Goal: Task Accomplishment & Management: Complete application form

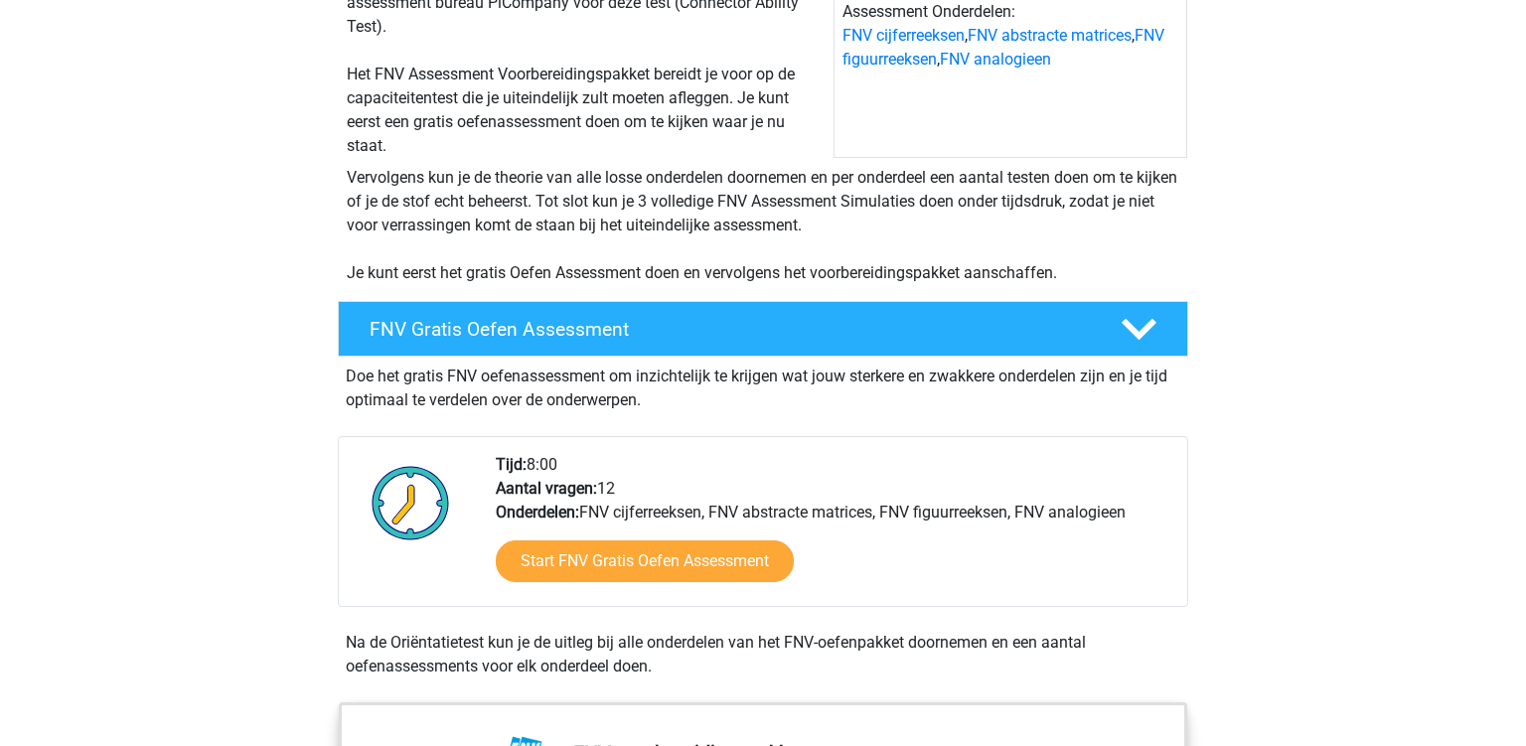
scroll to position [314, 0]
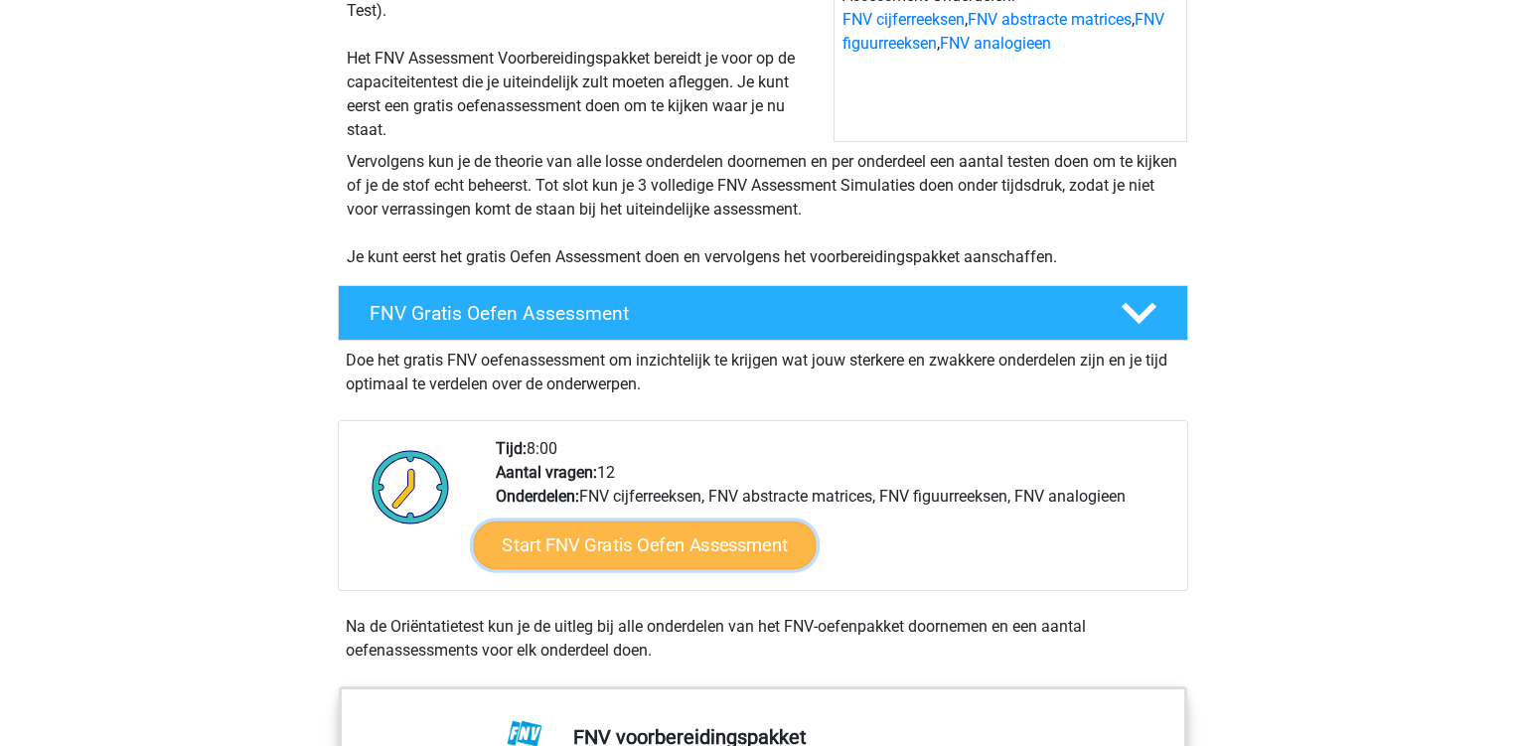
click at [540, 545] on link "Start FNV Gratis Oefen Assessment" at bounding box center [645, 546] width 343 height 48
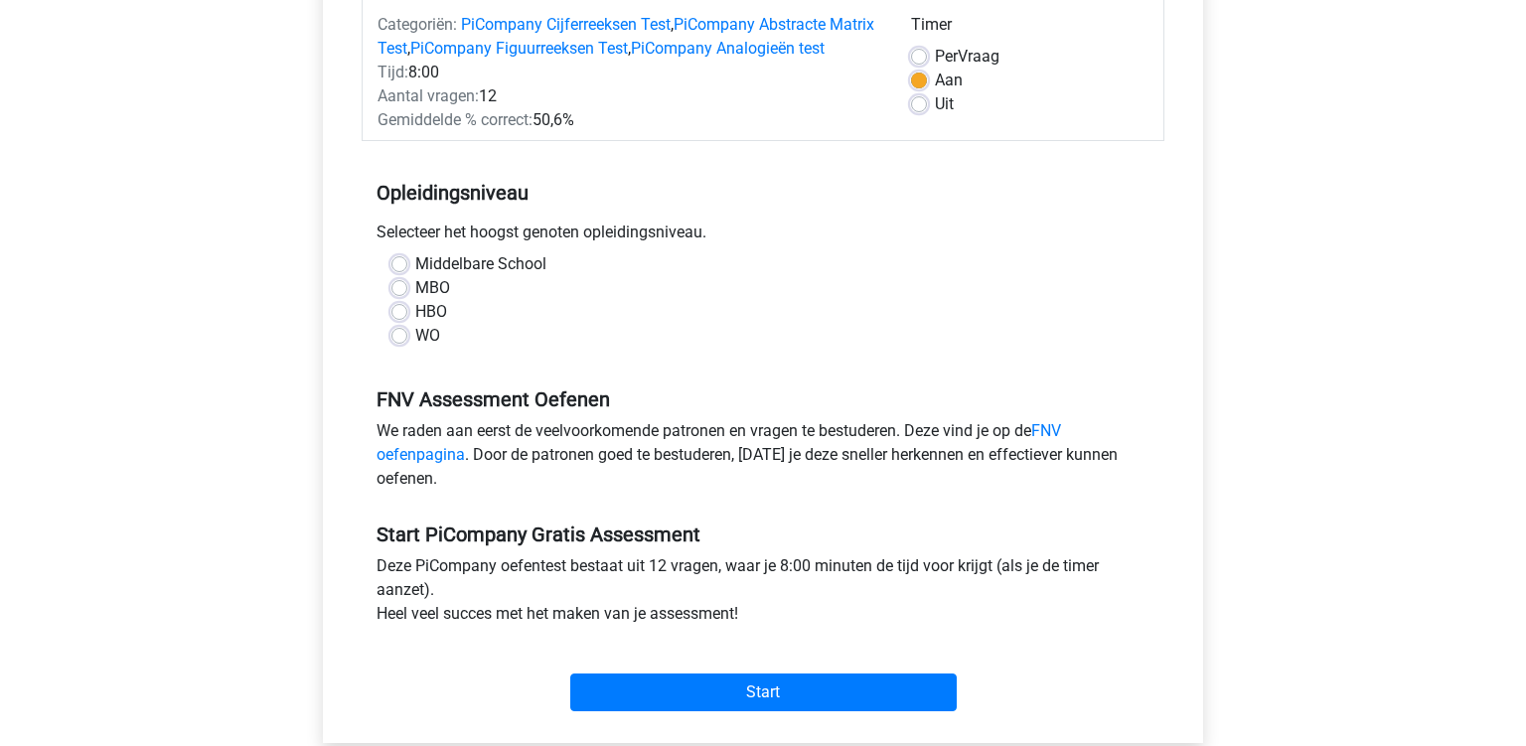
scroll to position [314, 0]
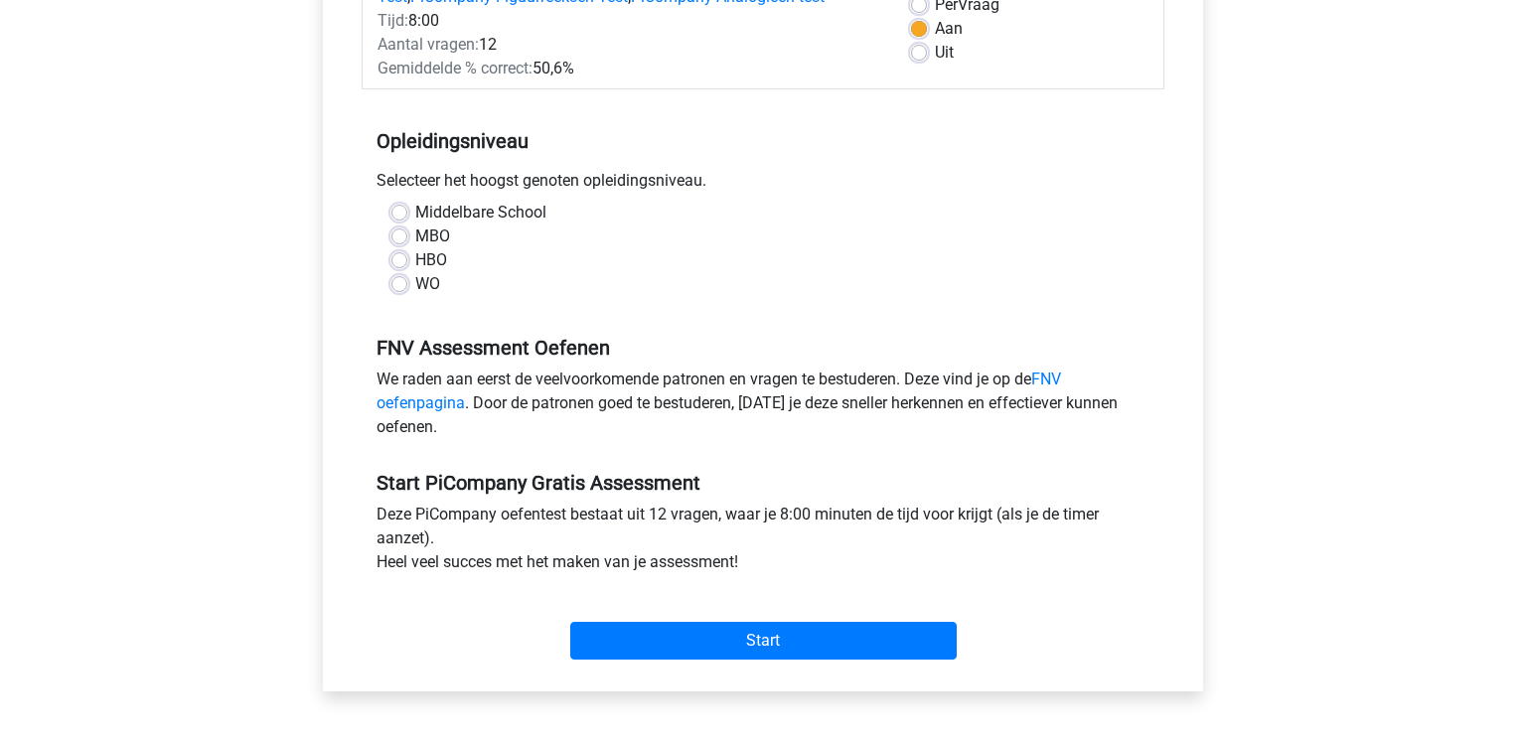
click at [408, 272] on div "HBO" at bounding box center [762, 260] width 743 height 24
click at [415, 272] on label "HBO" at bounding box center [431, 260] width 32 height 24
click at [402, 268] on input "HBO" at bounding box center [399, 258] width 16 height 20
radio input "true"
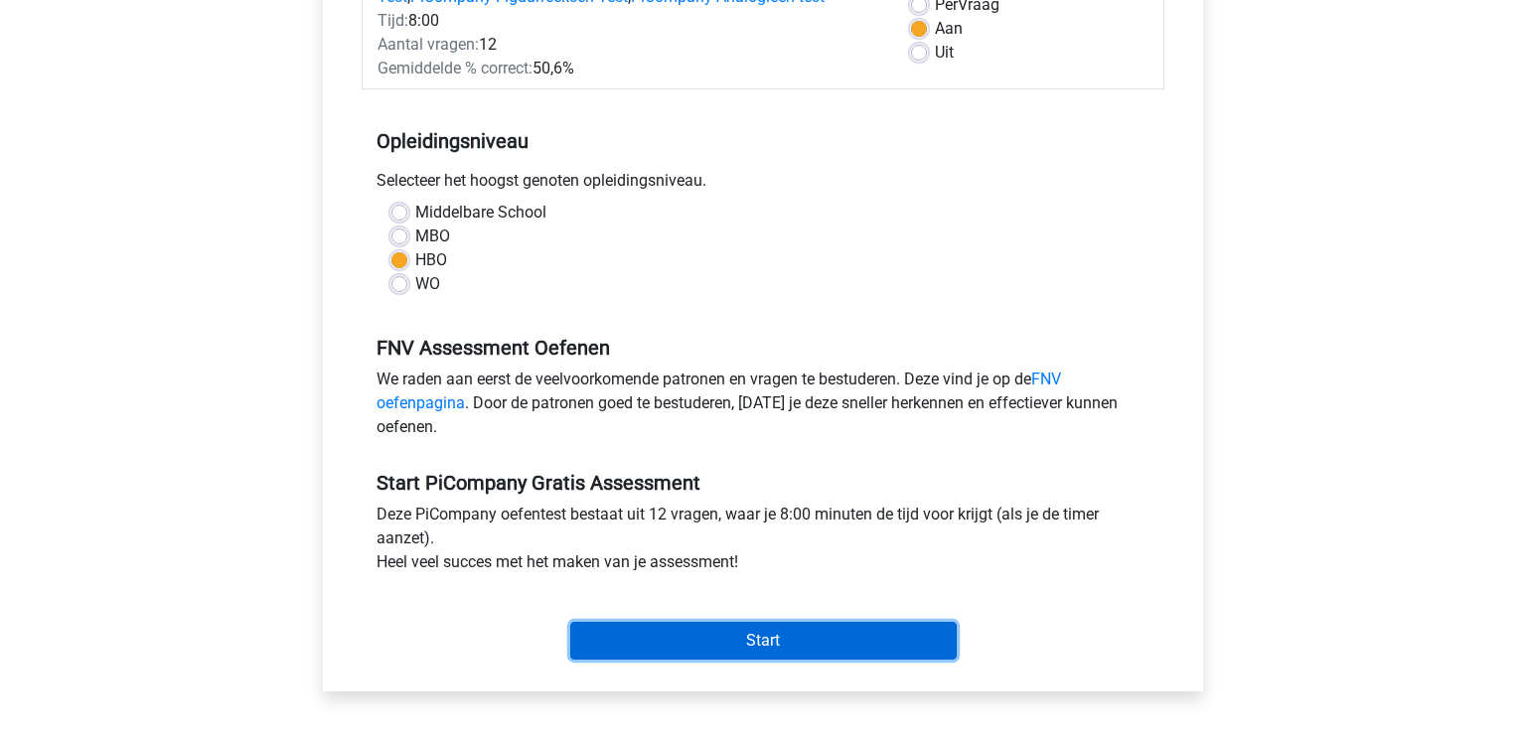
click at [705, 660] on input "Start" at bounding box center [763, 641] width 386 height 38
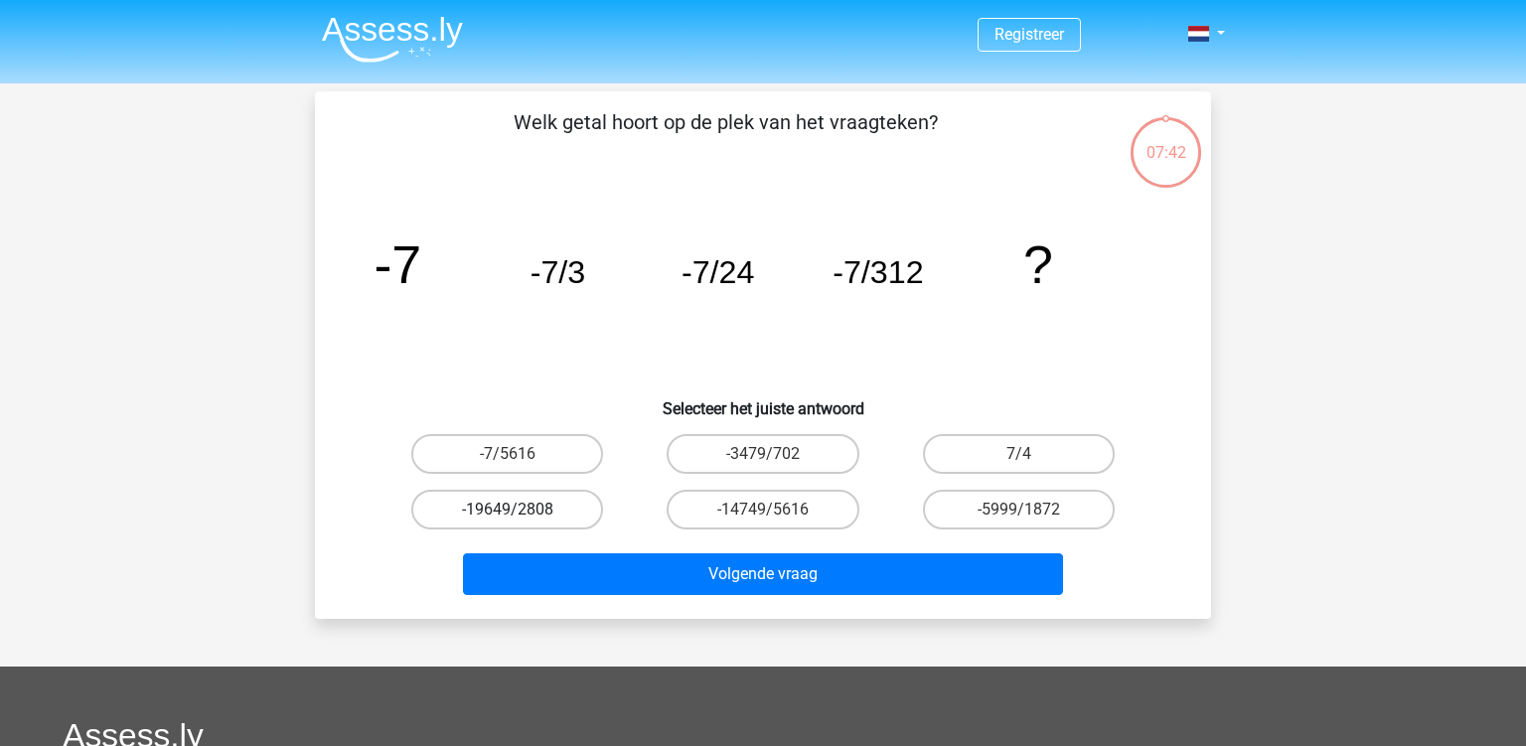
click at [521, 504] on label "-19649/2808" at bounding box center [507, 510] width 192 height 40
click at [521, 510] on input "-19649/2808" at bounding box center [514, 516] width 13 height 13
radio input "true"
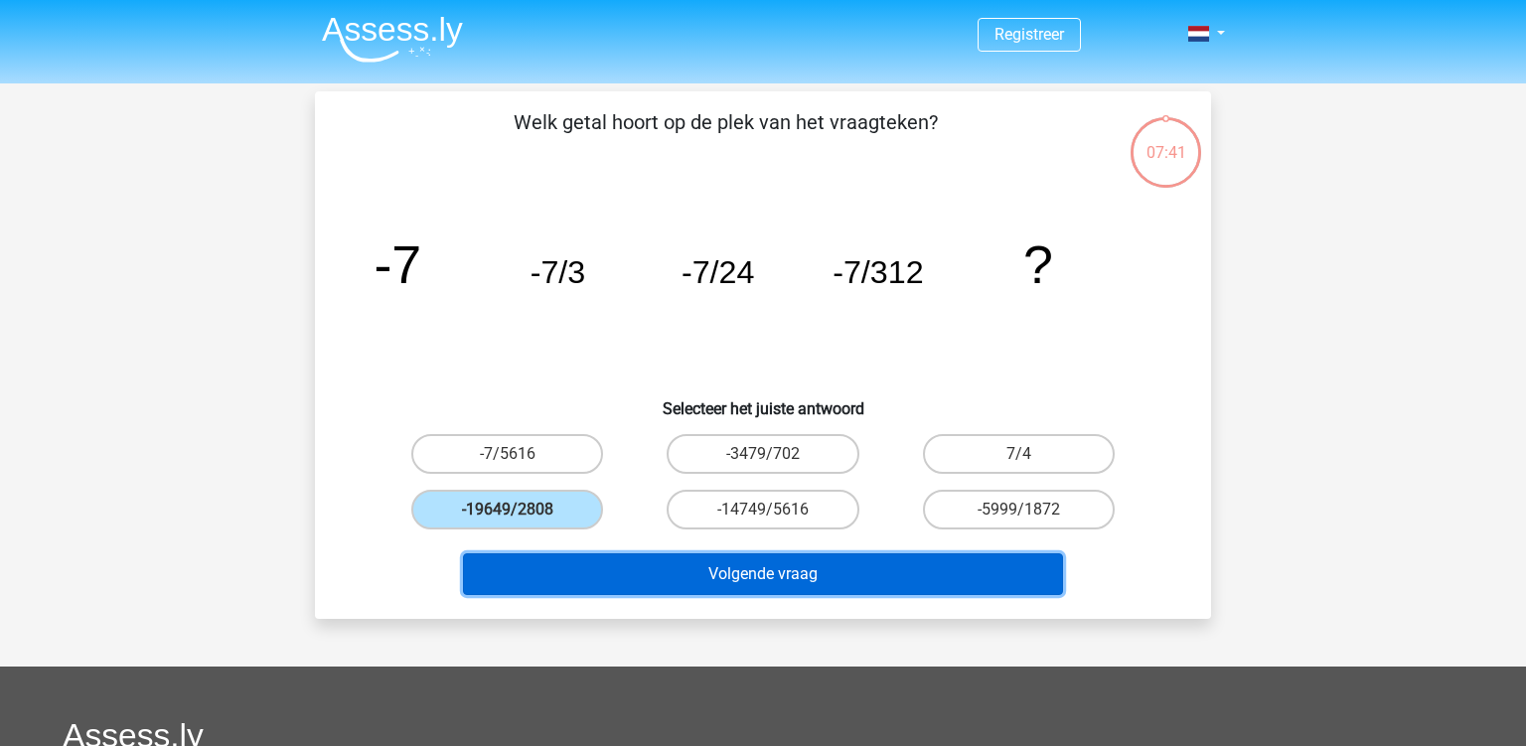
click at [751, 571] on button "Volgende vraag" at bounding box center [763, 574] width 601 height 42
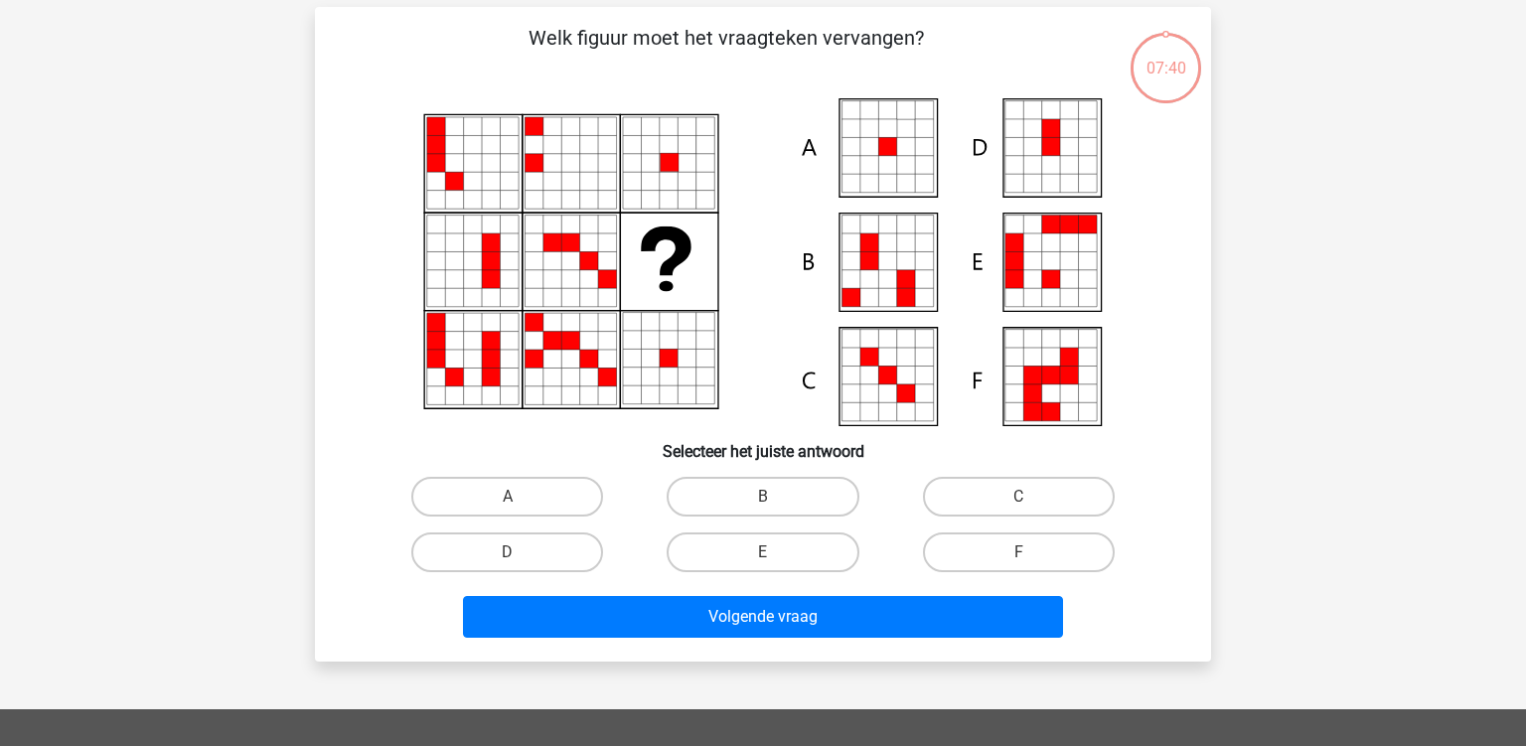
scroll to position [91, 0]
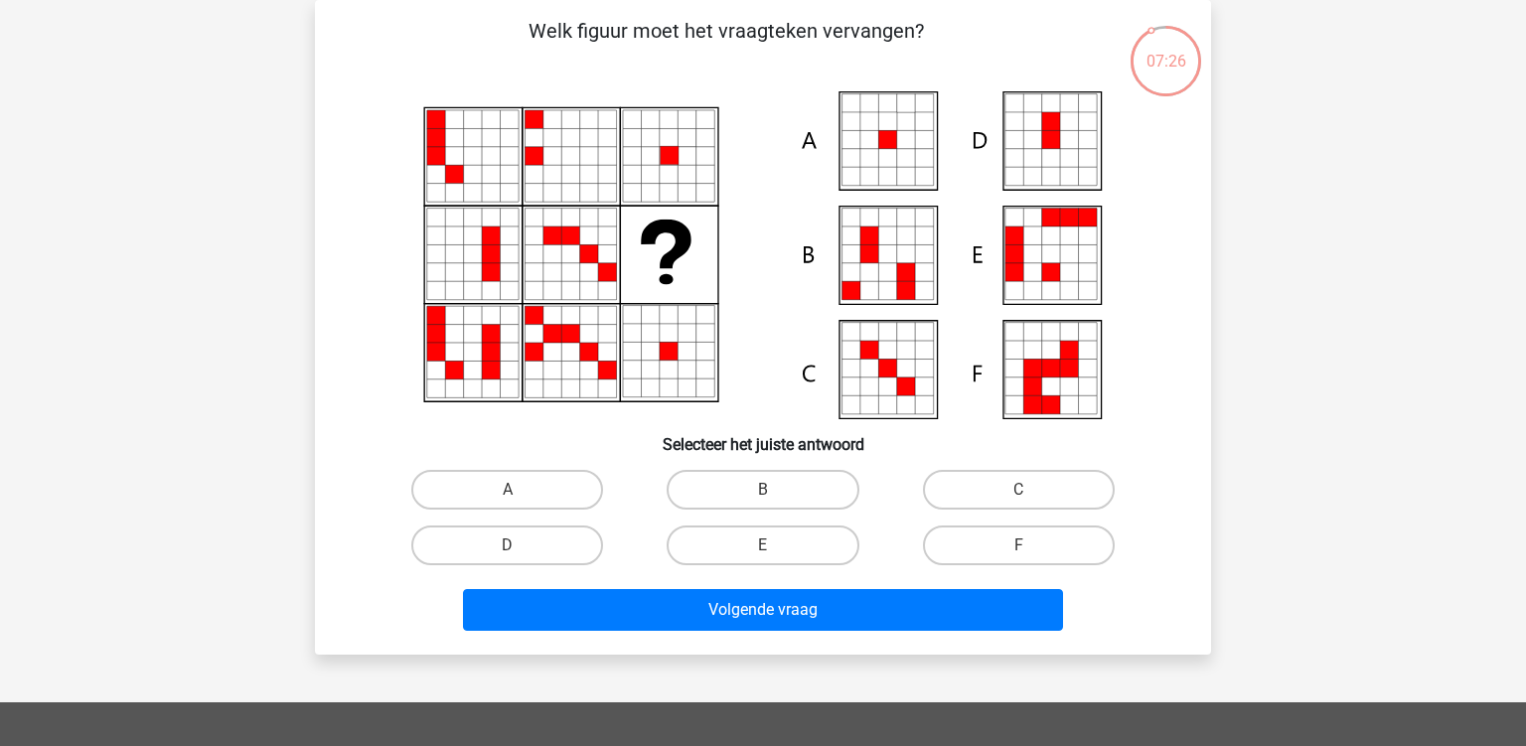
click at [918, 154] on icon at bounding box center [924, 158] width 18 height 18
click at [521, 486] on label "A" at bounding box center [507, 490] width 192 height 40
click at [521, 490] on input "A" at bounding box center [514, 496] width 13 height 13
radio input "true"
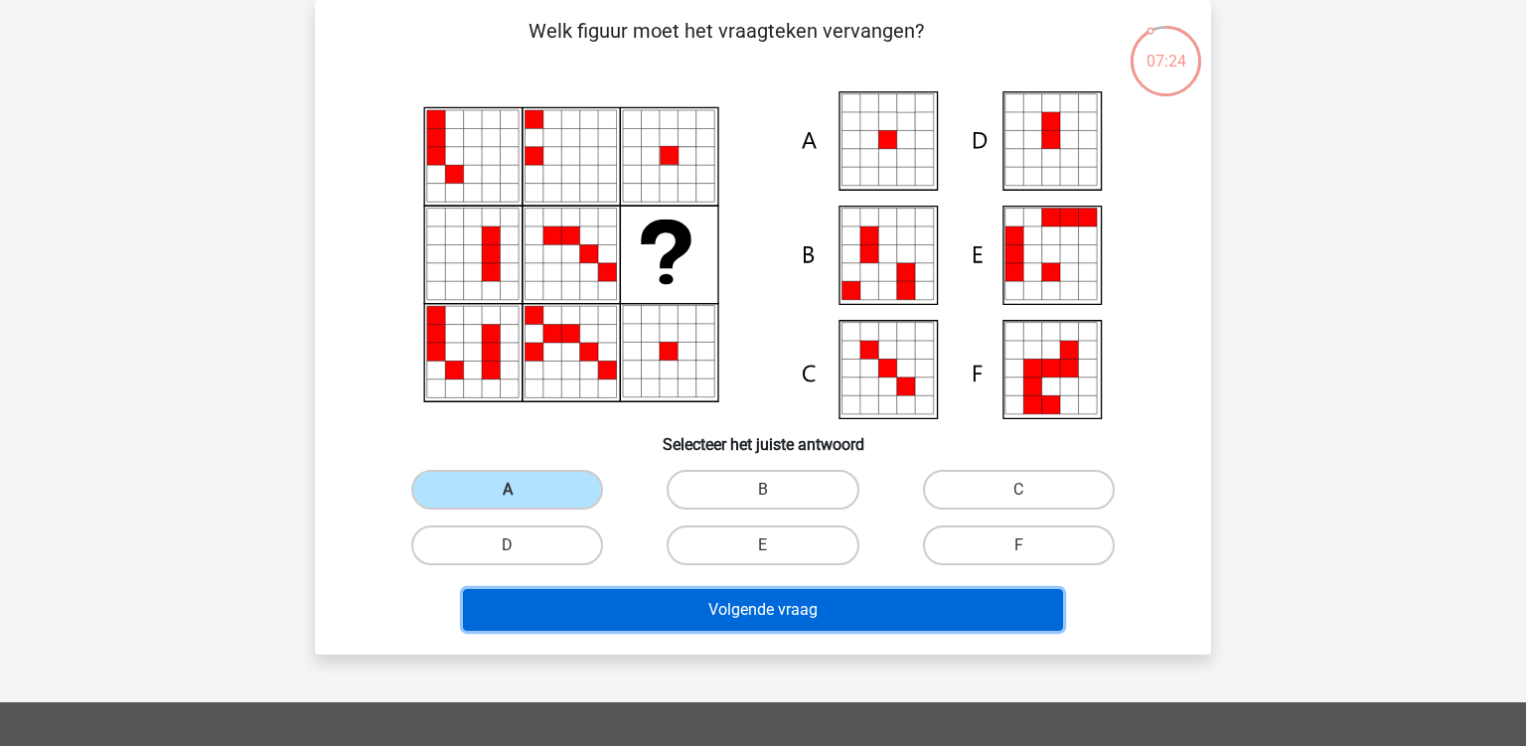
click at [646, 614] on button "Volgende vraag" at bounding box center [763, 610] width 601 height 42
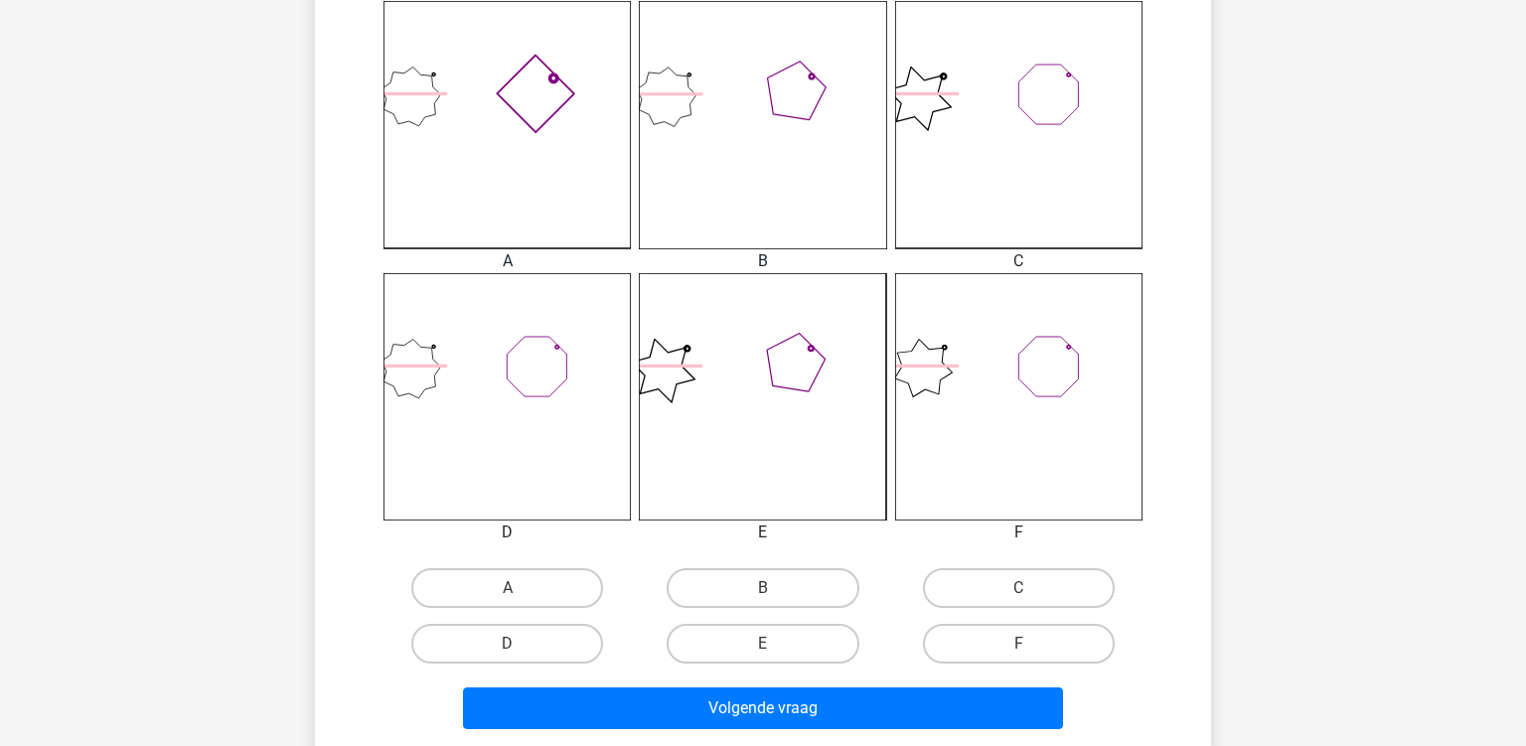
scroll to position [616, 0]
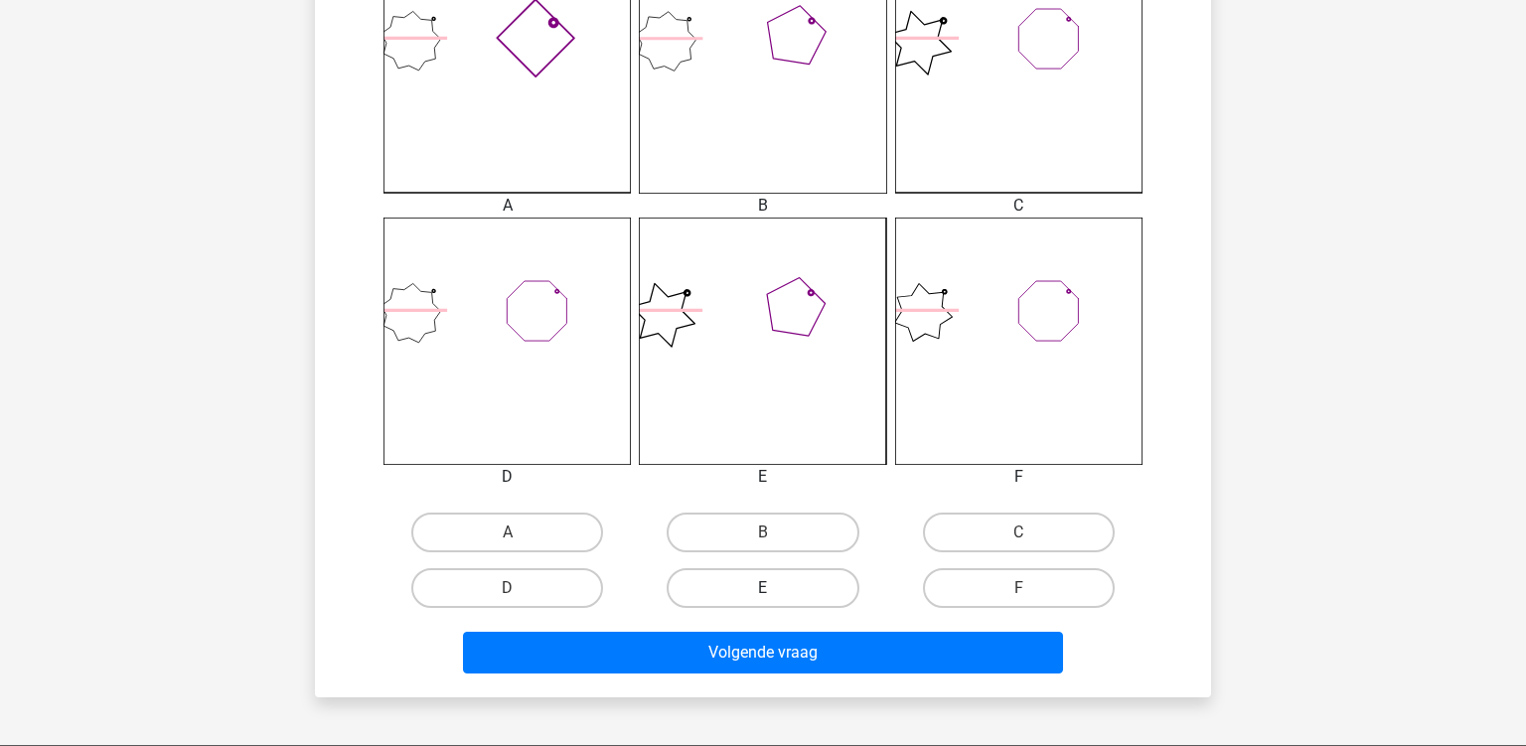
click at [797, 596] on label "E" at bounding box center [763, 588] width 192 height 40
click at [776, 596] on input "E" at bounding box center [769, 594] width 13 height 13
radio input "true"
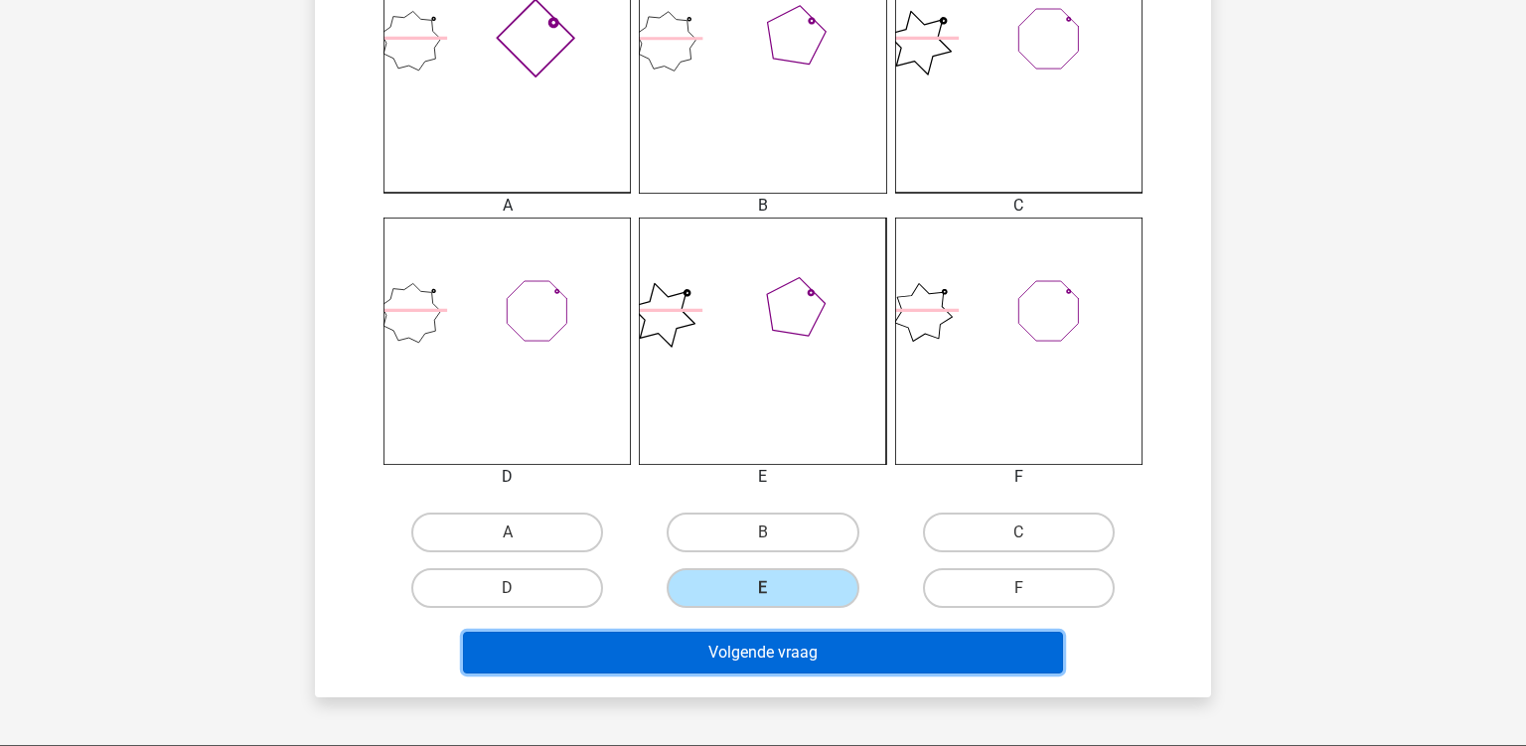
click at [730, 644] on button "Volgende vraag" at bounding box center [763, 653] width 601 height 42
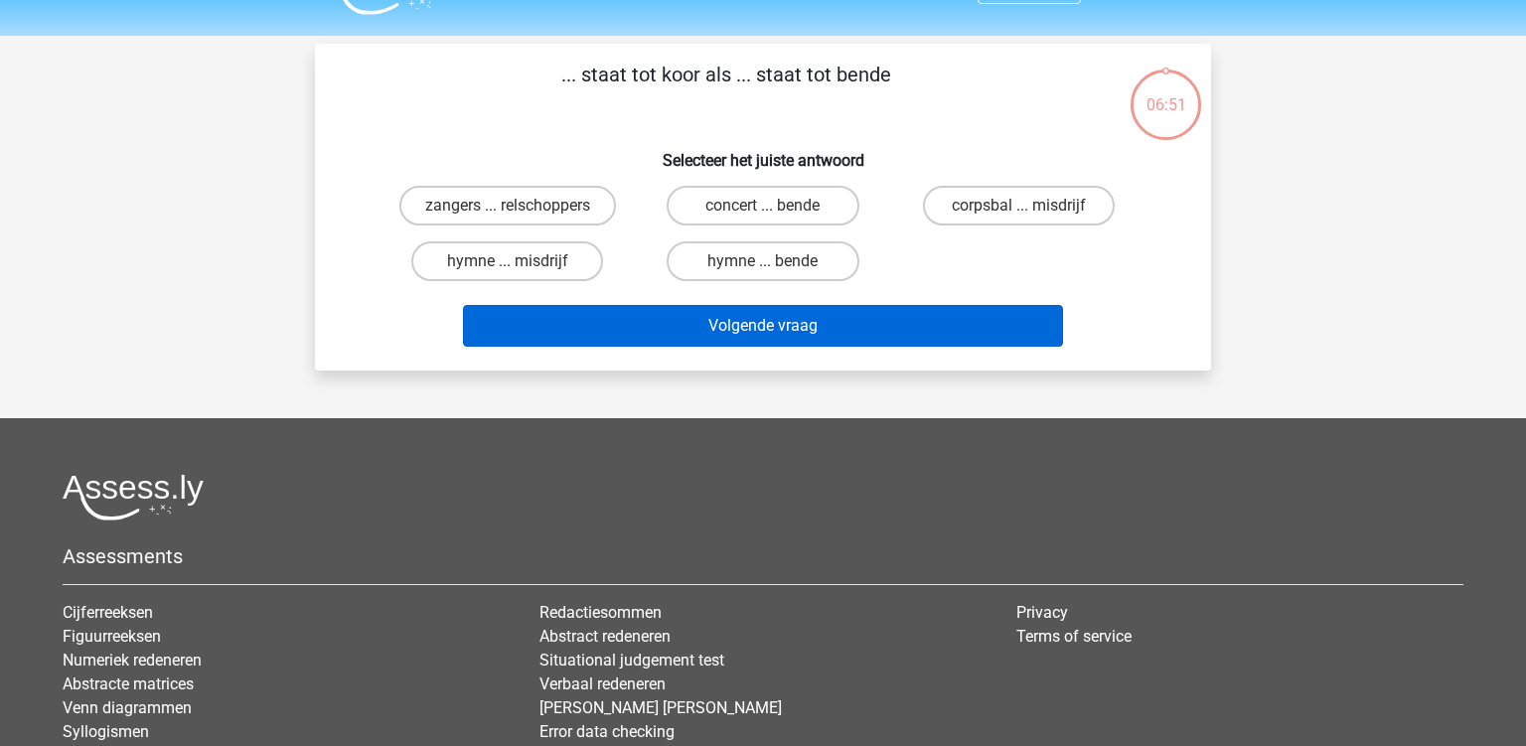
scroll to position [0, 0]
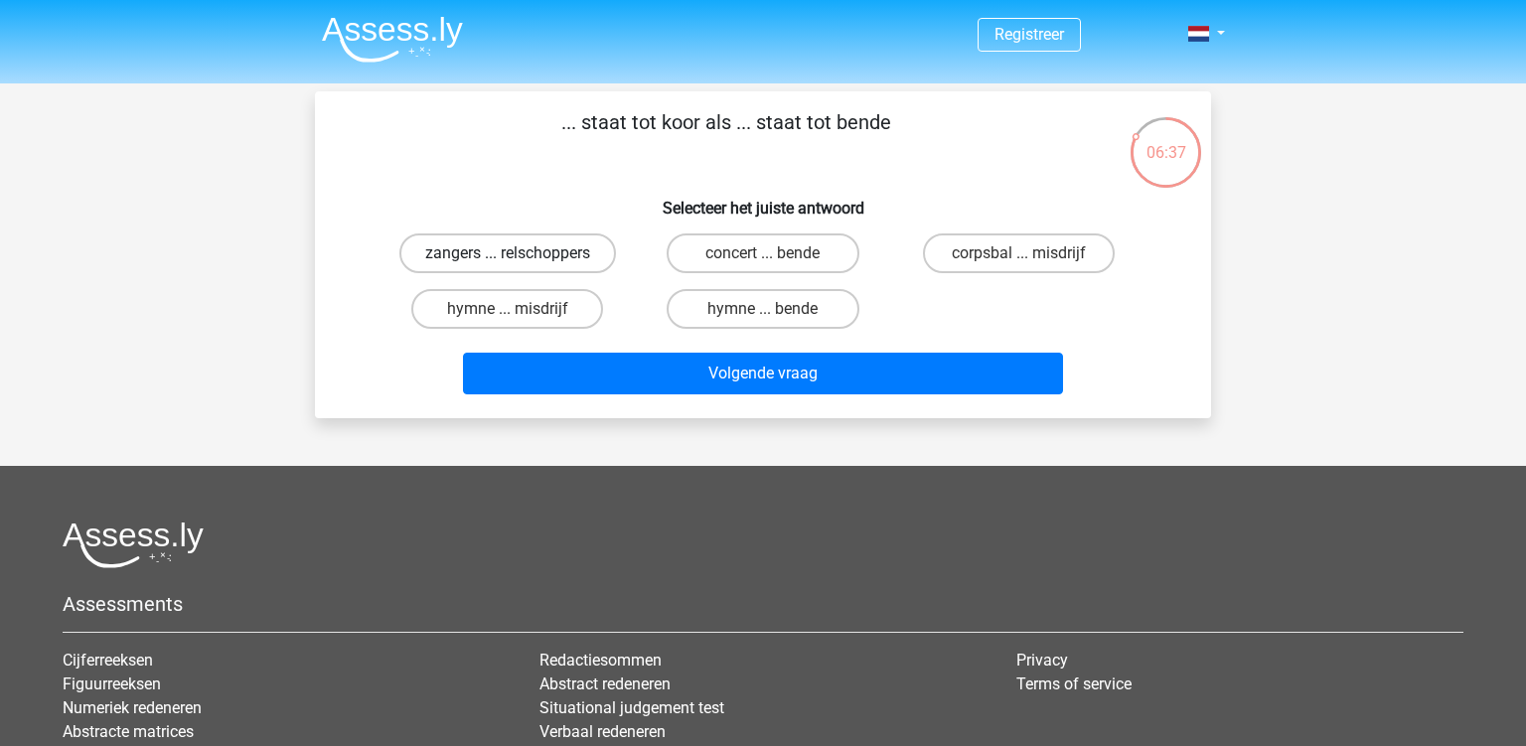
click at [520, 250] on label "zangers ... relschoppers" at bounding box center [507, 253] width 217 height 40
click at [520, 253] on input "zangers ... relschoppers" at bounding box center [514, 259] width 13 height 13
radio input "true"
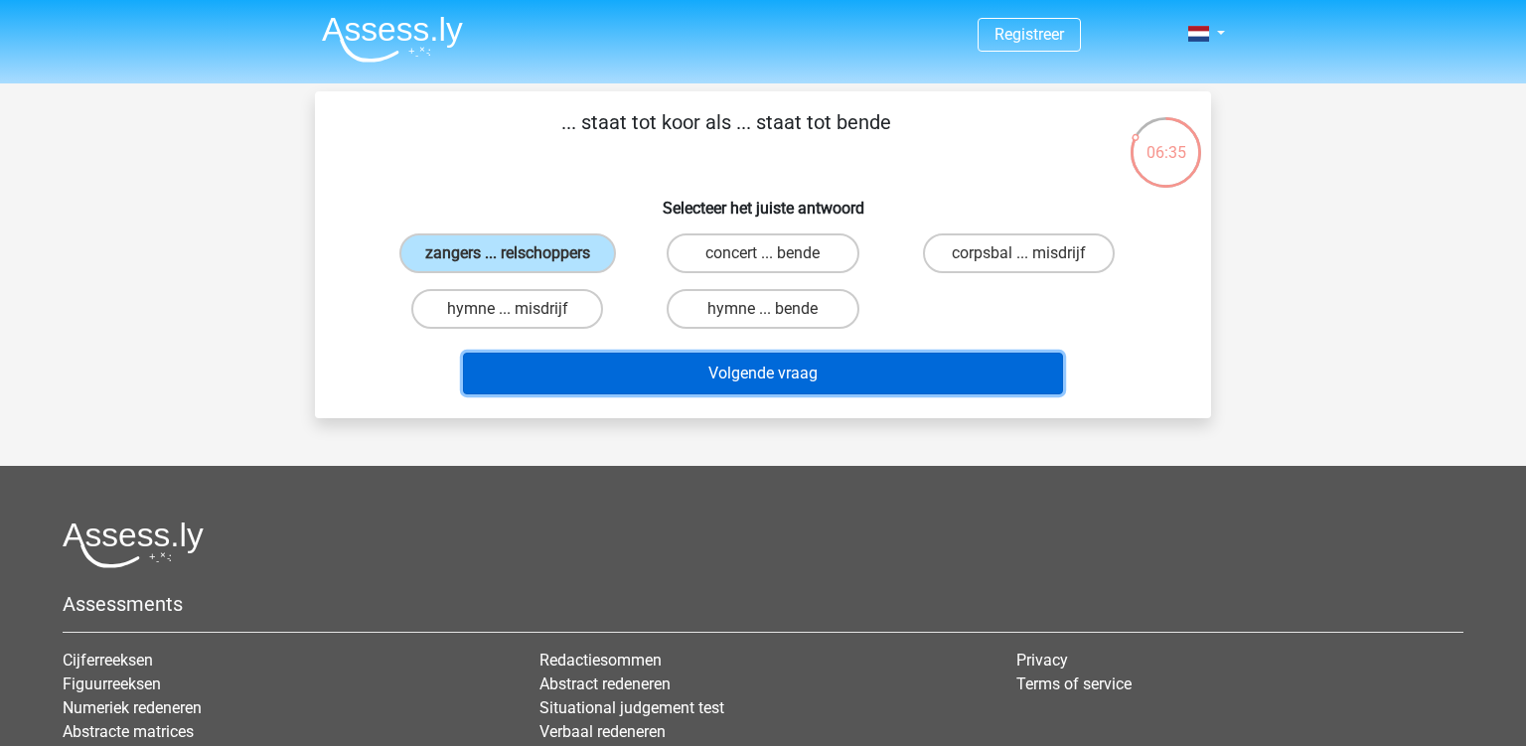
click at [709, 369] on button "Volgende vraag" at bounding box center [763, 374] width 601 height 42
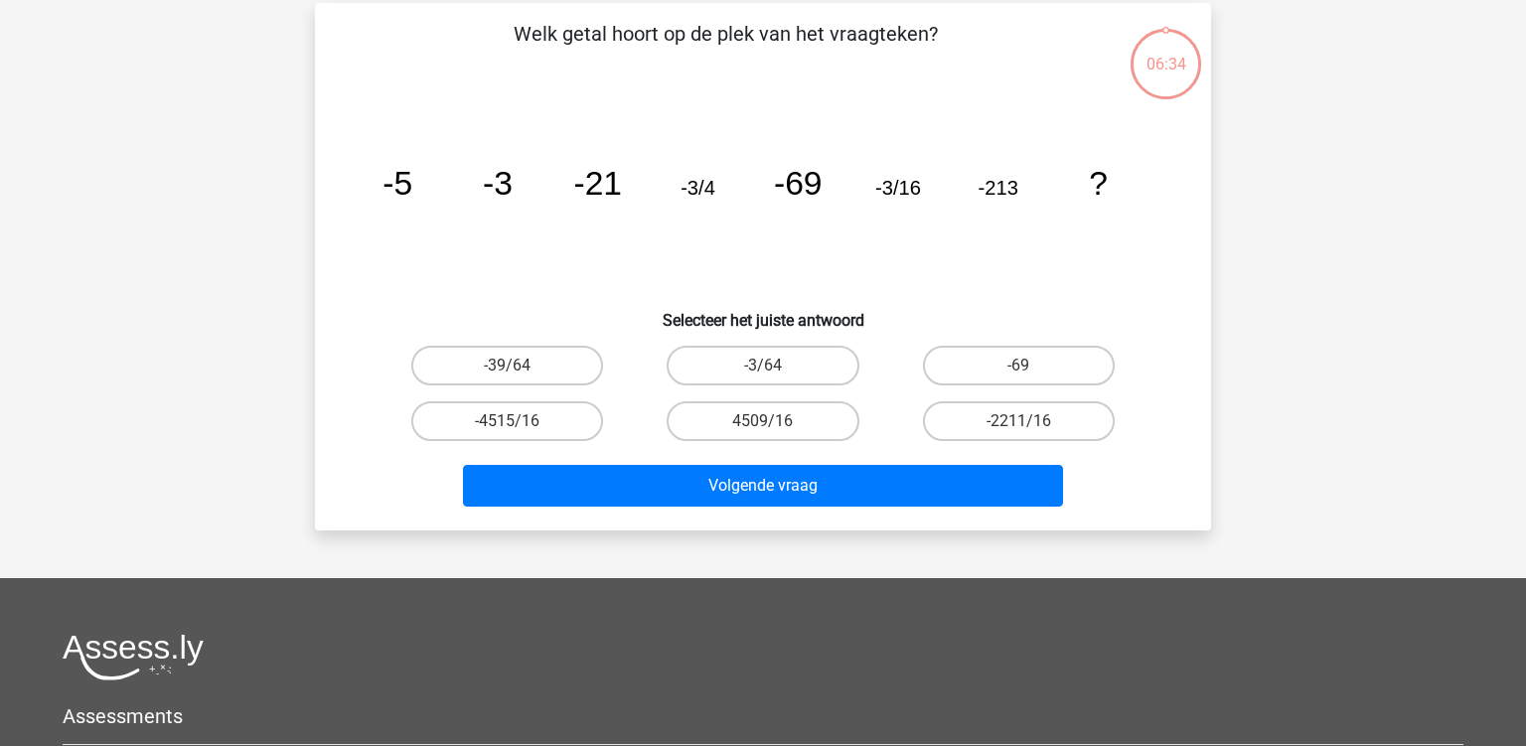
scroll to position [91, 0]
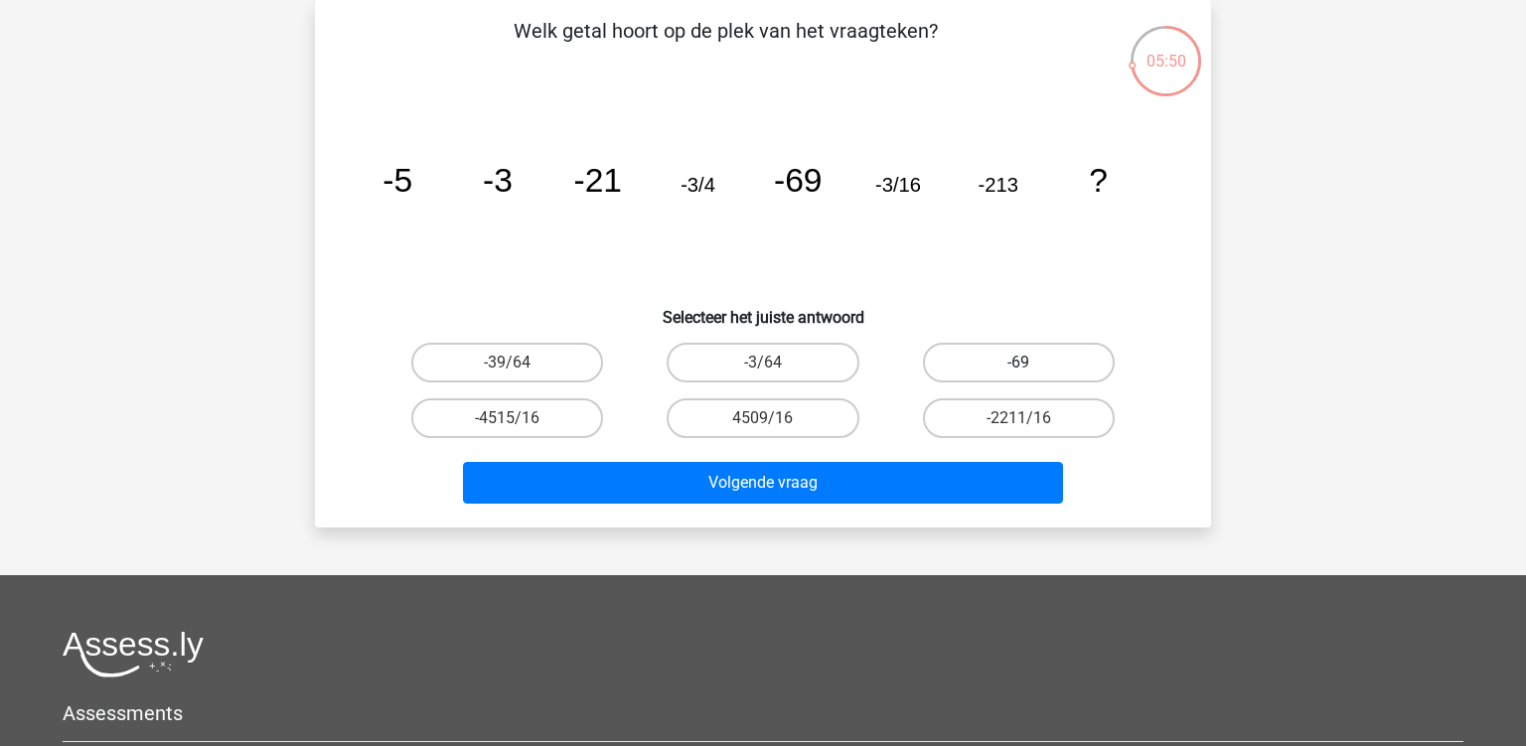
click at [972, 348] on label "-69" at bounding box center [1019, 363] width 192 height 40
click at [1018, 363] on input "-69" at bounding box center [1024, 369] width 13 height 13
radio input "true"
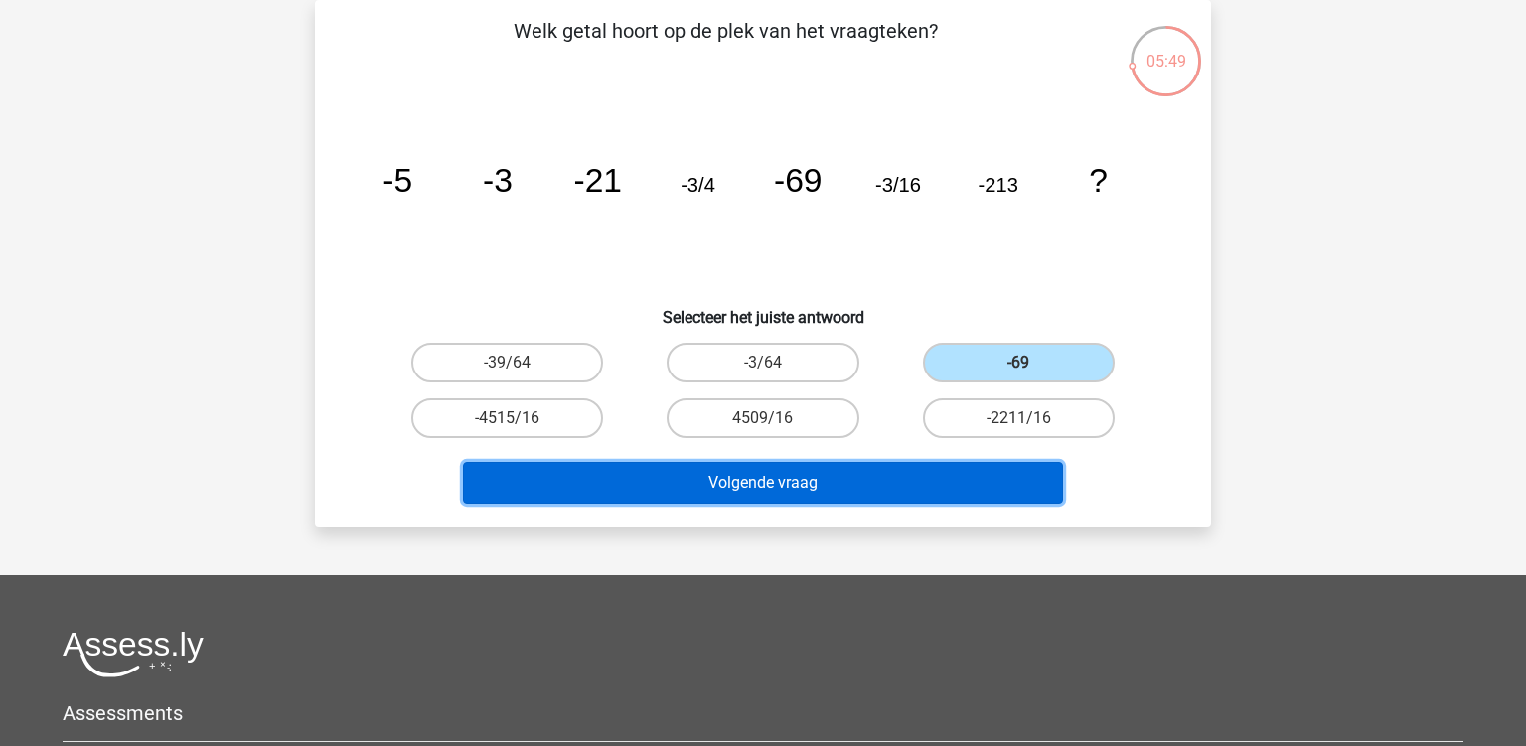
click at [851, 466] on button "Volgende vraag" at bounding box center [763, 483] width 601 height 42
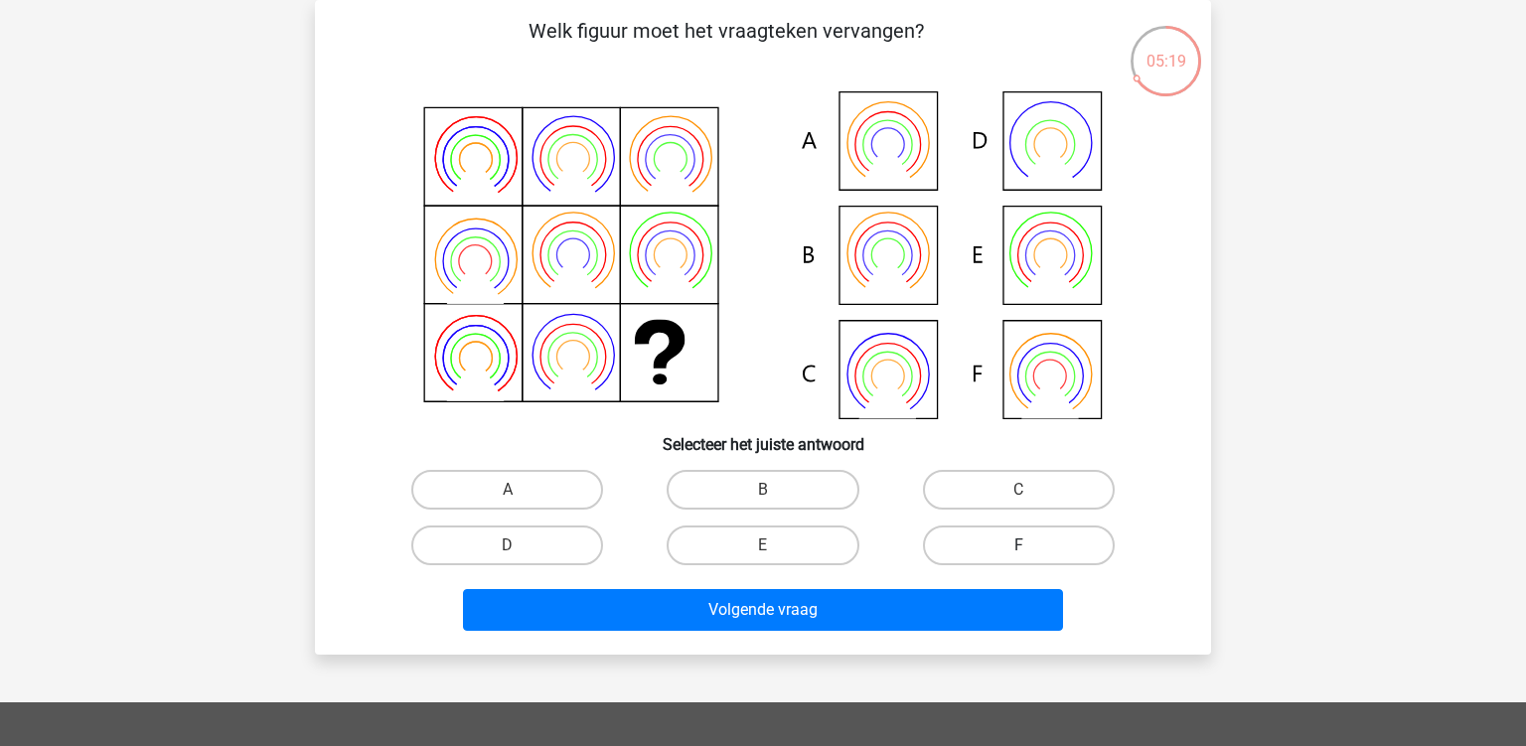
click at [995, 539] on label "F" at bounding box center [1019, 546] width 192 height 40
click at [1018, 545] on input "F" at bounding box center [1024, 551] width 13 height 13
radio input "true"
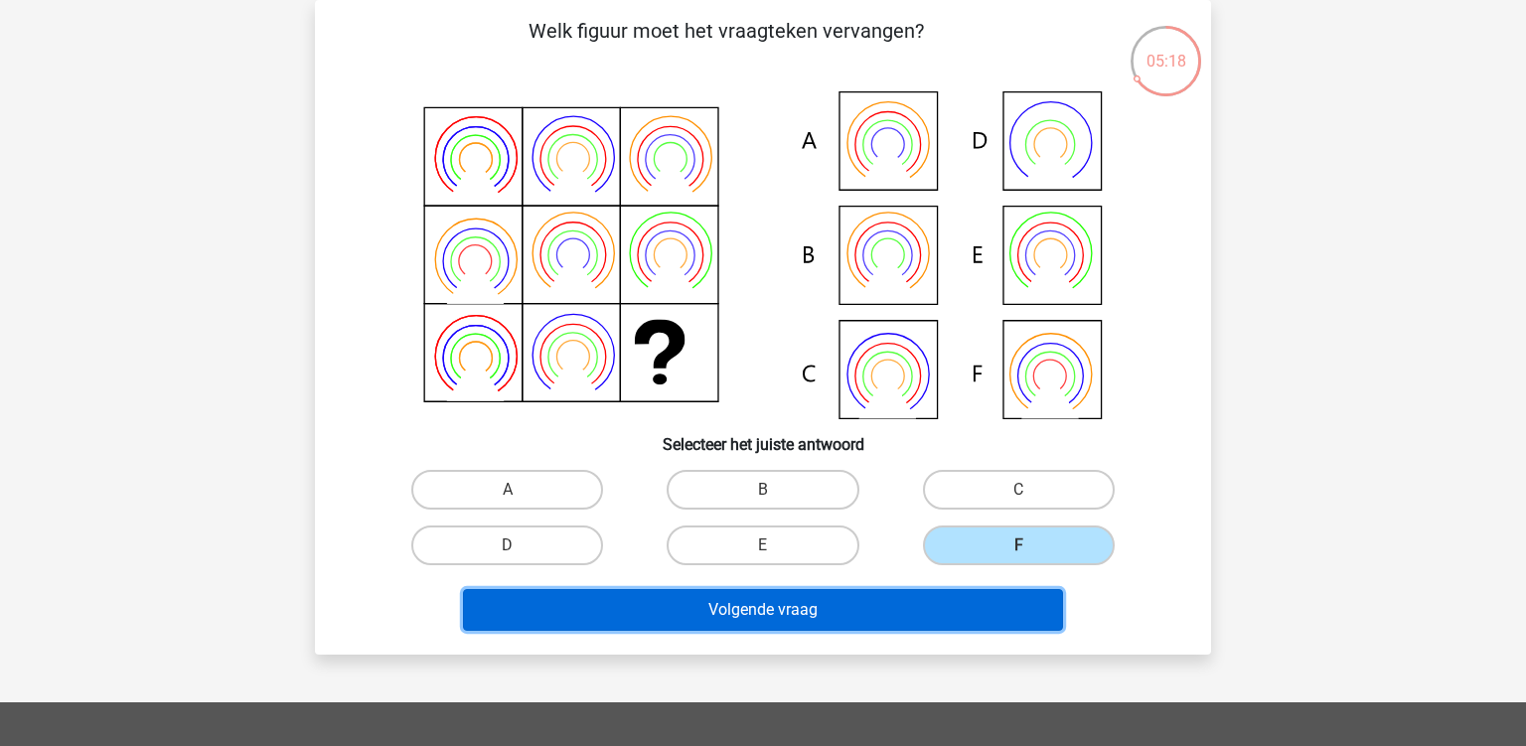
click at [879, 610] on button "Volgende vraag" at bounding box center [763, 610] width 601 height 42
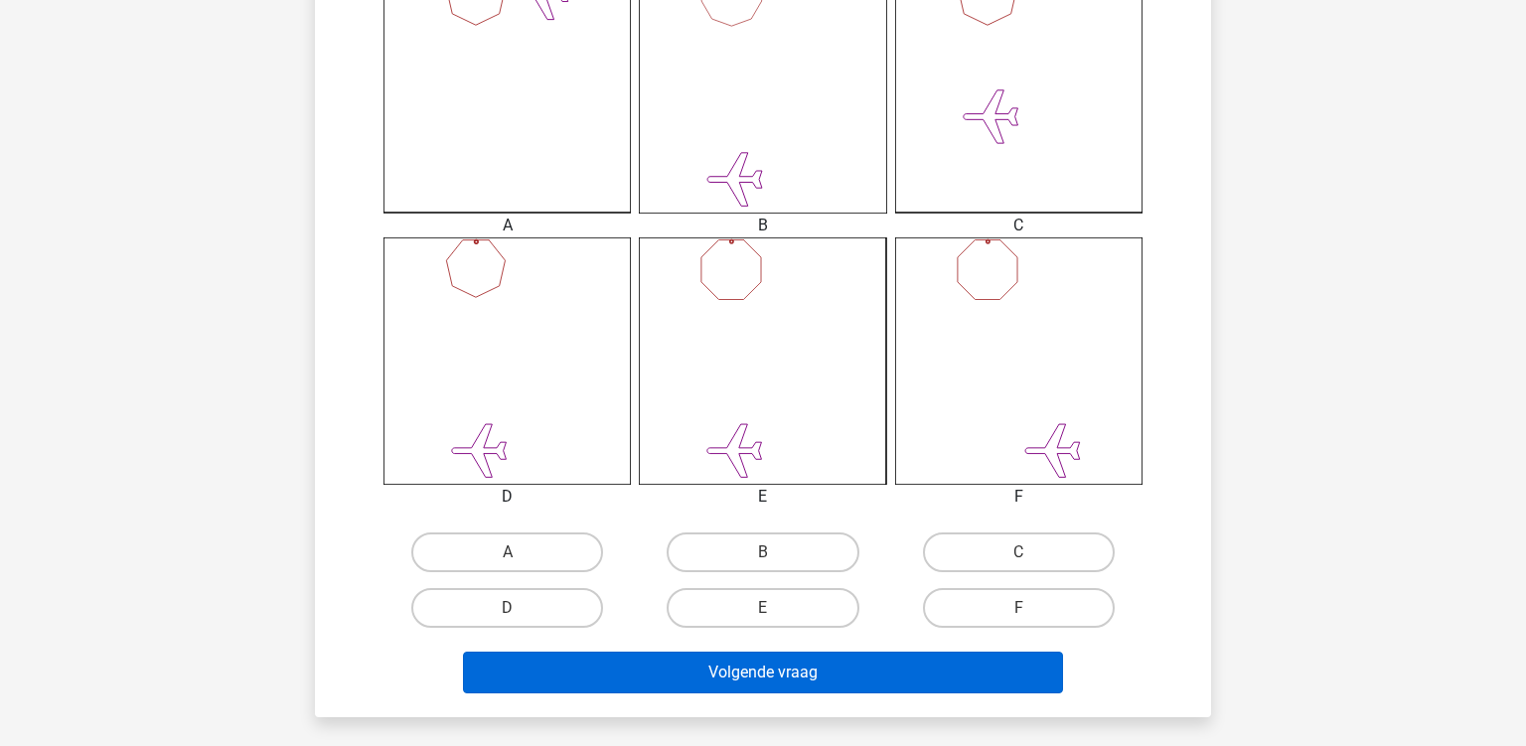
scroll to position [720, 0]
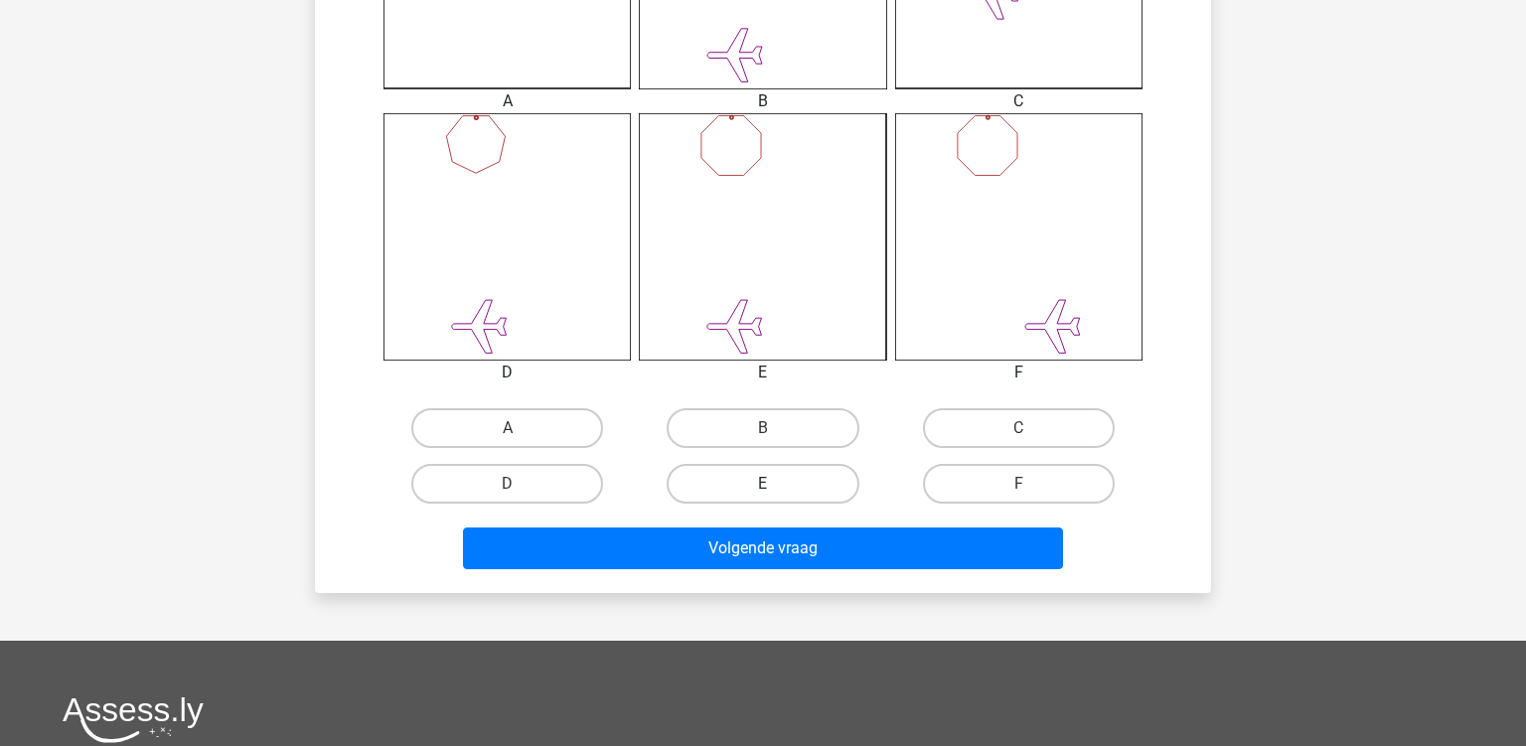
click at [800, 474] on label "E" at bounding box center [763, 484] width 192 height 40
click at [776, 484] on input "E" at bounding box center [769, 490] width 13 height 13
radio input "true"
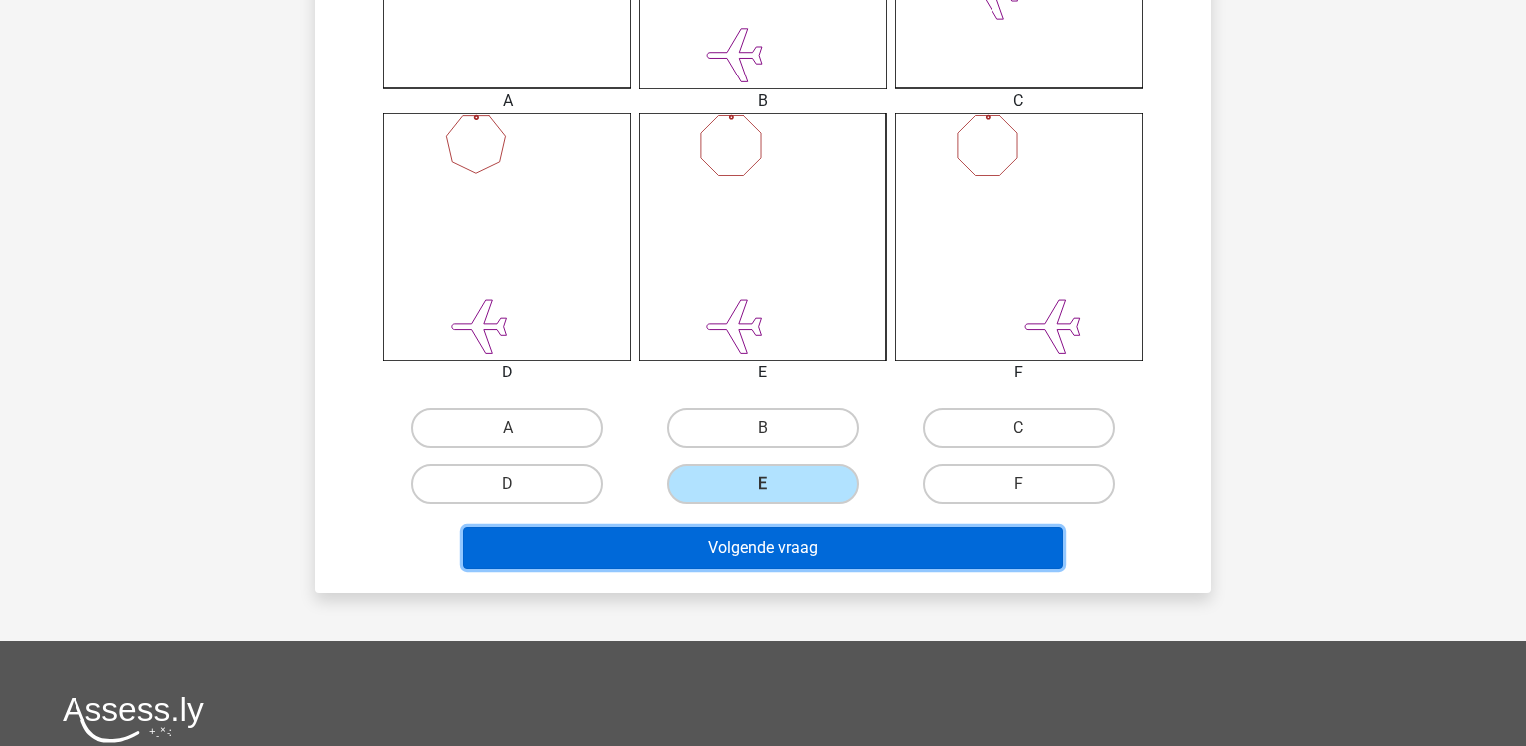
click at [761, 537] on button "Volgende vraag" at bounding box center [763, 549] width 601 height 42
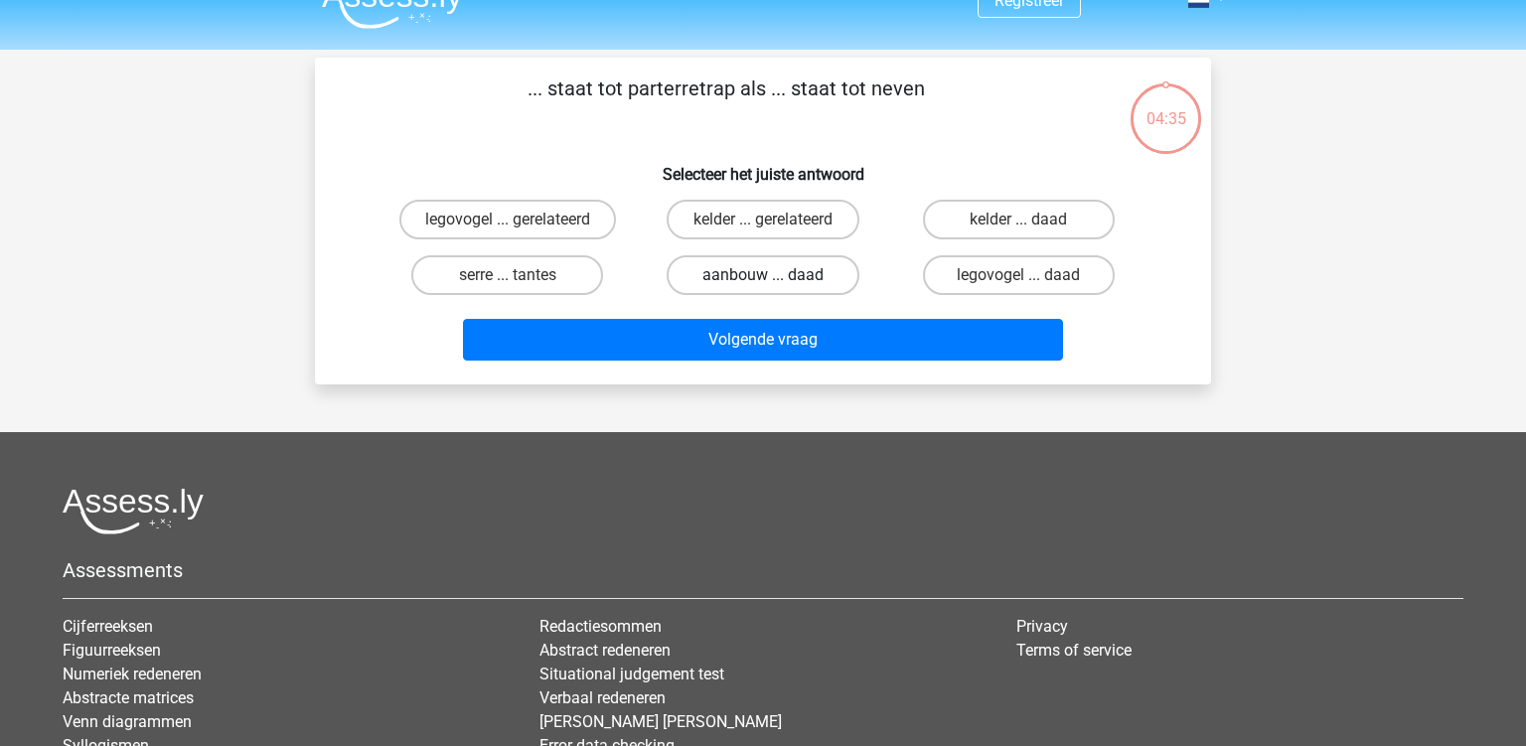
scroll to position [0, 0]
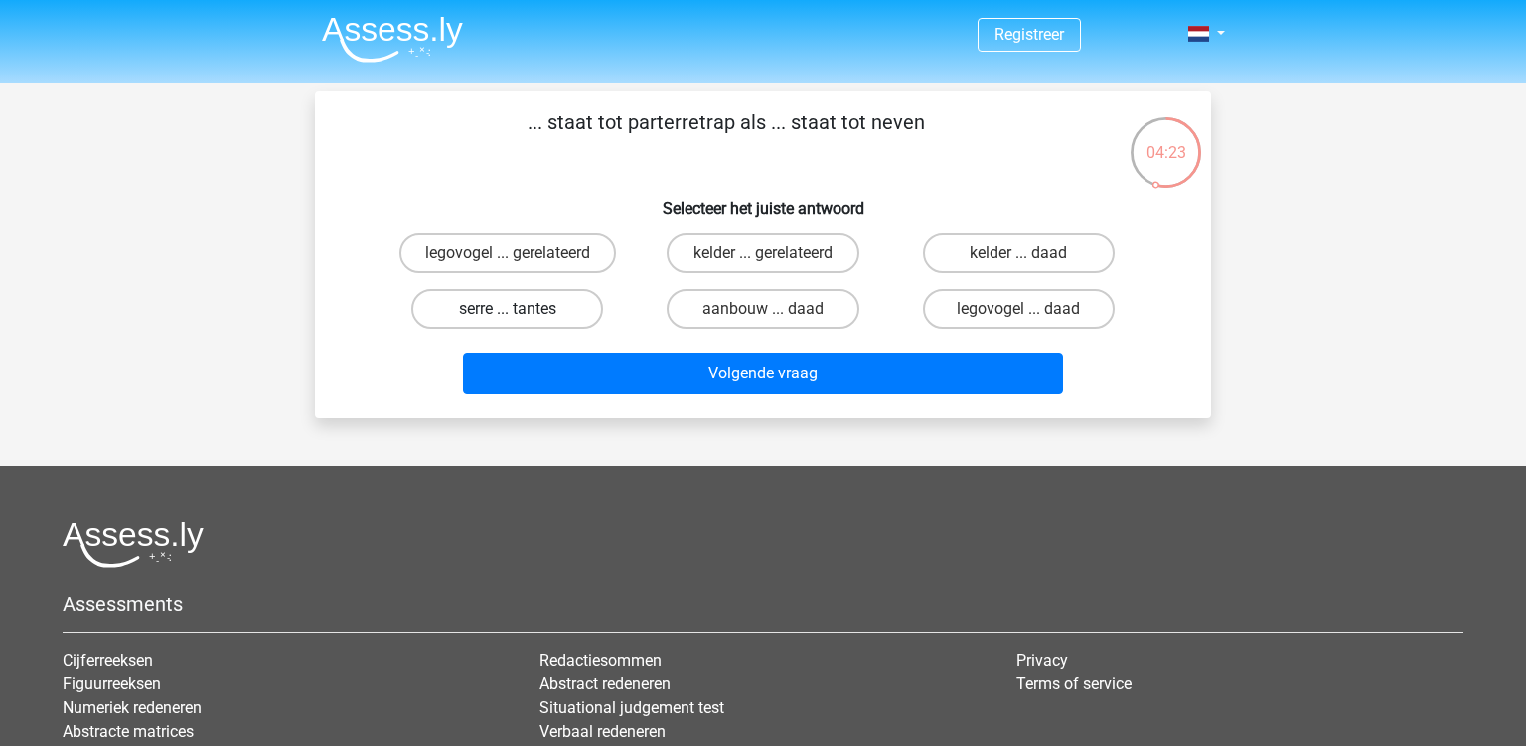
click at [552, 313] on label "serre ... tantes" at bounding box center [507, 309] width 192 height 40
click at [521, 313] on input "serre ... tantes" at bounding box center [514, 315] width 13 height 13
radio input "true"
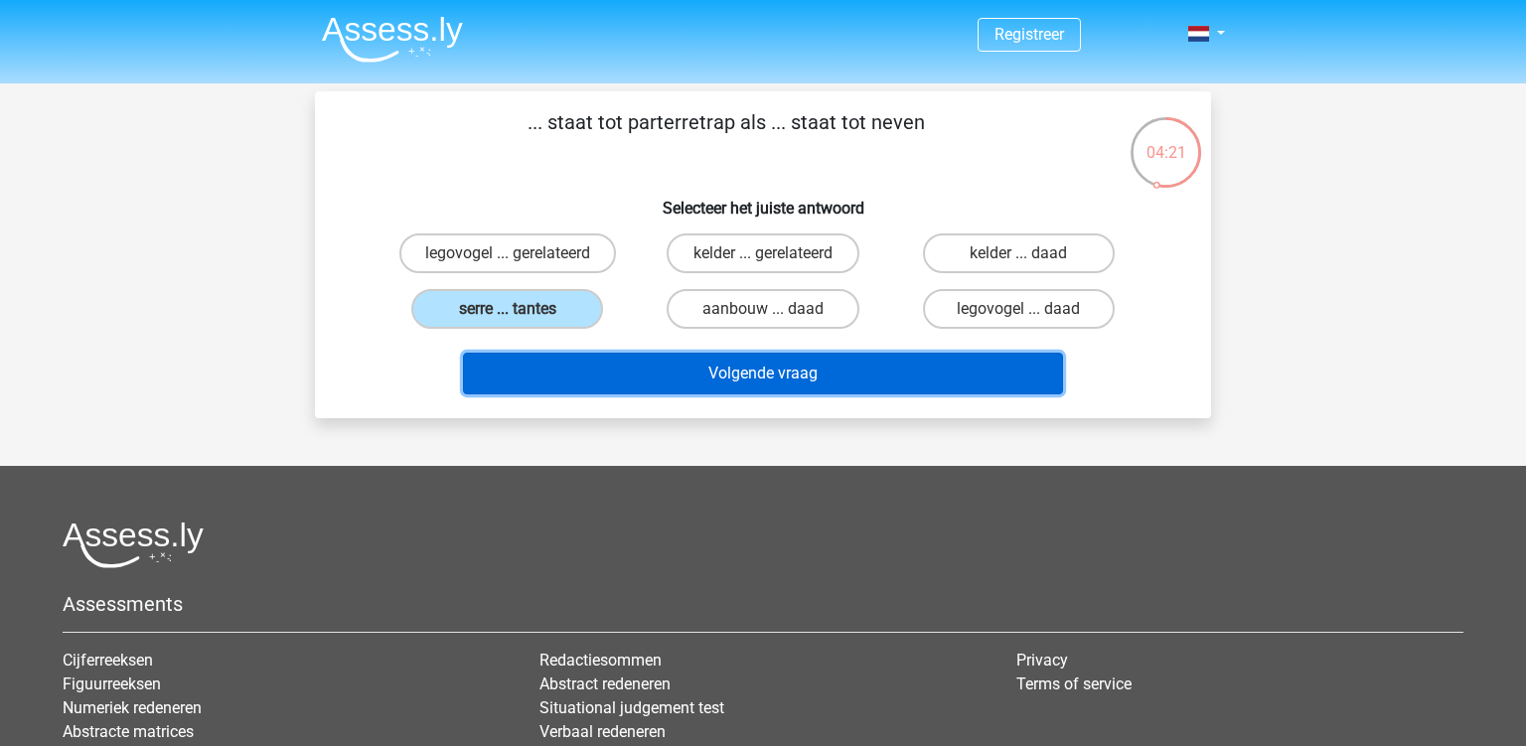
click at [706, 366] on button "Volgende vraag" at bounding box center [763, 374] width 601 height 42
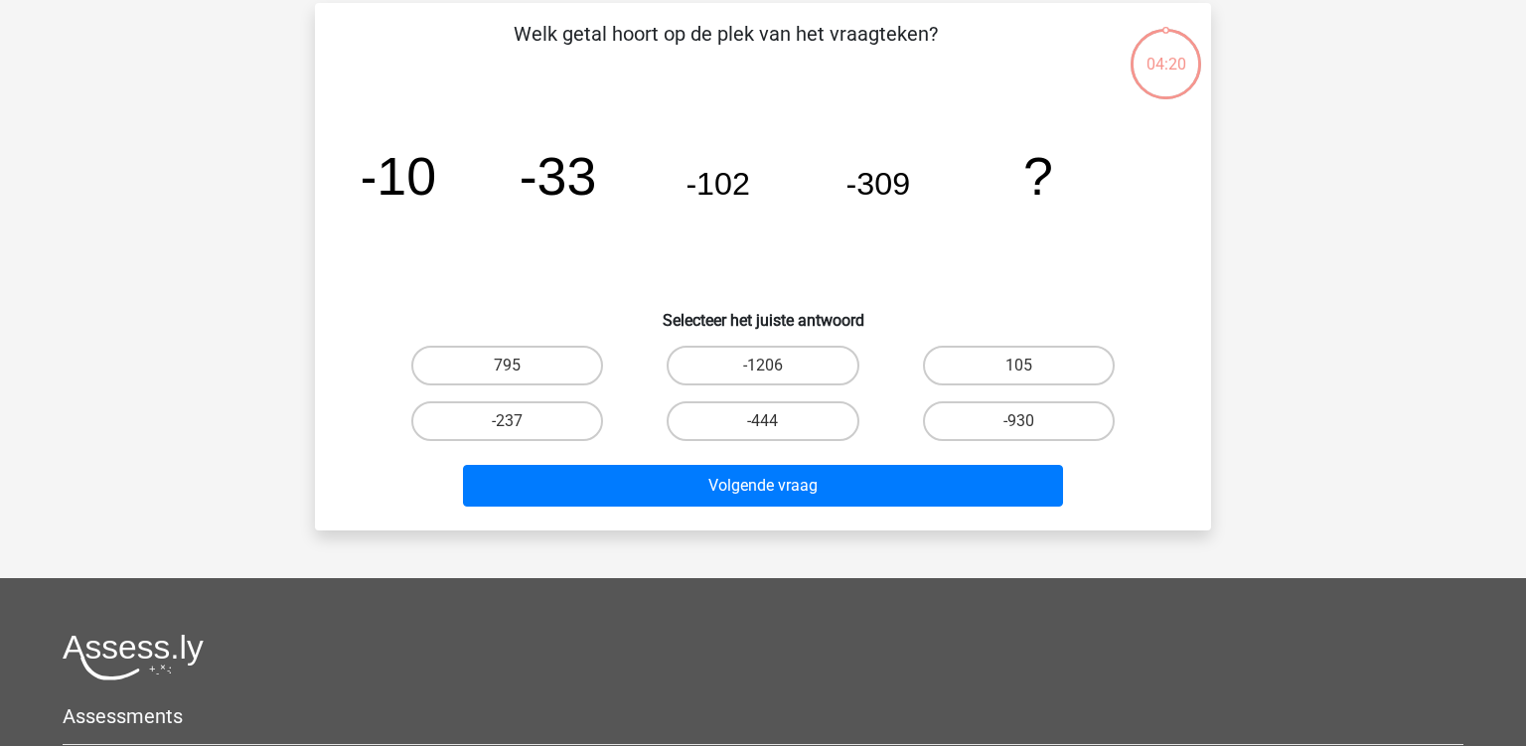
scroll to position [91, 0]
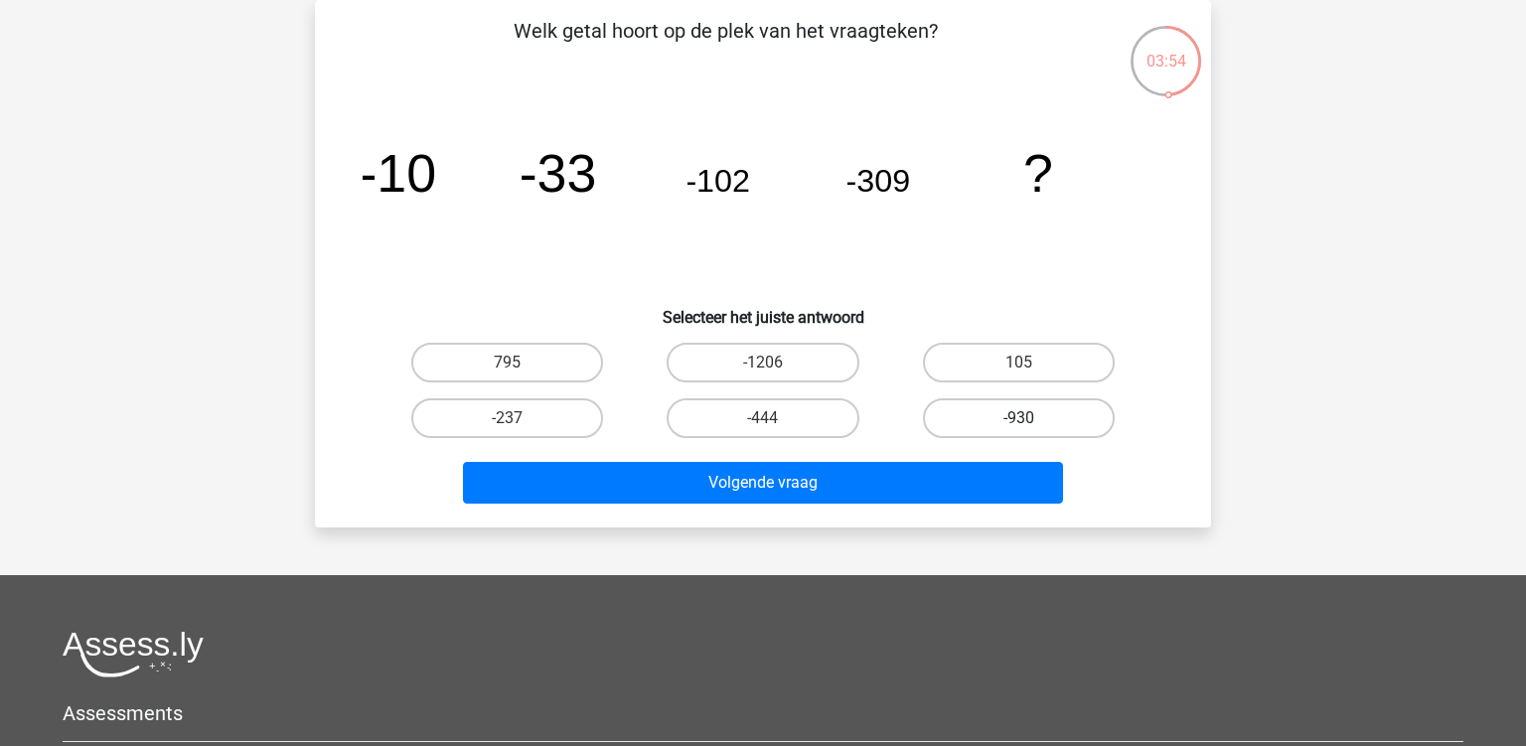
click at [989, 418] on label "-930" at bounding box center [1019, 418] width 192 height 40
click at [1018, 418] on input "-930" at bounding box center [1024, 424] width 13 height 13
radio input "true"
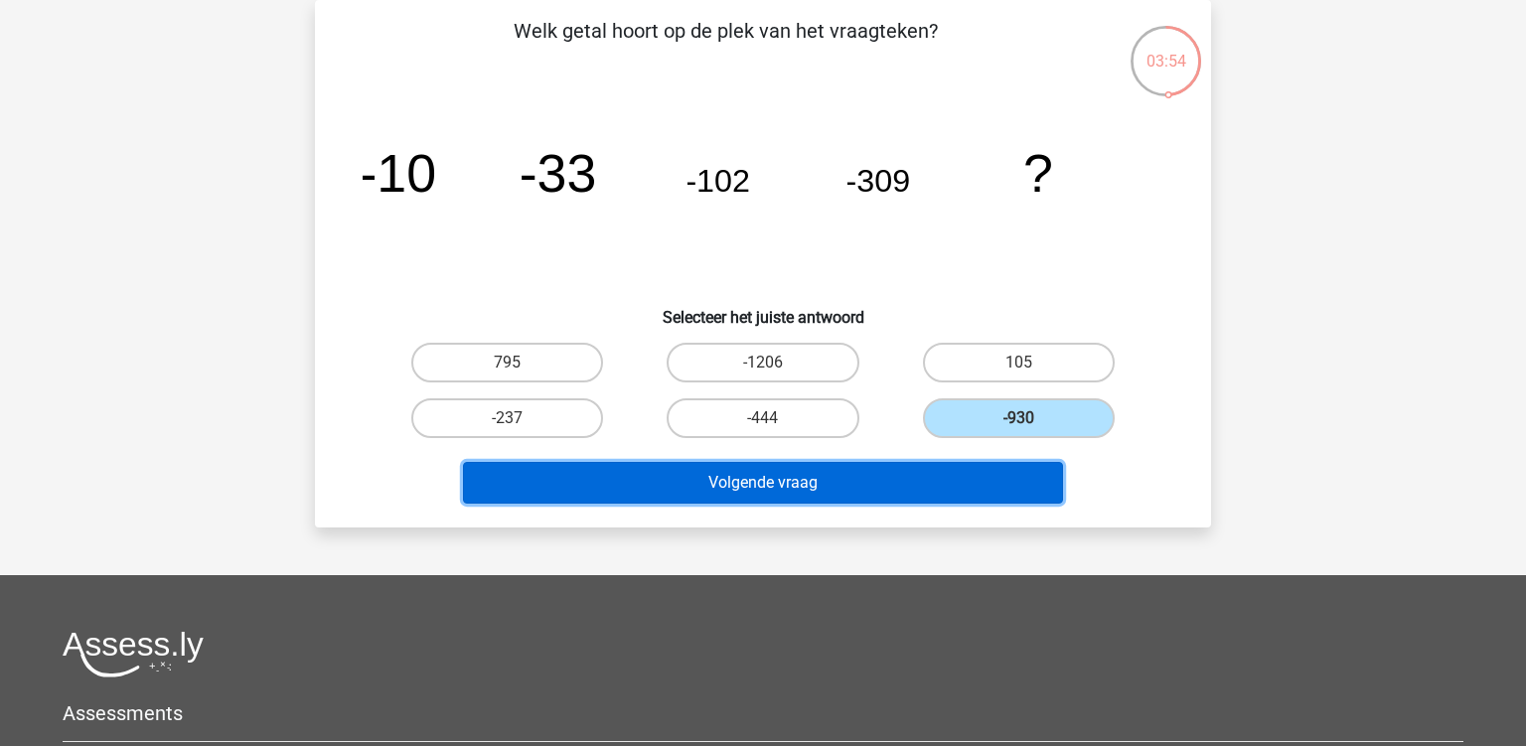
click at [823, 484] on button "Volgende vraag" at bounding box center [763, 483] width 601 height 42
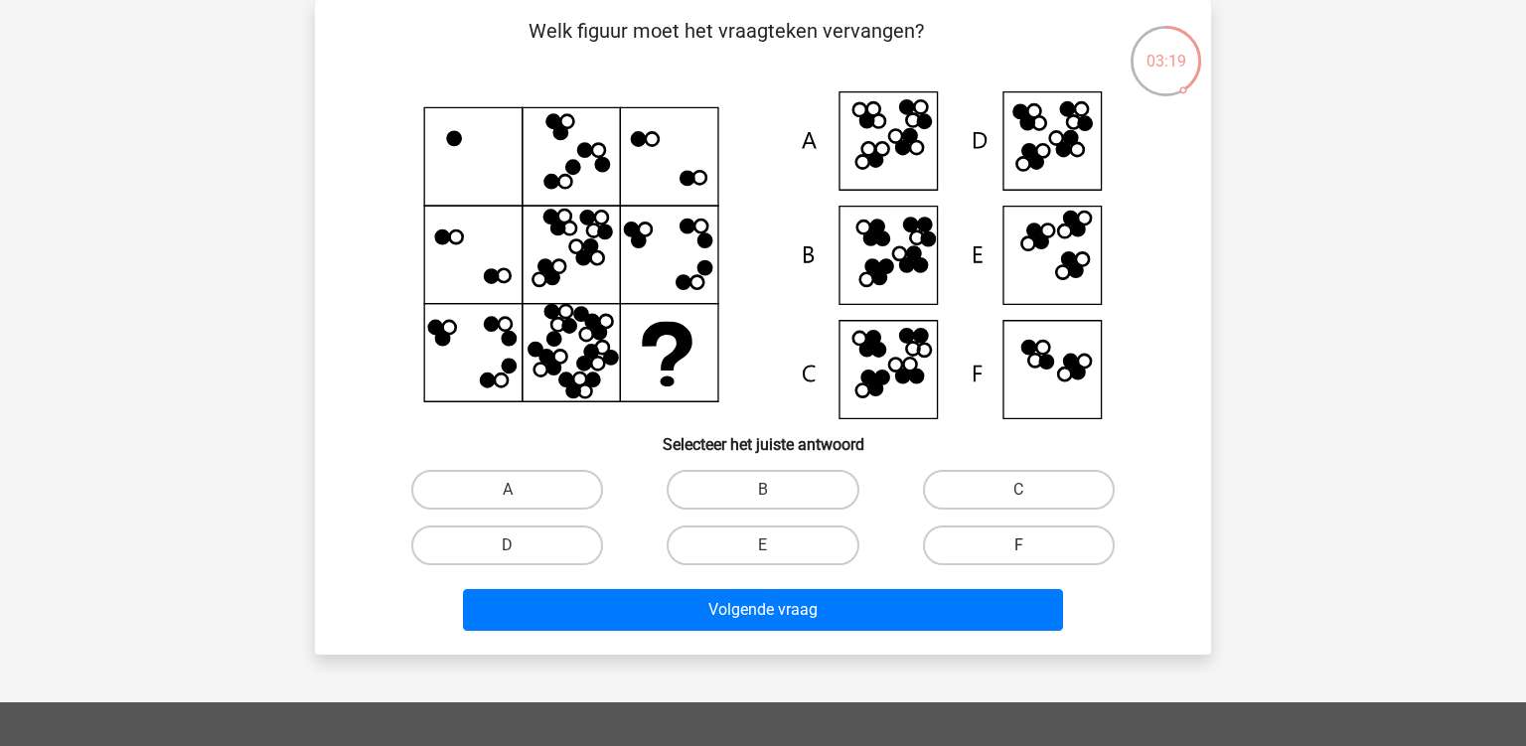
click at [994, 538] on label "F" at bounding box center [1019, 546] width 192 height 40
click at [1018, 545] on input "F" at bounding box center [1024, 551] width 13 height 13
radio input "true"
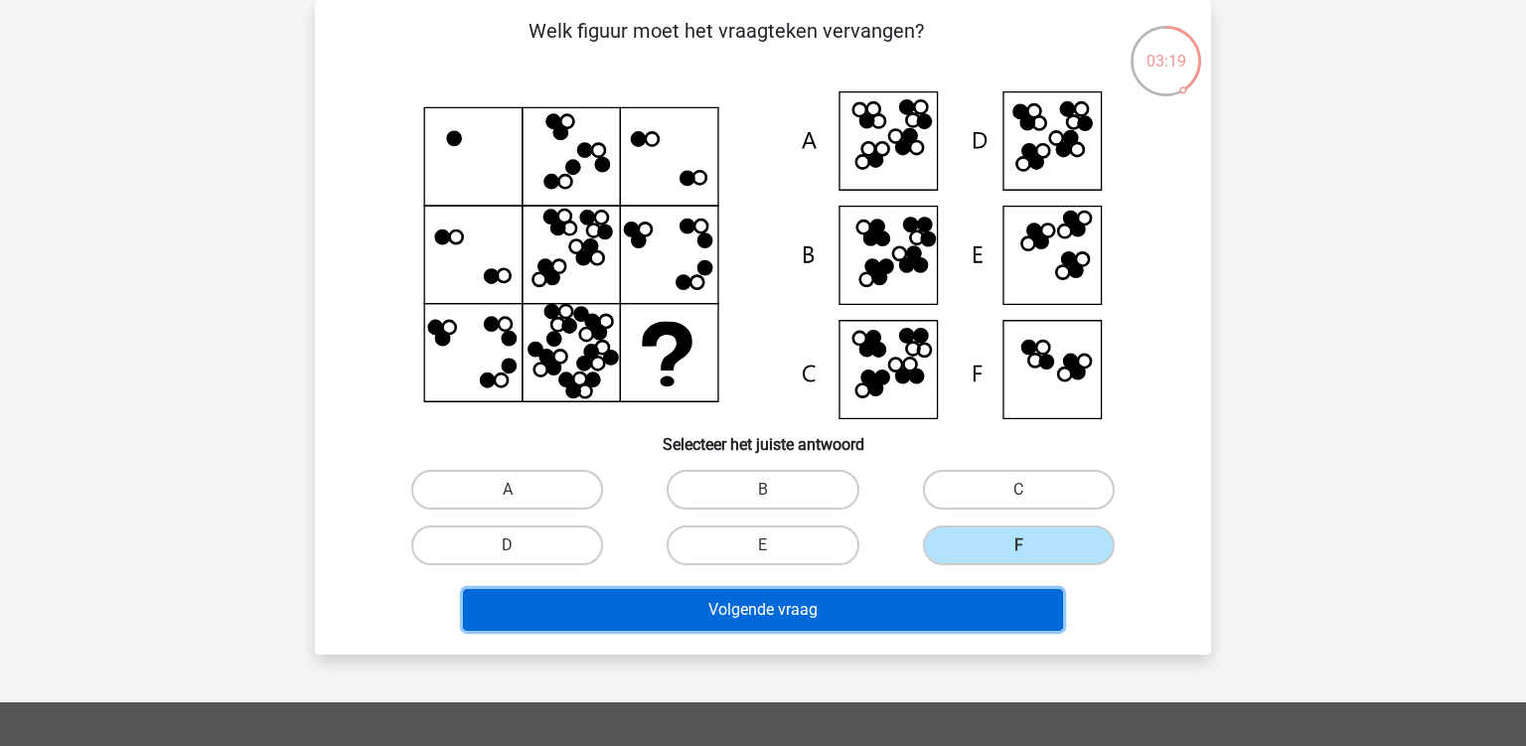
click at [902, 600] on button "Volgende vraag" at bounding box center [763, 610] width 601 height 42
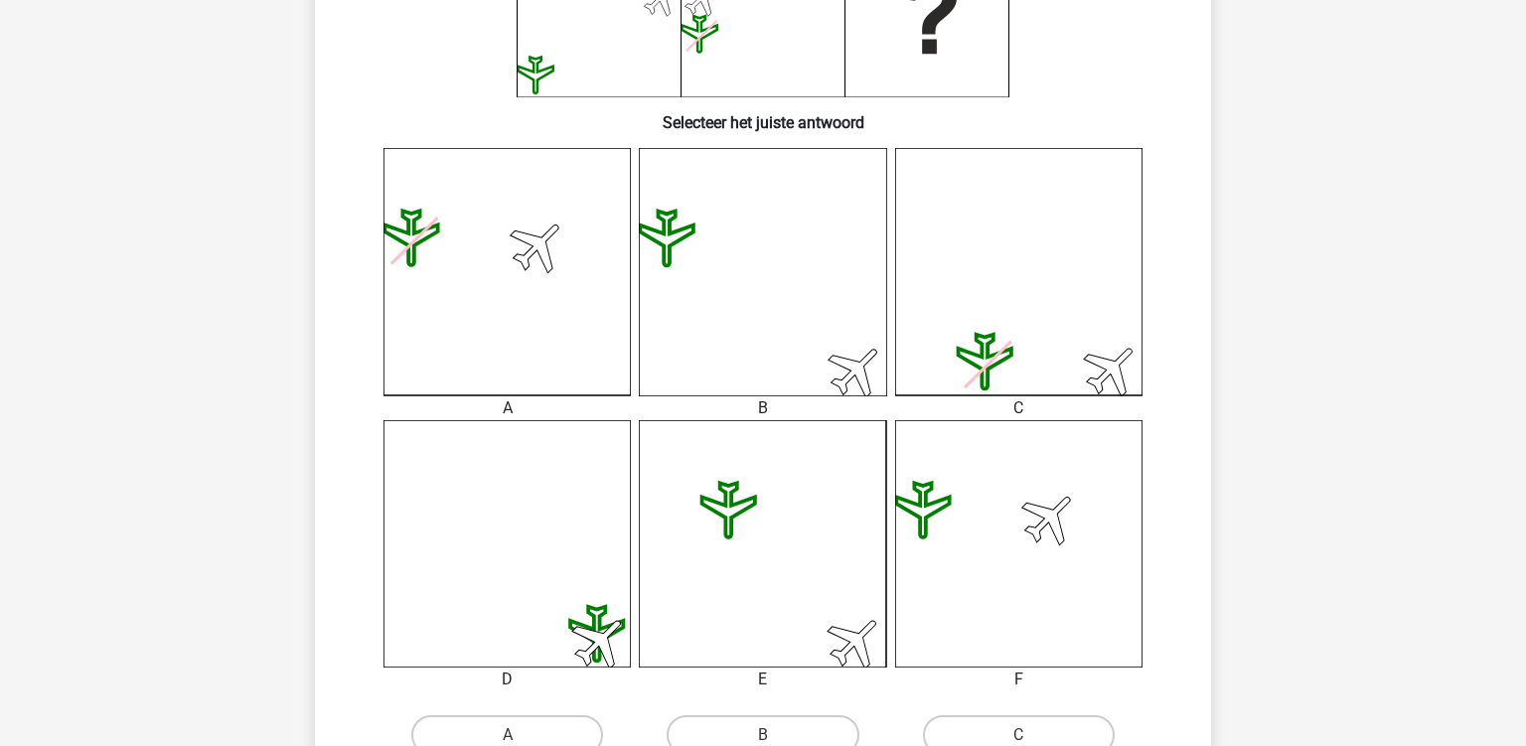
scroll to position [511, 0]
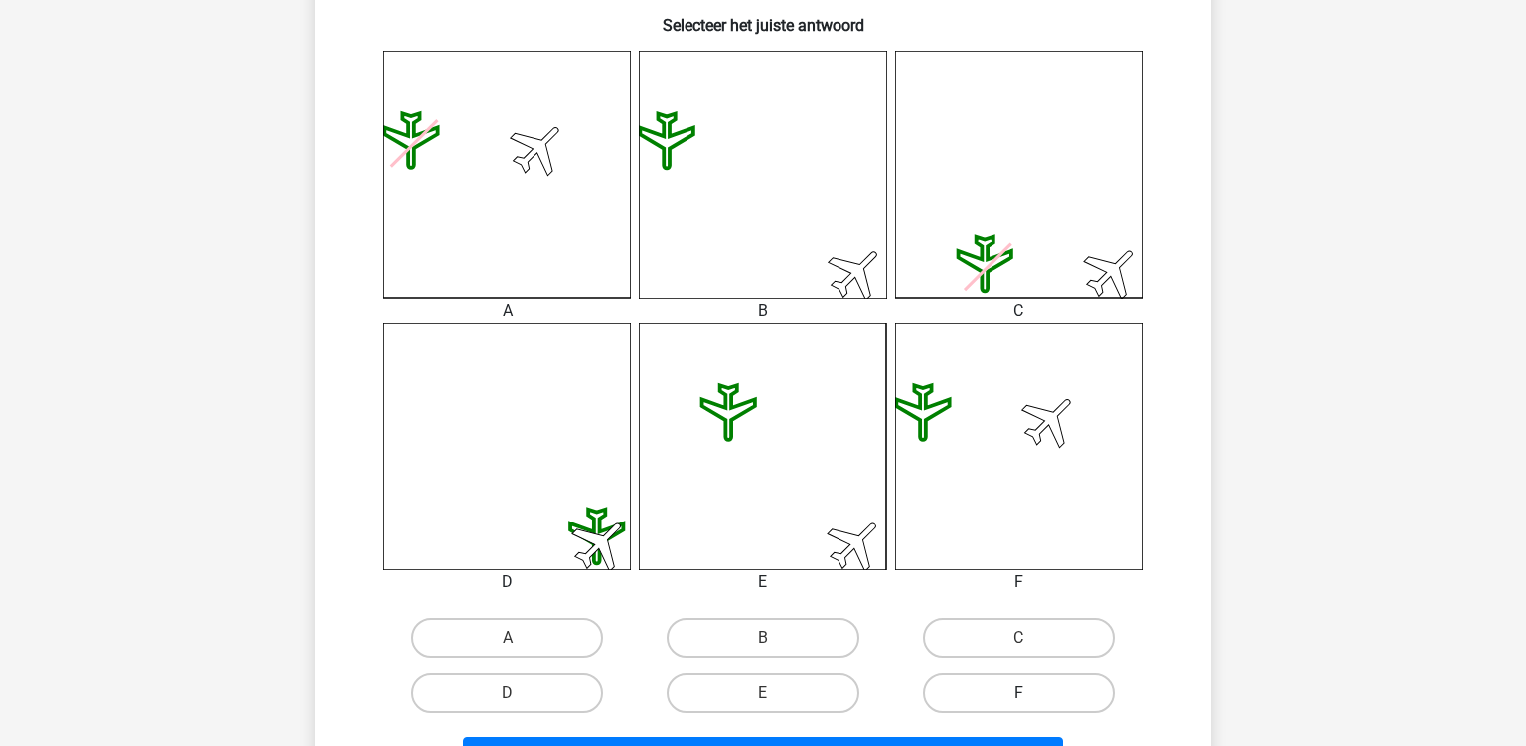
click at [995, 691] on label "F" at bounding box center [1019, 694] width 192 height 40
click at [1018, 693] on input "F" at bounding box center [1024, 699] width 13 height 13
radio input "true"
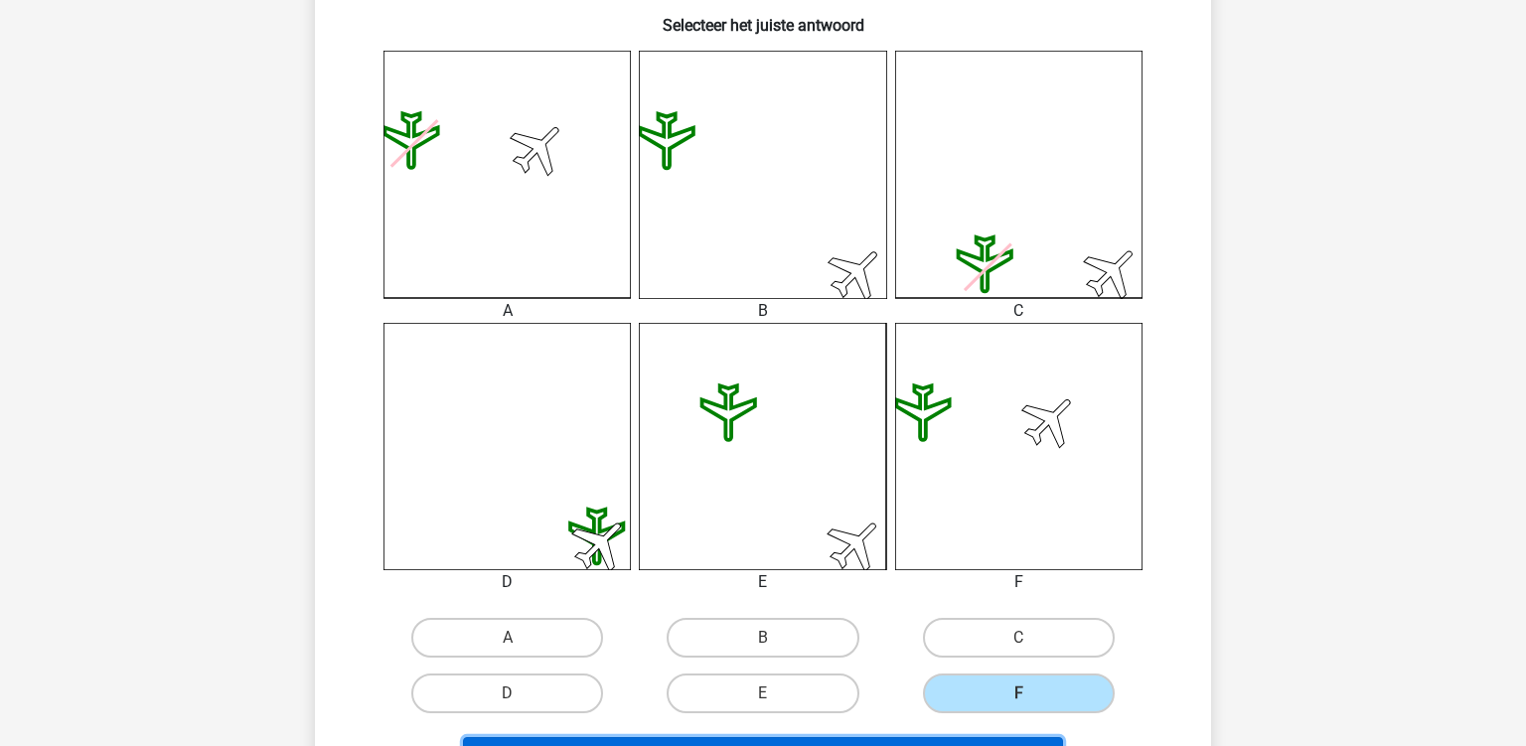
click at [916, 737] on button "Volgende vraag" at bounding box center [763, 758] width 601 height 42
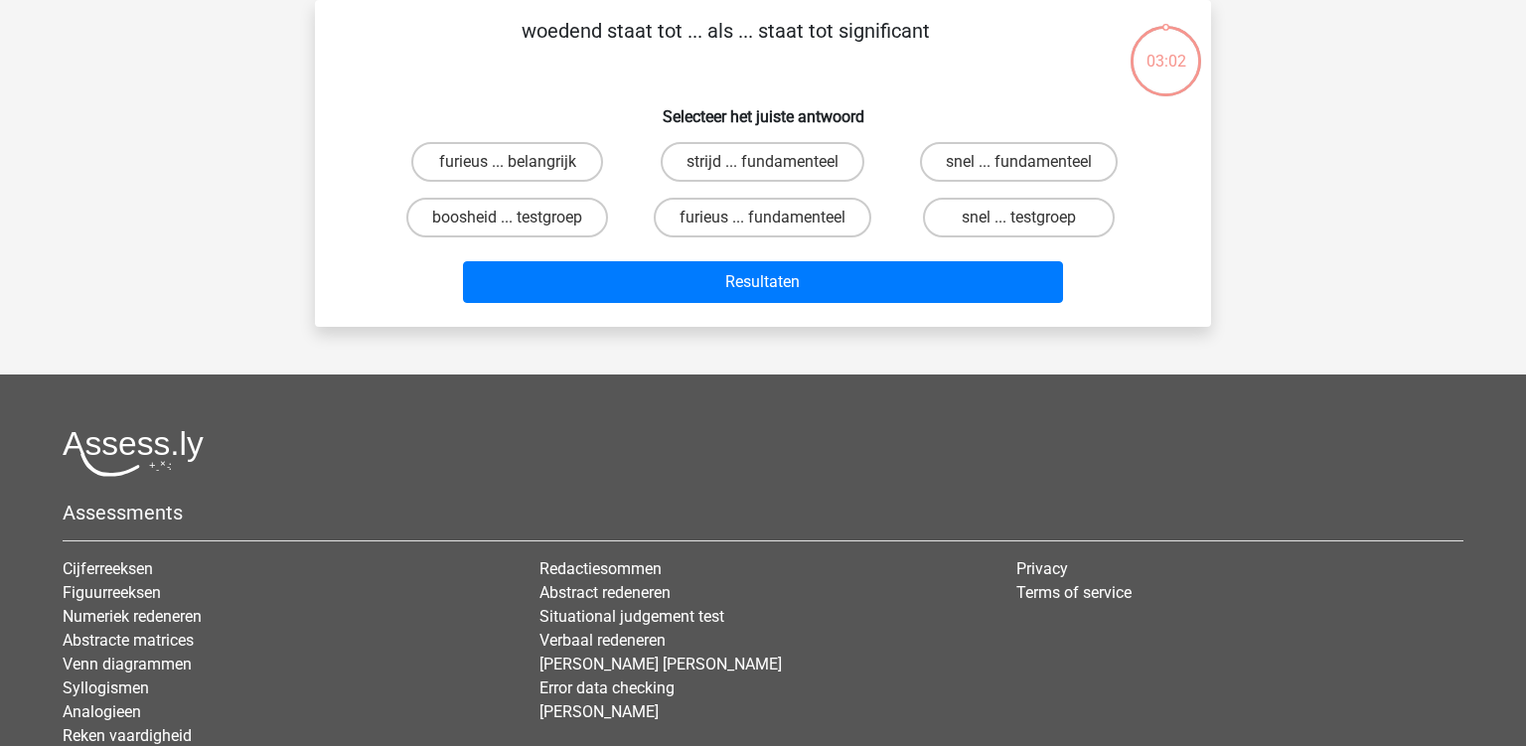
scroll to position [91, 0]
click at [528, 154] on label "furieus ... belangrijk" at bounding box center [507, 162] width 192 height 40
click at [521, 162] on input "furieus ... belangrijk" at bounding box center [514, 168] width 13 height 13
radio input "true"
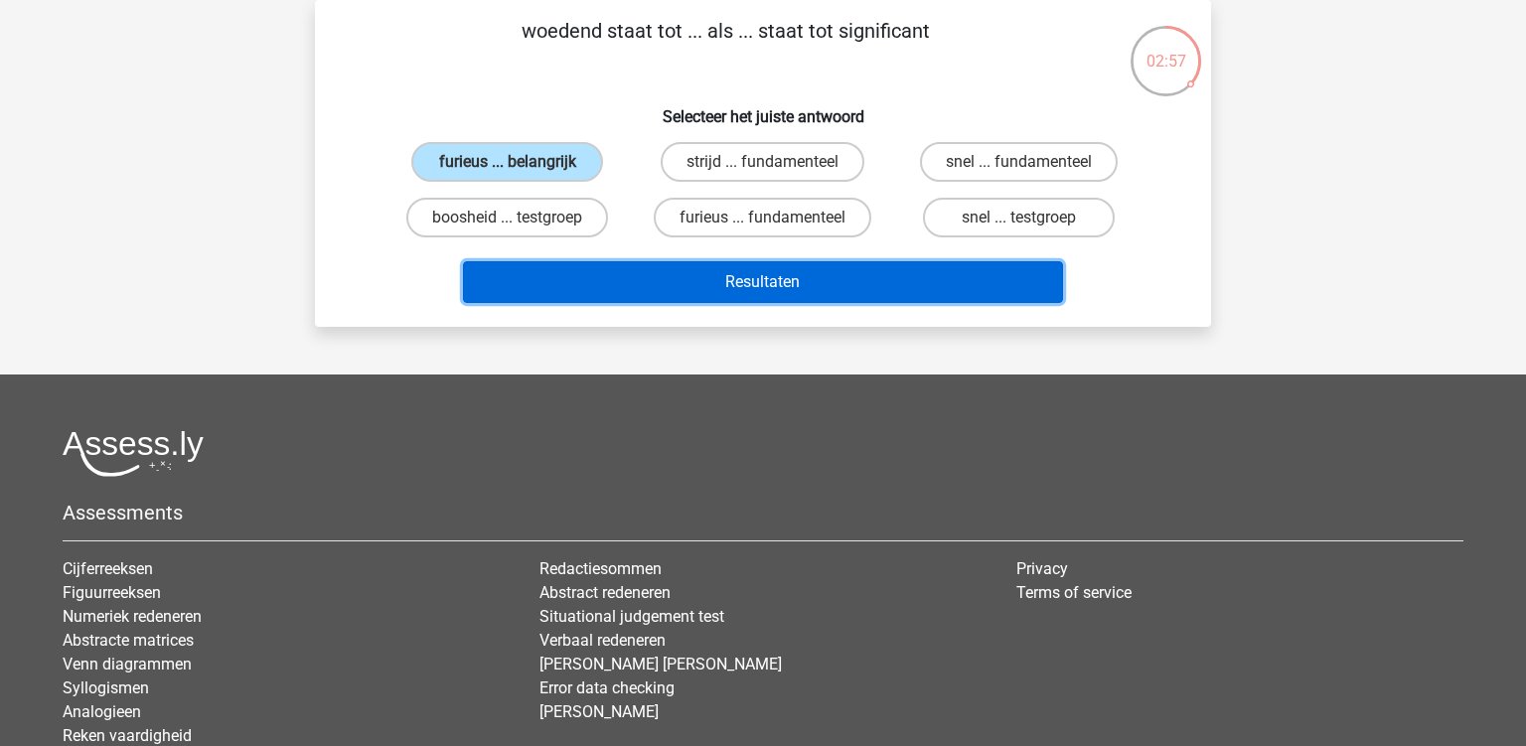
click at [669, 275] on button "Resultaten" at bounding box center [763, 282] width 601 height 42
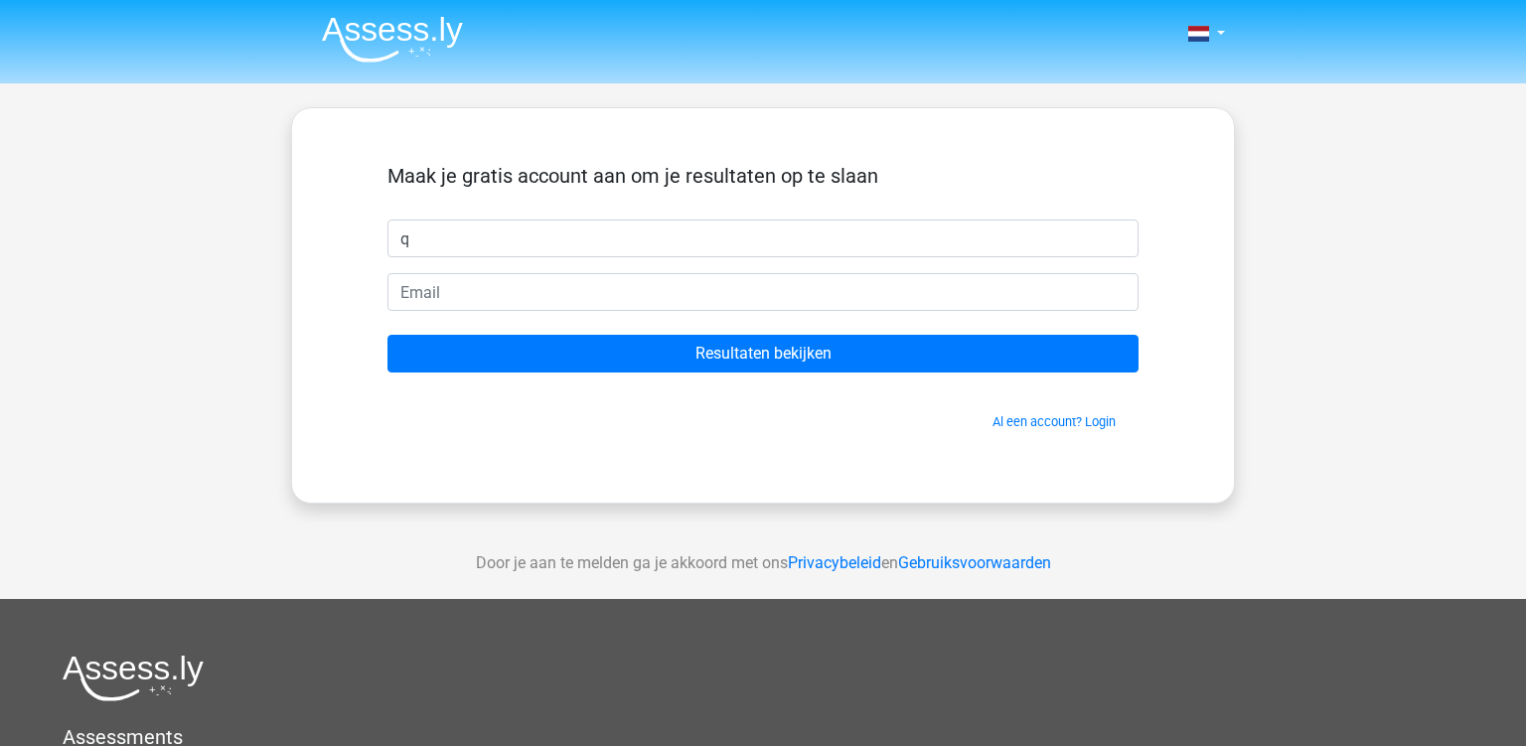
type input "q"
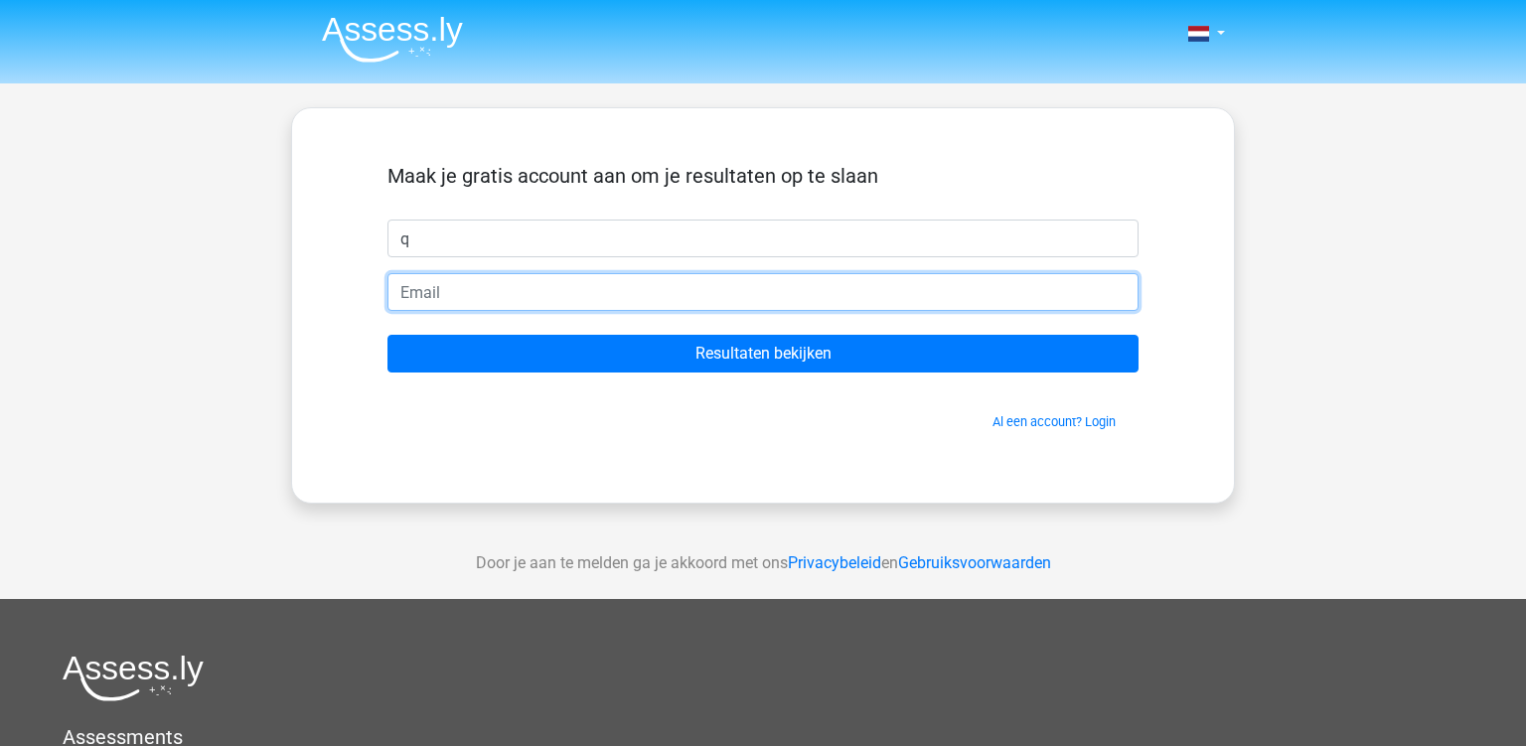
click at [625, 298] on input "email" at bounding box center [762, 292] width 751 height 38
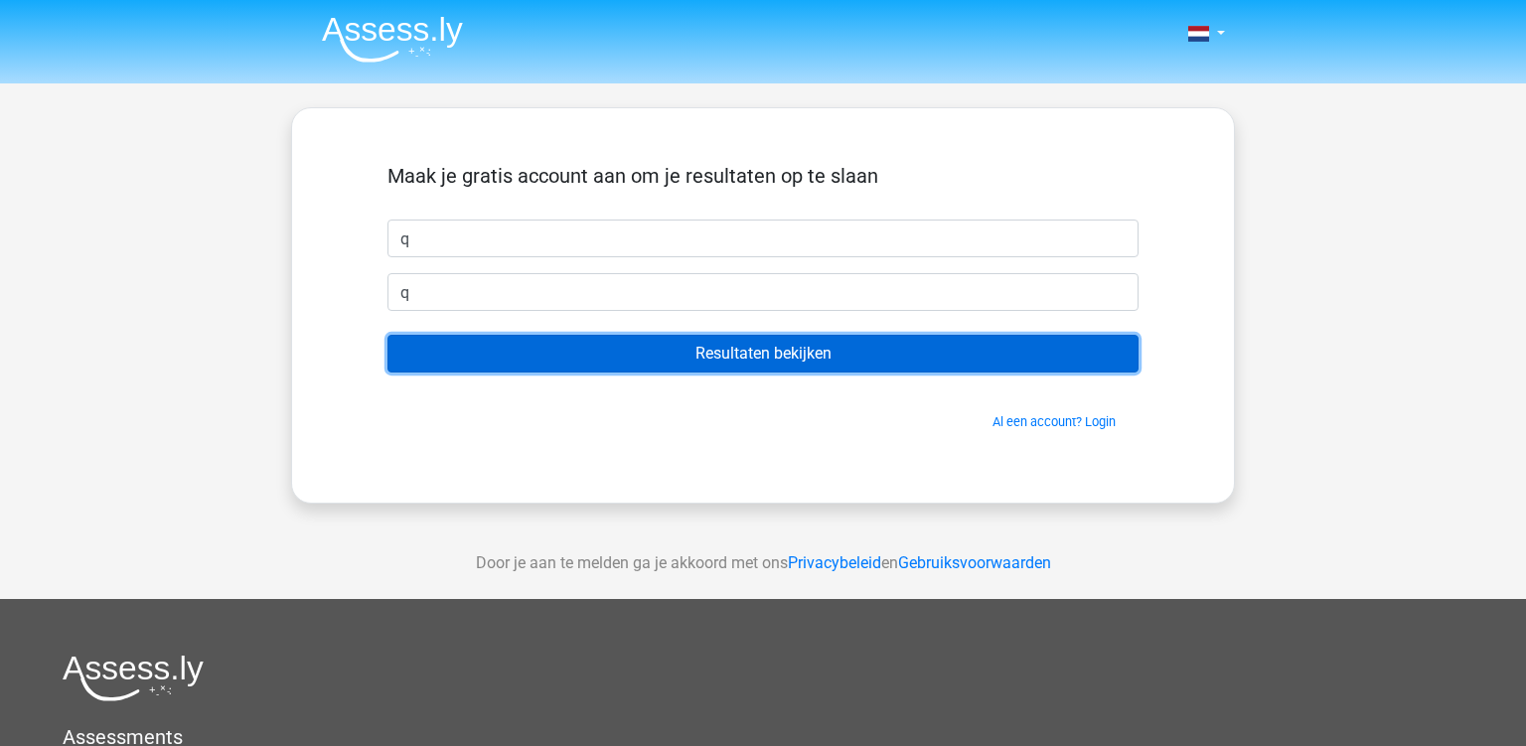
click at [672, 353] on input "Resultaten bekijken" at bounding box center [762, 354] width 751 height 38
click at [839, 364] on input "Resultaten bekijken" at bounding box center [762, 354] width 751 height 38
click at [618, 352] on input "Resultaten bekijken" at bounding box center [762, 354] width 751 height 38
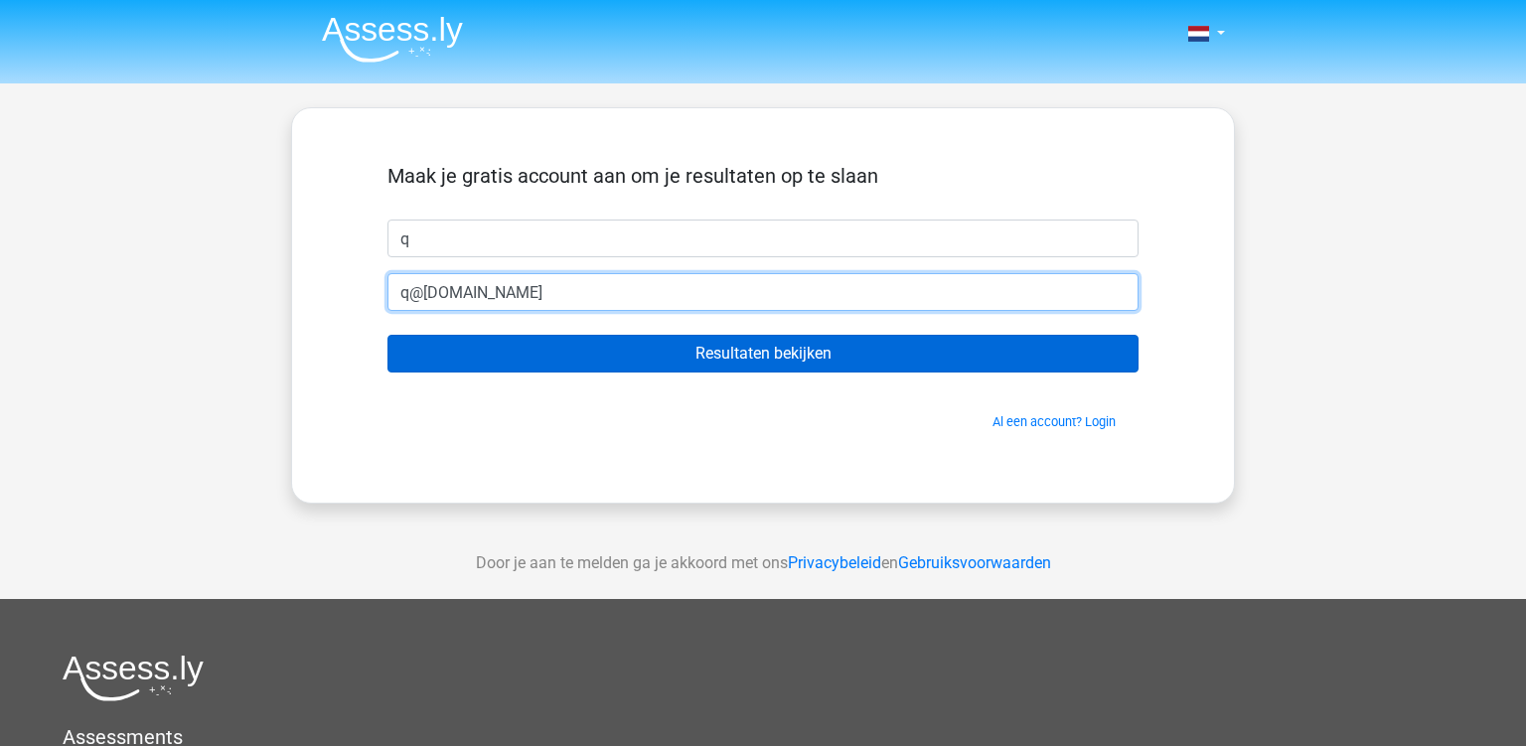
type input "q@hotmail.com"
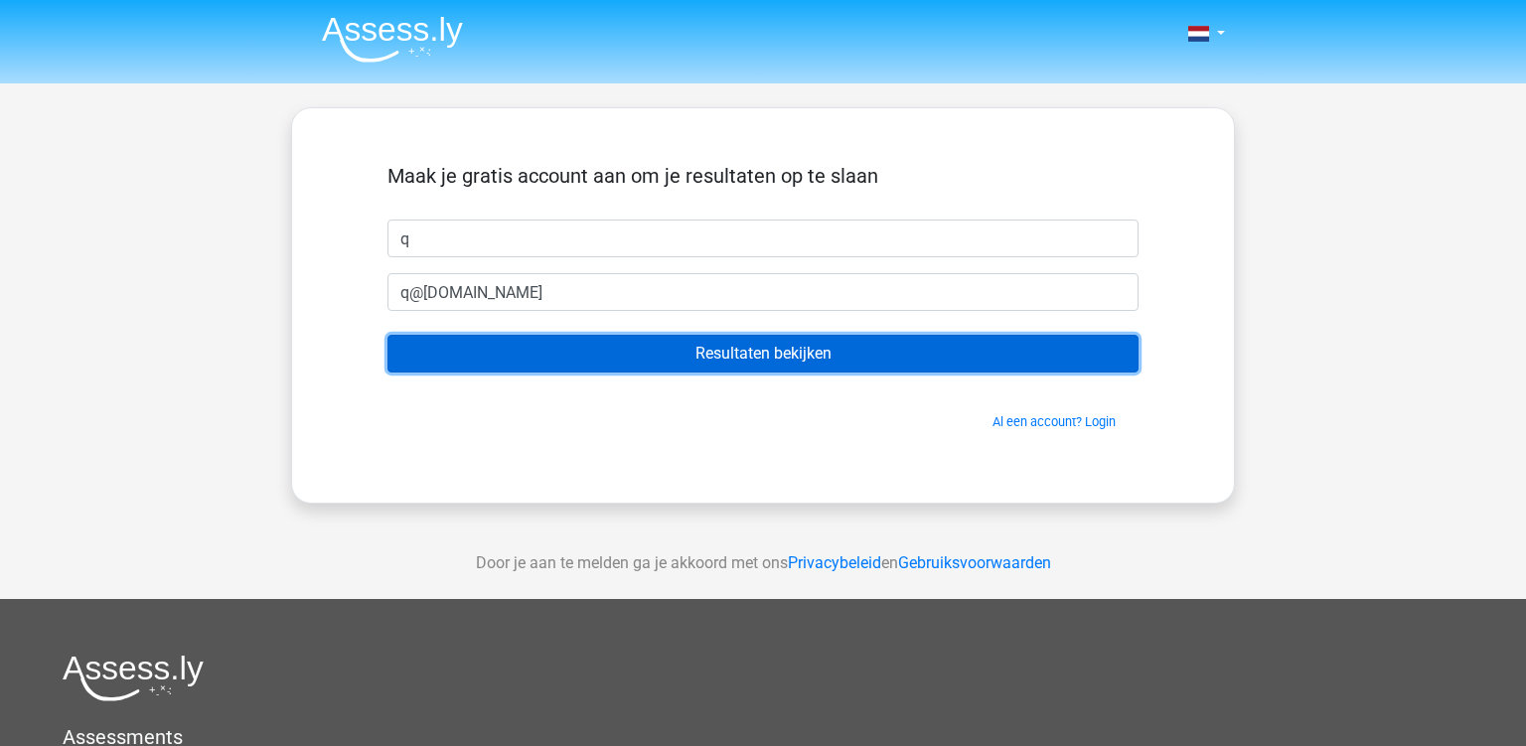
click at [570, 361] on input "Resultaten bekijken" at bounding box center [762, 354] width 751 height 38
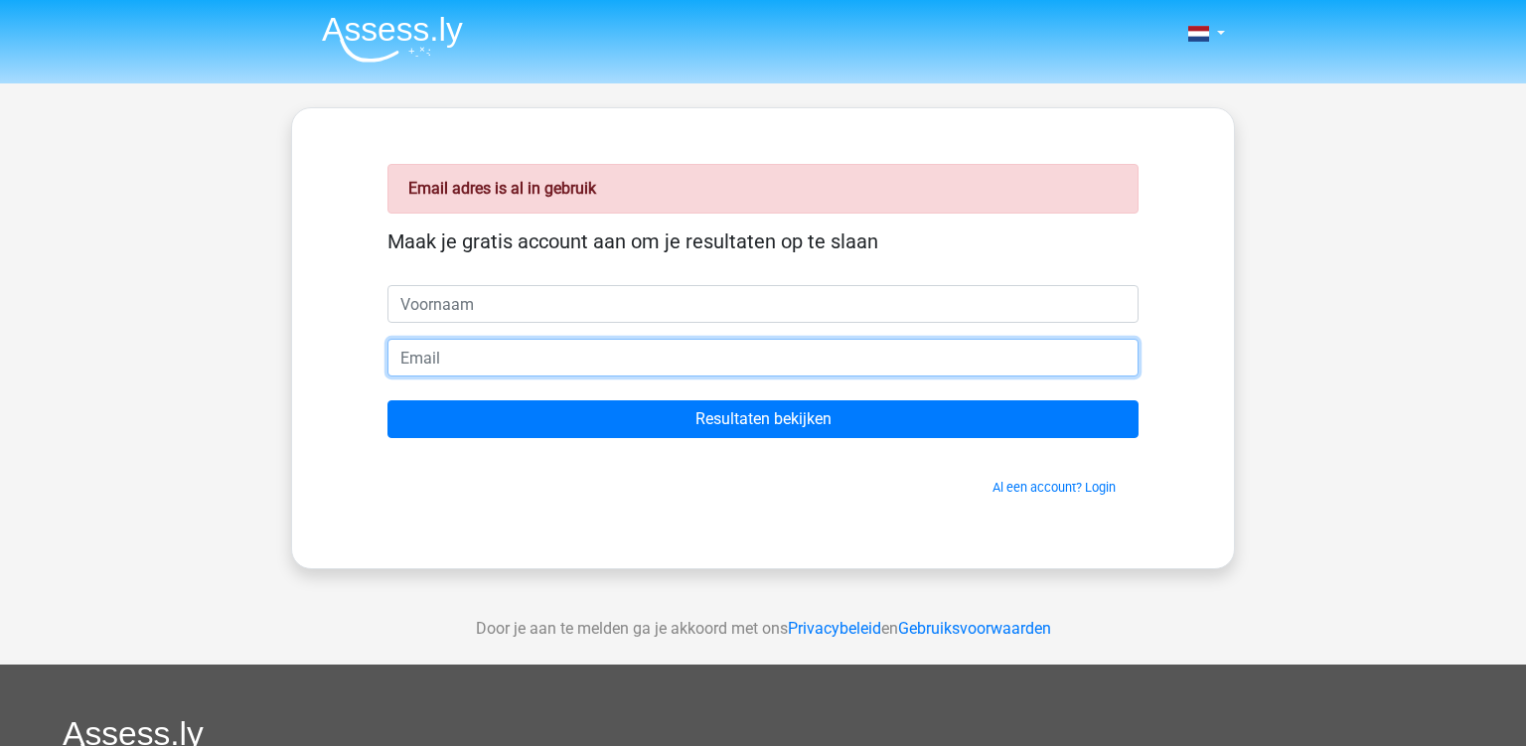
click at [475, 372] on input "email" at bounding box center [762, 358] width 751 height 38
type input "a@hotmail.com"
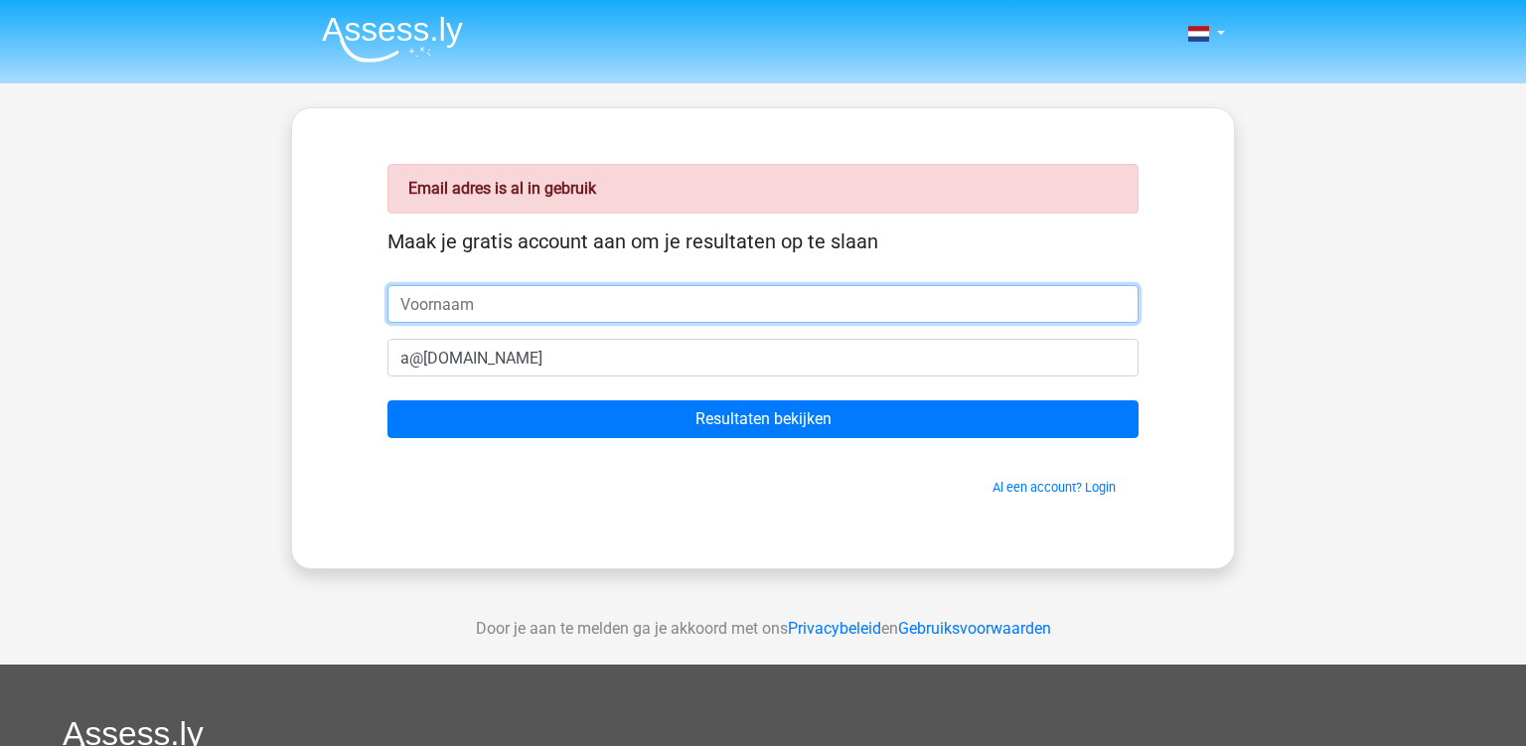
click at [534, 294] on input "text" at bounding box center [762, 304] width 751 height 38
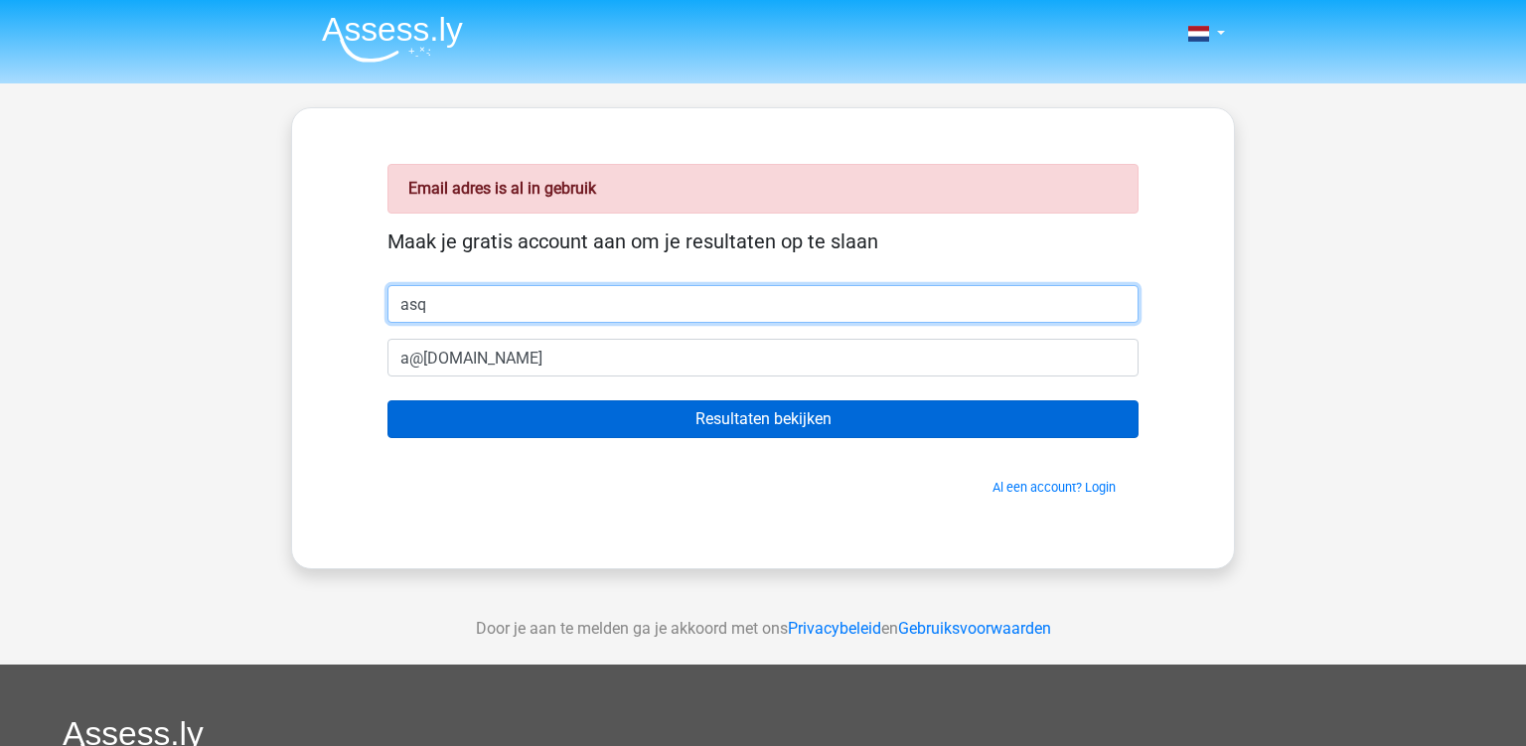
type input "asq"
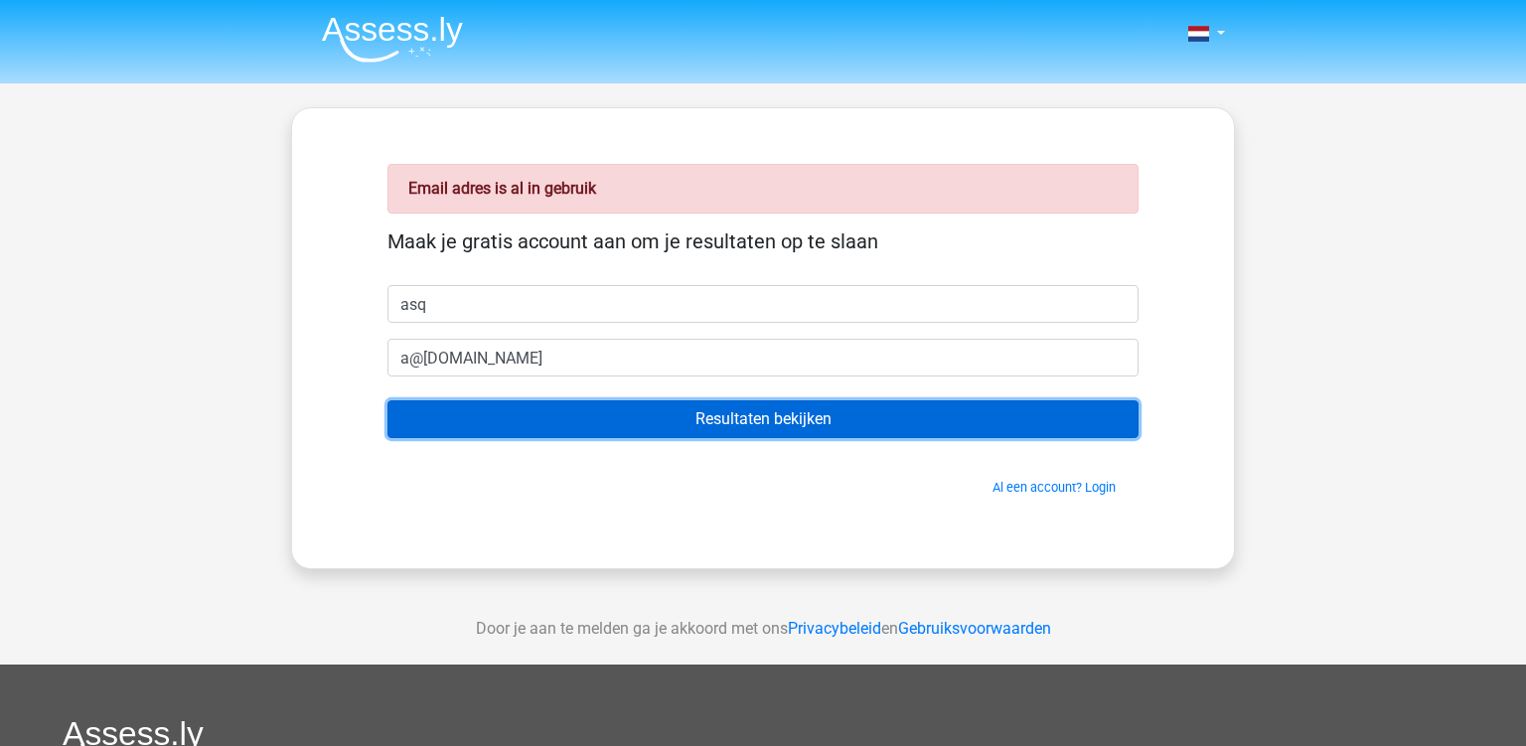
click at [551, 407] on input "Resultaten bekijken" at bounding box center [762, 419] width 751 height 38
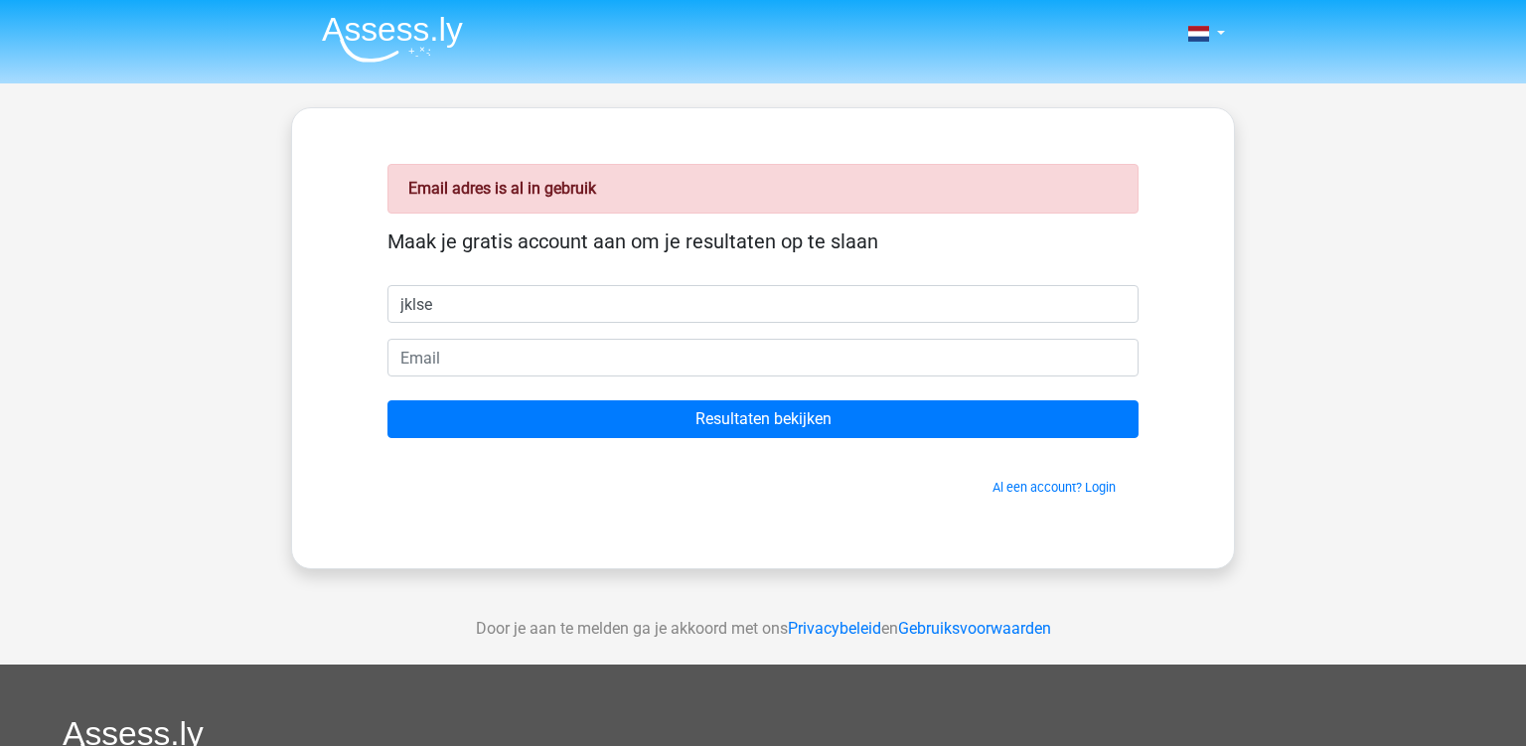
type input "jklse"
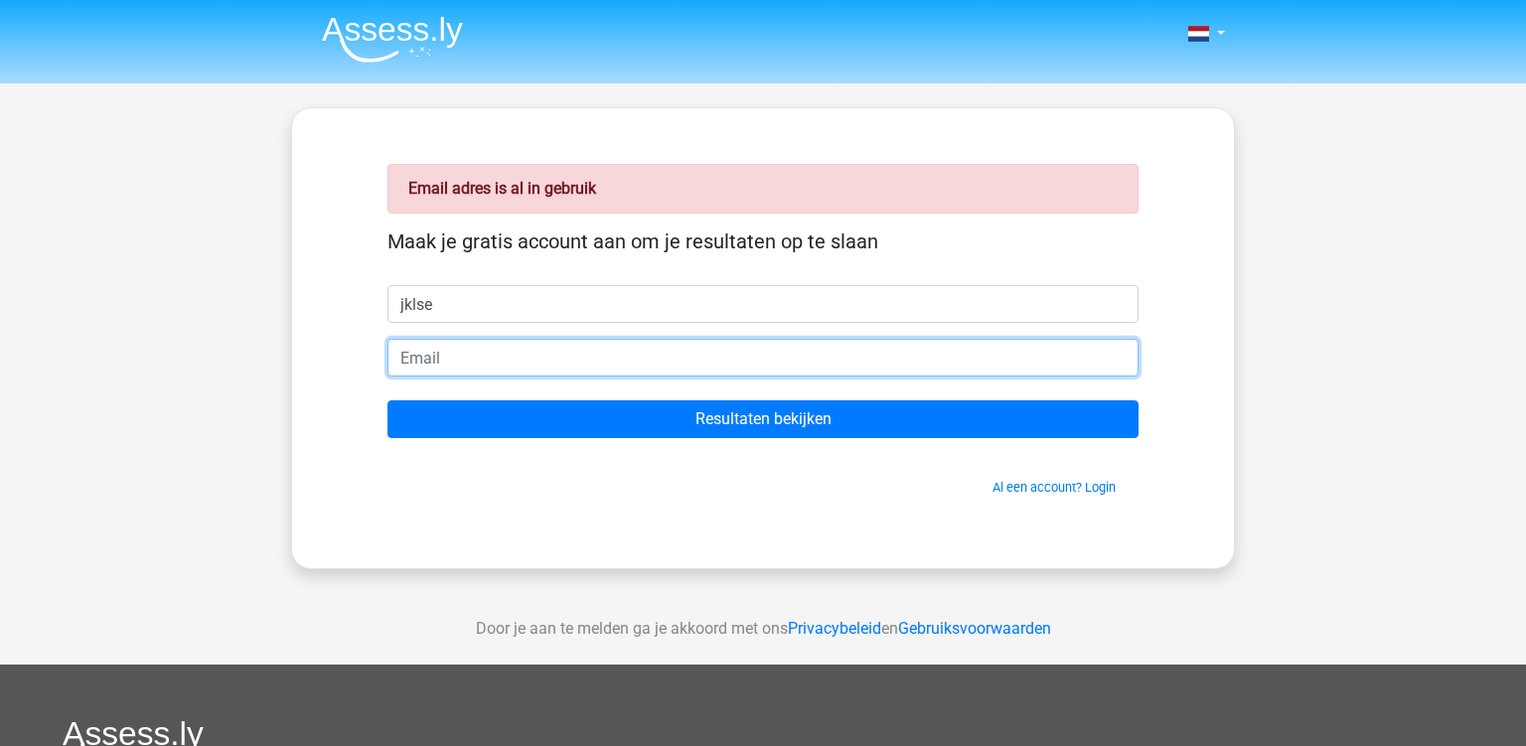
click at [530, 347] on input "email" at bounding box center [762, 358] width 751 height 38
type input "[EMAIL_ADDRESS][DOMAIN_NAME]"
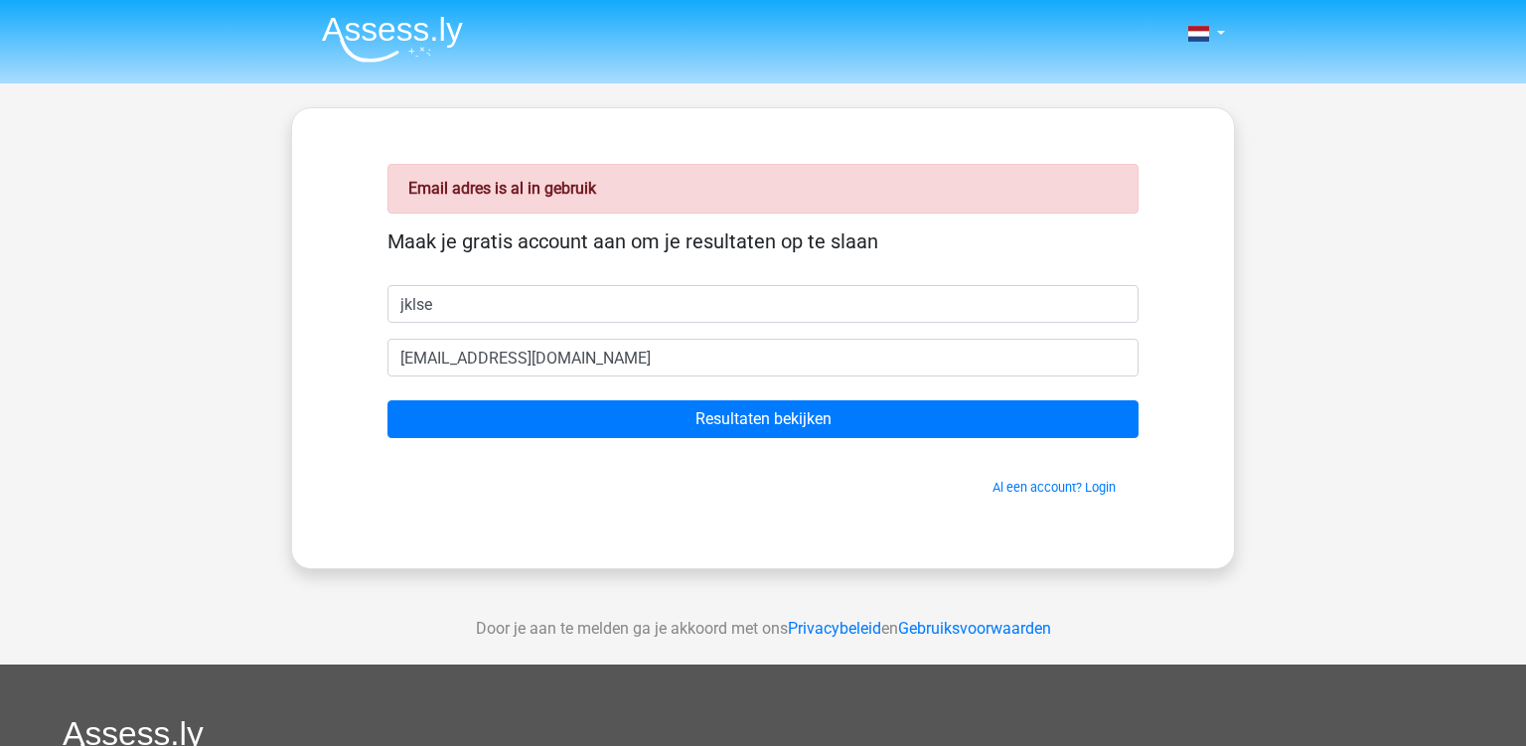
click at [616, 439] on form "[PERSON_NAME] gratis account aan om je resultaten op te slaan jklse [EMAIL_ADDR…" at bounding box center [762, 362] width 751 height 267
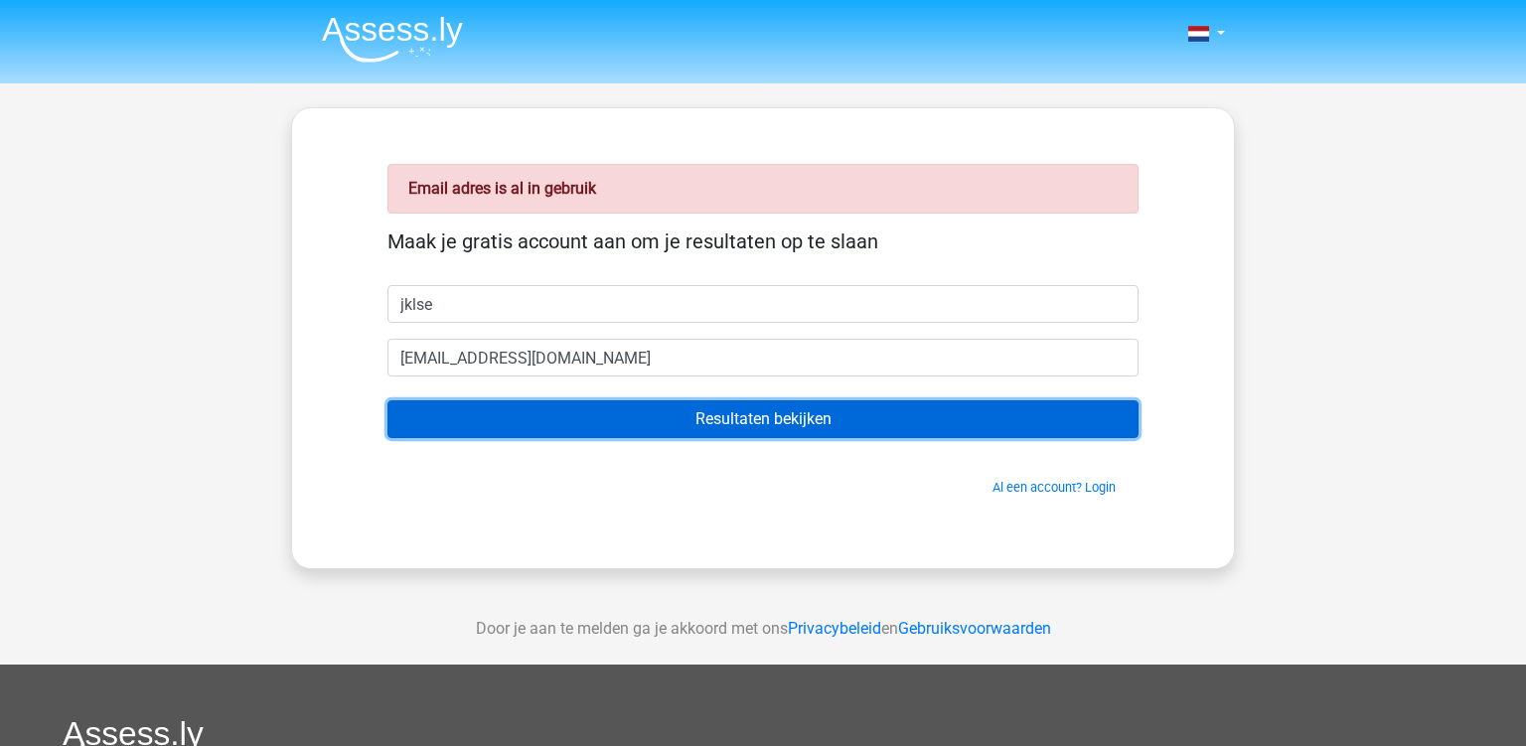
click at [630, 429] on input "Resultaten bekijken" at bounding box center [762, 419] width 751 height 38
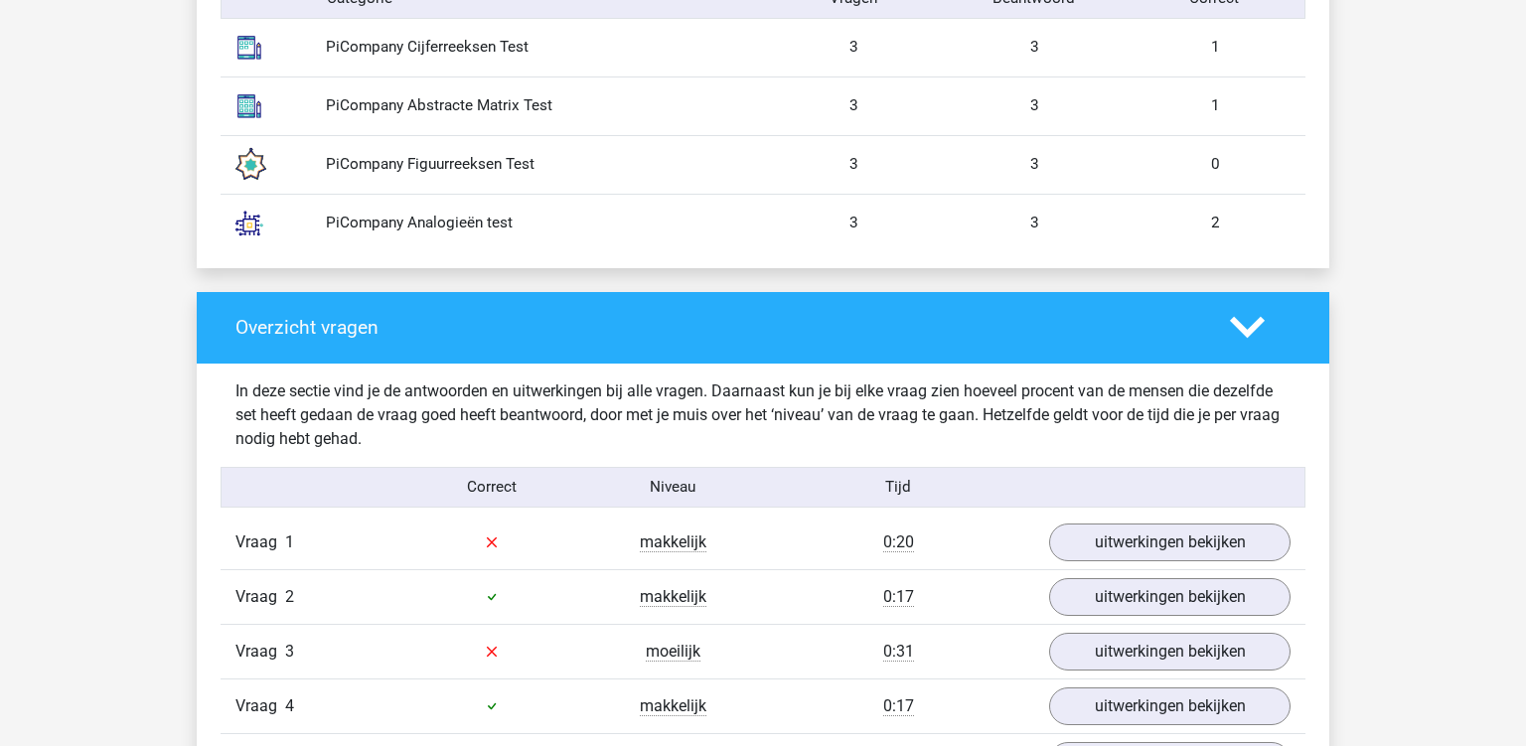
scroll to position [2202, 0]
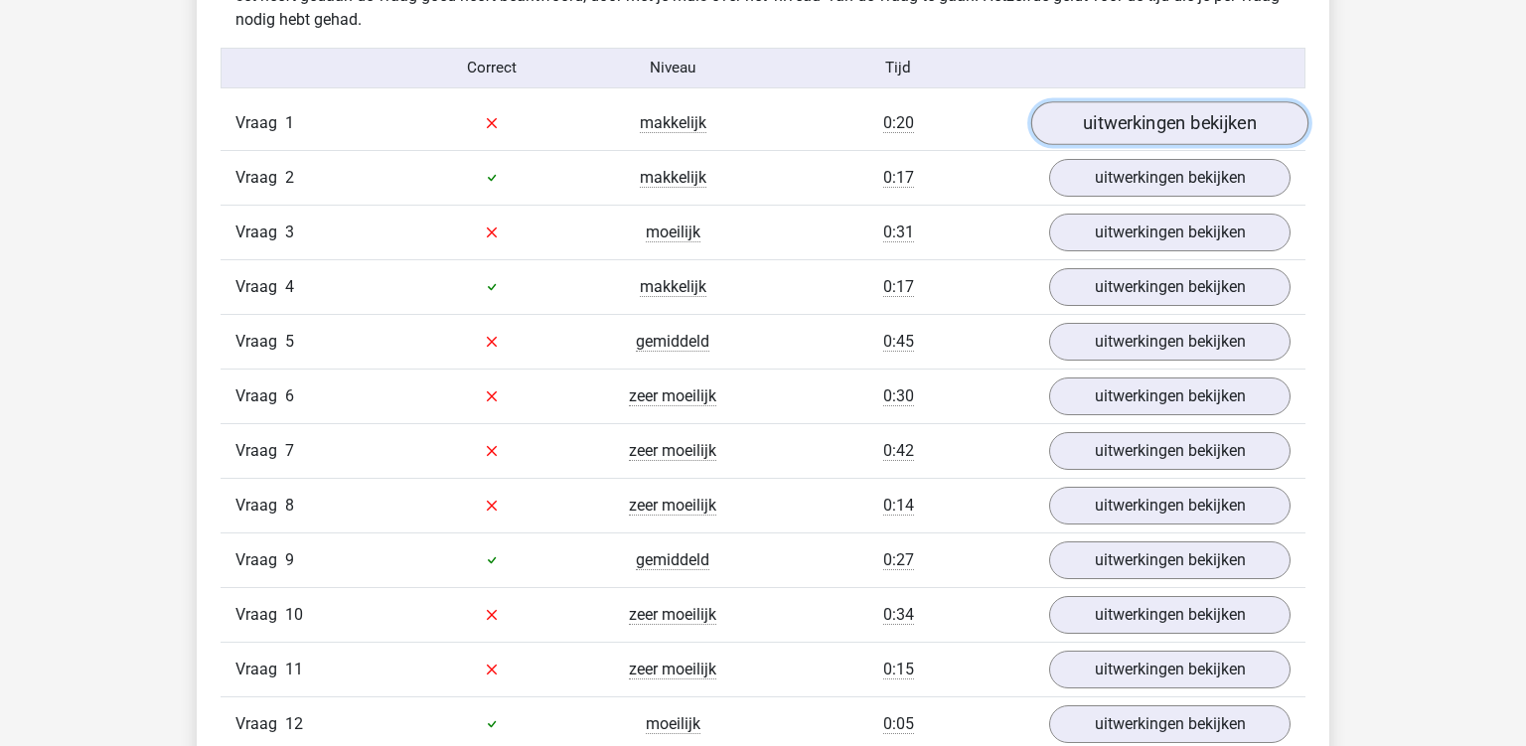
click at [1194, 125] on link "uitwerkingen bekijken" at bounding box center [1169, 123] width 277 height 44
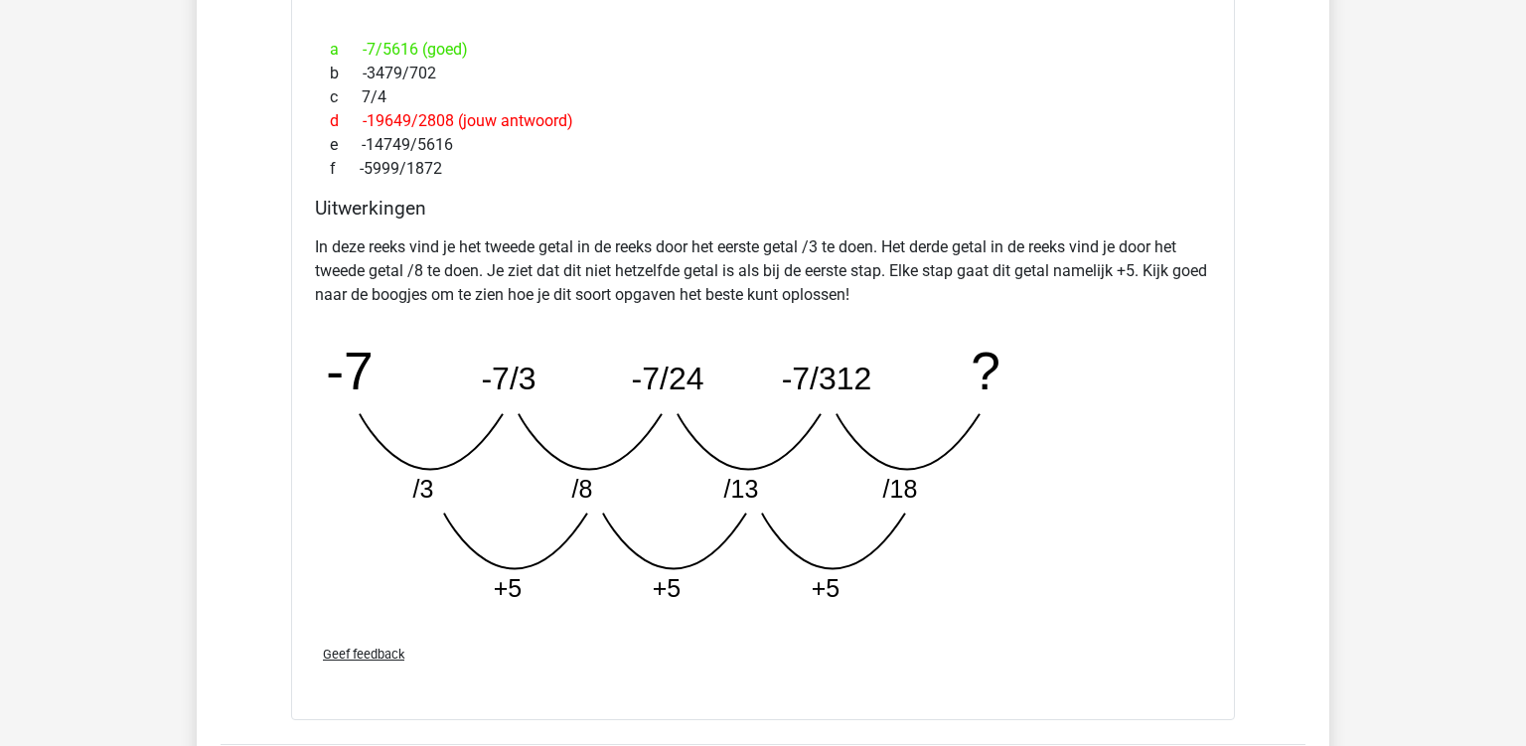
scroll to position [3042, 0]
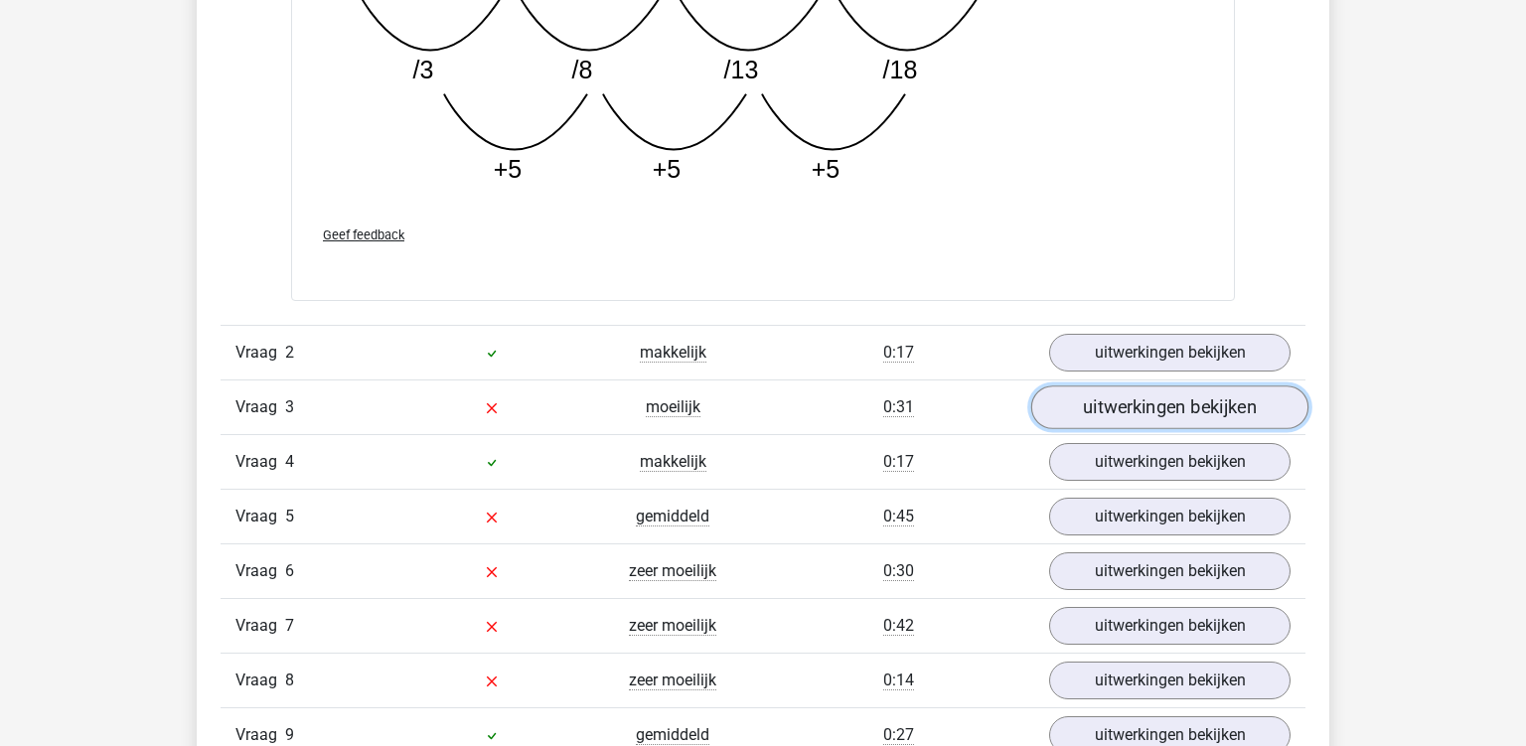
click at [1103, 407] on link "uitwerkingen bekijken" at bounding box center [1169, 408] width 277 height 44
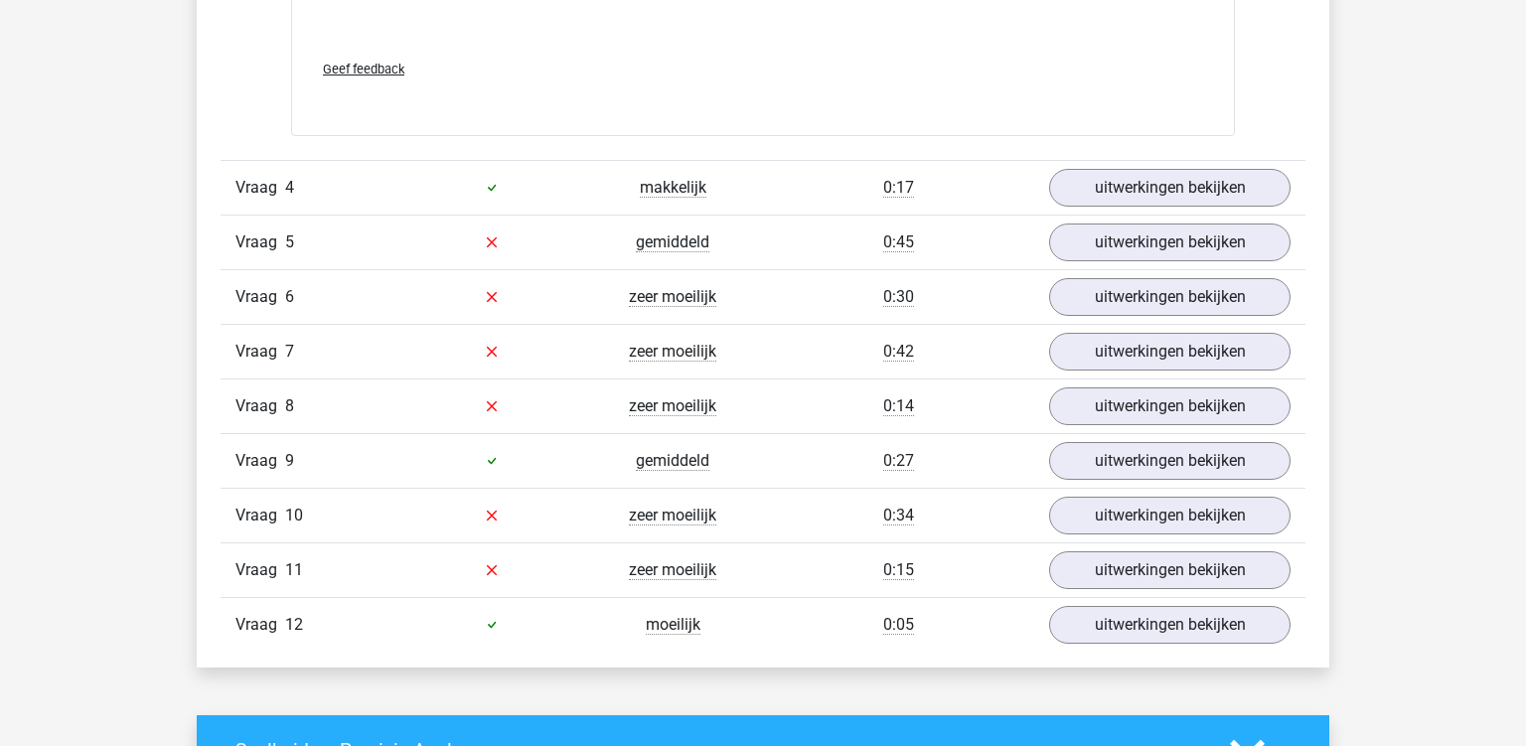
scroll to position [5140, 0]
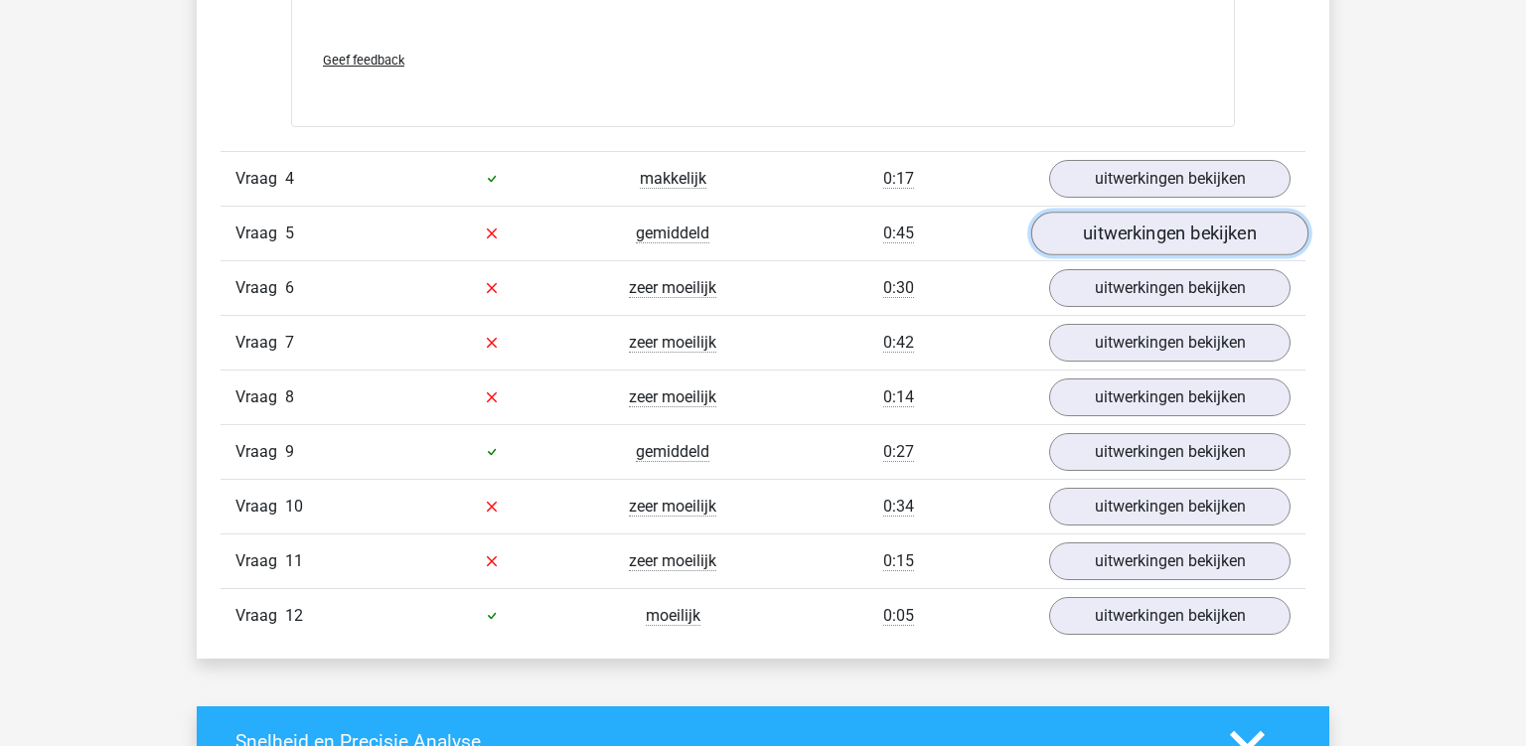
click at [1100, 224] on link "uitwerkingen bekijken" at bounding box center [1169, 234] width 277 height 44
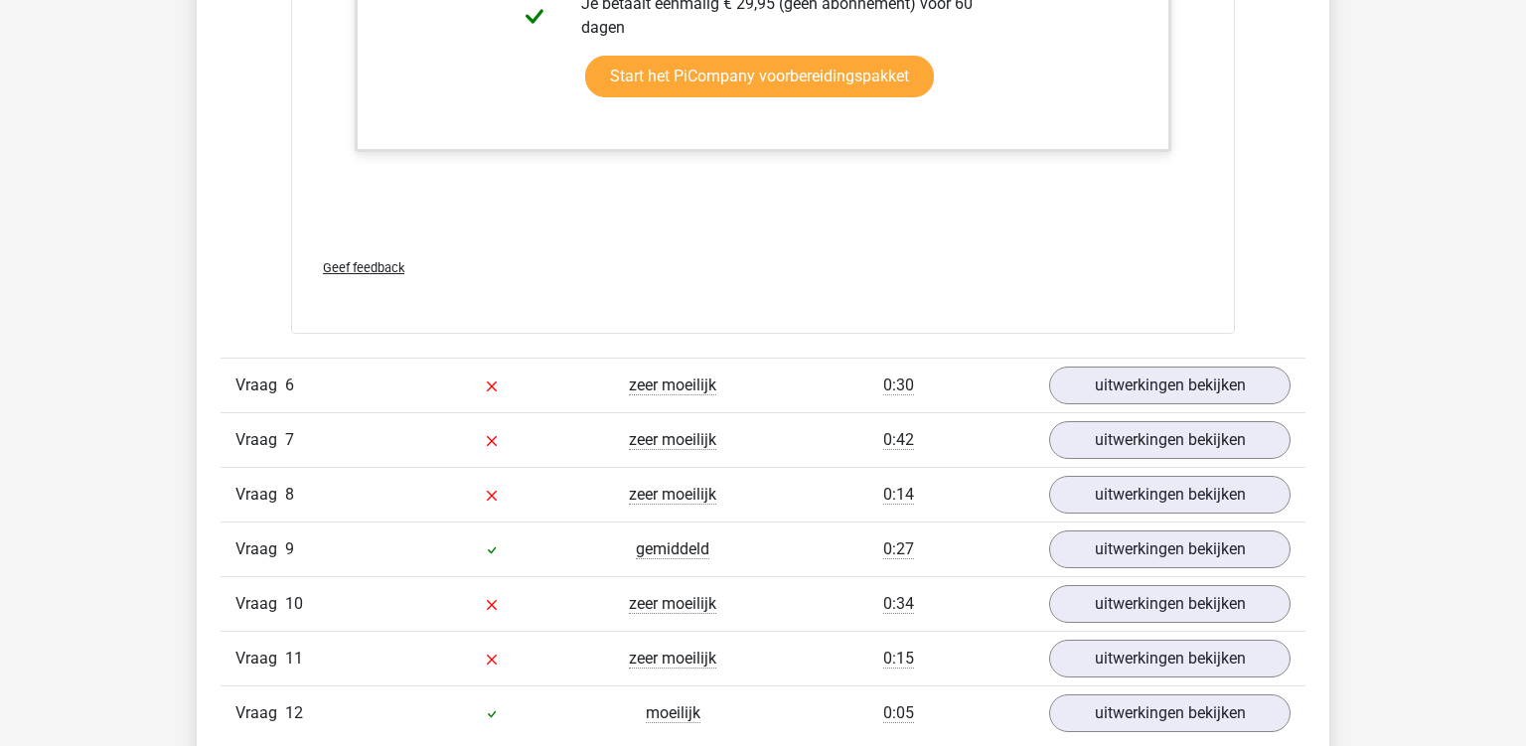
scroll to position [6294, 0]
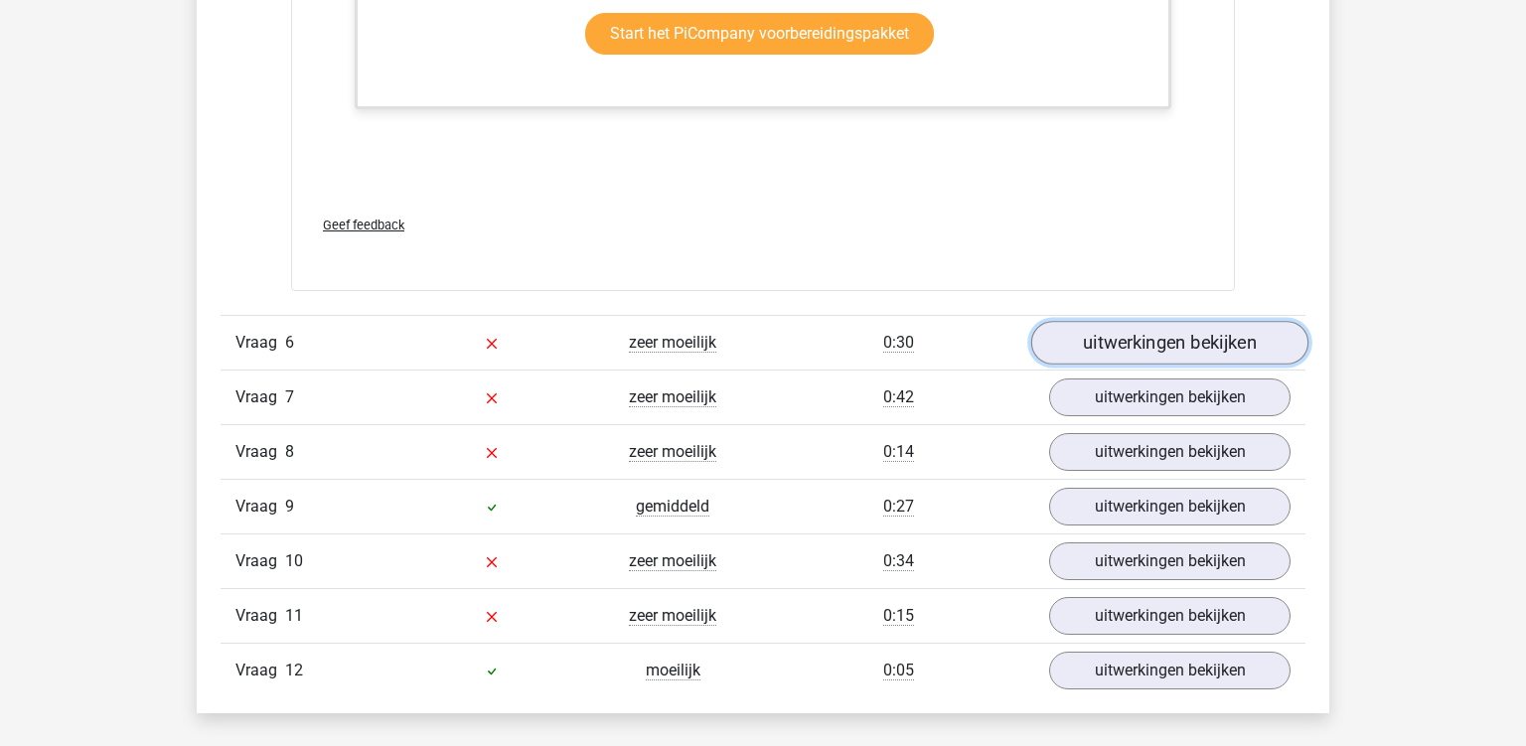
click at [1179, 336] on link "uitwerkingen bekijken" at bounding box center [1169, 343] width 277 height 44
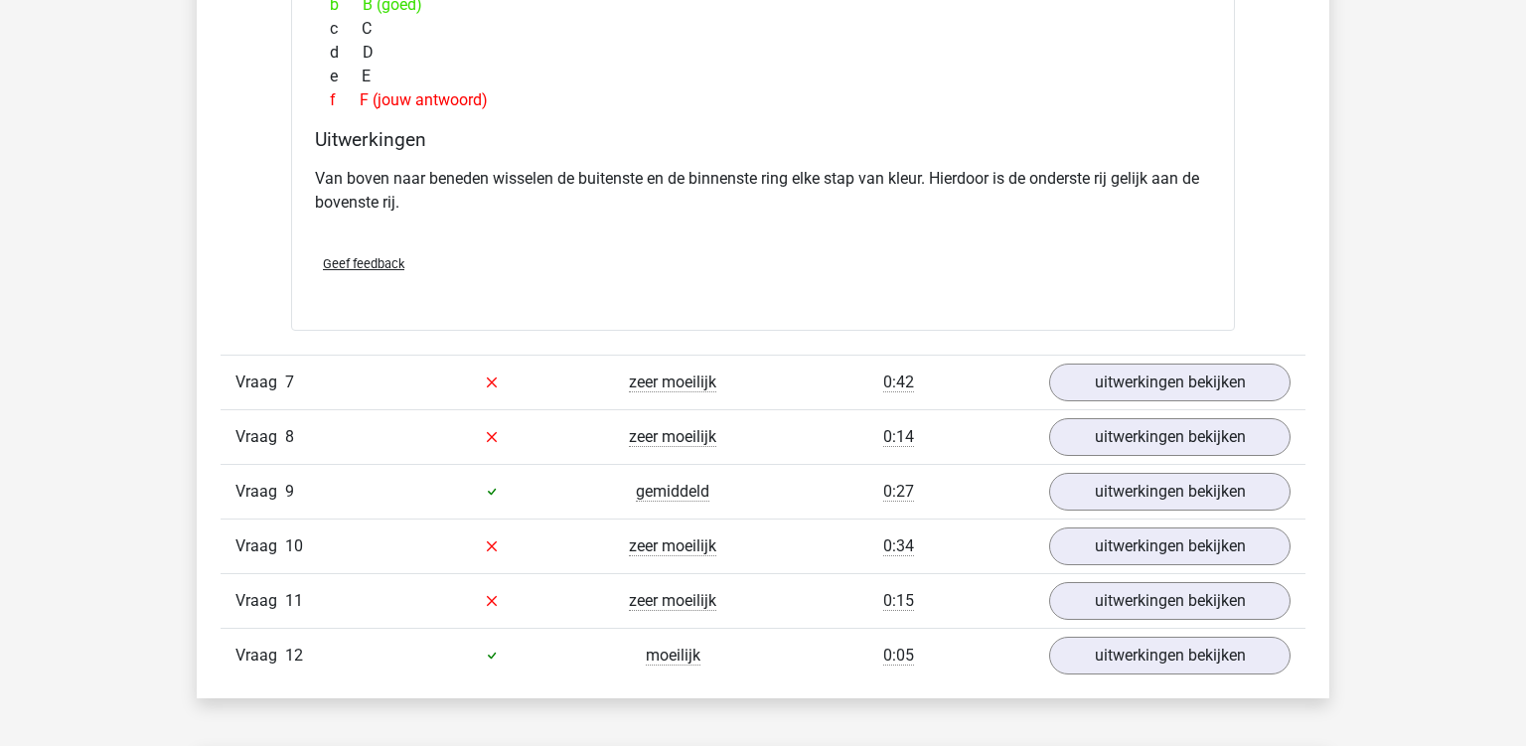
scroll to position [7133, 0]
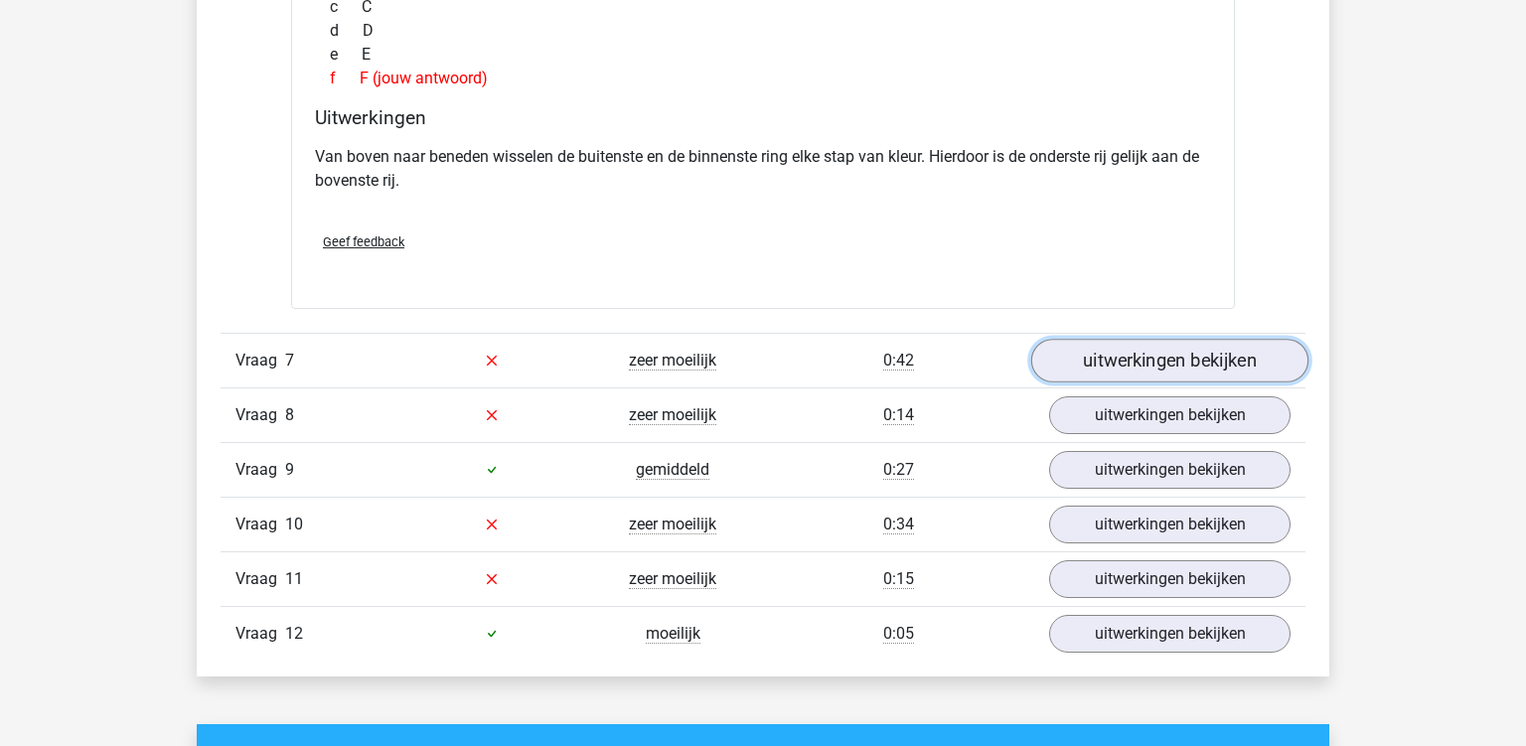
click at [1101, 358] on link "uitwerkingen bekijken" at bounding box center [1169, 361] width 277 height 44
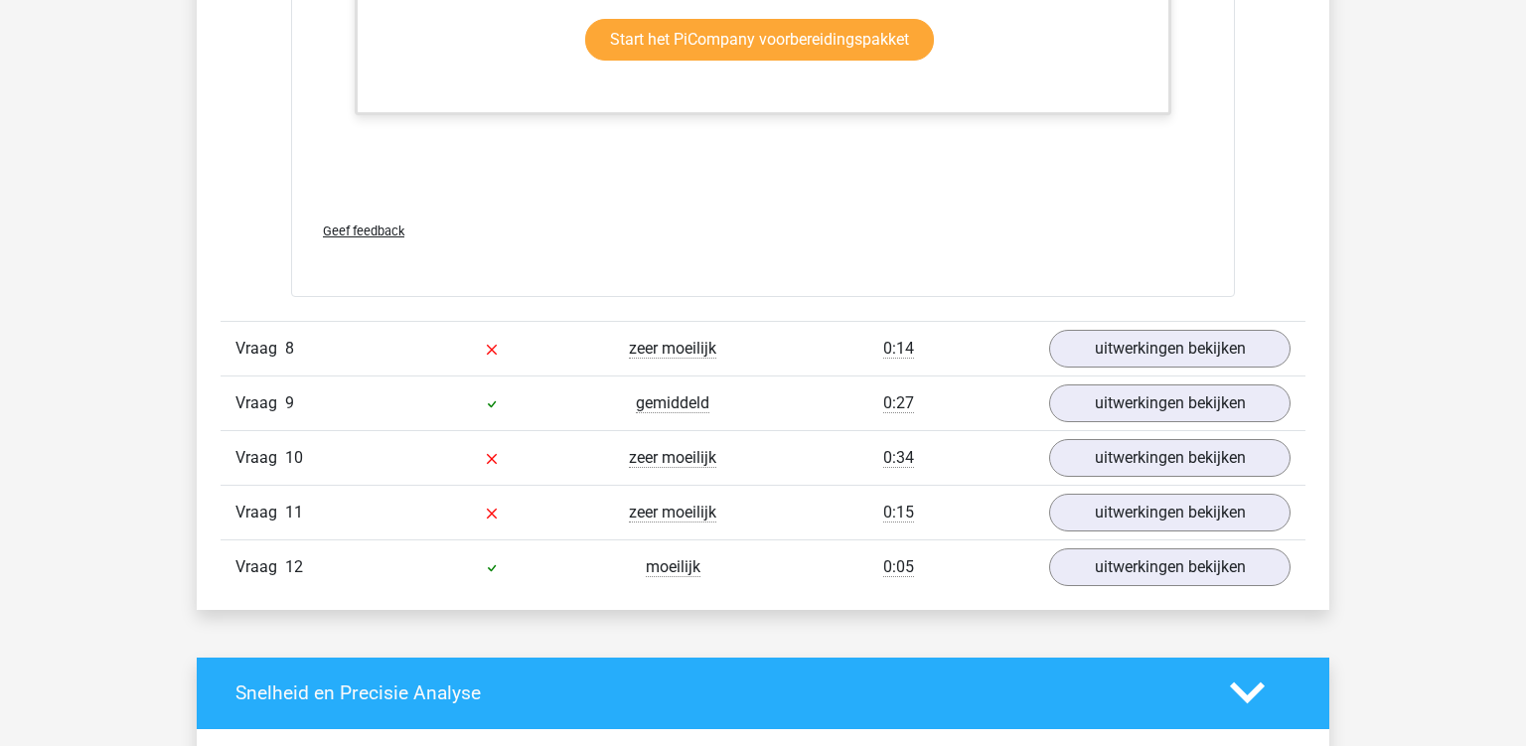
scroll to position [9021, 0]
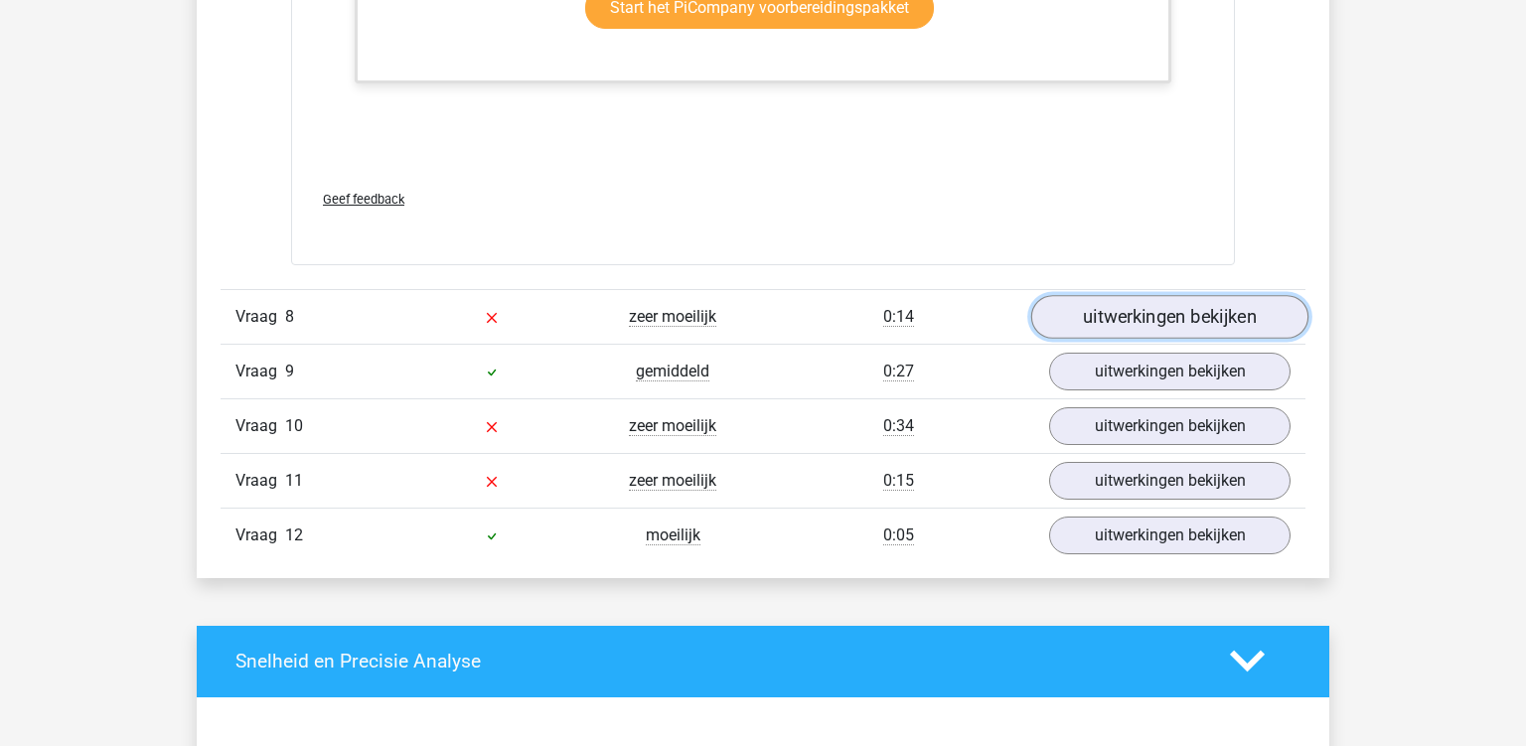
click at [1068, 308] on link "uitwerkingen bekijken" at bounding box center [1169, 317] width 277 height 44
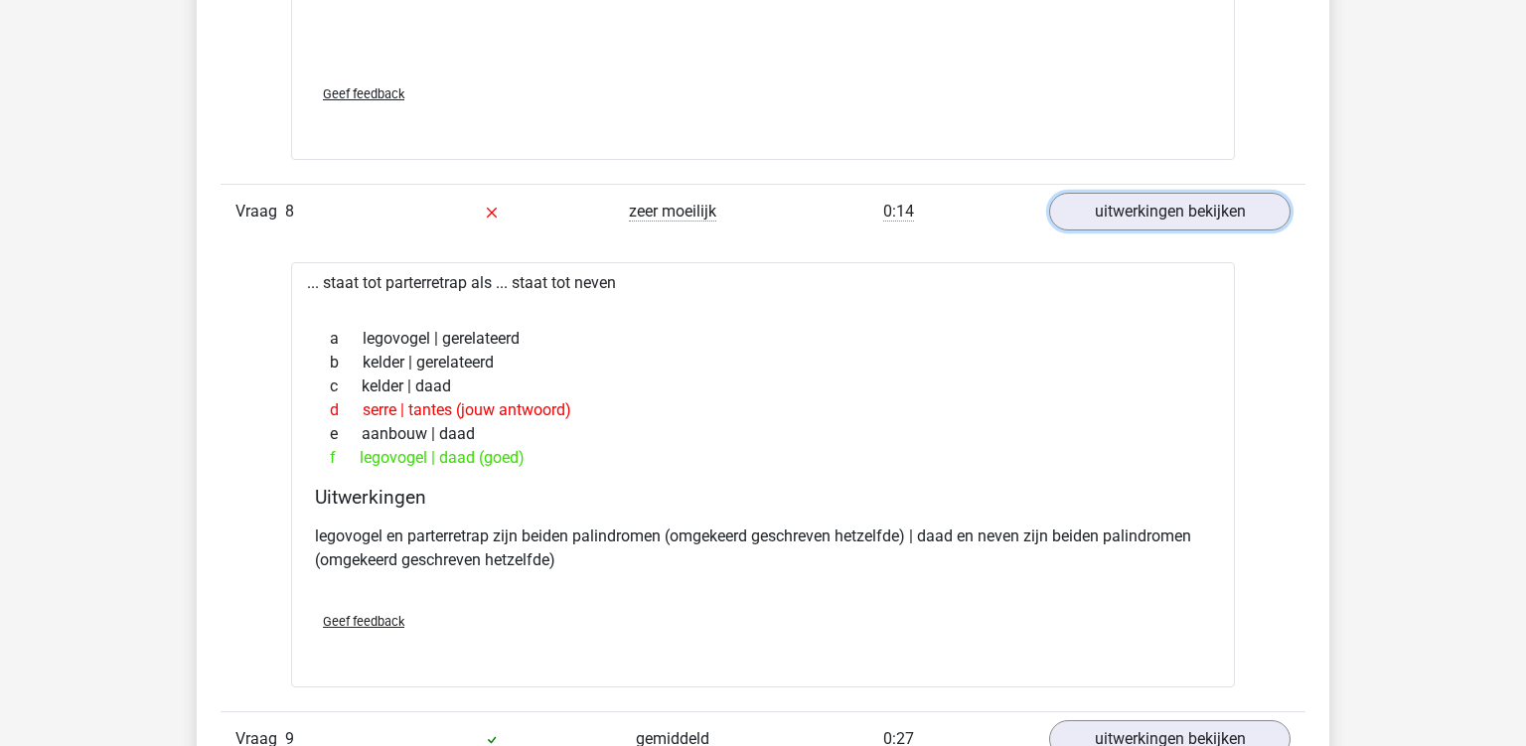
scroll to position [9442, 0]
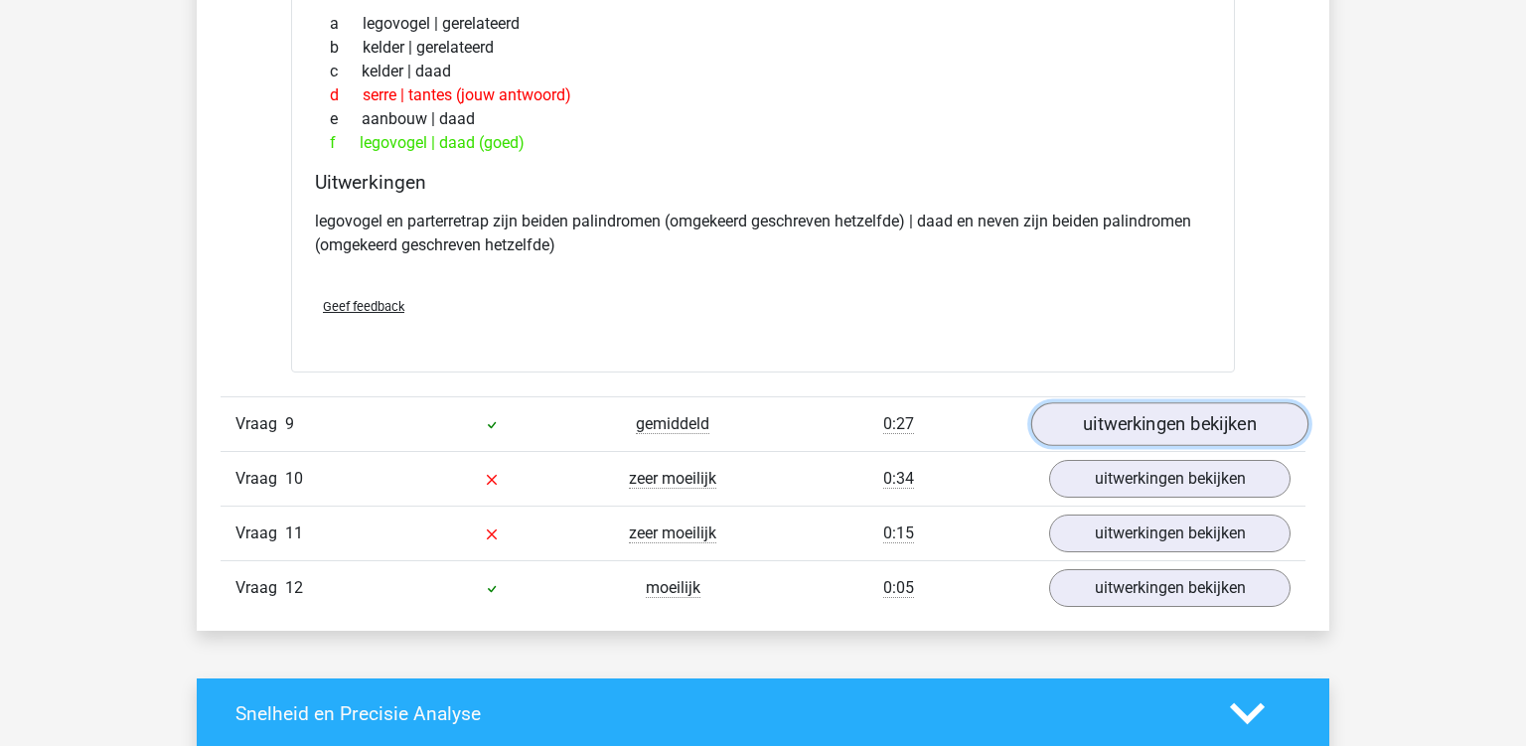
click at [1162, 409] on link "uitwerkingen bekijken" at bounding box center [1169, 424] width 277 height 44
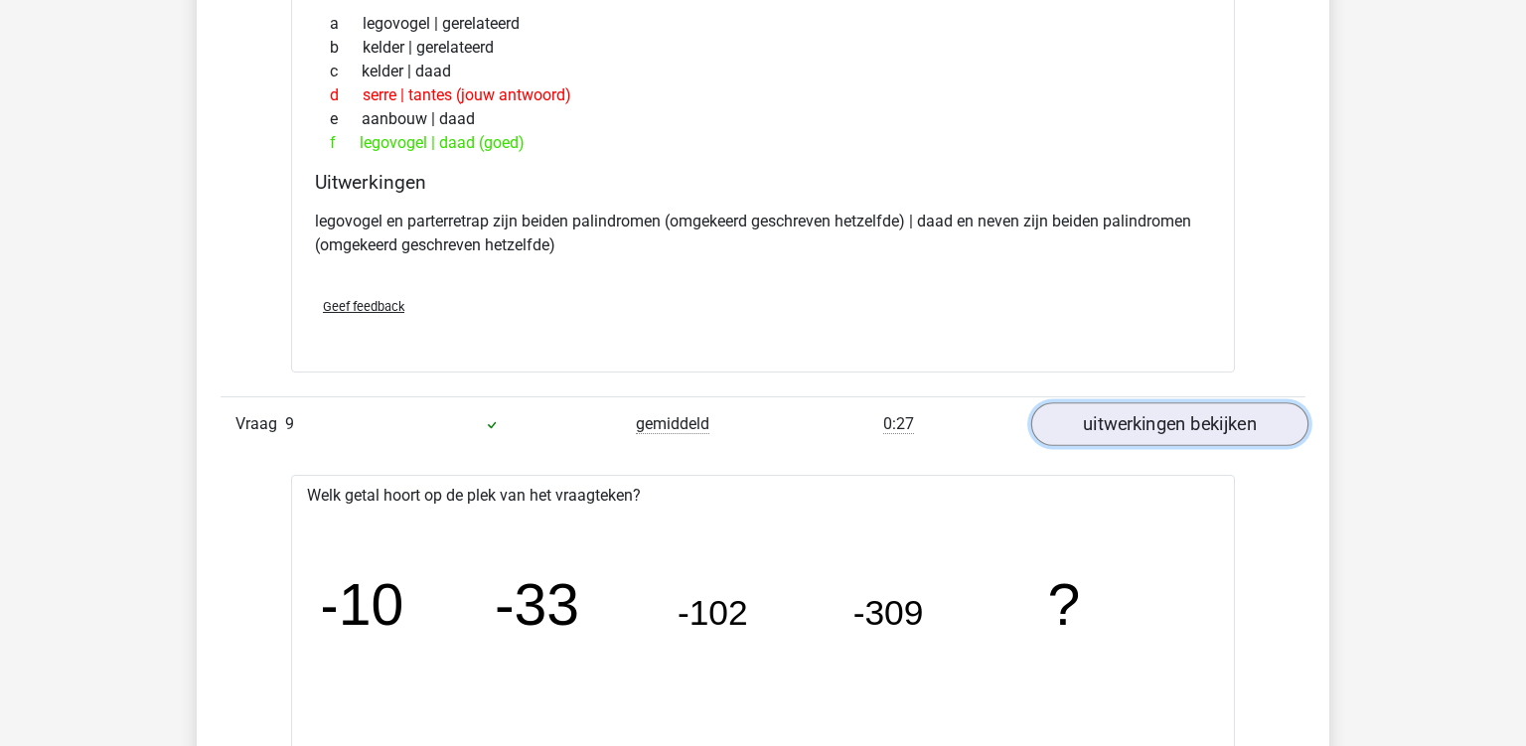
click at [1162, 409] on link "uitwerkingen bekijken" at bounding box center [1169, 424] width 277 height 44
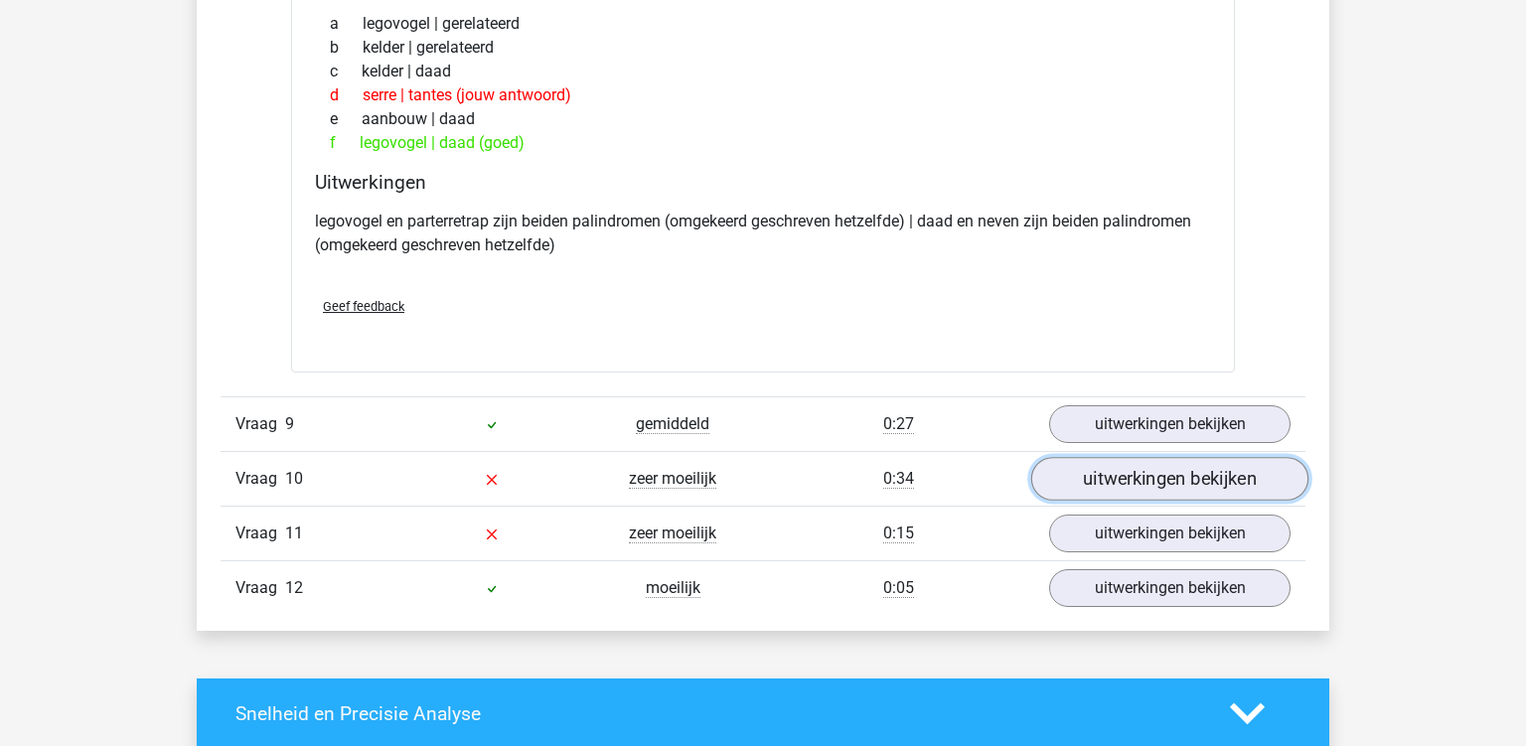
click at [1083, 464] on link "uitwerkingen bekijken" at bounding box center [1169, 479] width 277 height 44
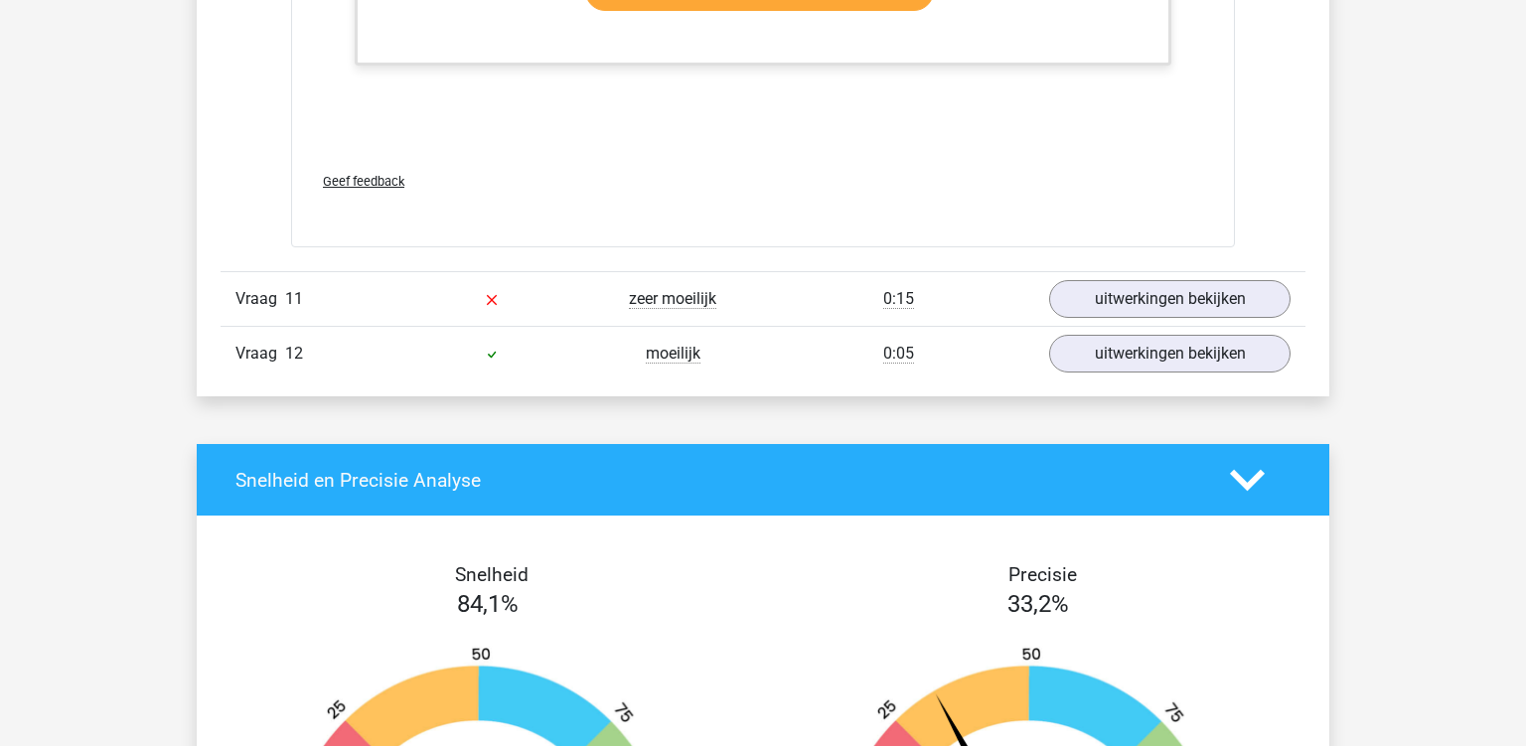
scroll to position [11120, 0]
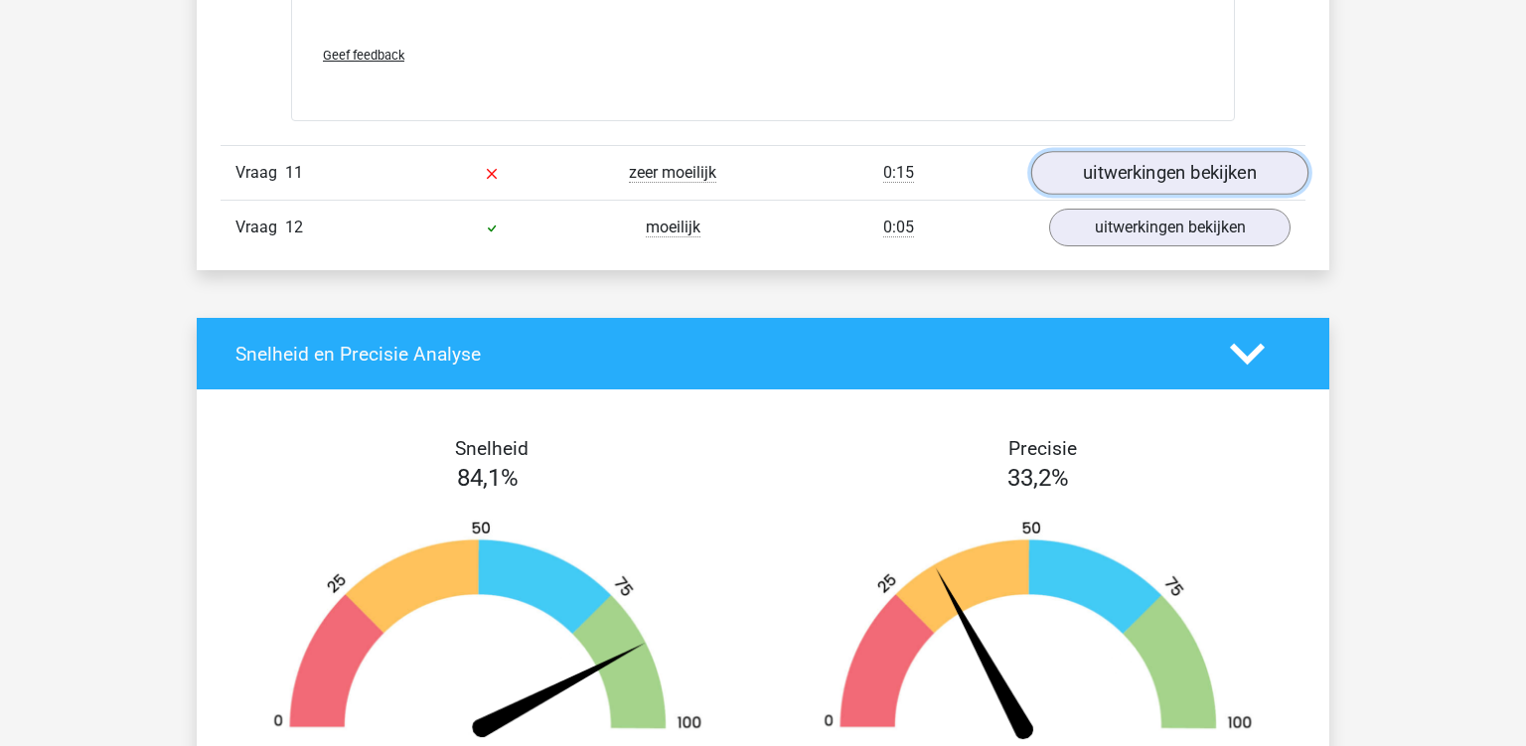
click at [1143, 165] on link "uitwerkingen bekijken" at bounding box center [1169, 173] width 277 height 44
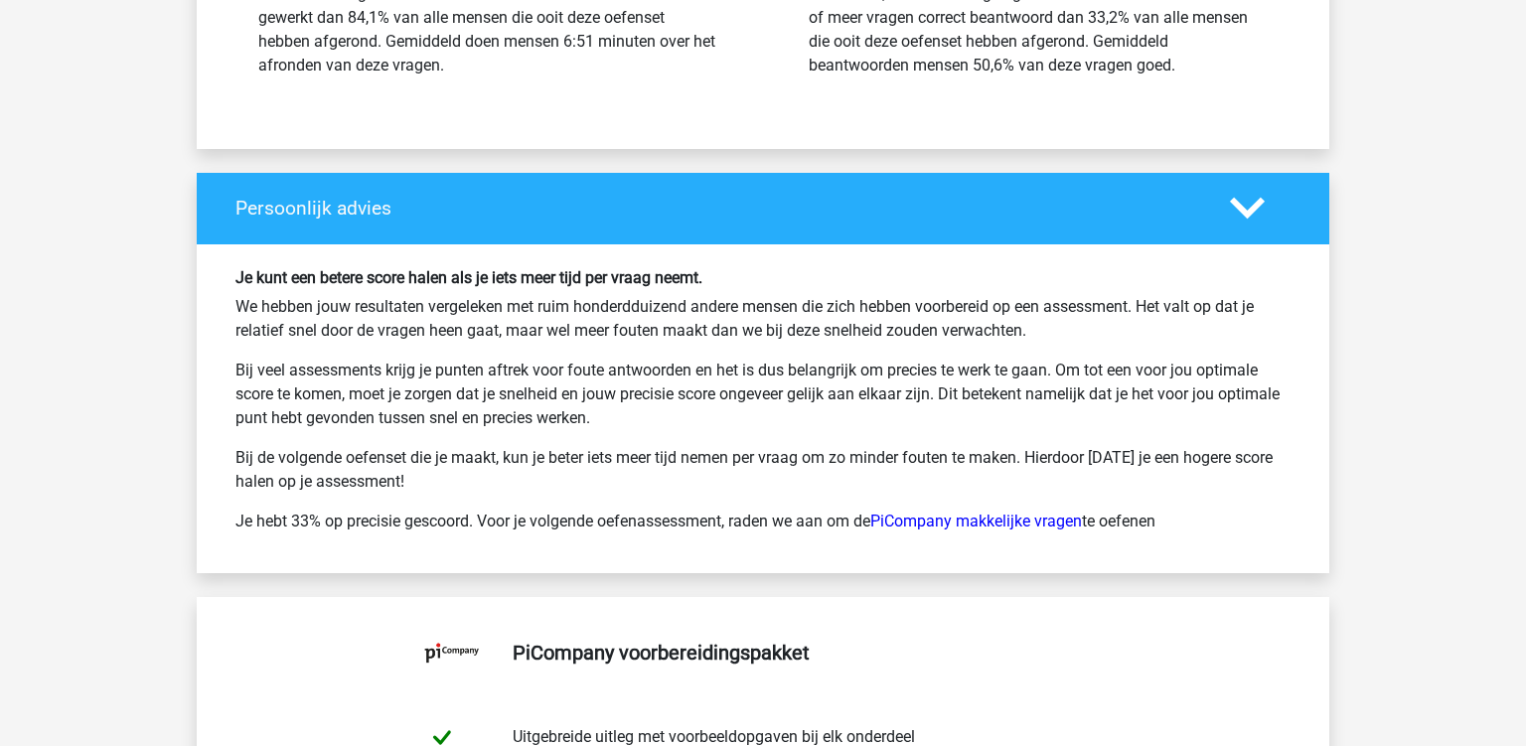
scroll to position [14162, 0]
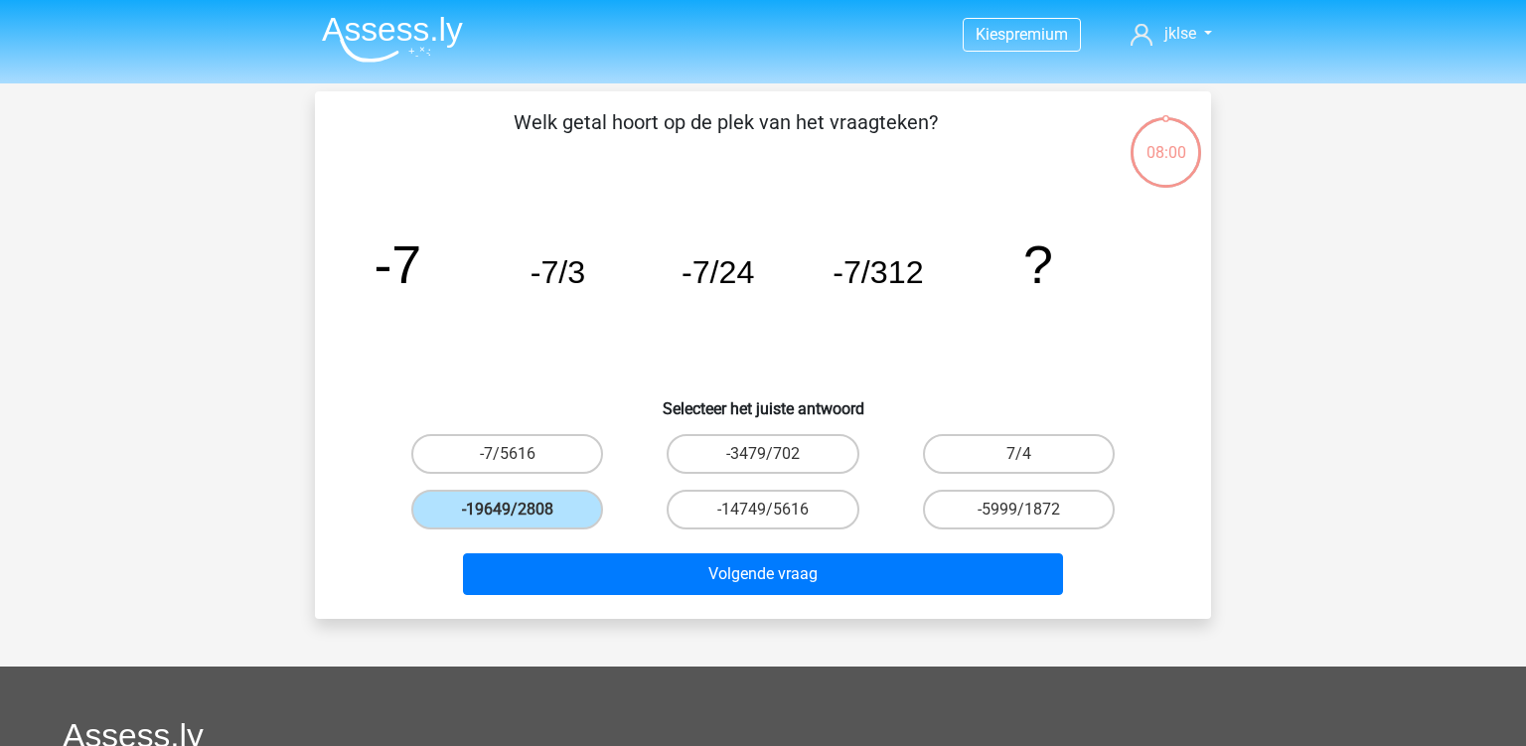
scroll to position [91, 0]
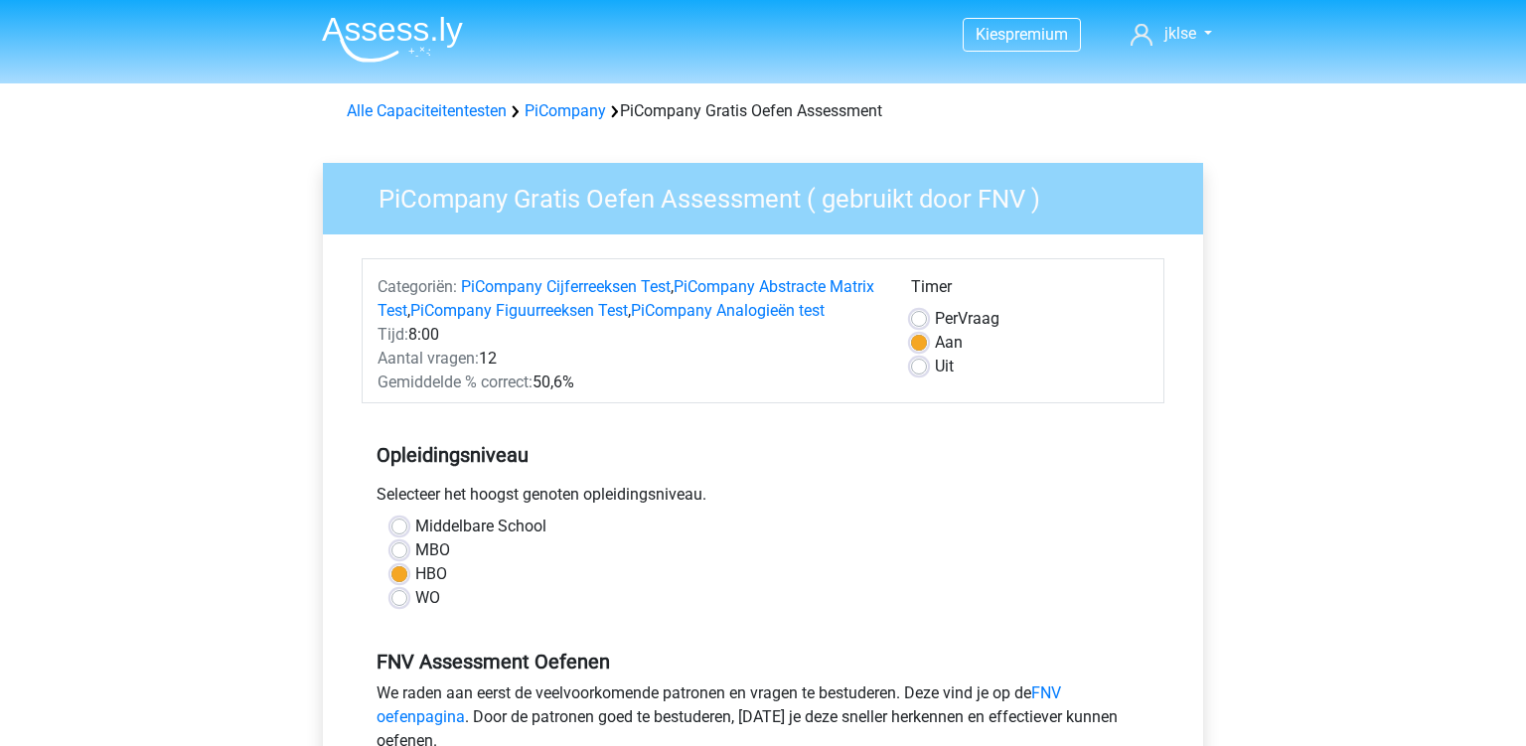
scroll to position [314, 0]
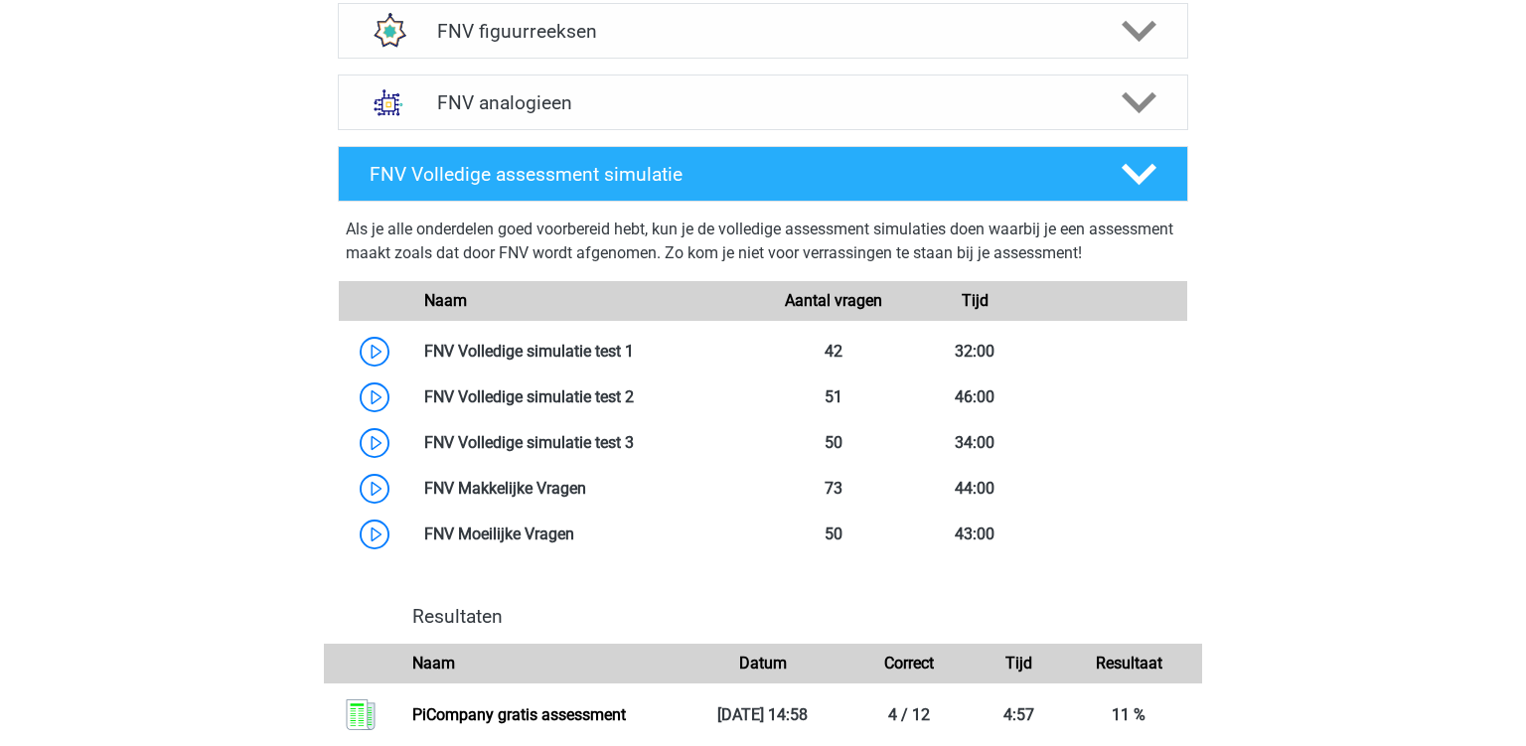
scroll to position [1678, 0]
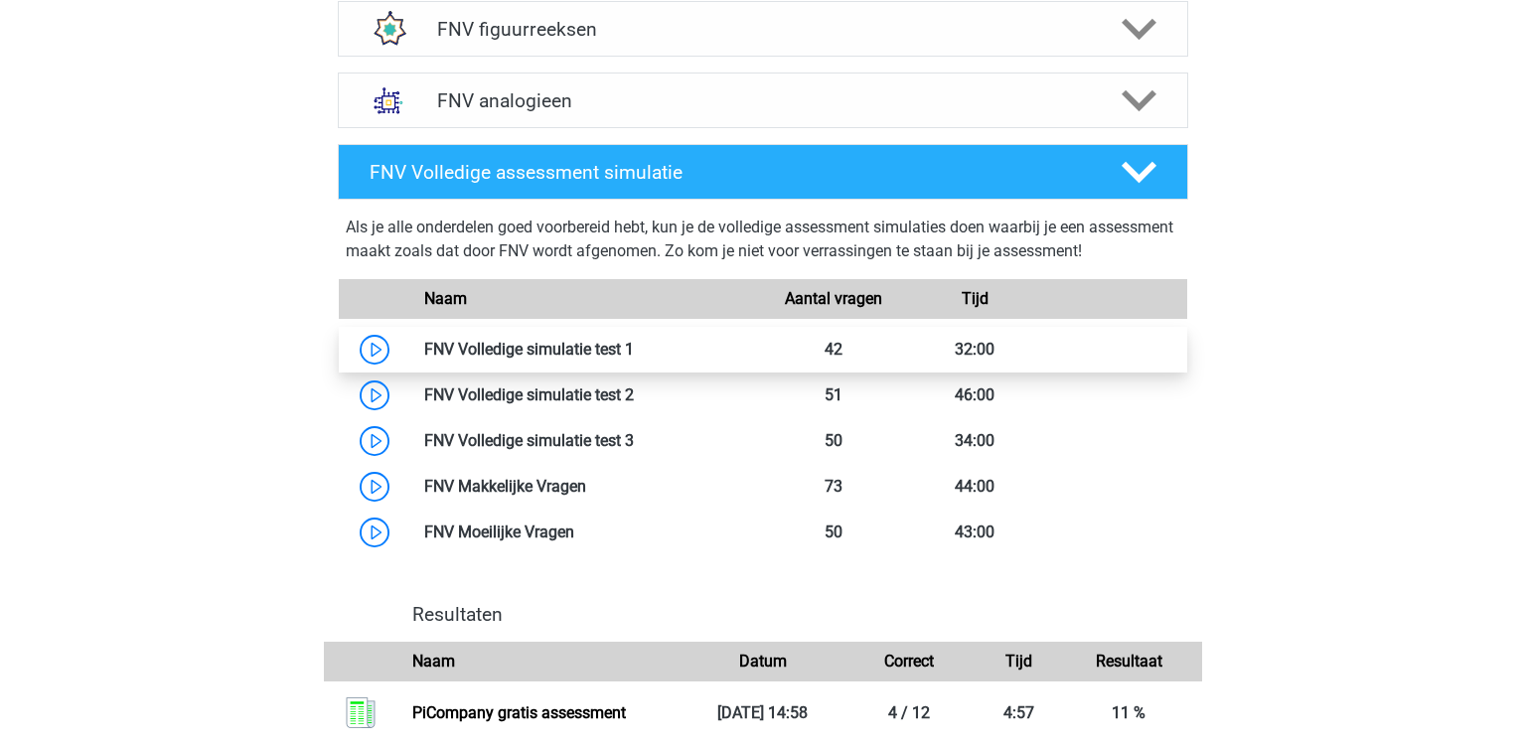
click at [634, 351] on link at bounding box center [634, 349] width 0 height 19
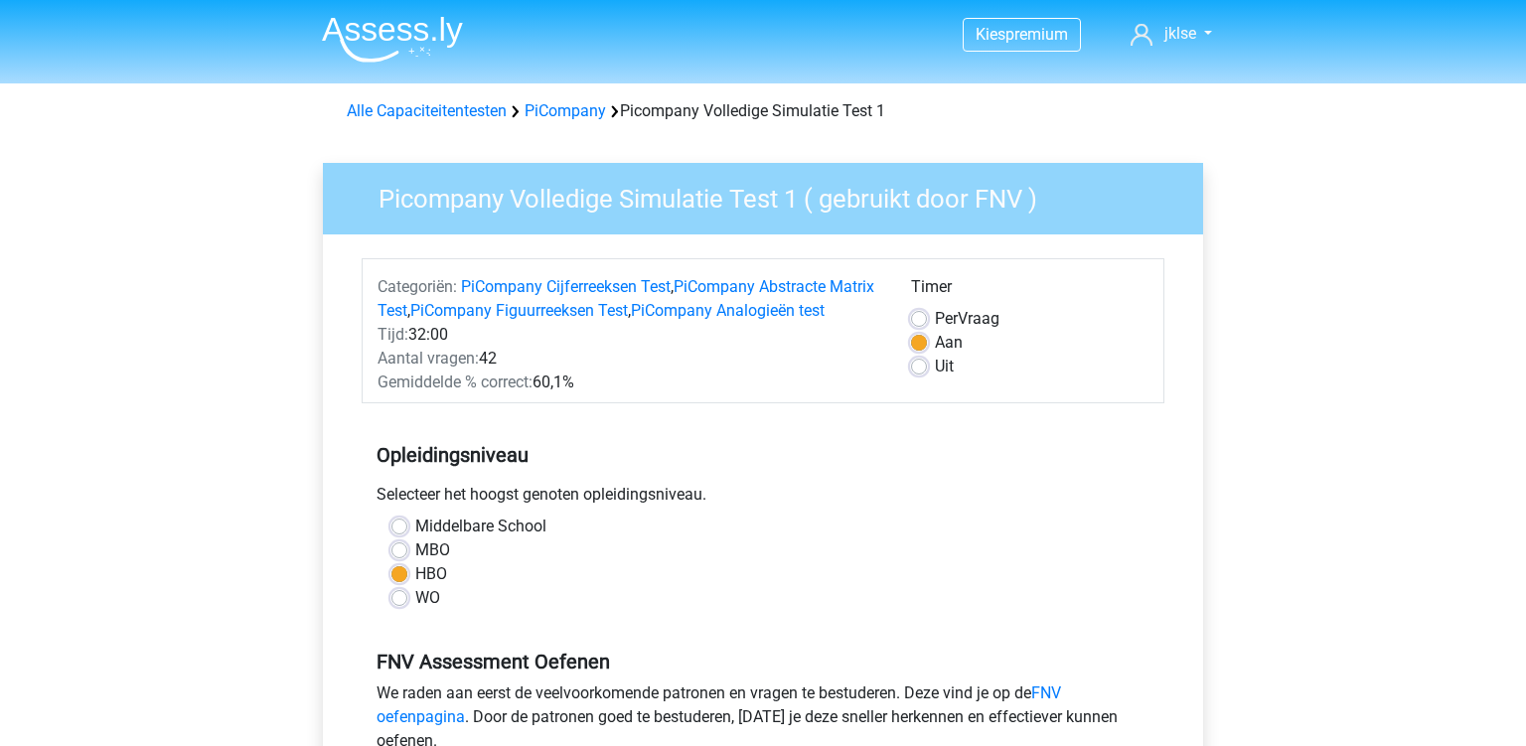
scroll to position [419, 0]
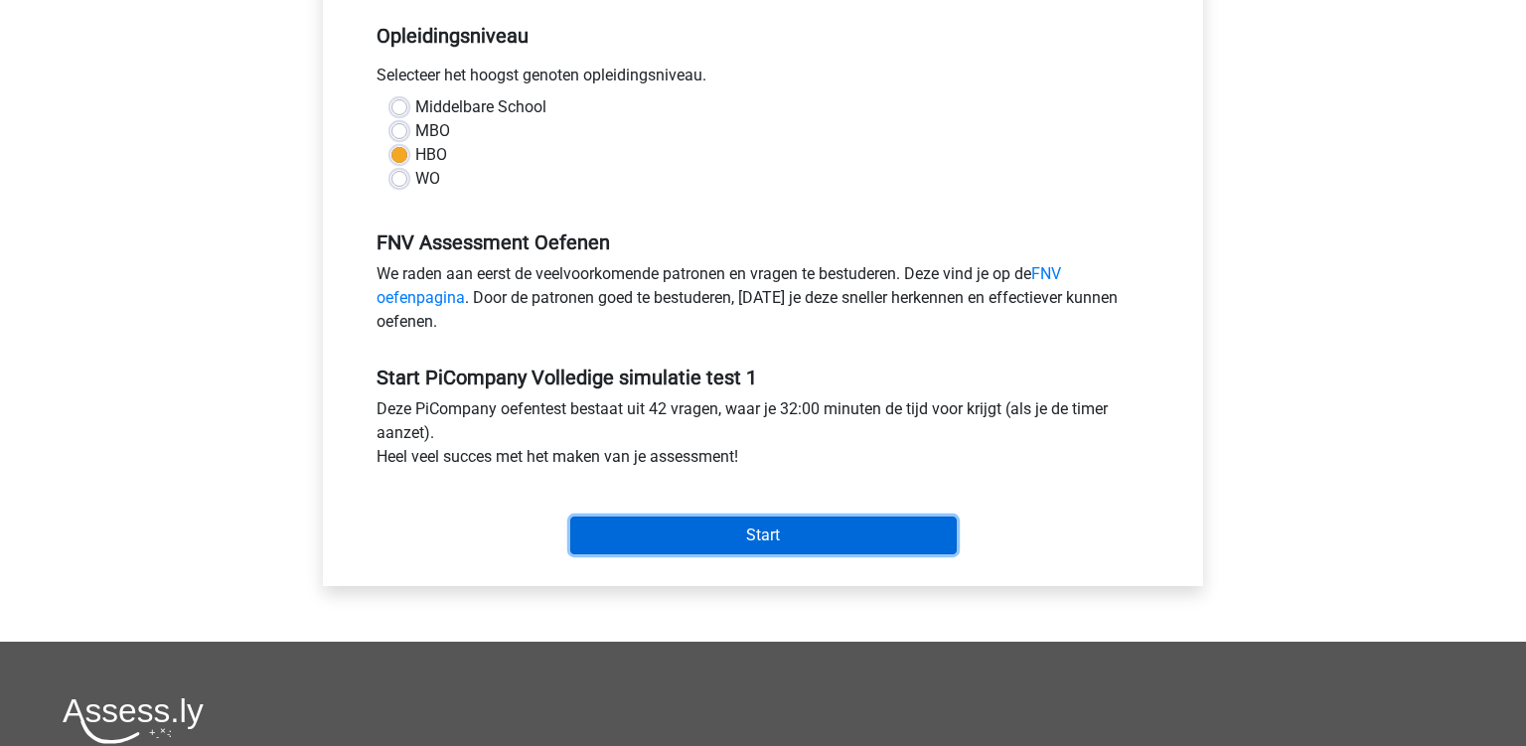
click at [751, 554] on input "Start" at bounding box center [763, 536] width 386 height 38
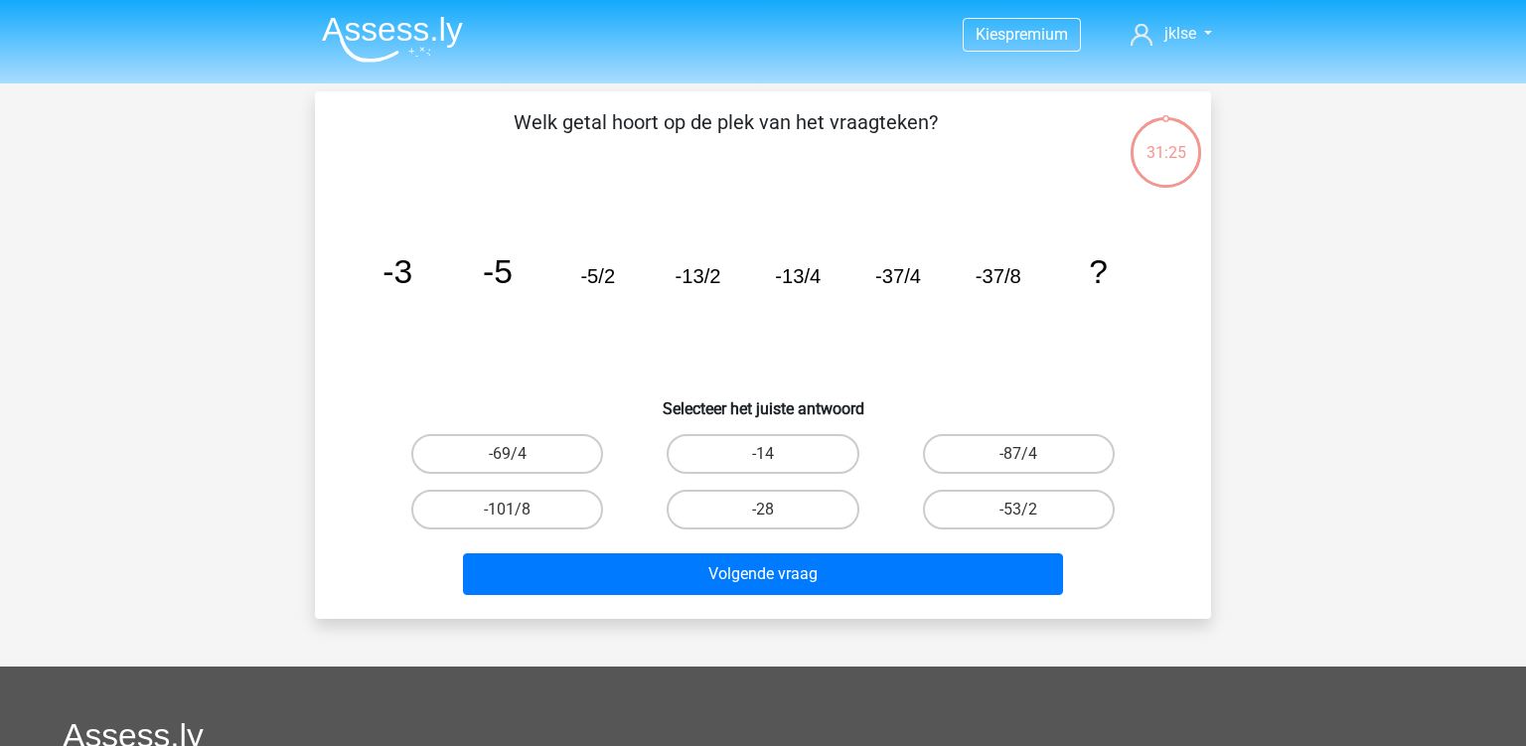
drag, startPoint x: 727, startPoint y: 273, endPoint x: 642, endPoint y: 276, distance: 85.5
click at [642, 276] on icon "image/svg+xml -3 -5 -5/2 -13/2 -13/4 -37/4 -37/8 ?" at bounding box center [763, 283] width 801 height 201
click at [550, 515] on label "-101/8" at bounding box center [507, 510] width 192 height 40
click at [521, 515] on input "-101/8" at bounding box center [514, 516] width 13 height 13
radio input "true"
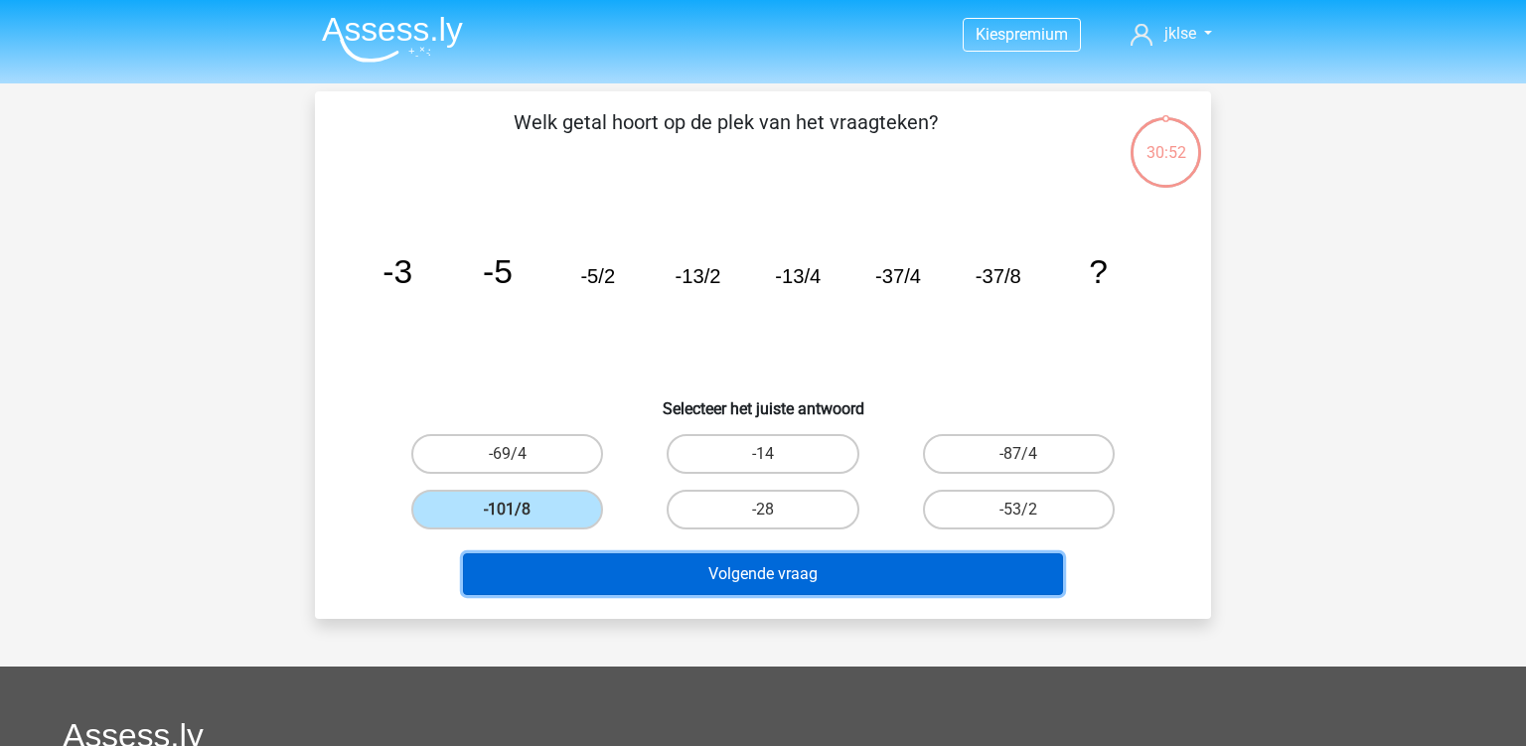
click at [651, 570] on button "Volgende vraag" at bounding box center [763, 574] width 601 height 42
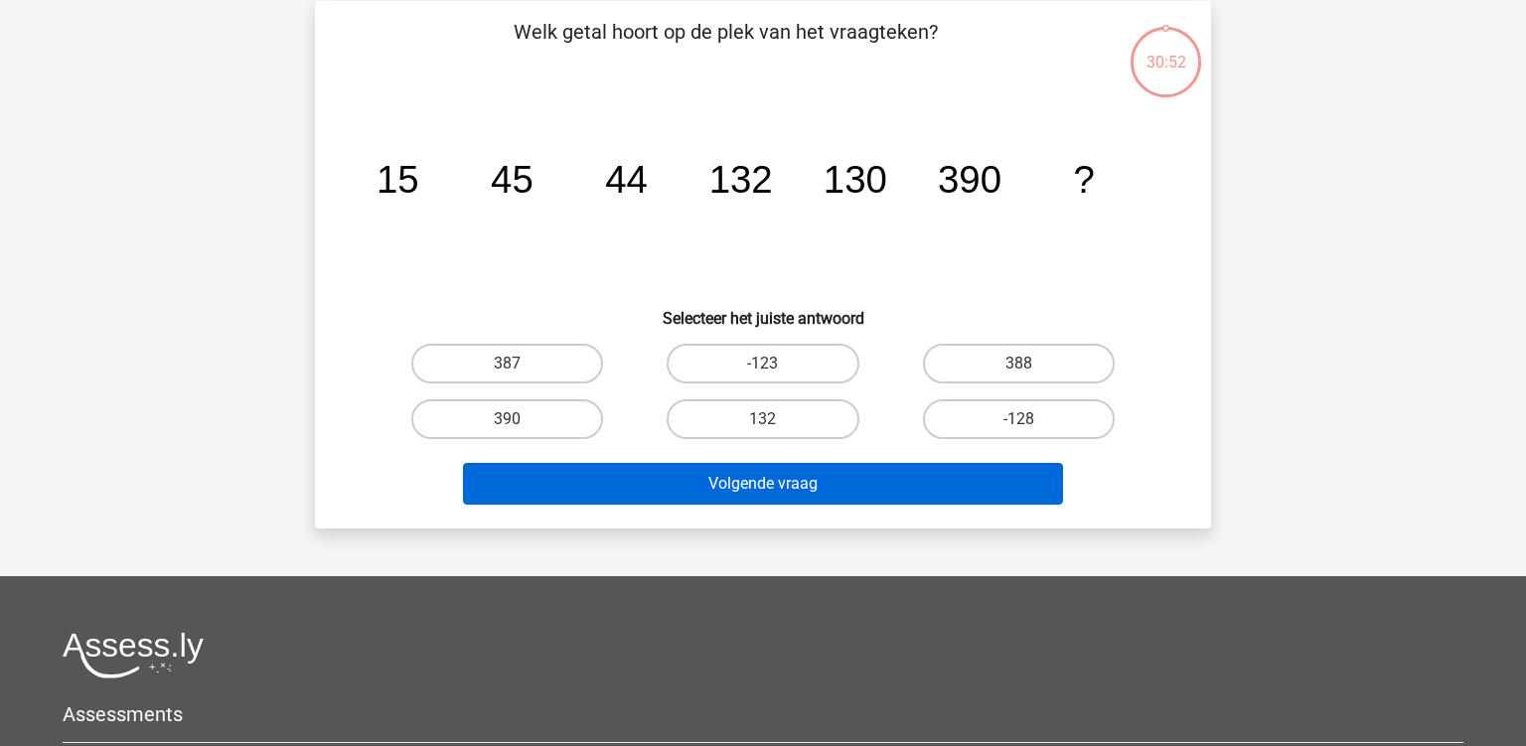
scroll to position [91, 0]
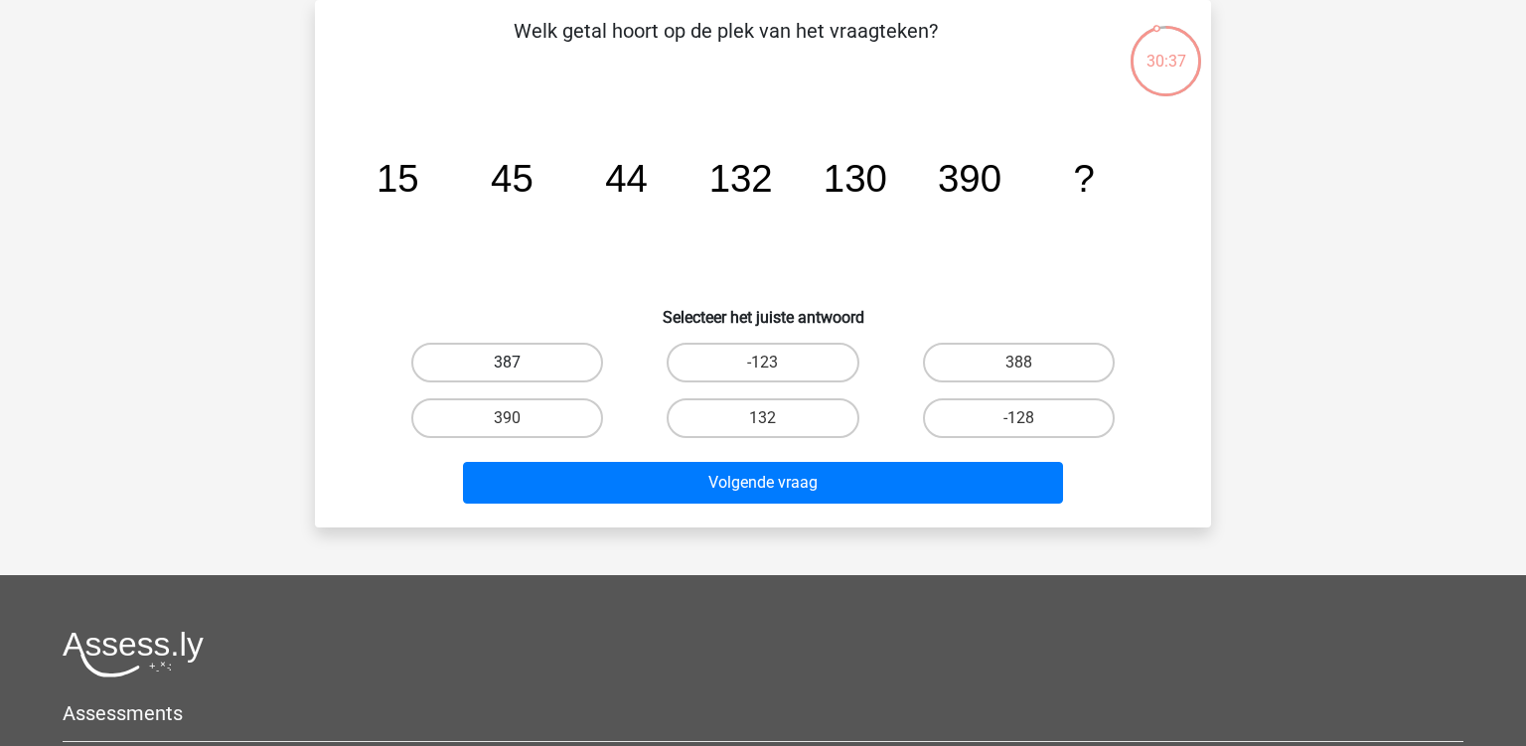
click at [539, 369] on label "387" at bounding box center [507, 363] width 192 height 40
click at [521, 369] on input "387" at bounding box center [514, 369] width 13 height 13
radio input "true"
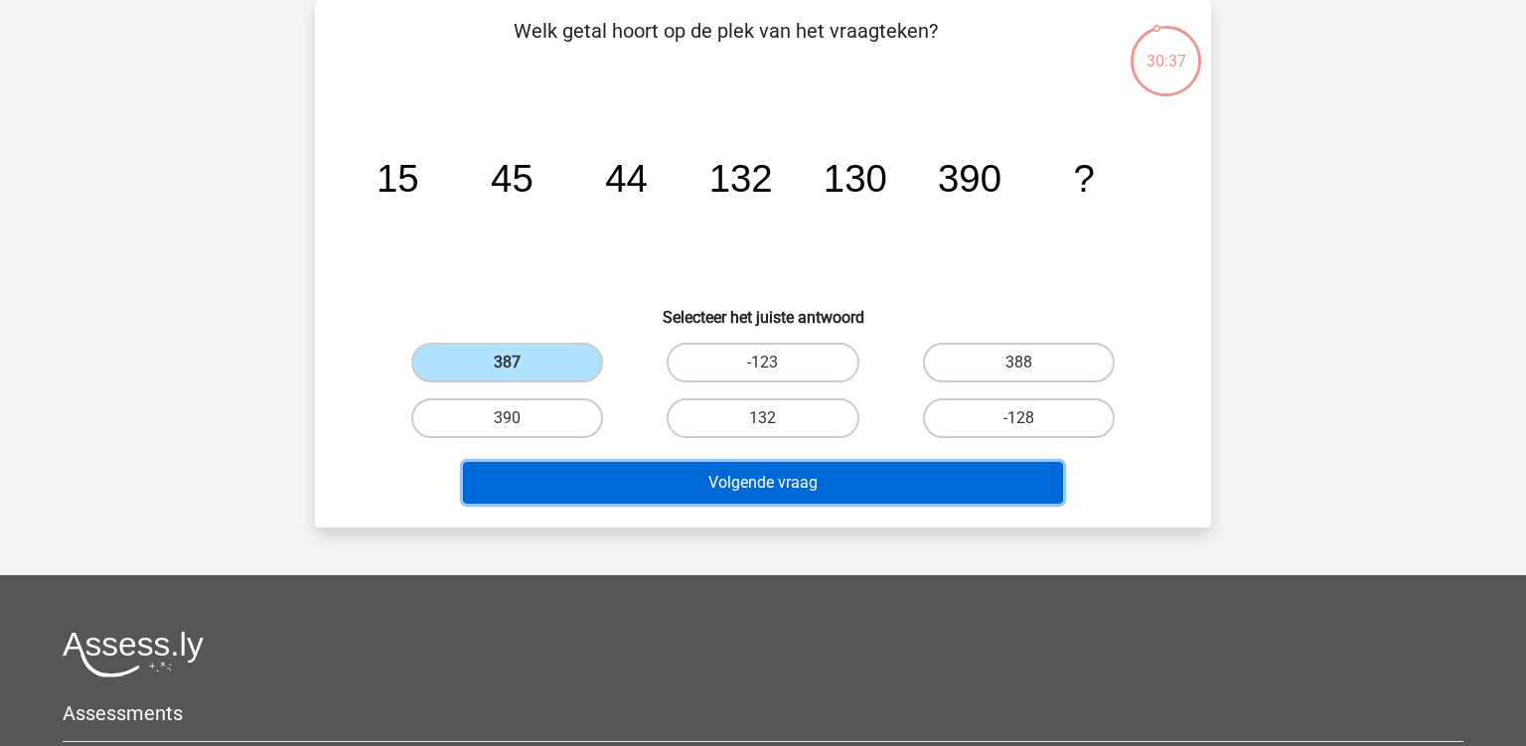
click at [674, 485] on button "Volgende vraag" at bounding box center [763, 483] width 601 height 42
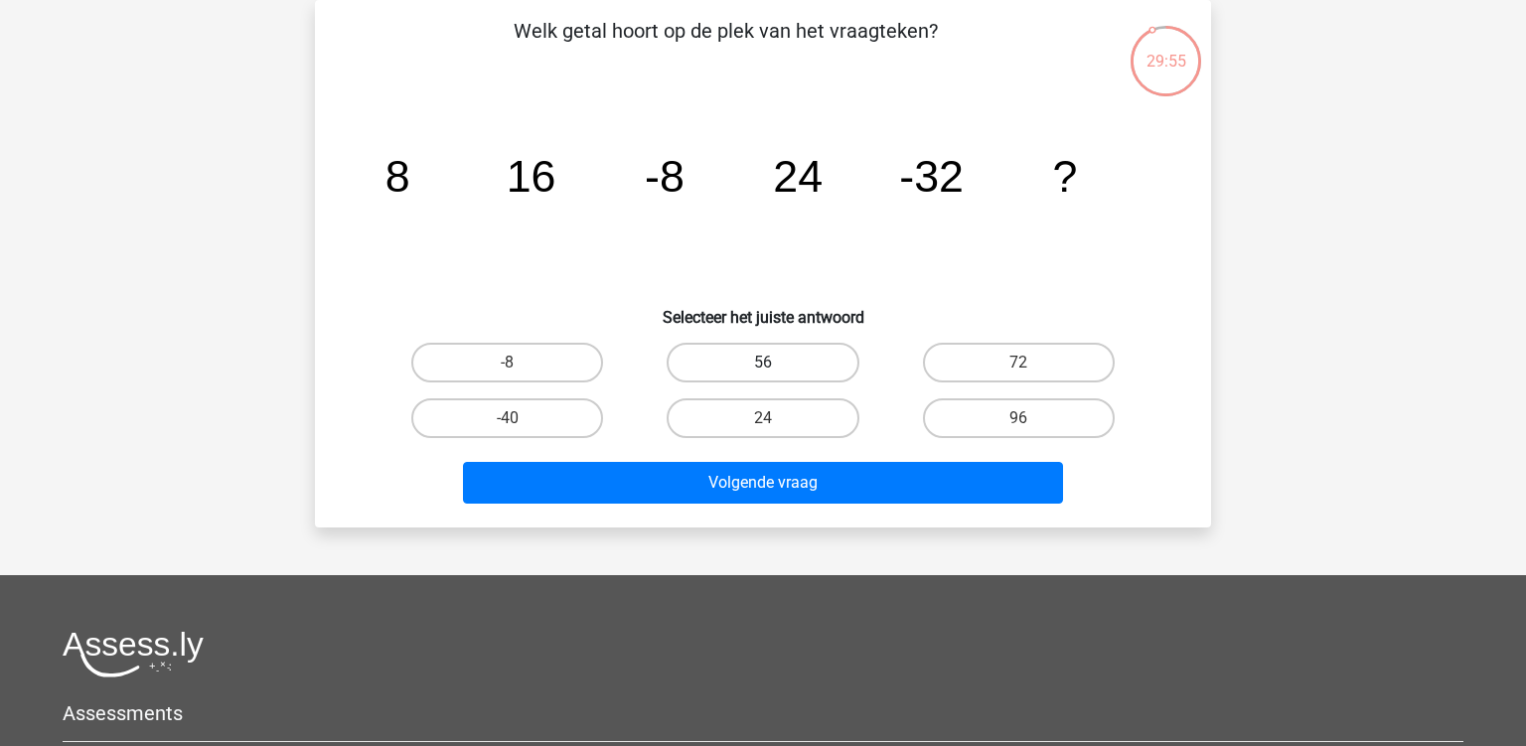
click at [800, 353] on label "56" at bounding box center [763, 363] width 192 height 40
click at [776, 363] on input "56" at bounding box center [769, 369] width 13 height 13
radio input "true"
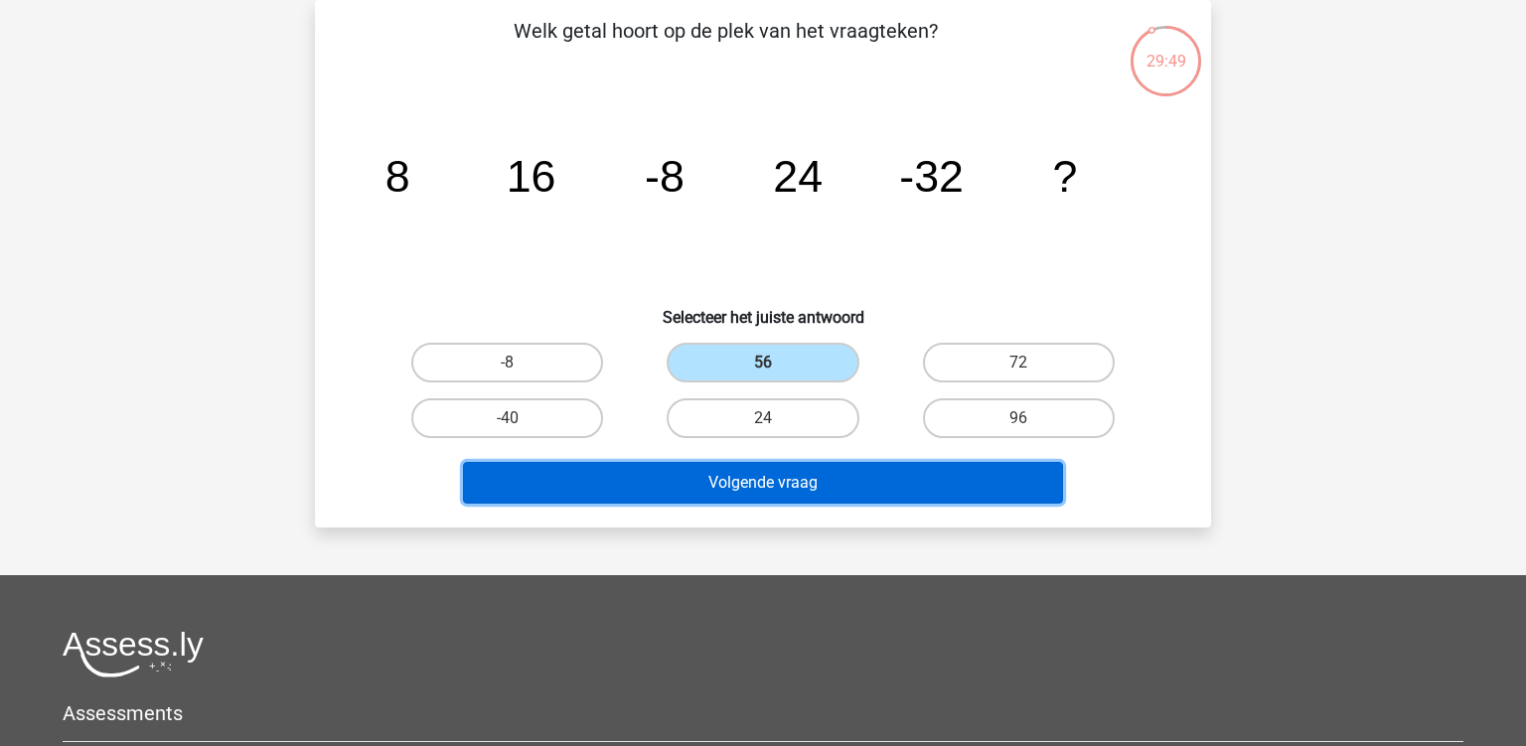
click at [761, 479] on button "Volgende vraag" at bounding box center [763, 483] width 601 height 42
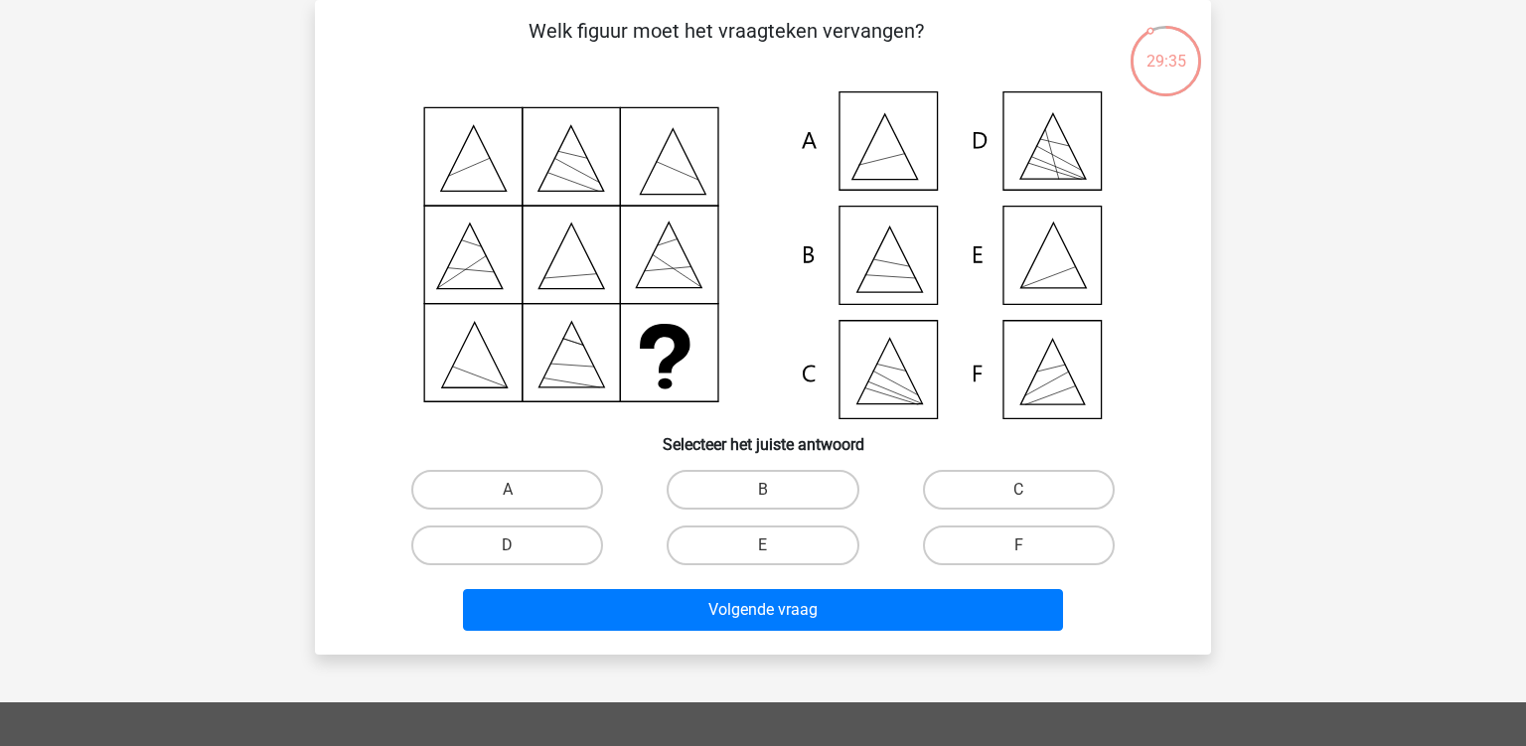
click at [1036, 262] on icon at bounding box center [763, 255] width 801 height 328
click at [809, 545] on label "E" at bounding box center [763, 546] width 192 height 40
click at [770, 555] on input "E" at bounding box center [769, 551] width 13 height 13
radio input "true"
click at [771, 544] on label "E" at bounding box center [763, 546] width 192 height 40
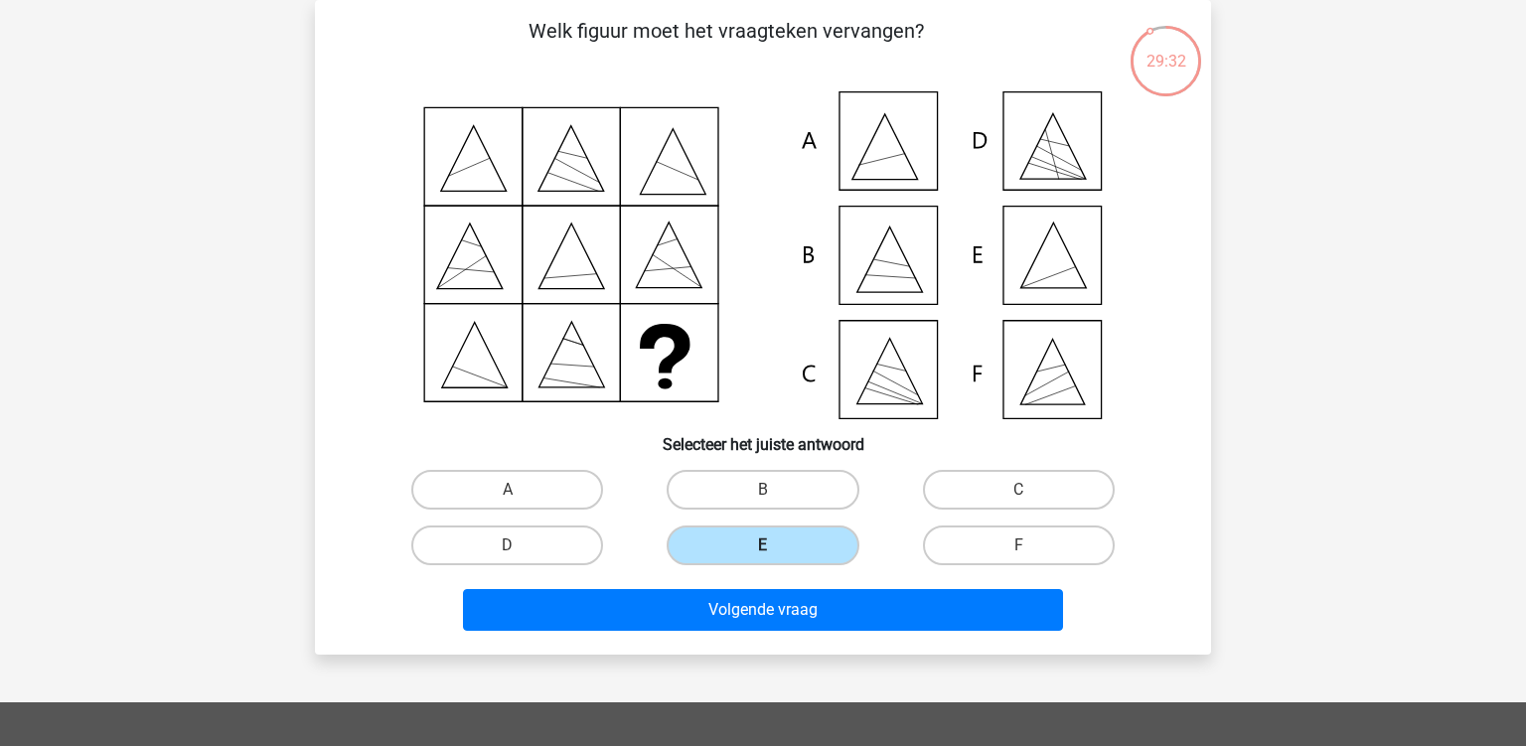
click at [771, 545] on input "E" at bounding box center [769, 551] width 13 height 13
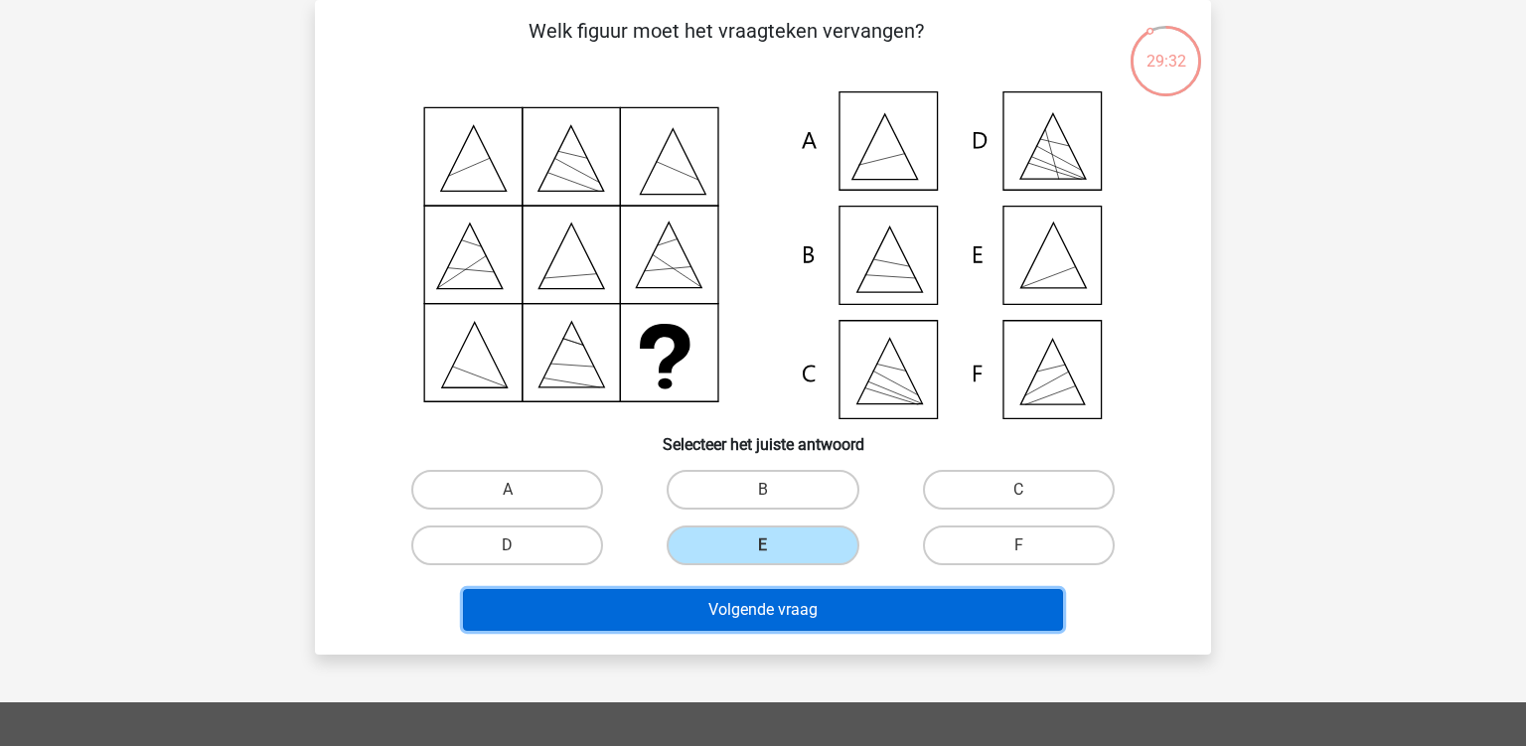
click at [756, 618] on button "Volgende vraag" at bounding box center [763, 610] width 601 height 42
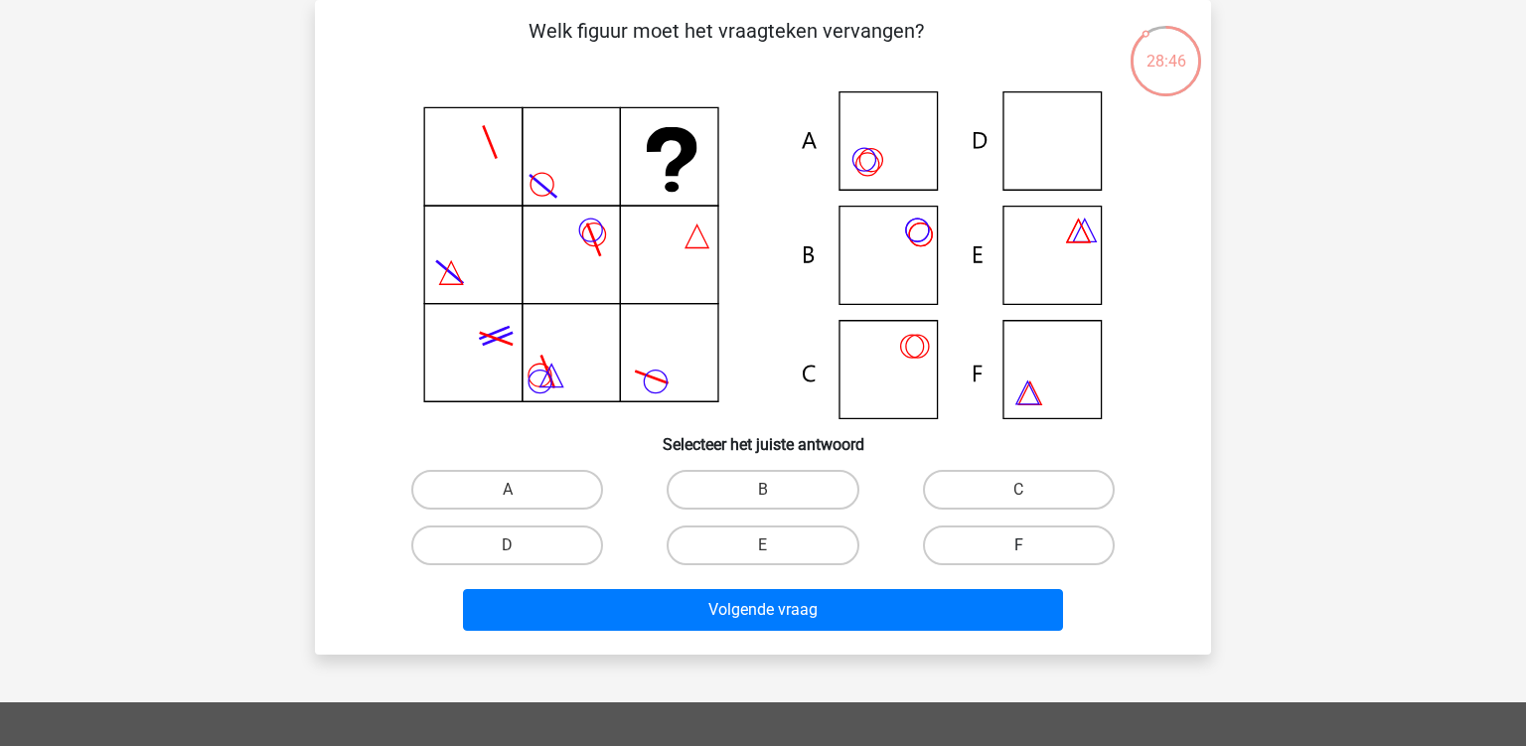
click at [954, 536] on label "F" at bounding box center [1019, 546] width 192 height 40
click at [1018, 545] on input "F" at bounding box center [1024, 551] width 13 height 13
radio input "true"
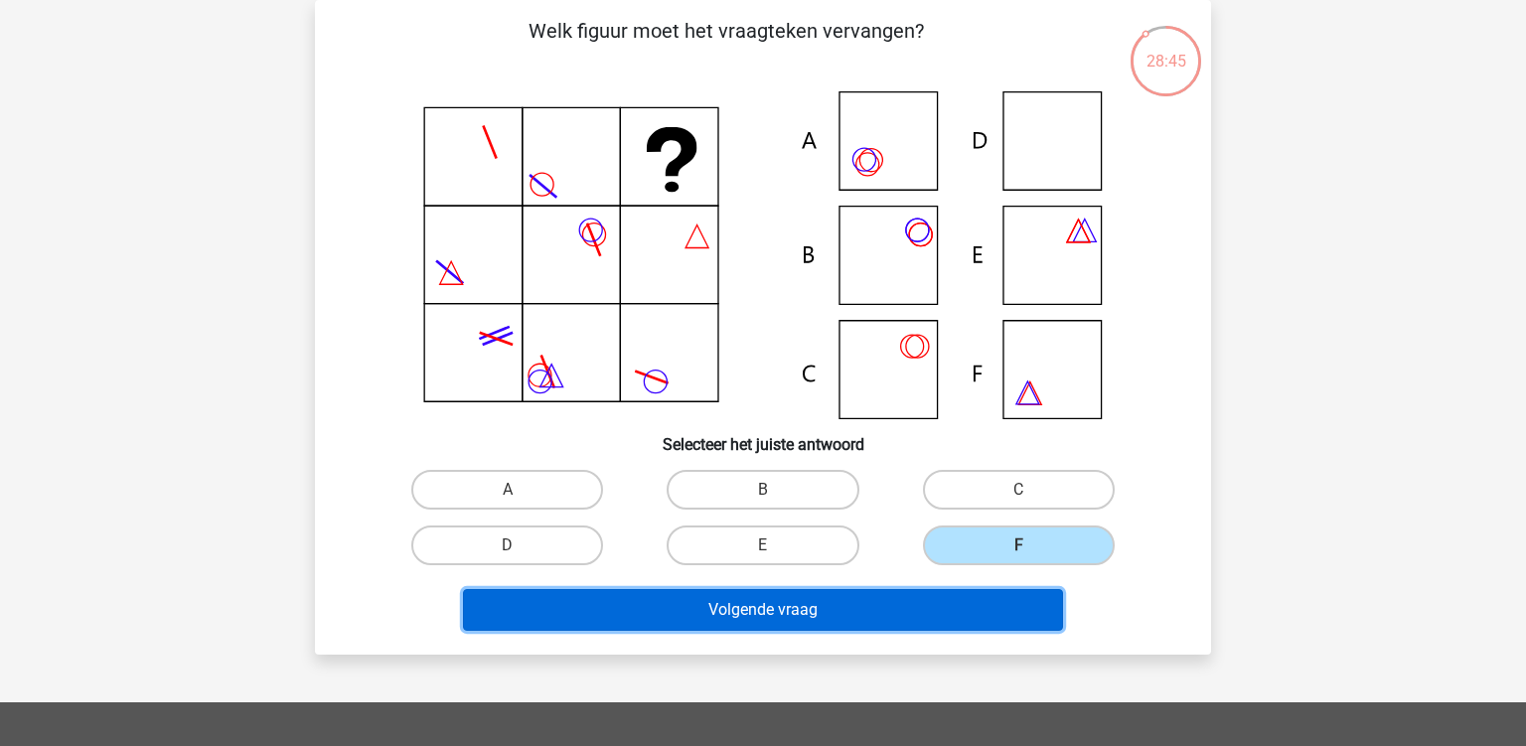
click at [841, 597] on button "Volgende vraag" at bounding box center [763, 610] width 601 height 42
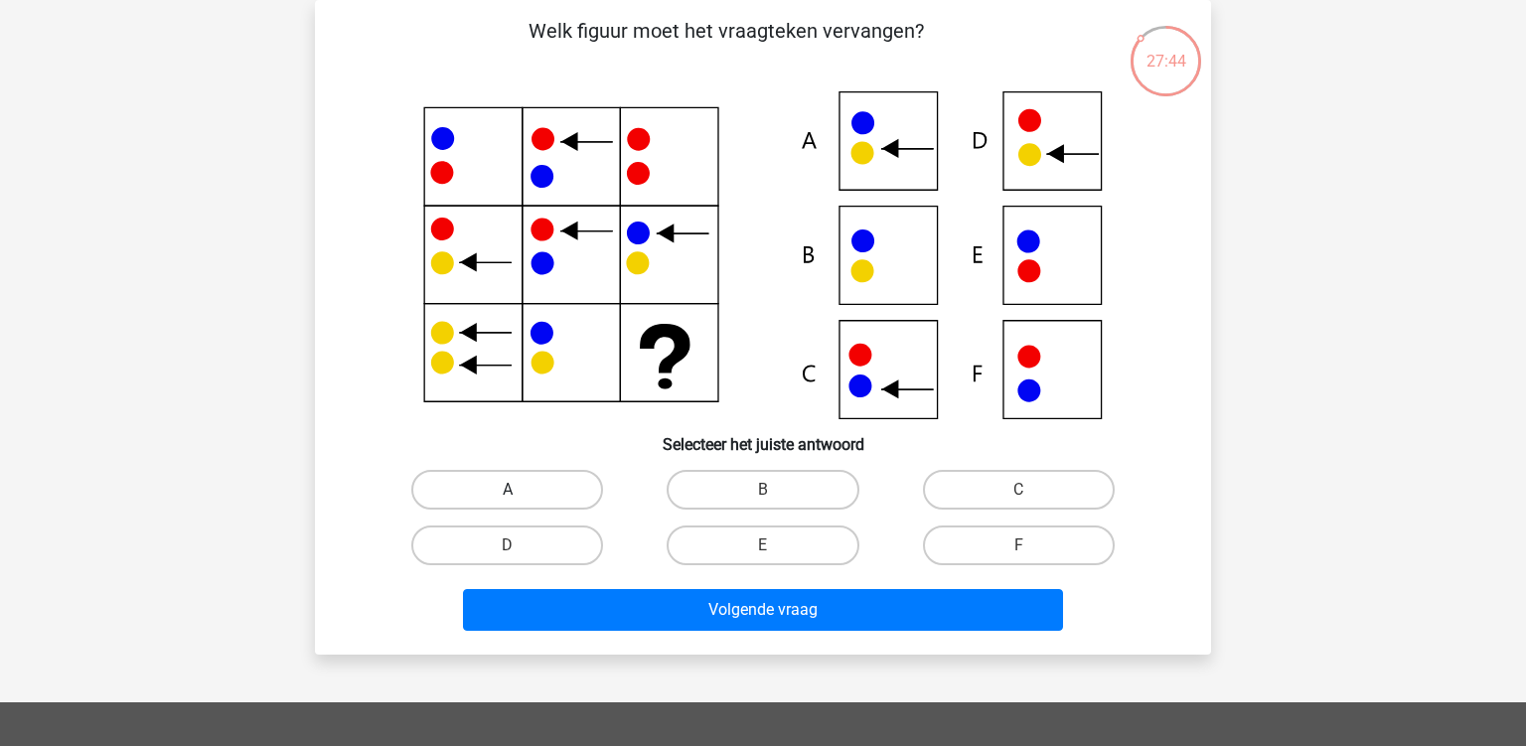
click at [550, 490] on label "A" at bounding box center [507, 490] width 192 height 40
click at [521, 490] on input "A" at bounding box center [514, 496] width 13 height 13
radio input "true"
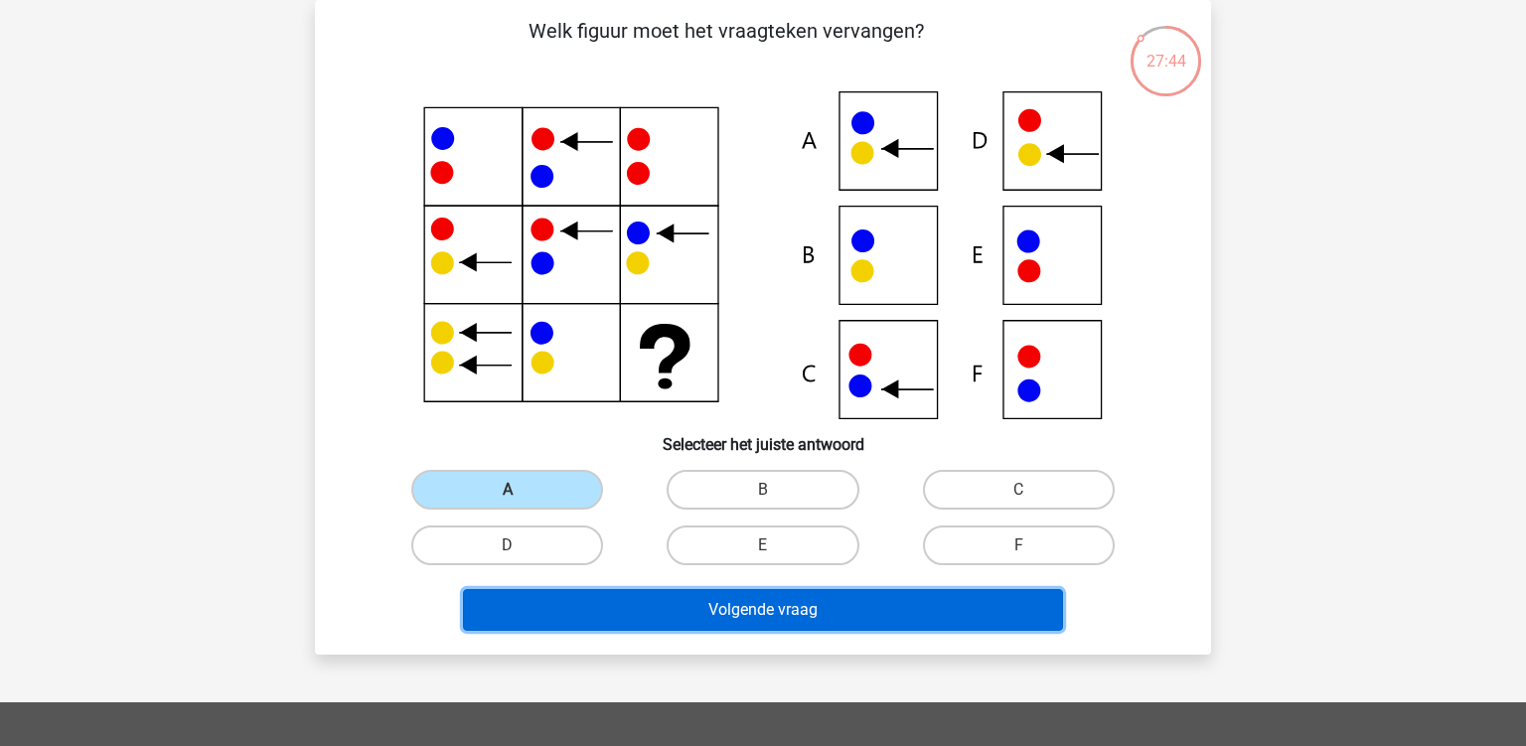
click at [670, 612] on button "Volgende vraag" at bounding box center [763, 610] width 601 height 42
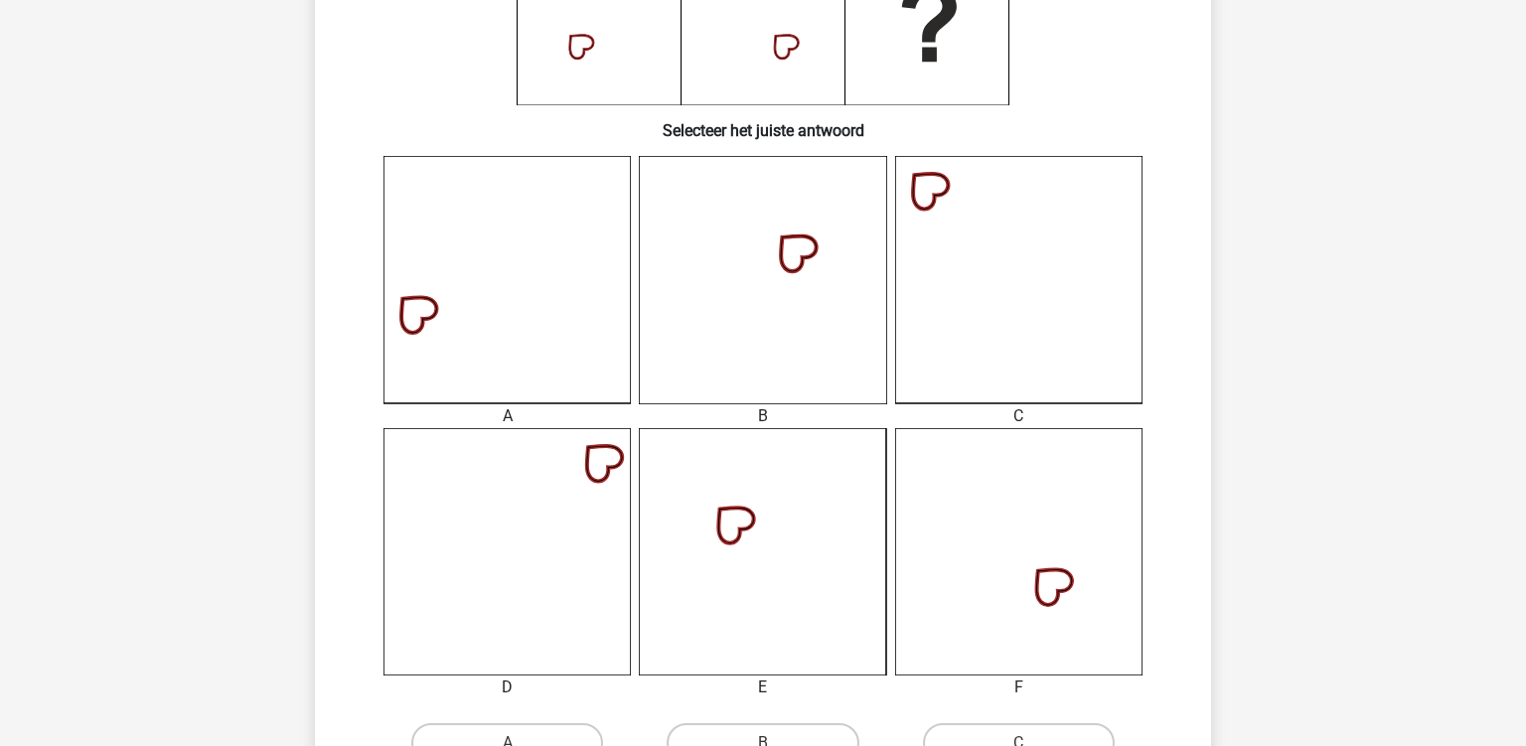
scroll to position [826, 0]
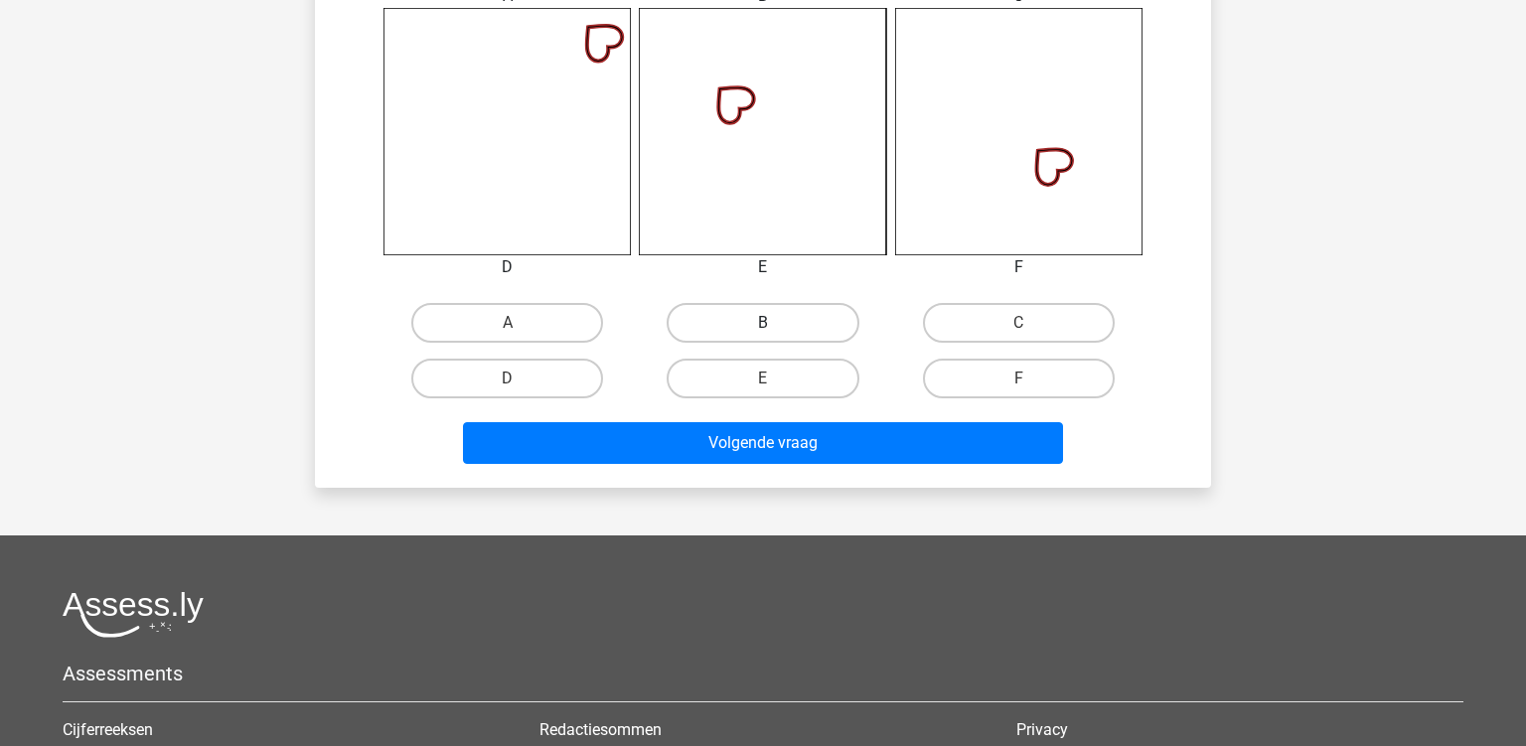
click at [781, 335] on label "B" at bounding box center [763, 323] width 192 height 40
click at [776, 335] on input "B" at bounding box center [769, 329] width 13 height 13
radio input "true"
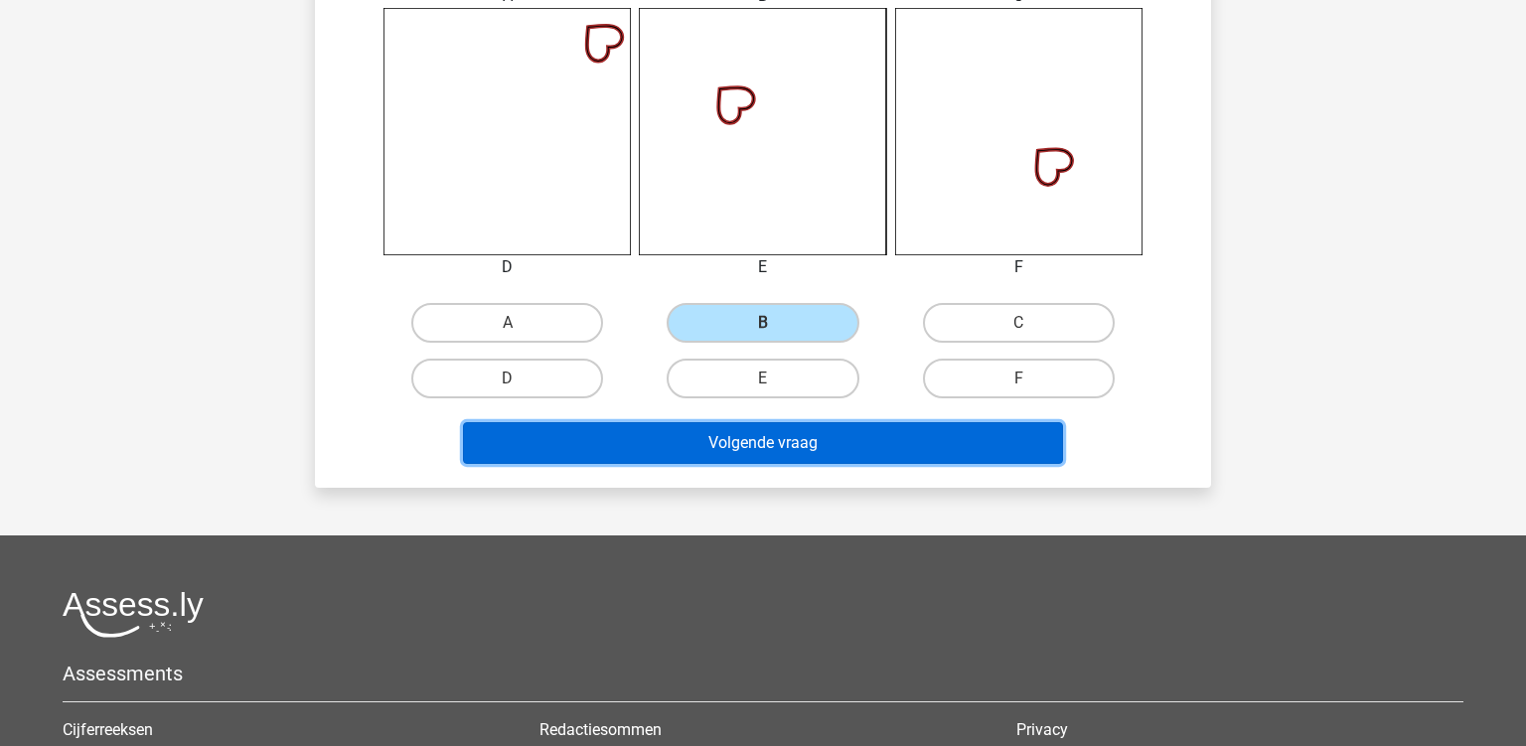
click at [757, 437] on button "Volgende vraag" at bounding box center [763, 443] width 601 height 42
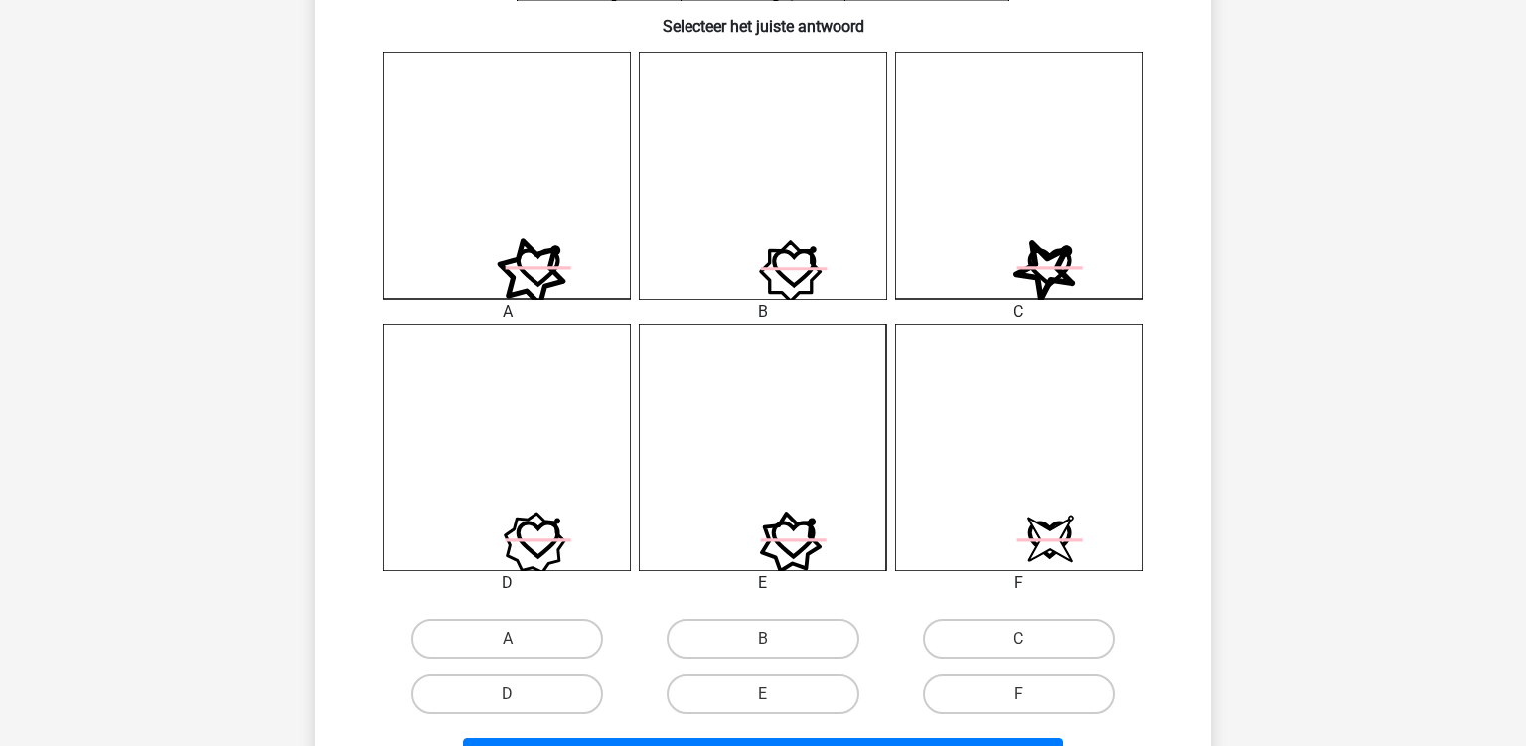
scroll to position [616, 0]
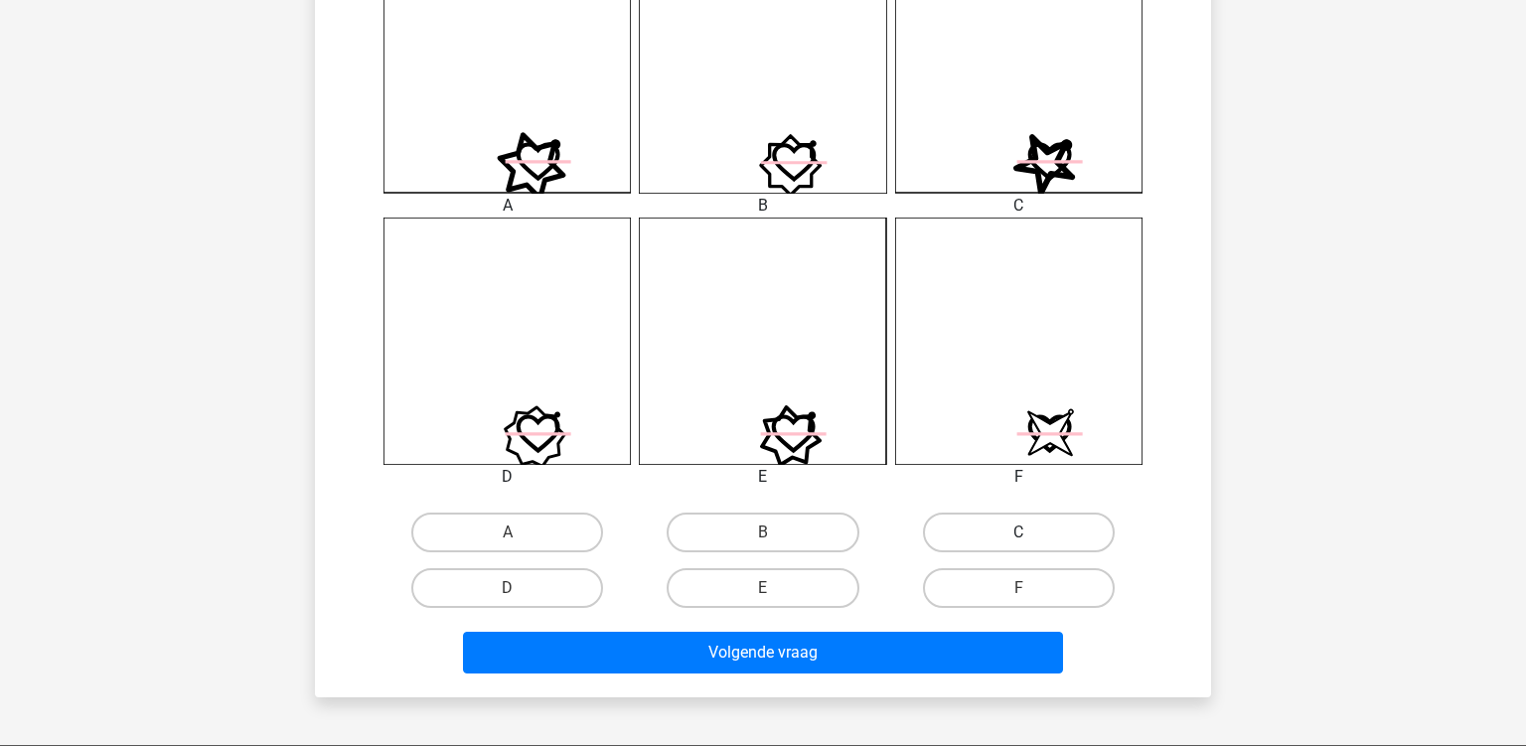
click at [957, 528] on label "C" at bounding box center [1019, 533] width 192 height 40
click at [1018, 532] on input "C" at bounding box center [1024, 538] width 13 height 13
radio input "true"
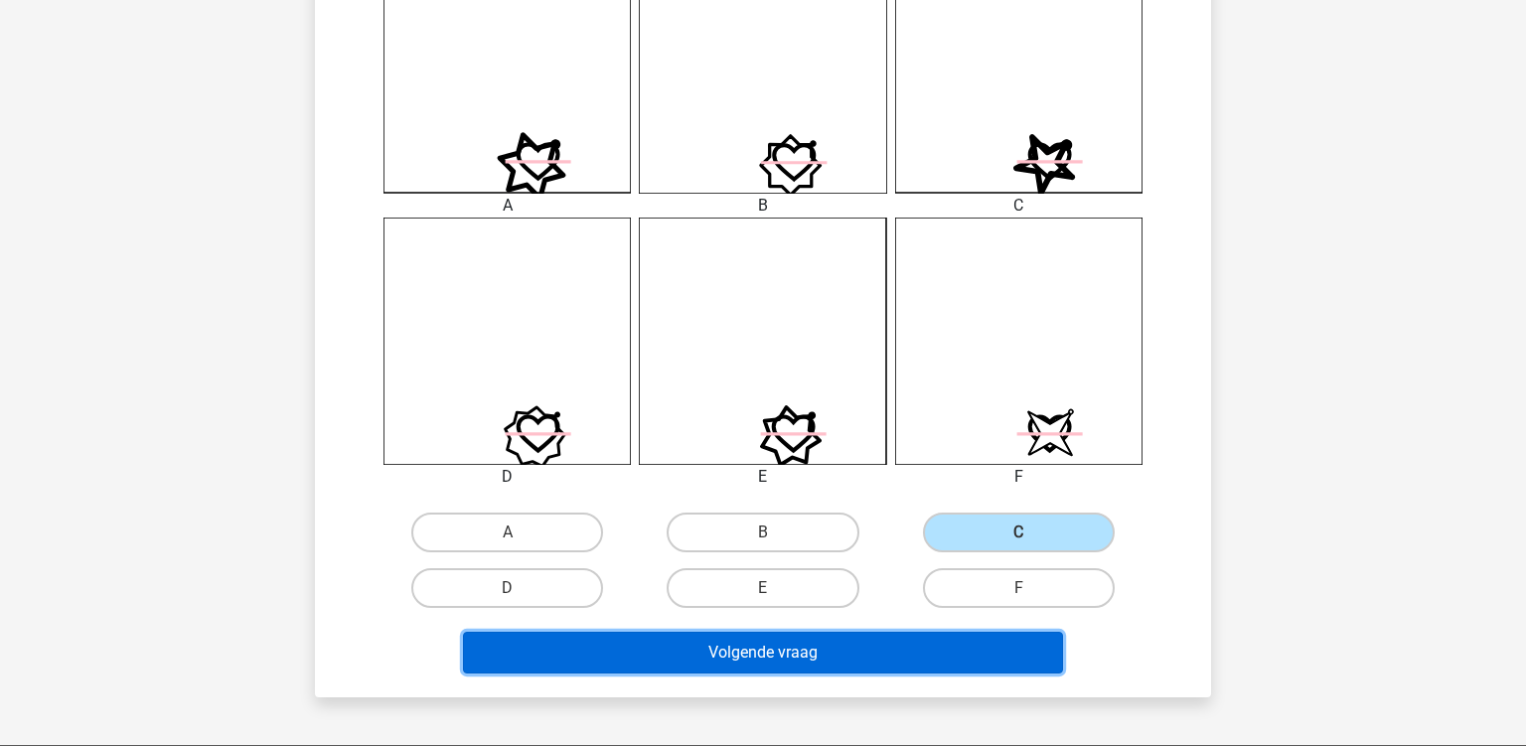
click at [891, 652] on button "Volgende vraag" at bounding box center [763, 653] width 601 height 42
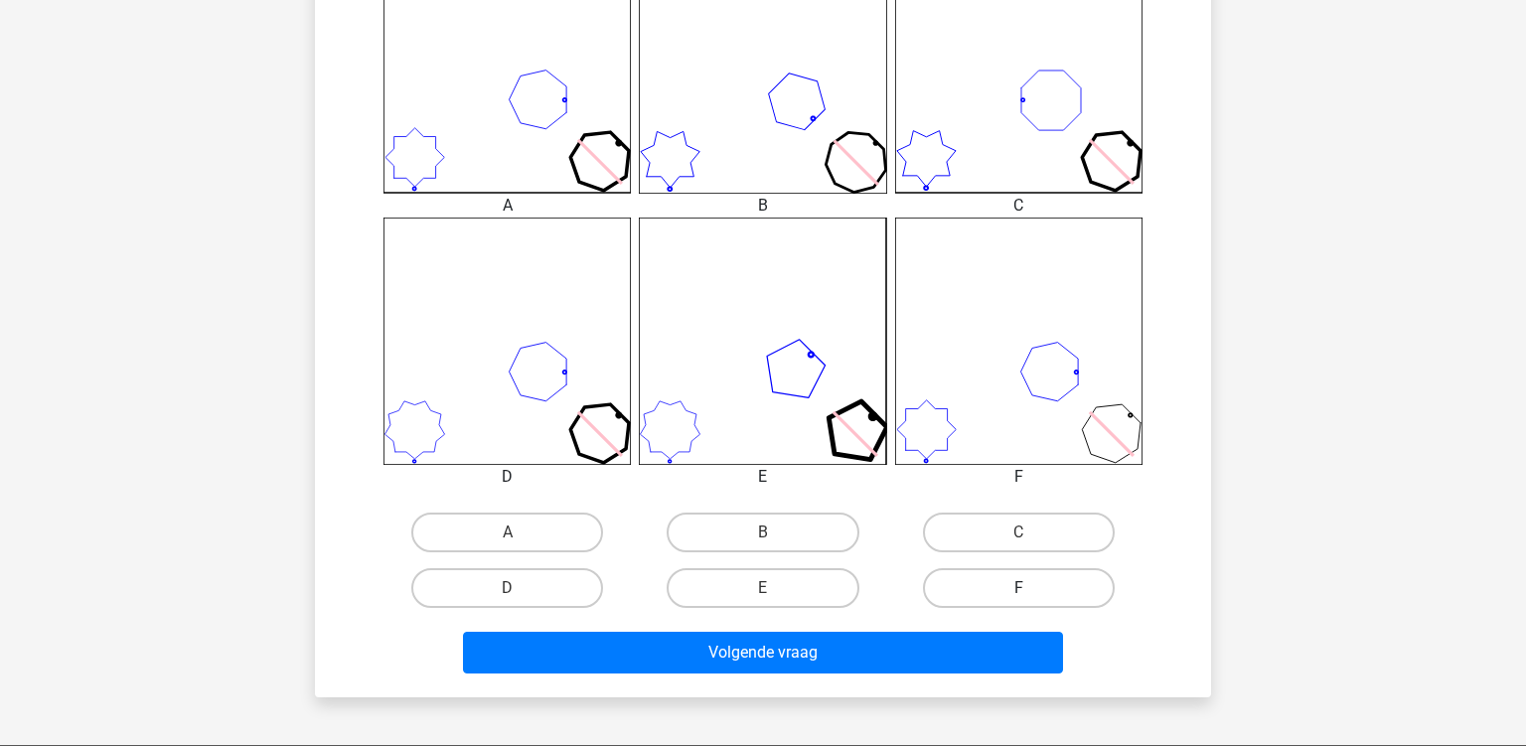
drag, startPoint x: 1009, startPoint y: 586, endPoint x: 985, endPoint y: 594, distance: 25.1
click at [1007, 586] on label "F" at bounding box center [1019, 588] width 192 height 40
click at [1018, 588] on input "F" at bounding box center [1024, 594] width 13 height 13
radio input "true"
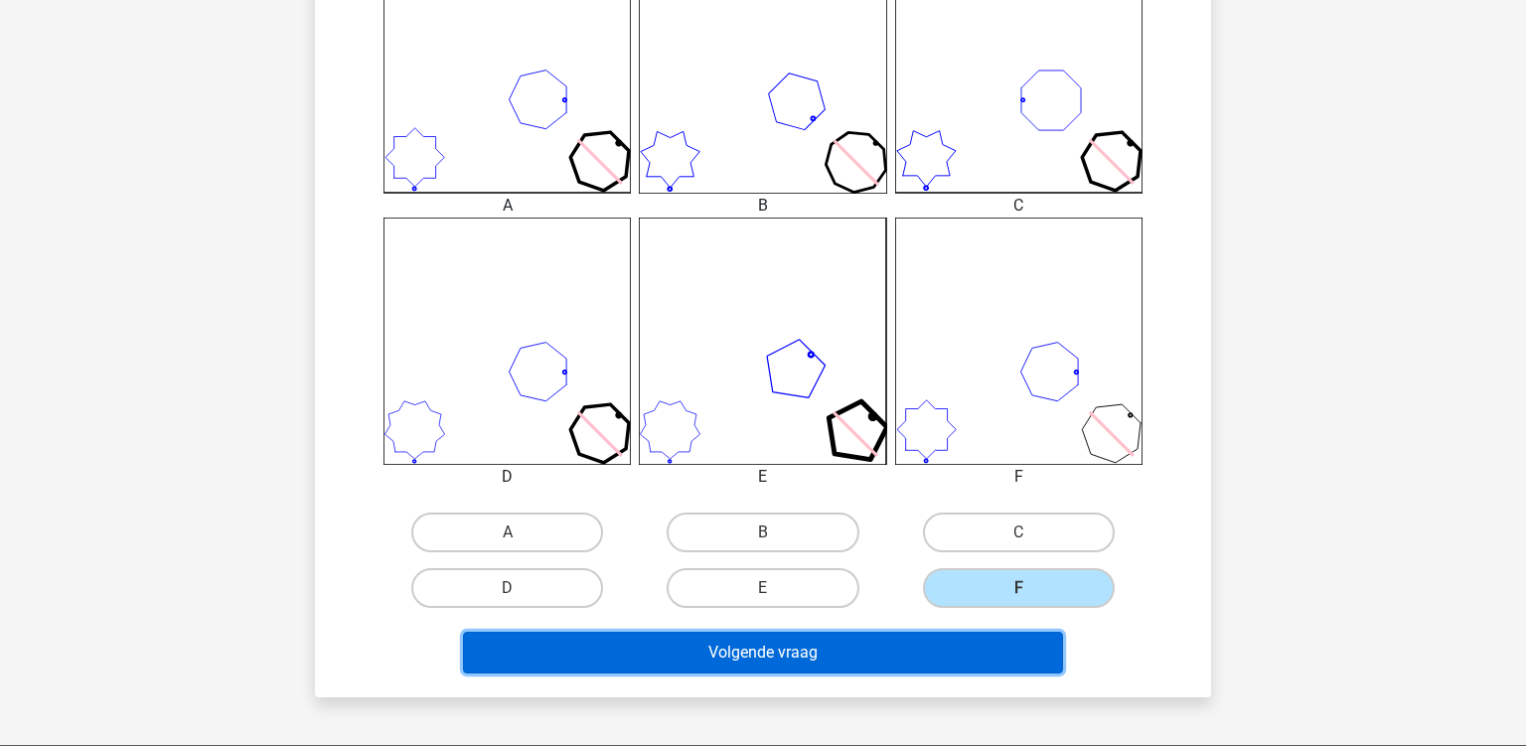
click at [889, 643] on button "Volgende vraag" at bounding box center [763, 653] width 601 height 42
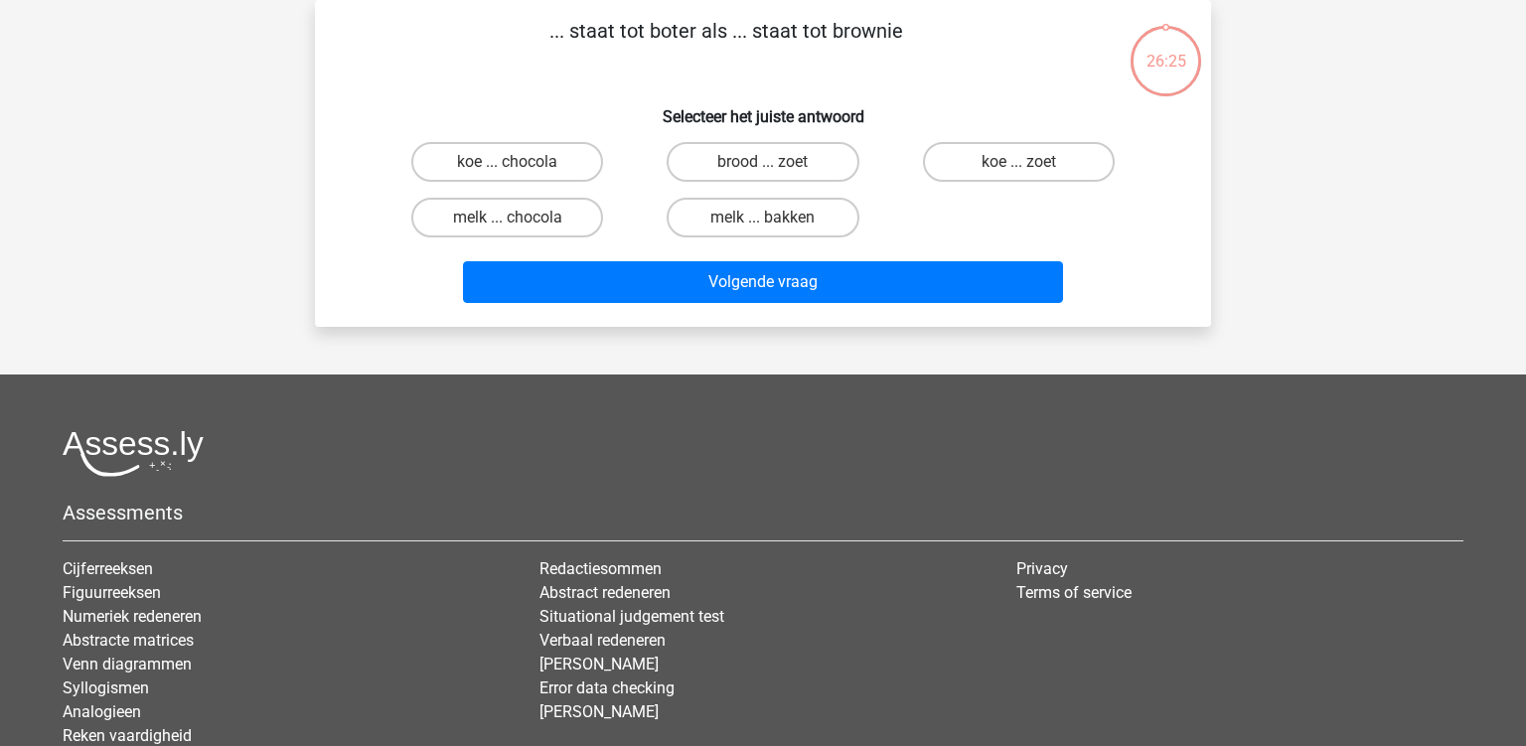
scroll to position [91, 0]
click at [527, 161] on label "koe ... chocola" at bounding box center [507, 162] width 192 height 40
click at [521, 162] on input "koe ... chocola" at bounding box center [514, 168] width 13 height 13
radio input "true"
click at [487, 221] on label "melk ... chocola" at bounding box center [507, 218] width 192 height 40
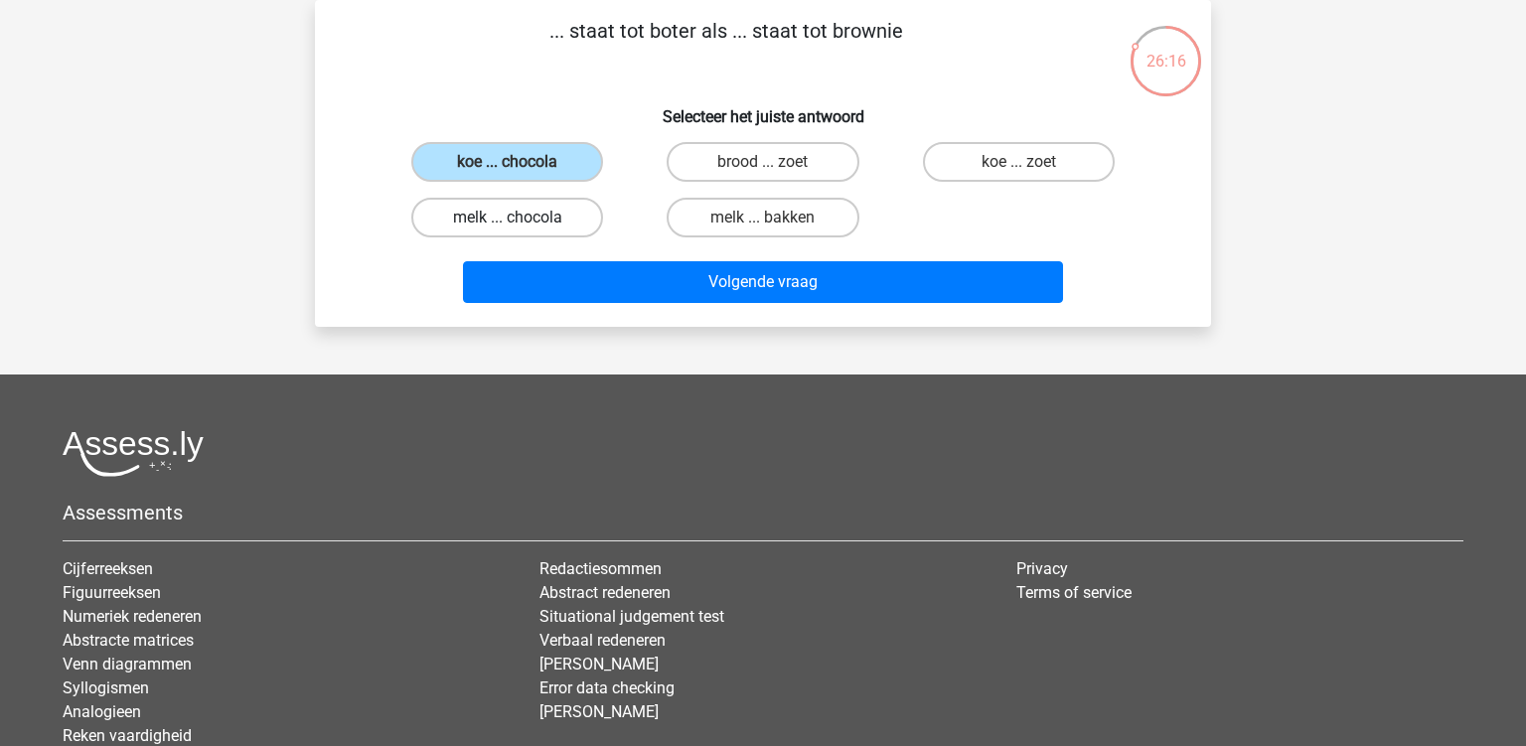
click at [508, 221] on input "melk ... chocola" at bounding box center [514, 224] width 13 height 13
radio input "true"
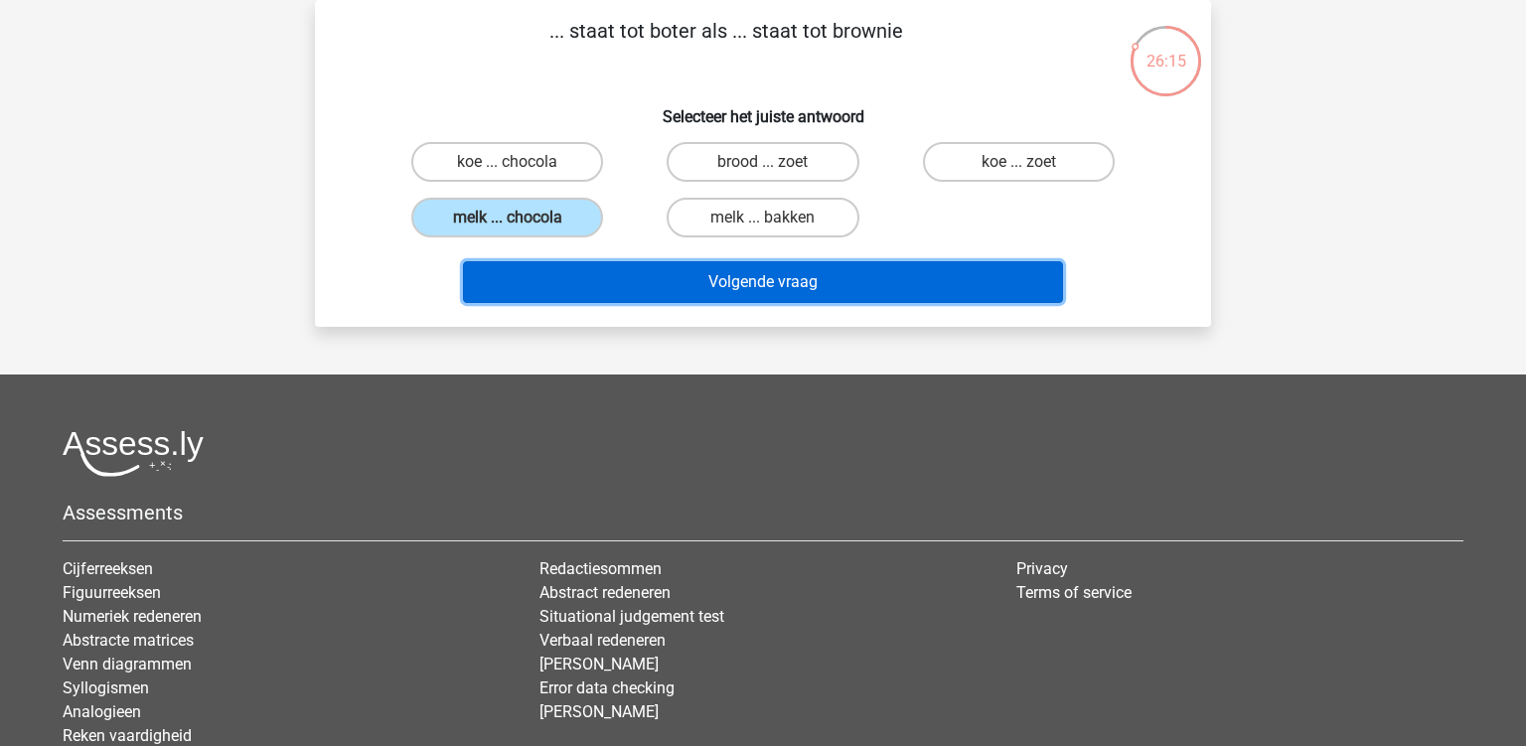
click at [615, 274] on button "Volgende vraag" at bounding box center [763, 282] width 601 height 42
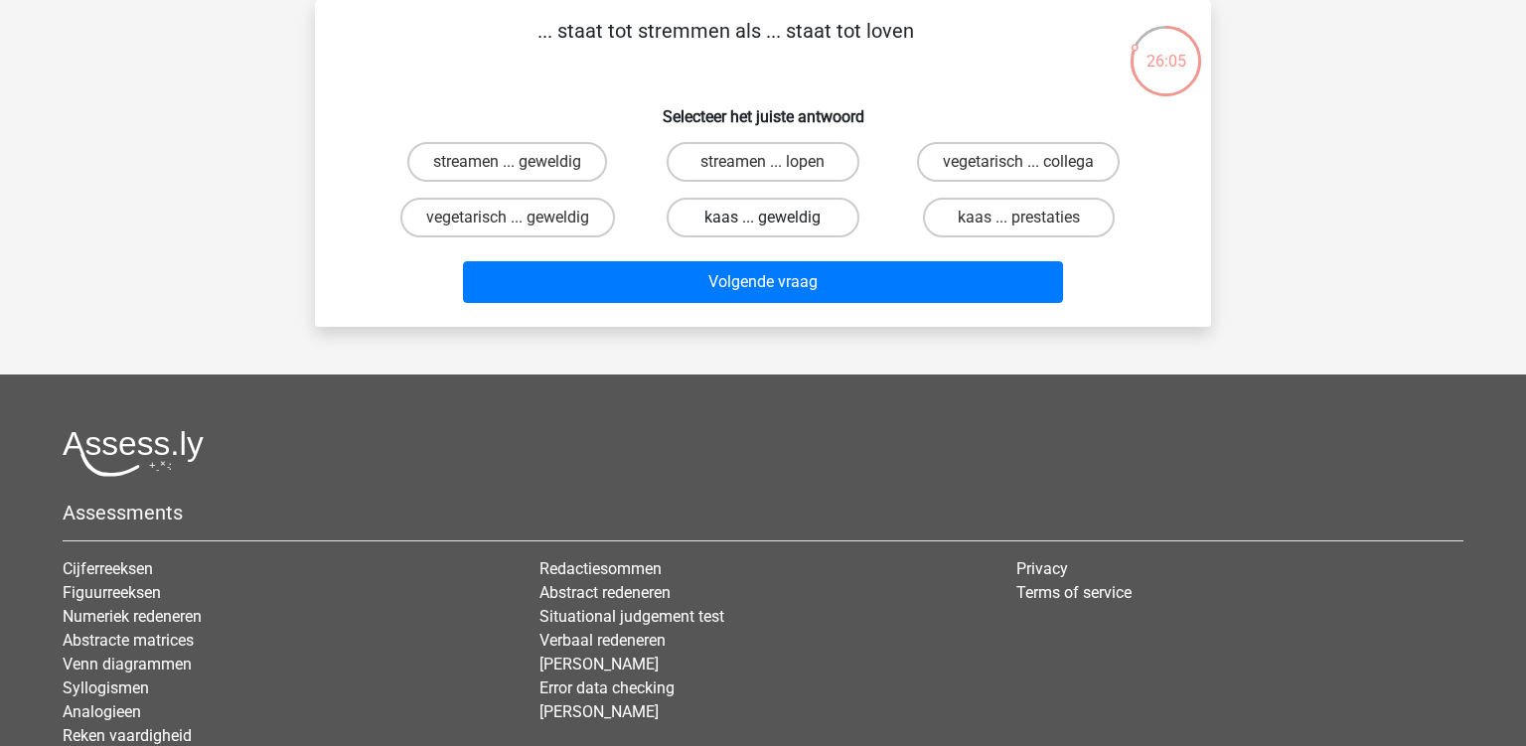
click at [739, 225] on label "kaas ... geweldig" at bounding box center [763, 218] width 192 height 40
click at [763, 225] on input "kaas ... geweldig" at bounding box center [769, 224] width 13 height 13
radio input "true"
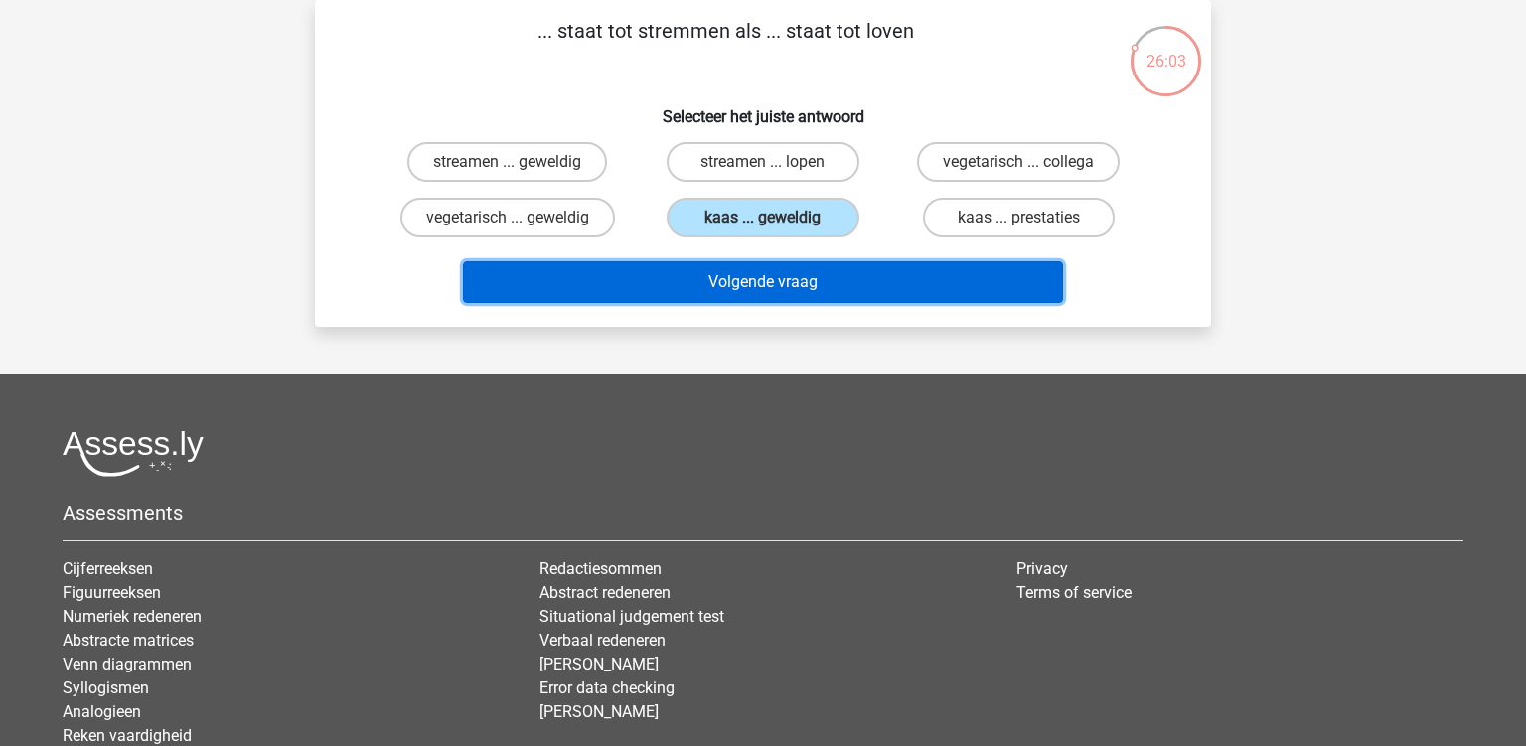
click at [737, 283] on button "Volgende vraag" at bounding box center [763, 282] width 601 height 42
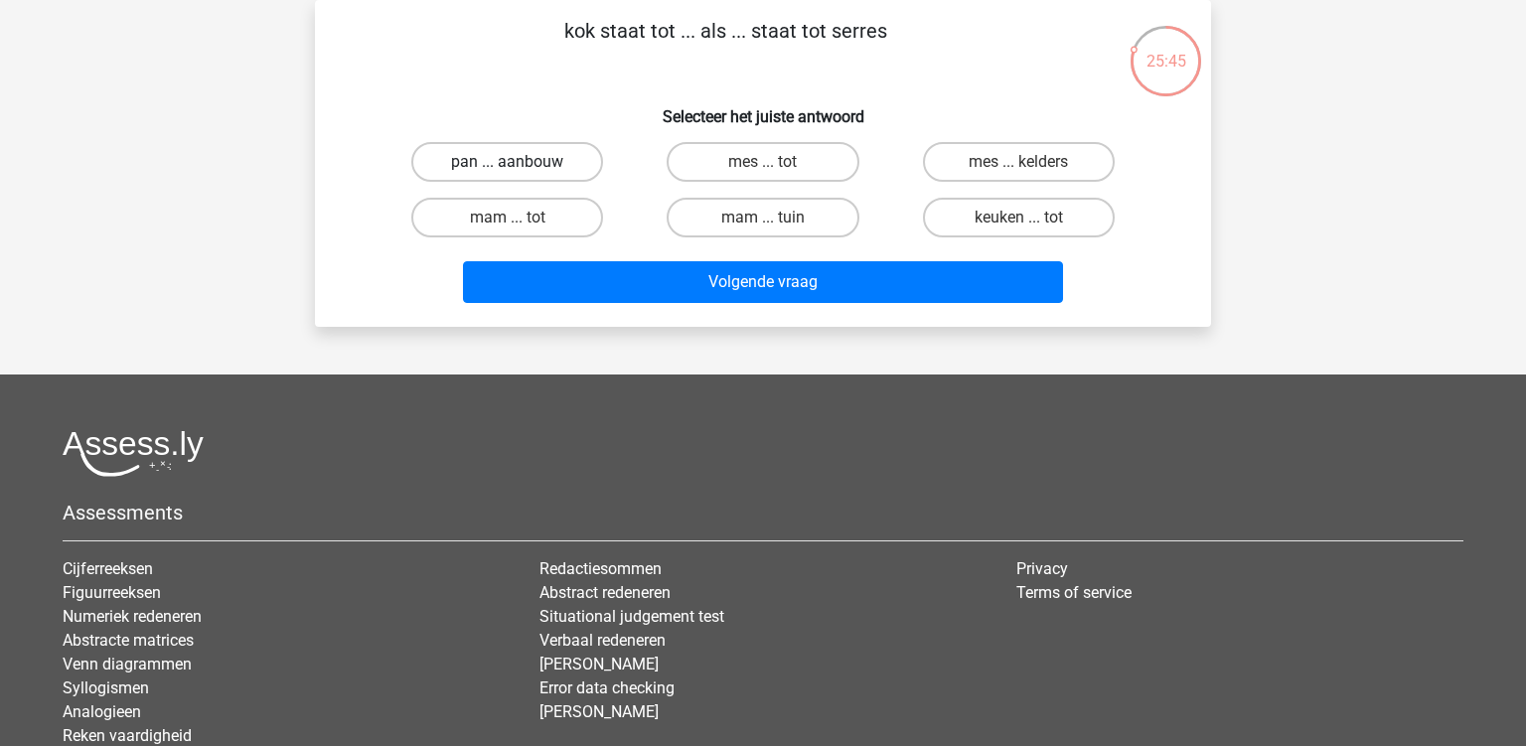
click at [538, 166] on label "pan ... aanbouw" at bounding box center [507, 162] width 192 height 40
click at [521, 166] on input "pan ... aanbouw" at bounding box center [514, 168] width 13 height 13
radio input "true"
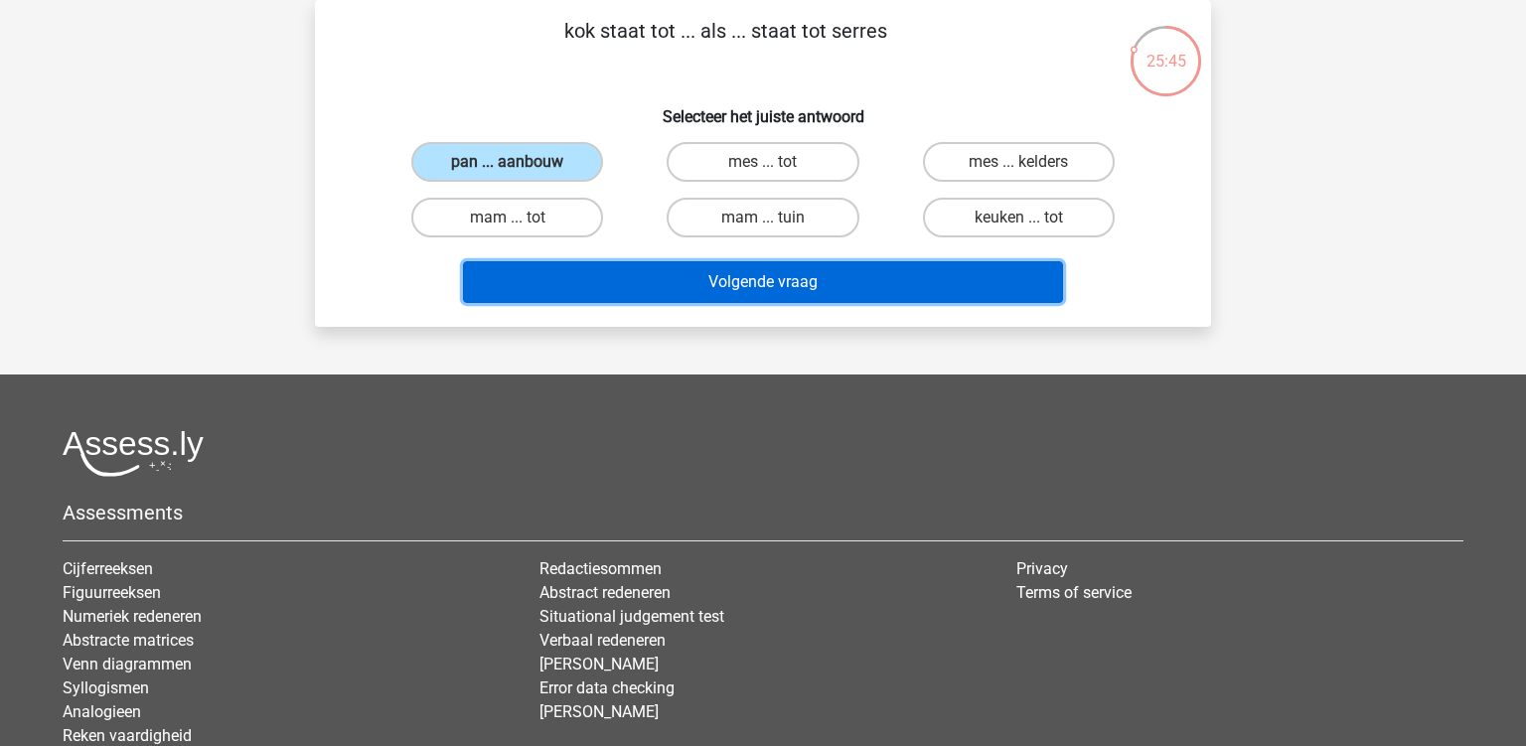
click at [698, 262] on button "Volgende vraag" at bounding box center [763, 282] width 601 height 42
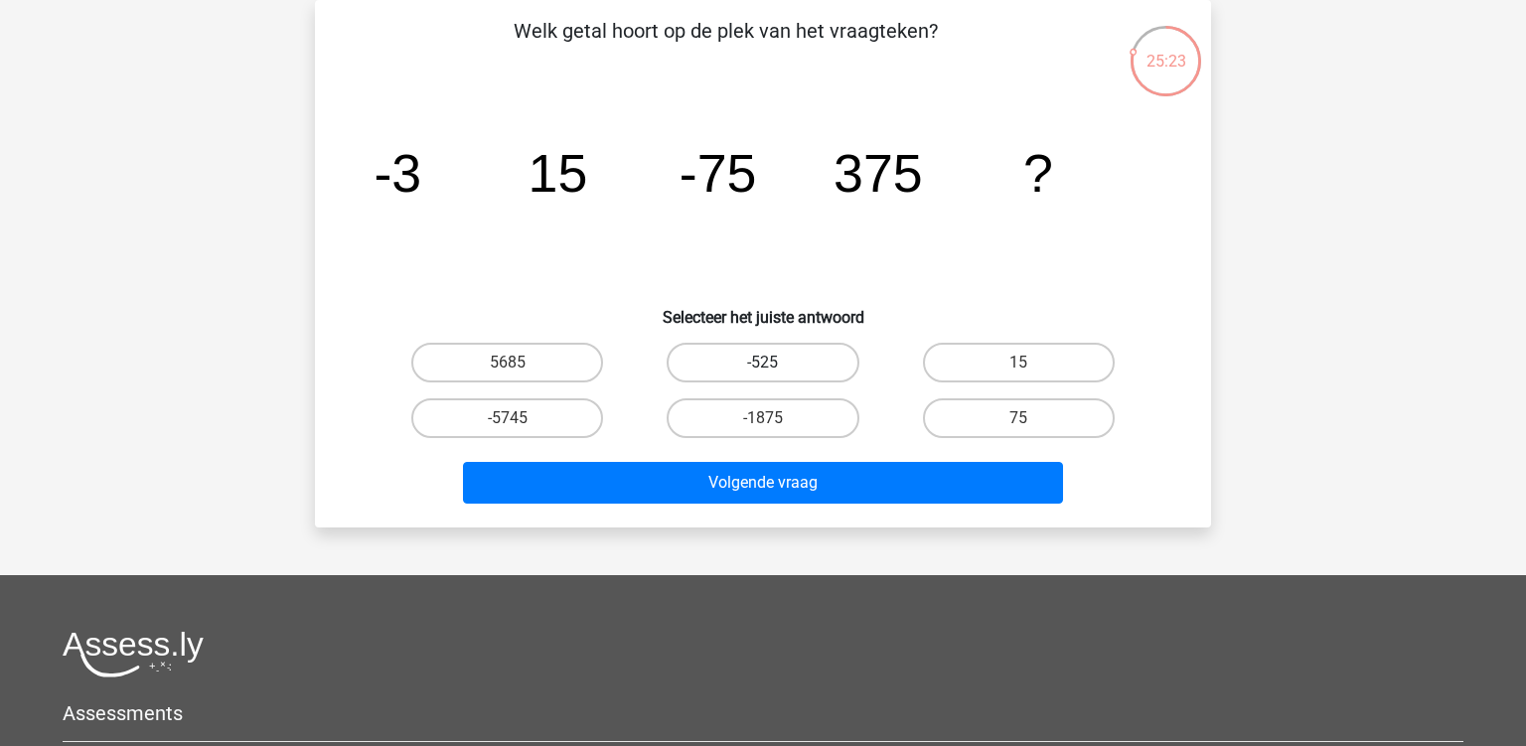
click at [781, 369] on label "-525" at bounding box center [763, 363] width 192 height 40
click at [776, 369] on input "-525" at bounding box center [769, 369] width 13 height 13
radio input "true"
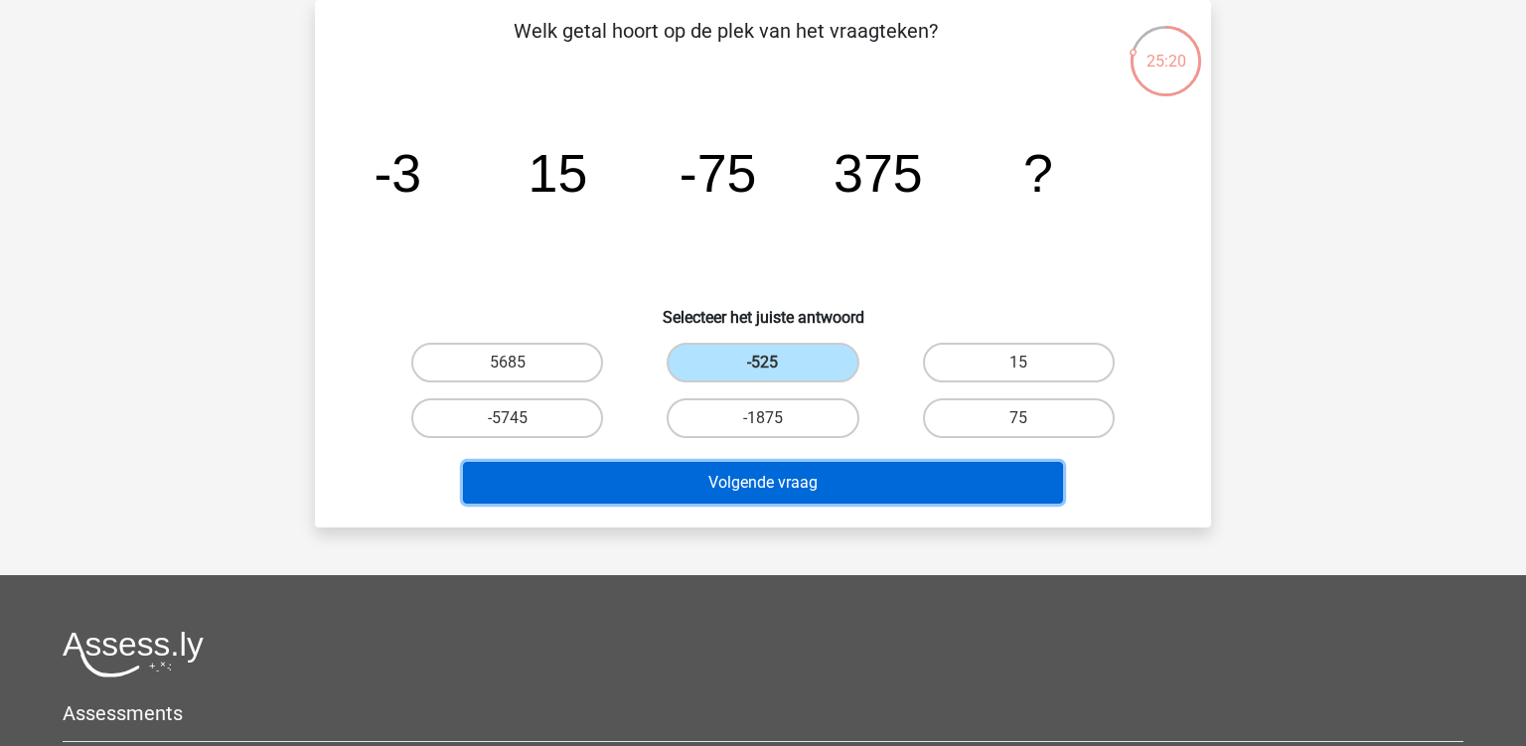
click at [774, 467] on button "Volgende vraag" at bounding box center [763, 483] width 601 height 42
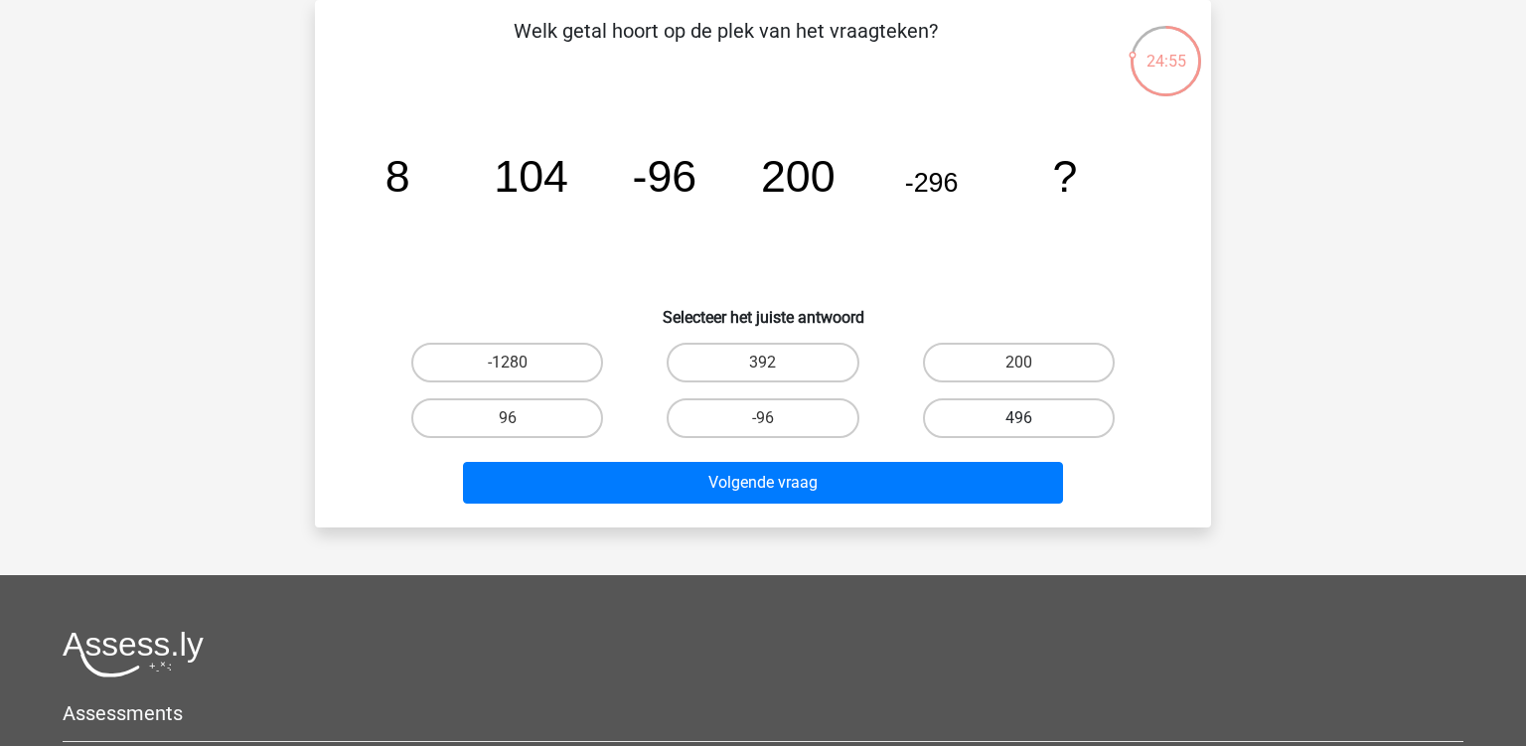
click at [1000, 418] on label "496" at bounding box center [1019, 418] width 192 height 40
click at [1018, 418] on input "496" at bounding box center [1024, 424] width 13 height 13
radio input "true"
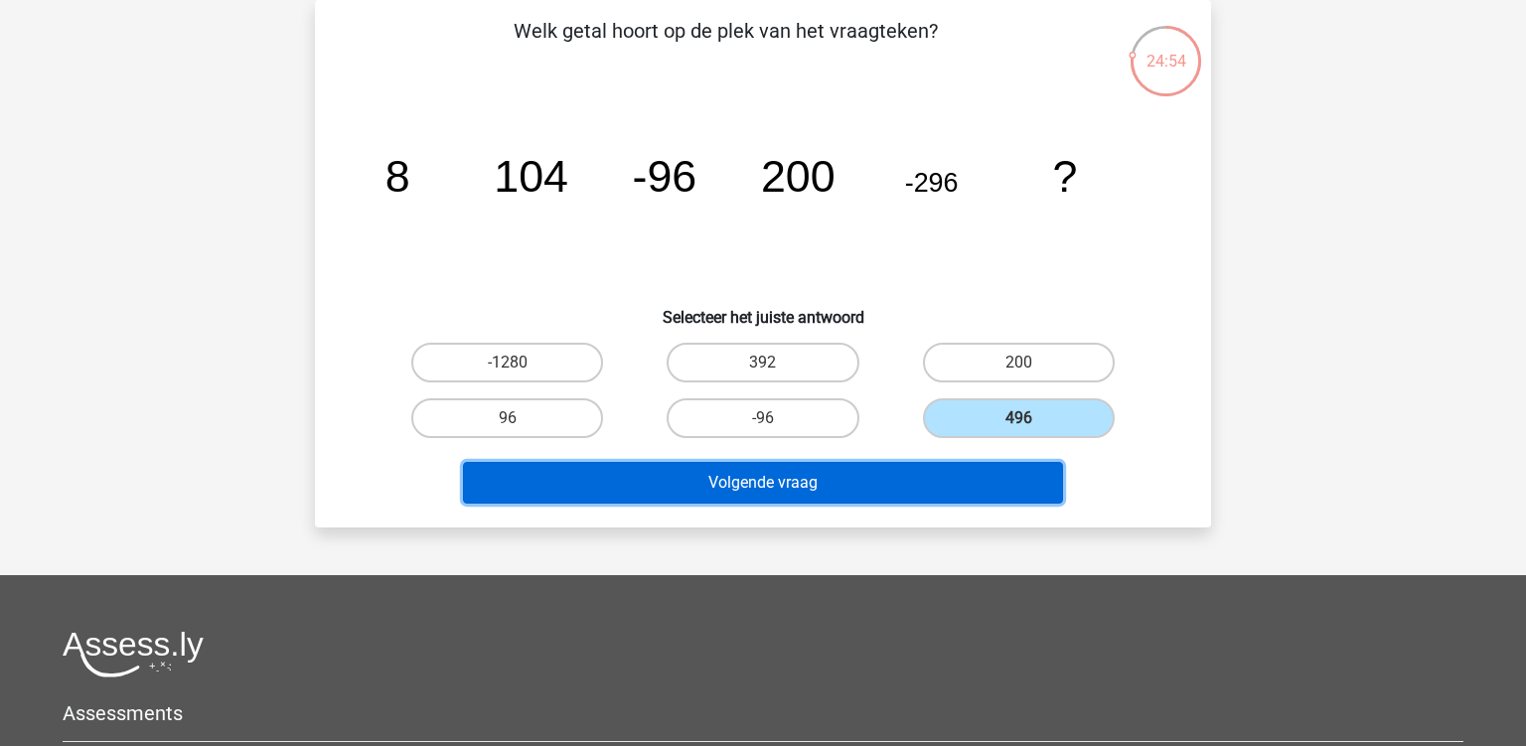
click at [883, 489] on button "Volgende vraag" at bounding box center [763, 483] width 601 height 42
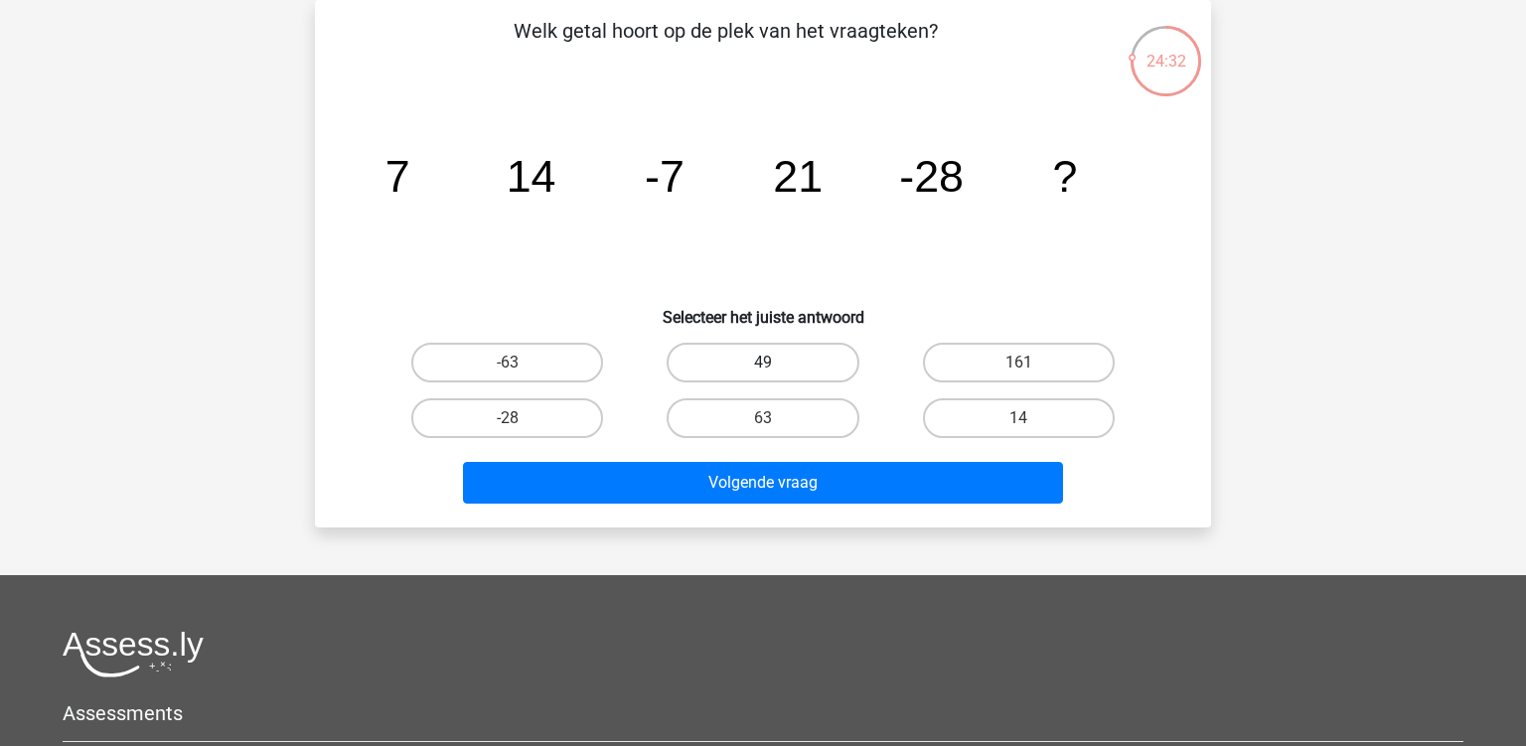
click at [760, 353] on label "49" at bounding box center [763, 363] width 192 height 40
click at [763, 363] on input "49" at bounding box center [769, 369] width 13 height 13
radio input "true"
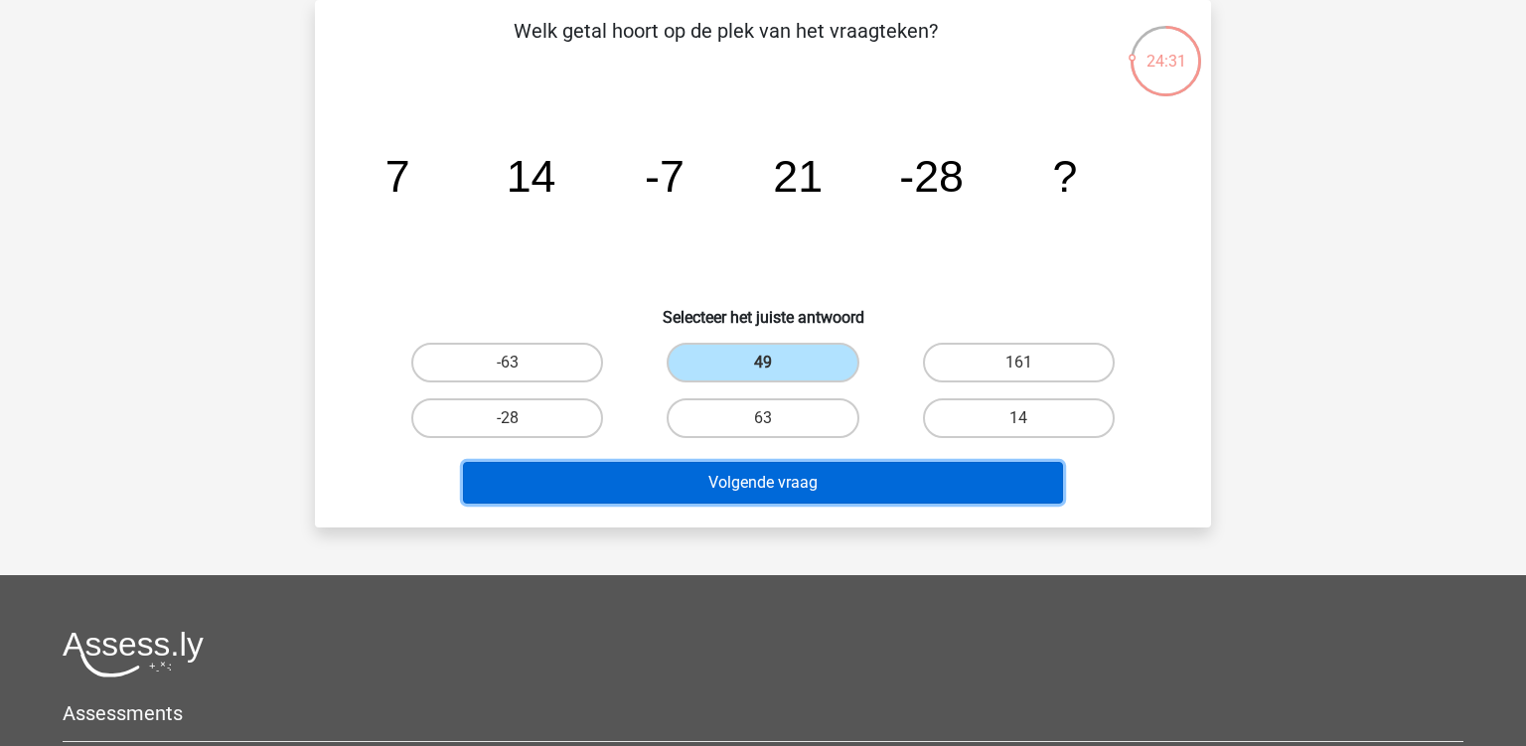
click at [739, 494] on button "Volgende vraag" at bounding box center [763, 483] width 601 height 42
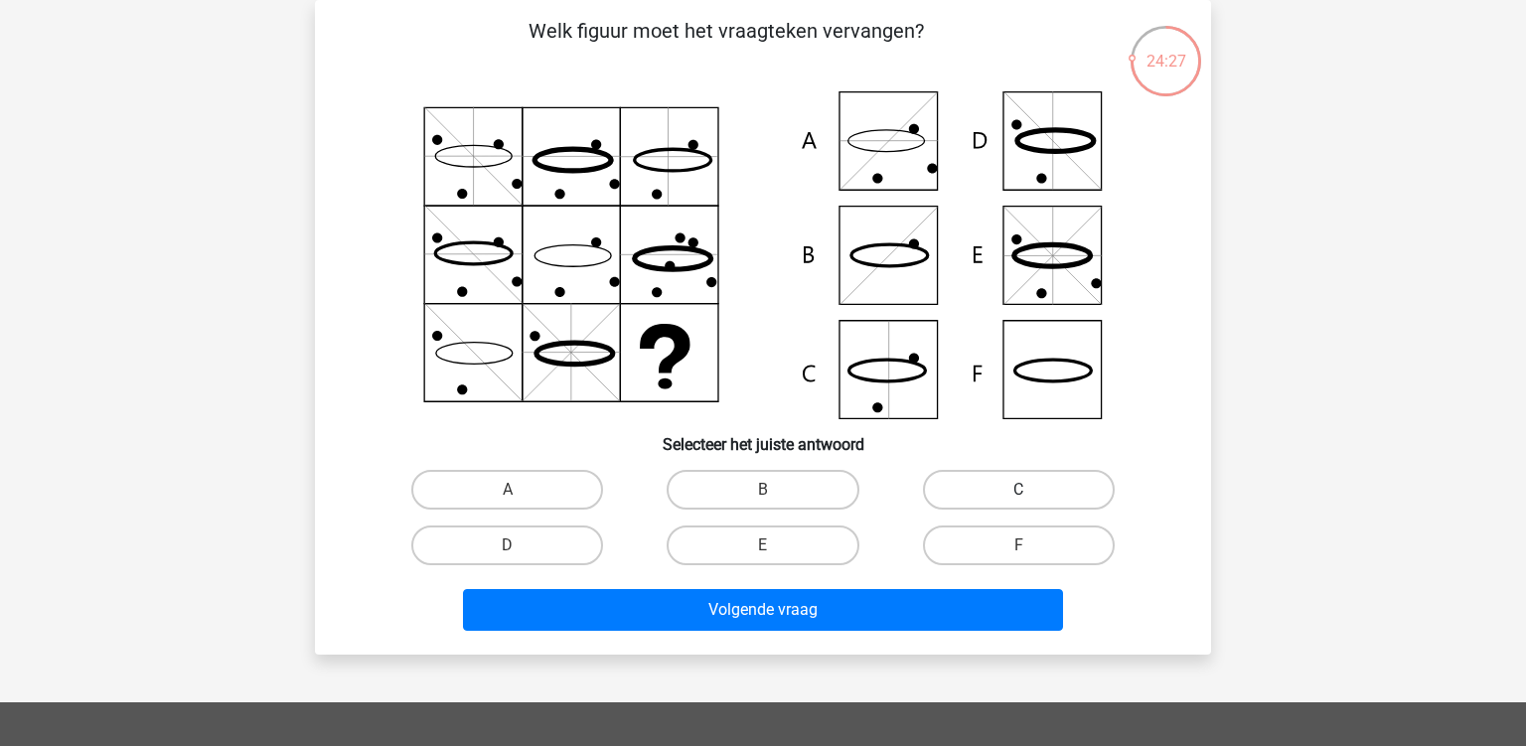
click at [968, 484] on label "C" at bounding box center [1019, 490] width 192 height 40
click at [1018, 490] on input "C" at bounding box center [1024, 496] width 13 height 13
radio input "true"
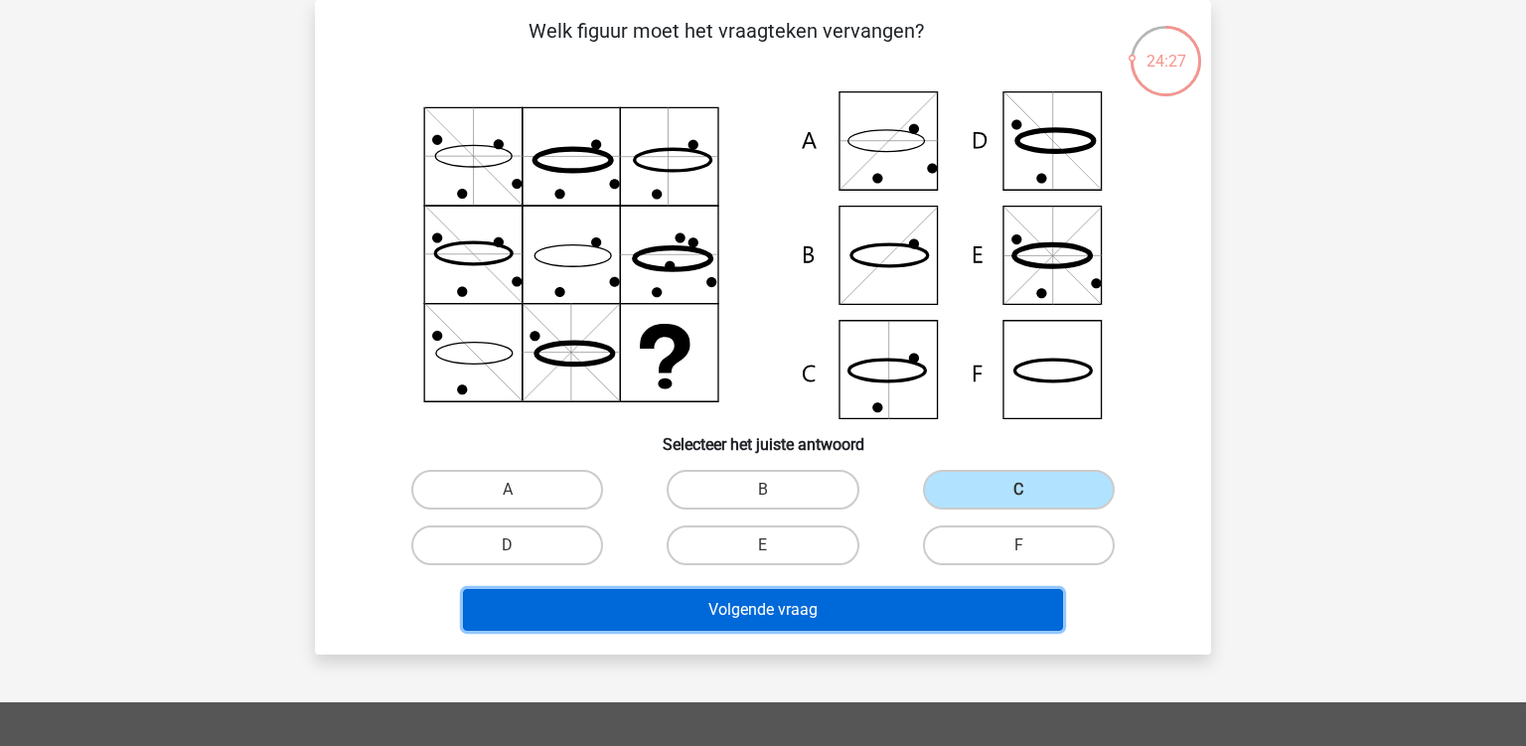
click at [866, 603] on button "Volgende vraag" at bounding box center [763, 610] width 601 height 42
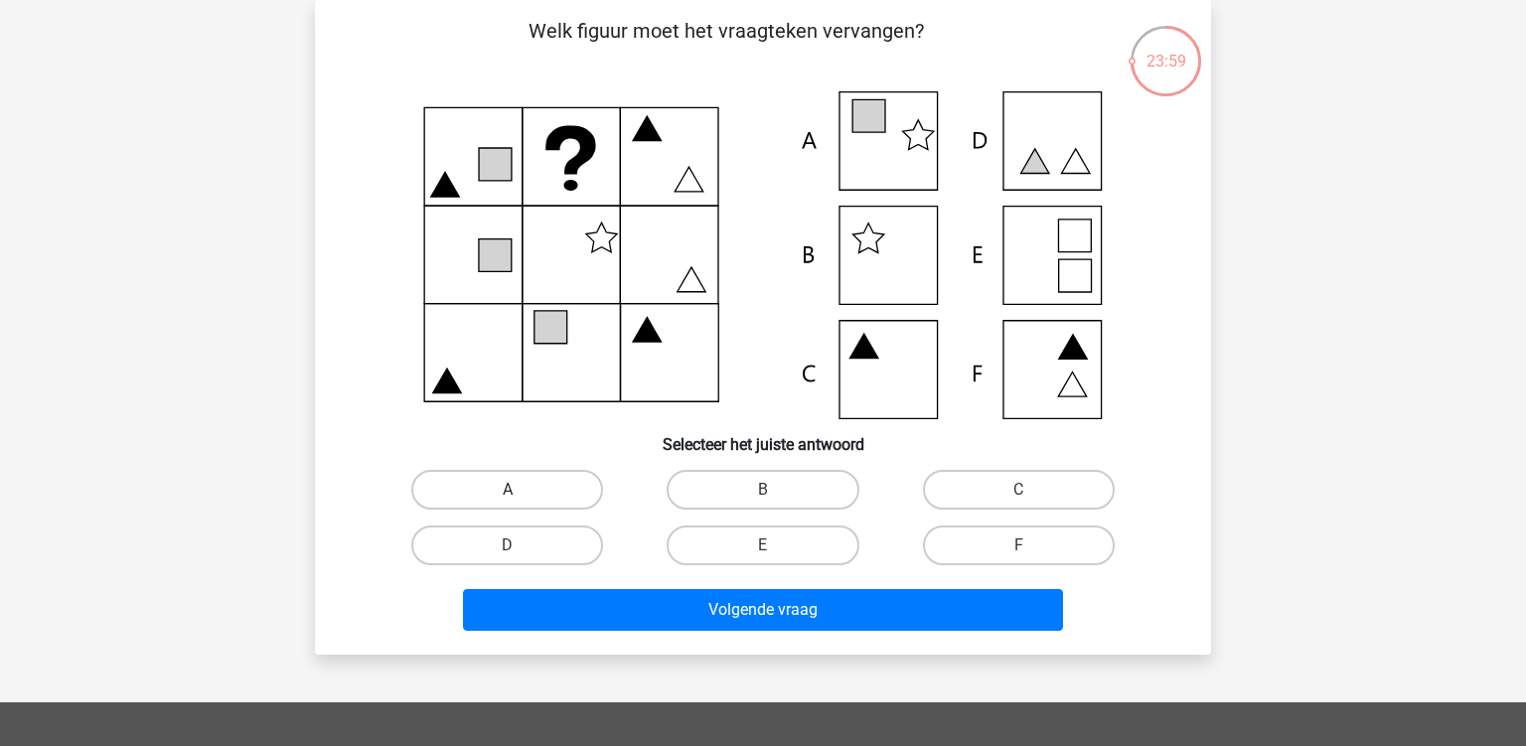
click at [579, 484] on label "A" at bounding box center [507, 490] width 192 height 40
click at [521, 490] on input "A" at bounding box center [514, 496] width 13 height 13
radio input "true"
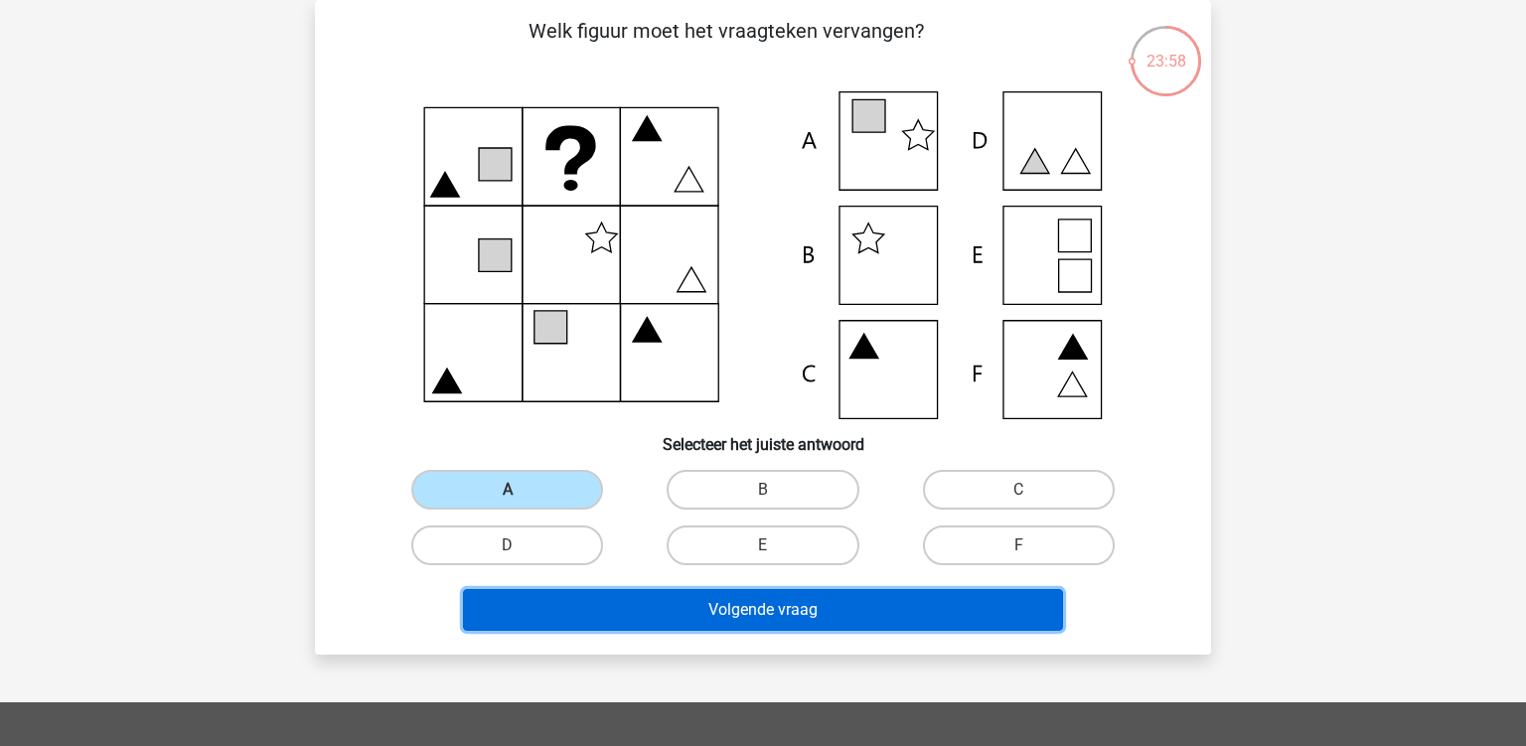
click at [709, 619] on button "Volgende vraag" at bounding box center [763, 610] width 601 height 42
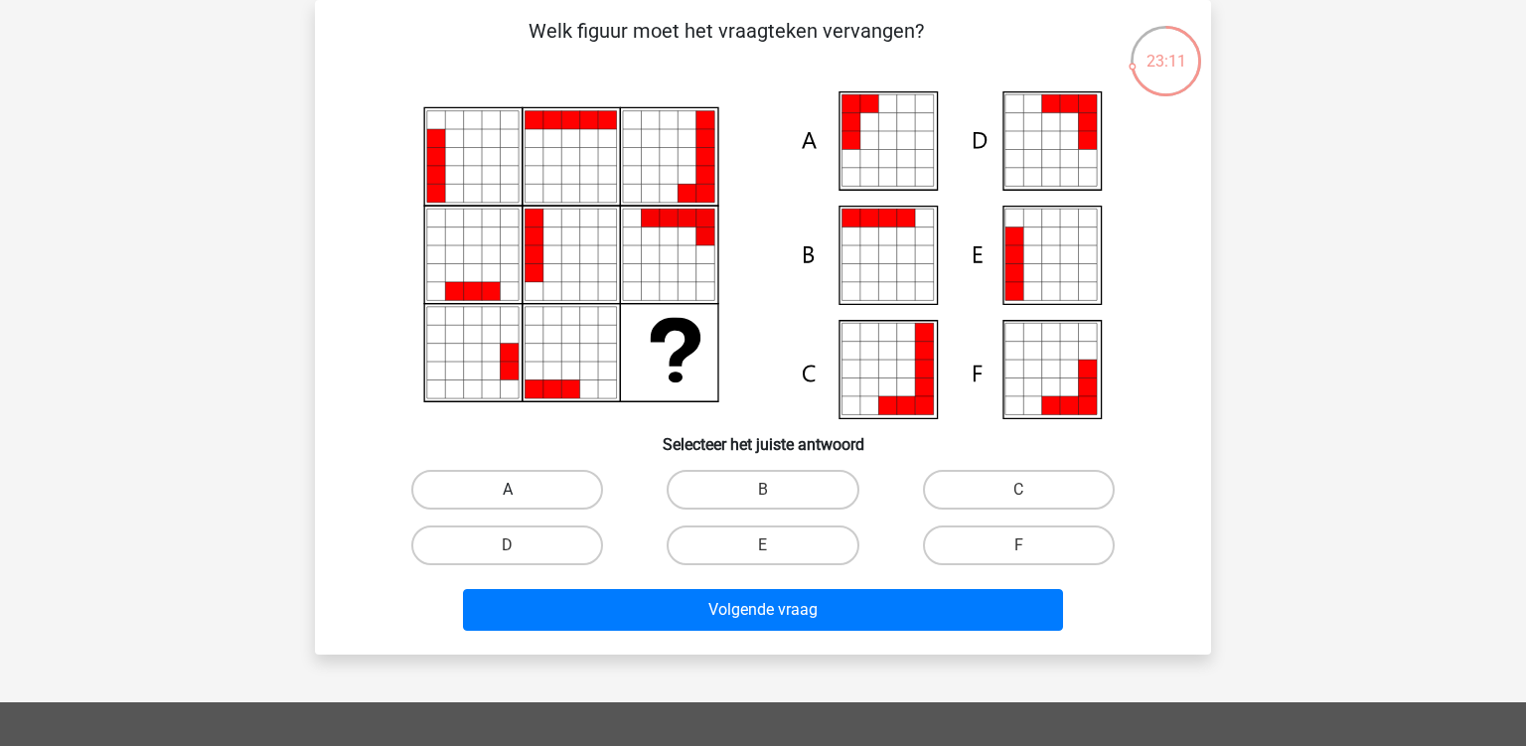
click at [546, 490] on label "A" at bounding box center [507, 490] width 192 height 40
click at [521, 490] on input "A" at bounding box center [514, 496] width 13 height 13
radio input "true"
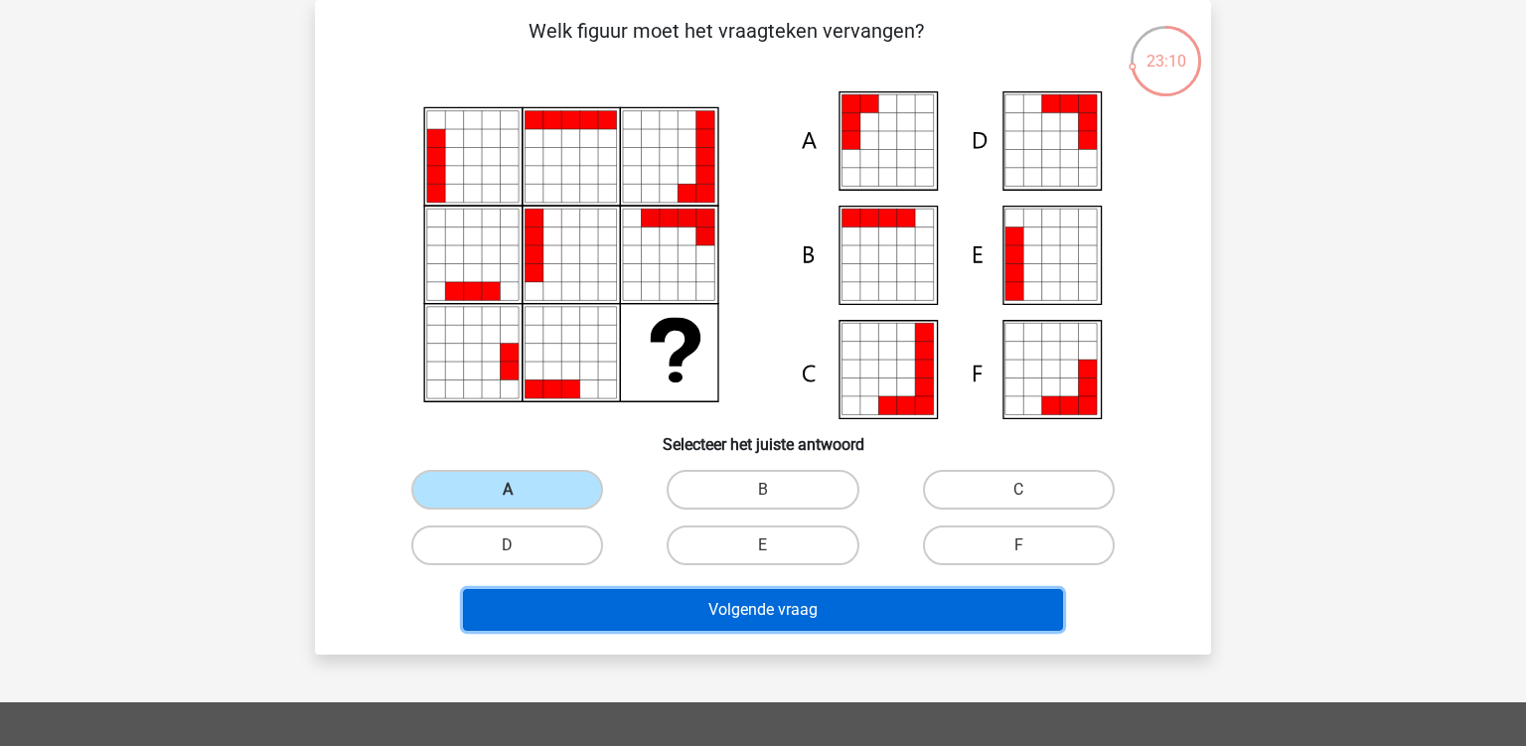
click at [653, 616] on button "Volgende vraag" at bounding box center [763, 610] width 601 height 42
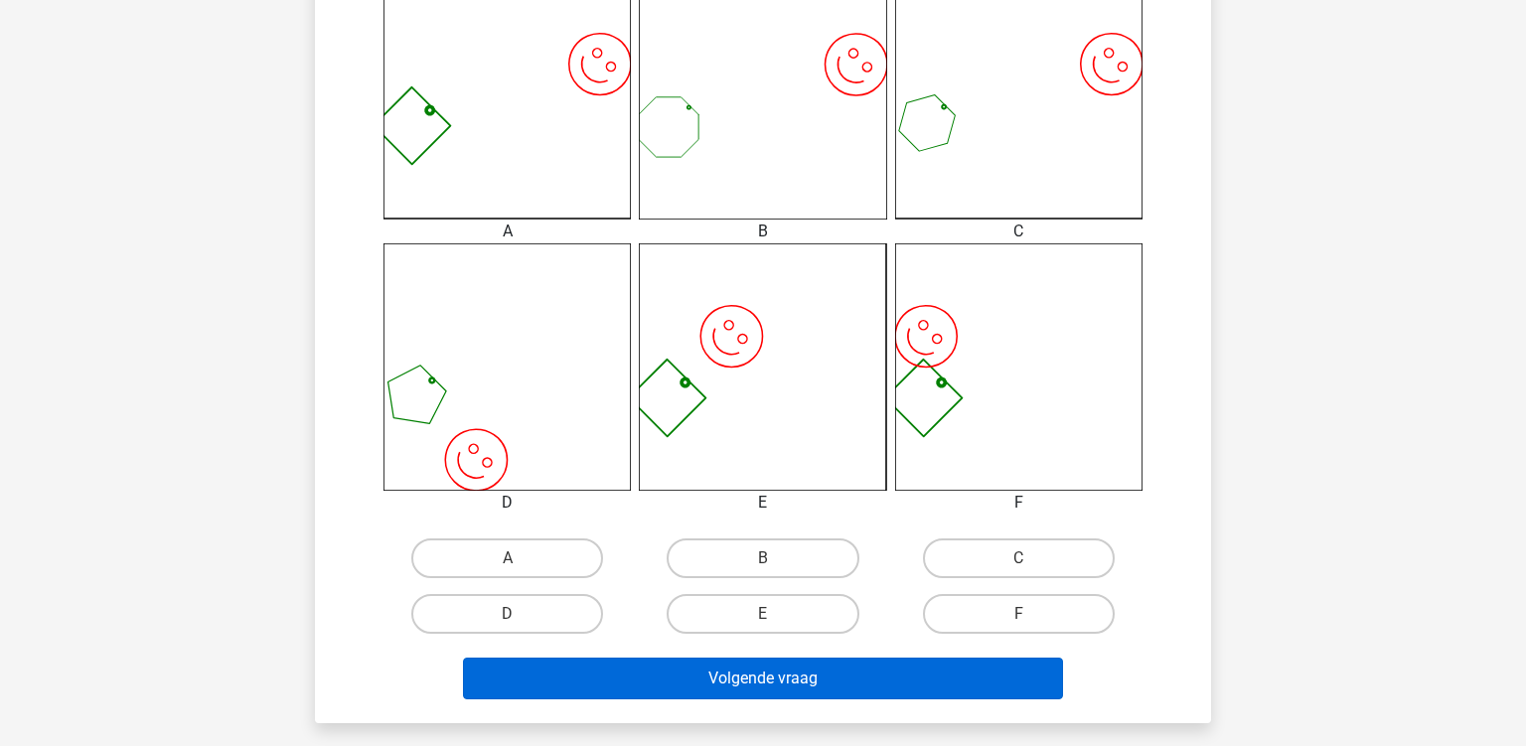
scroll to position [720, 0]
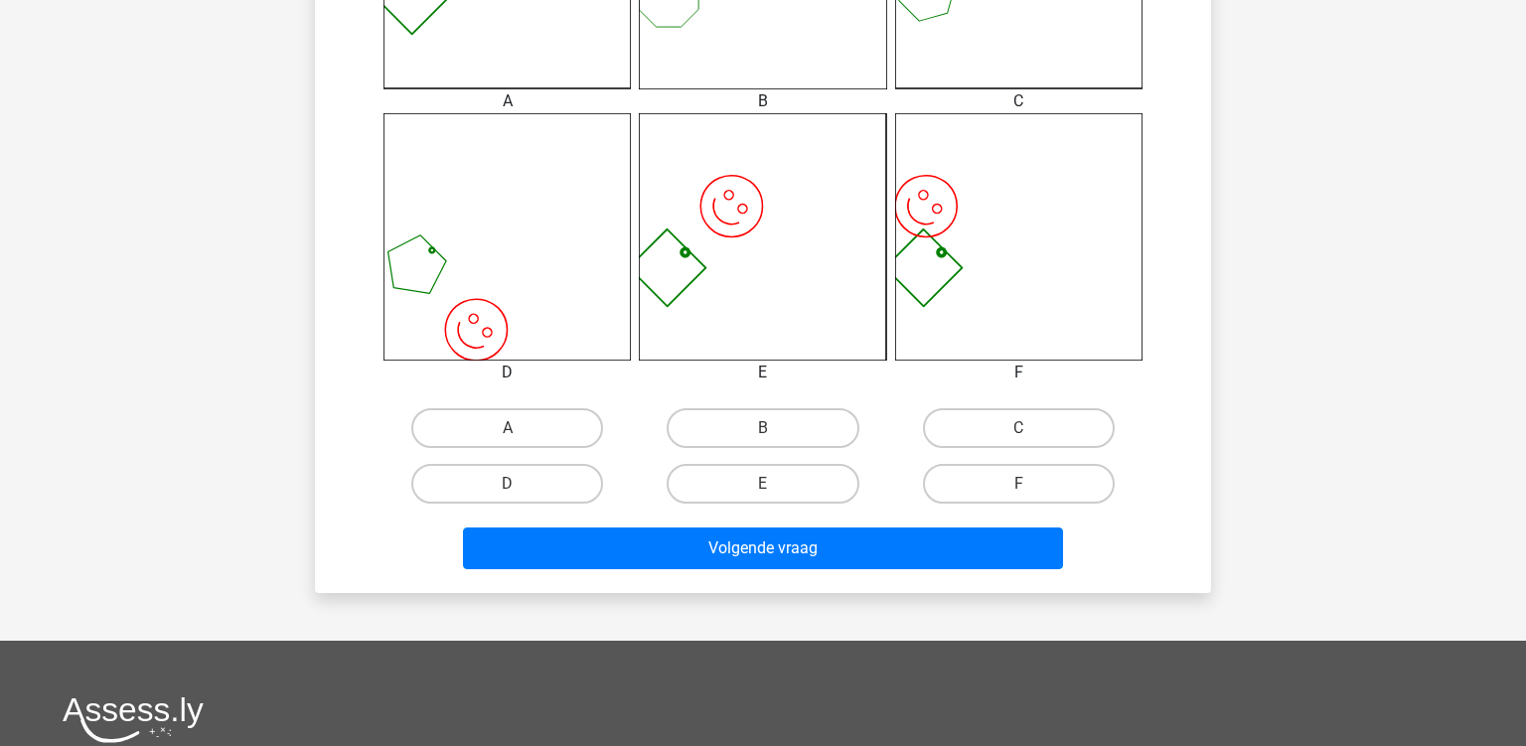
click at [1034, 459] on div "F" at bounding box center [1018, 484] width 255 height 56
click at [1019, 485] on input "F" at bounding box center [1024, 490] width 13 height 13
radio input "true"
click at [896, 524] on div "Volgende vraag" at bounding box center [763, 545] width 833 height 66
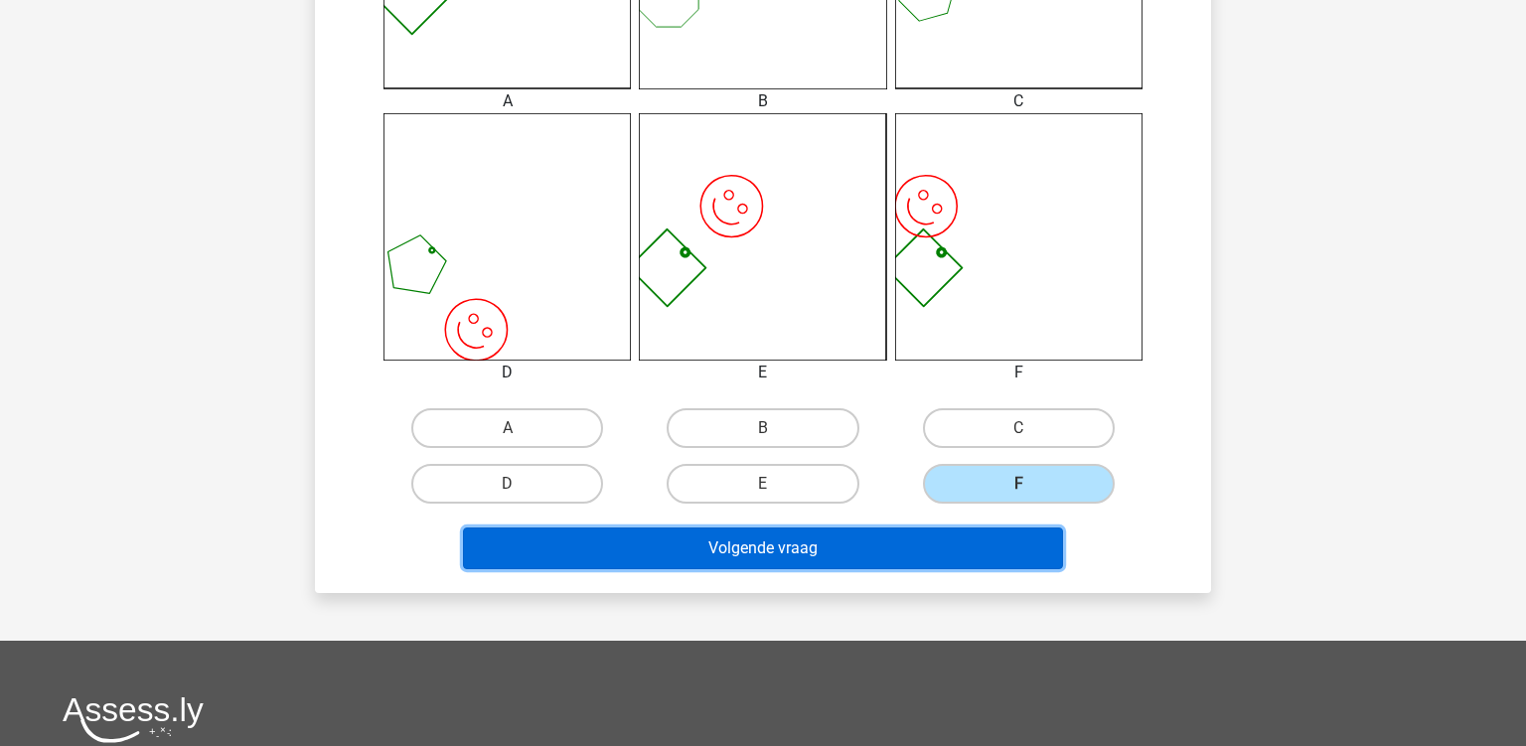
click at [896, 530] on button "Volgende vraag" at bounding box center [763, 549] width 601 height 42
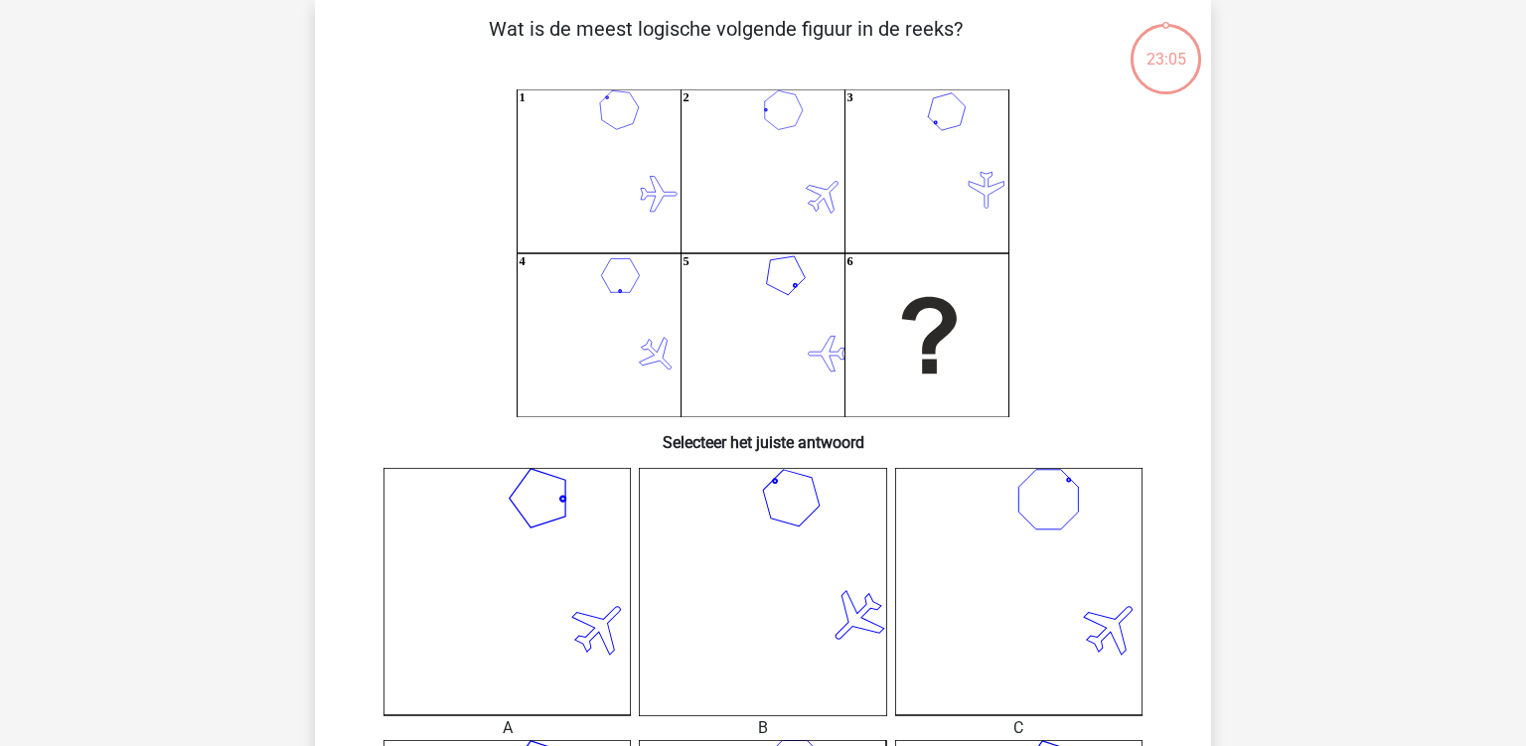
scroll to position [616, 0]
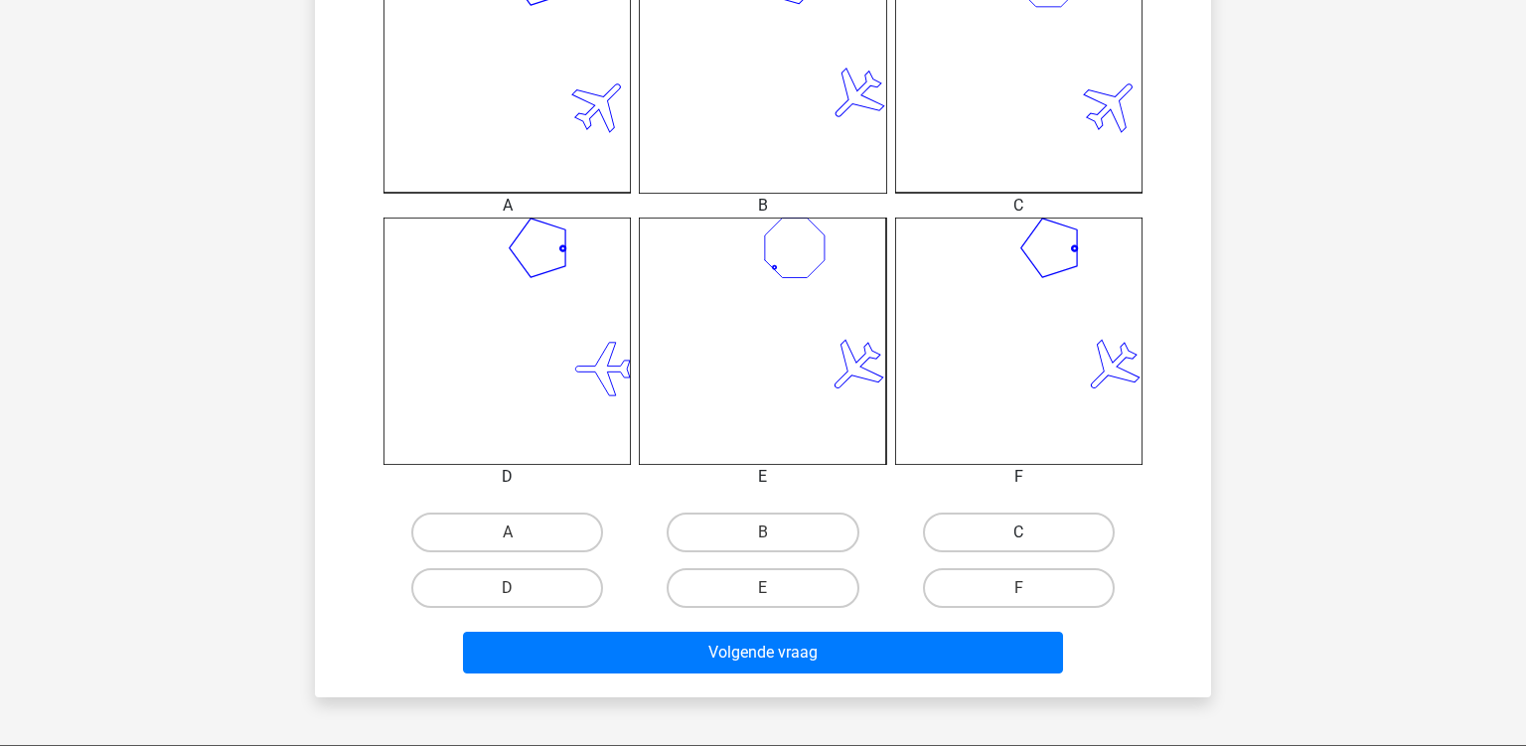
click at [984, 533] on label "C" at bounding box center [1019, 533] width 192 height 40
click at [1018, 533] on input "C" at bounding box center [1024, 538] width 13 height 13
radio input "true"
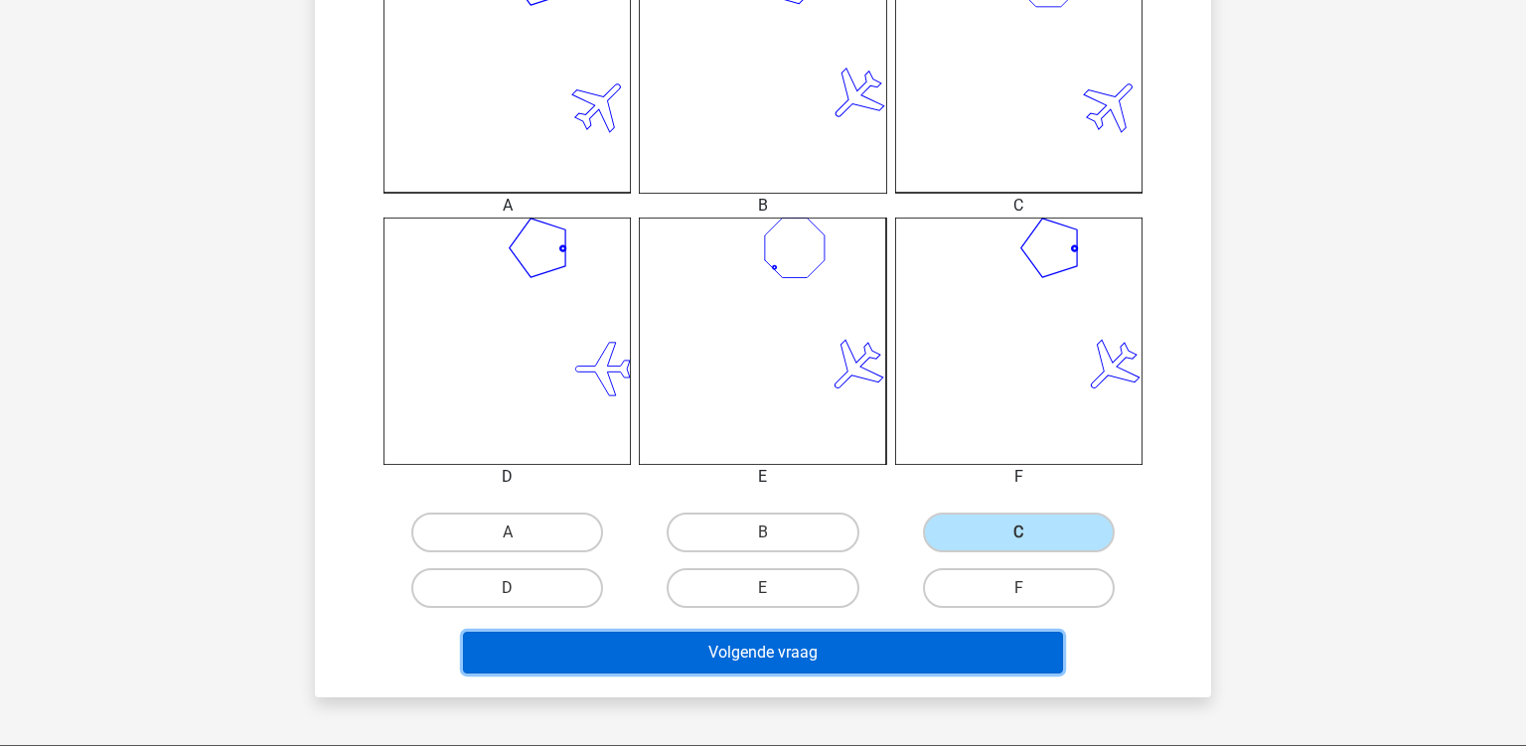
click at [678, 639] on button "Volgende vraag" at bounding box center [763, 653] width 601 height 42
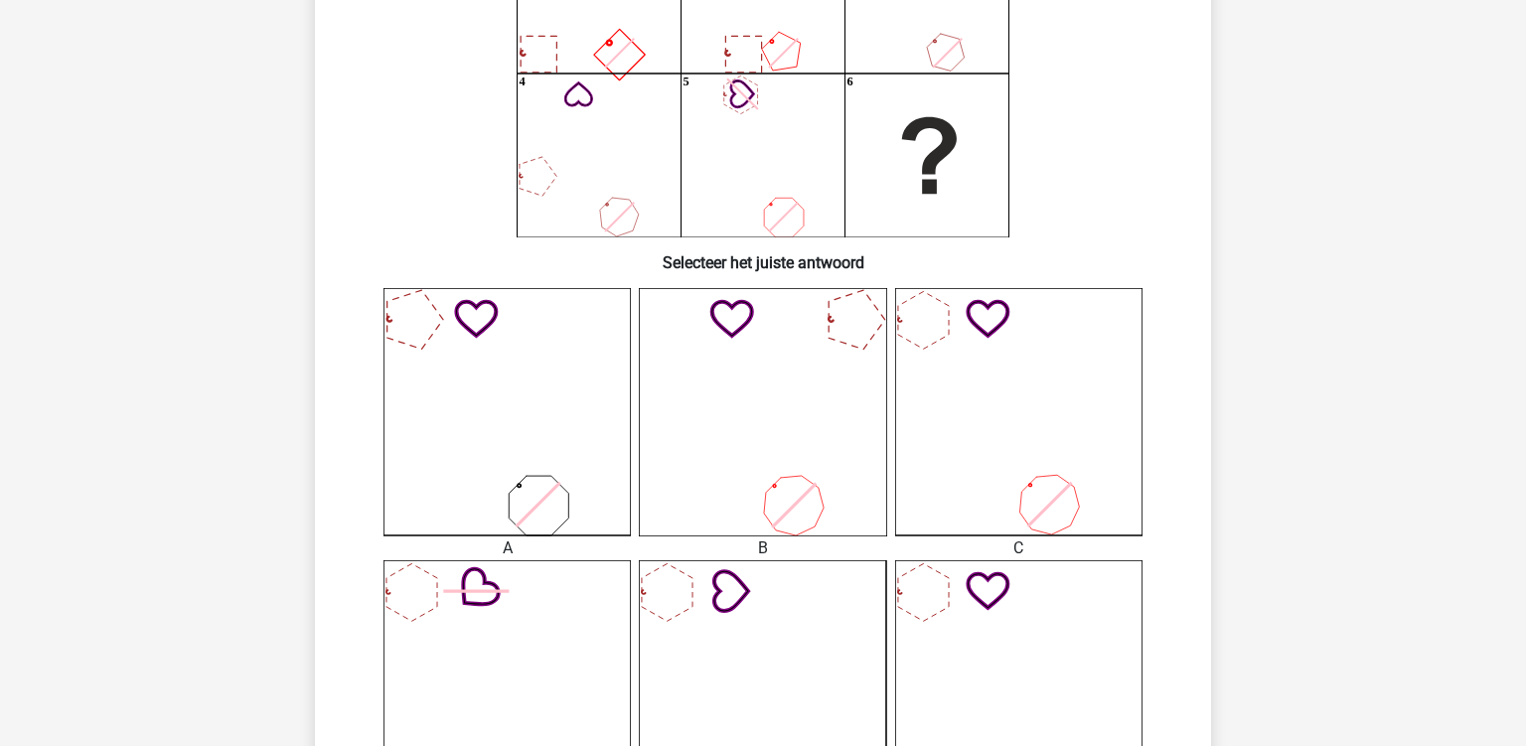
scroll to position [513, 0]
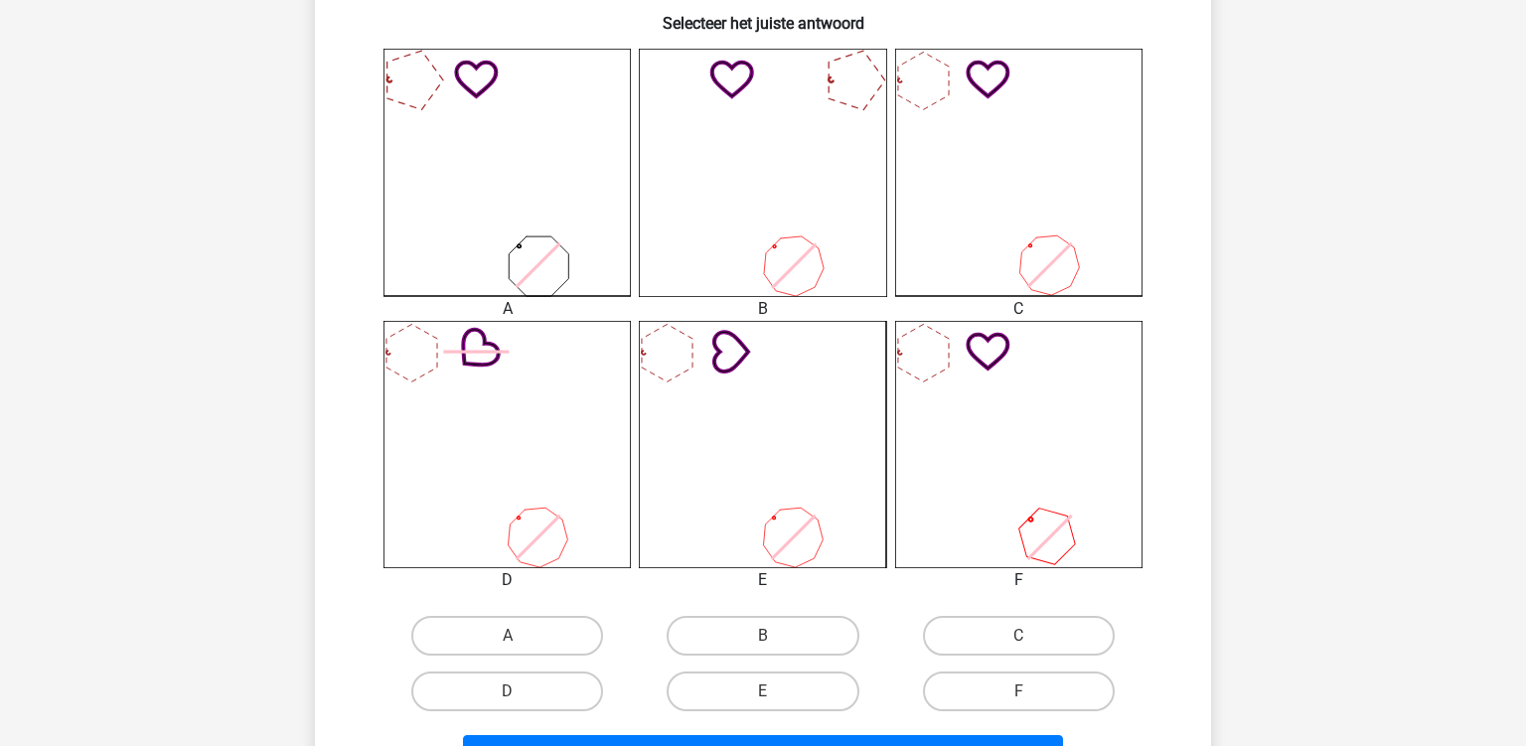
drag, startPoint x: 939, startPoint y: 627, endPoint x: 898, endPoint y: 626, distance: 40.7
click at [940, 627] on label "C" at bounding box center [1019, 636] width 192 height 40
click at [1018, 636] on input "C" at bounding box center [1024, 642] width 13 height 13
radio input "true"
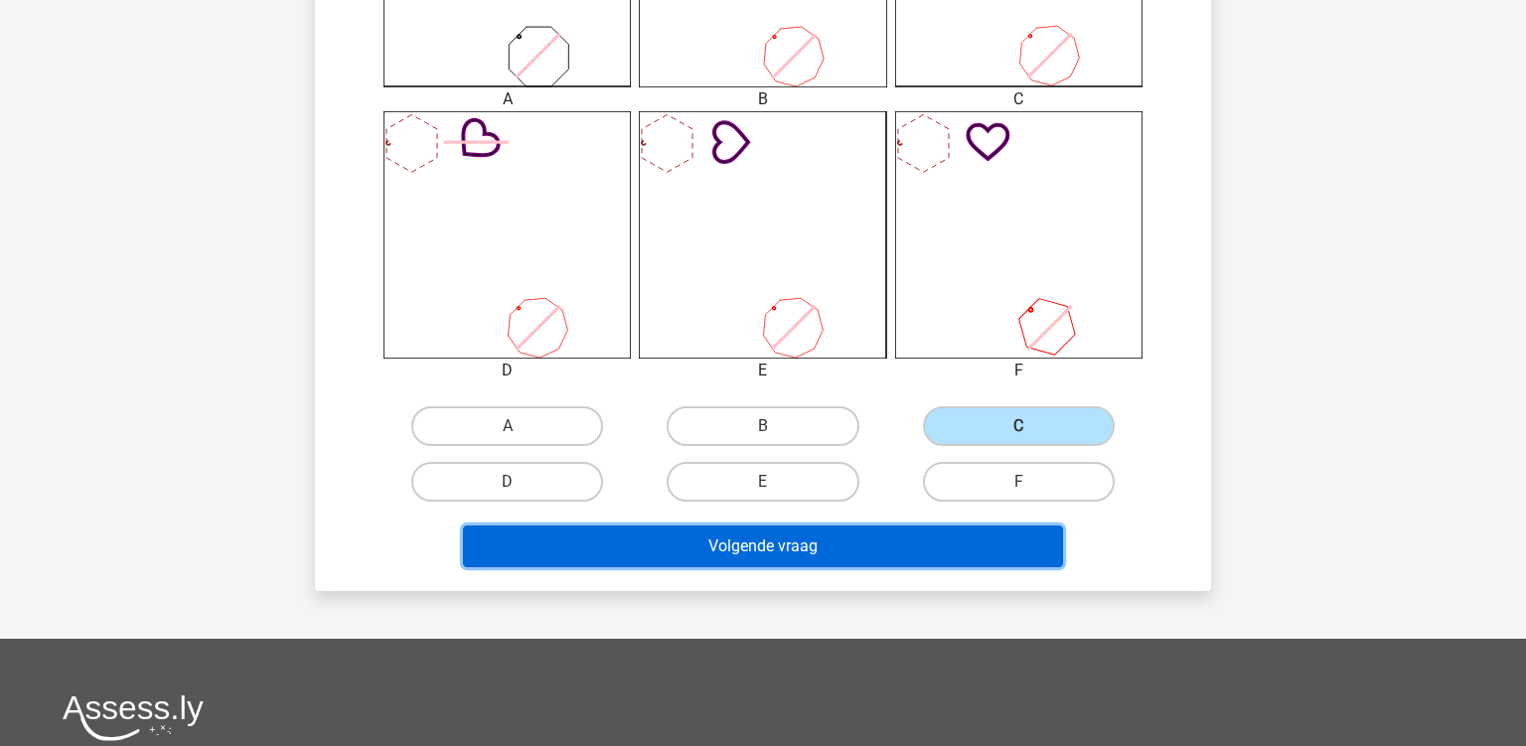
click at [757, 558] on button "Volgende vraag" at bounding box center [763, 547] width 601 height 42
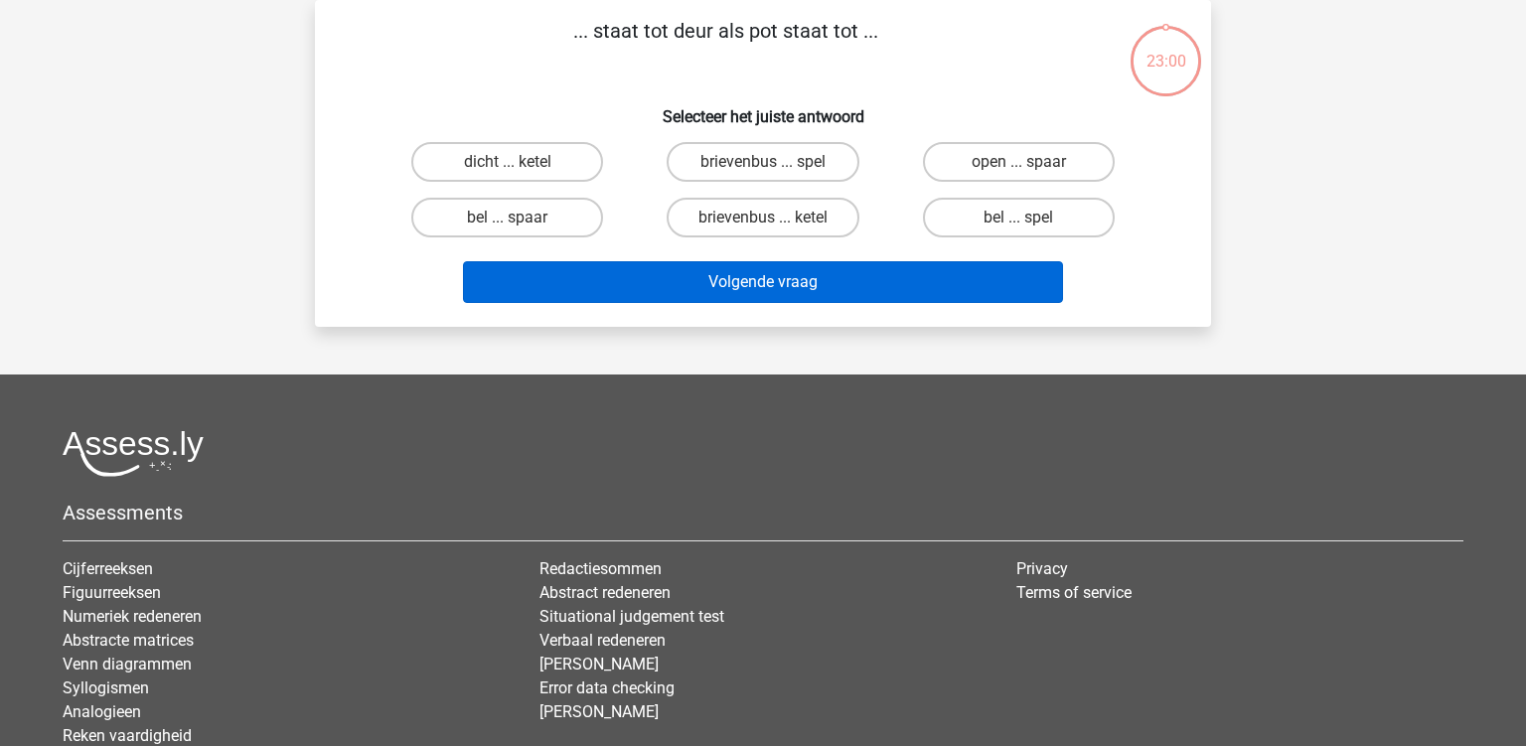
scroll to position [91, 0]
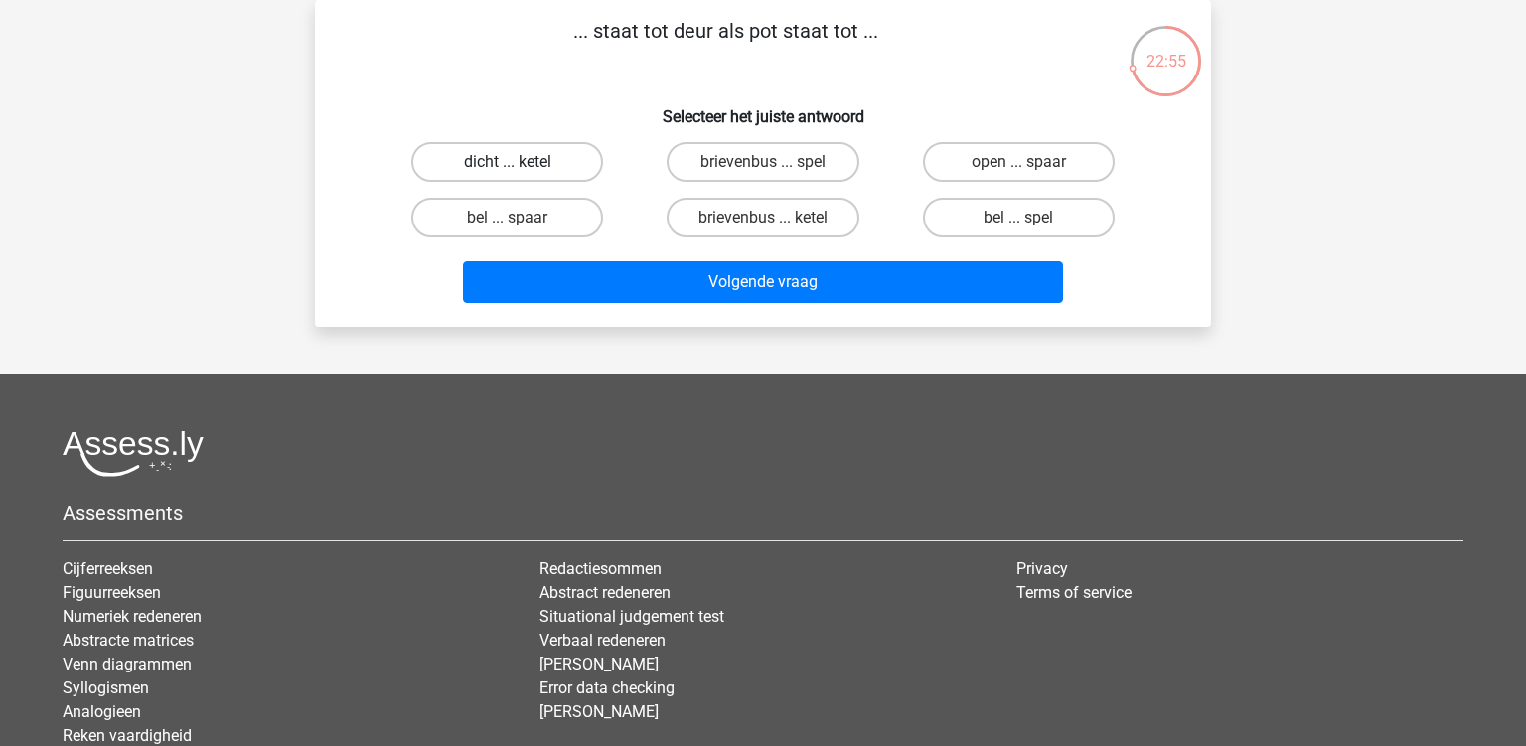
click at [523, 168] on label "dicht ... ketel" at bounding box center [507, 162] width 192 height 40
click at [521, 168] on input "dicht ... ketel" at bounding box center [514, 168] width 13 height 13
radio input "true"
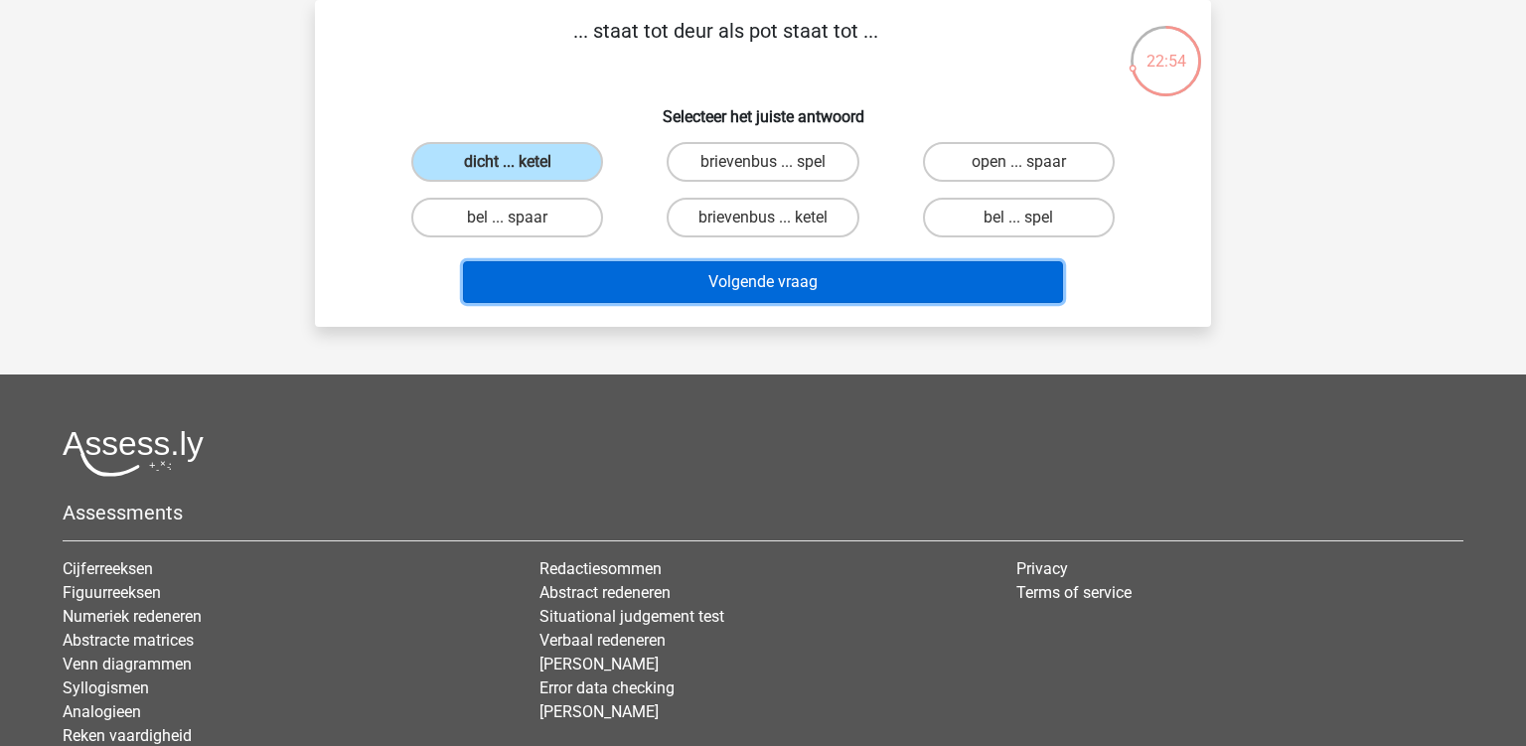
click at [691, 285] on button "Volgende vraag" at bounding box center [763, 282] width 601 height 42
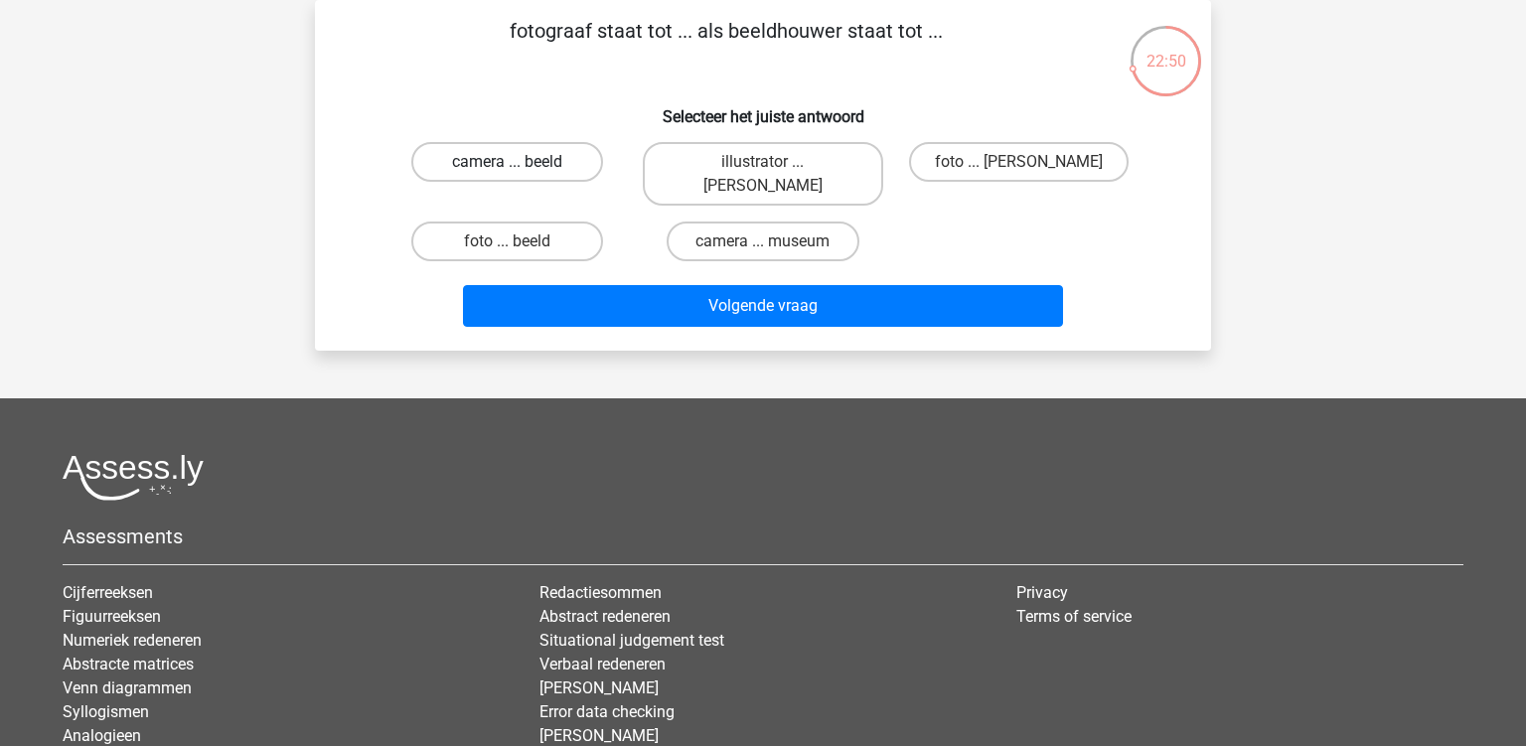
click at [494, 171] on label "camera ... beeld" at bounding box center [507, 162] width 192 height 40
click at [508, 171] on input "camera ... beeld" at bounding box center [514, 168] width 13 height 13
radio input "true"
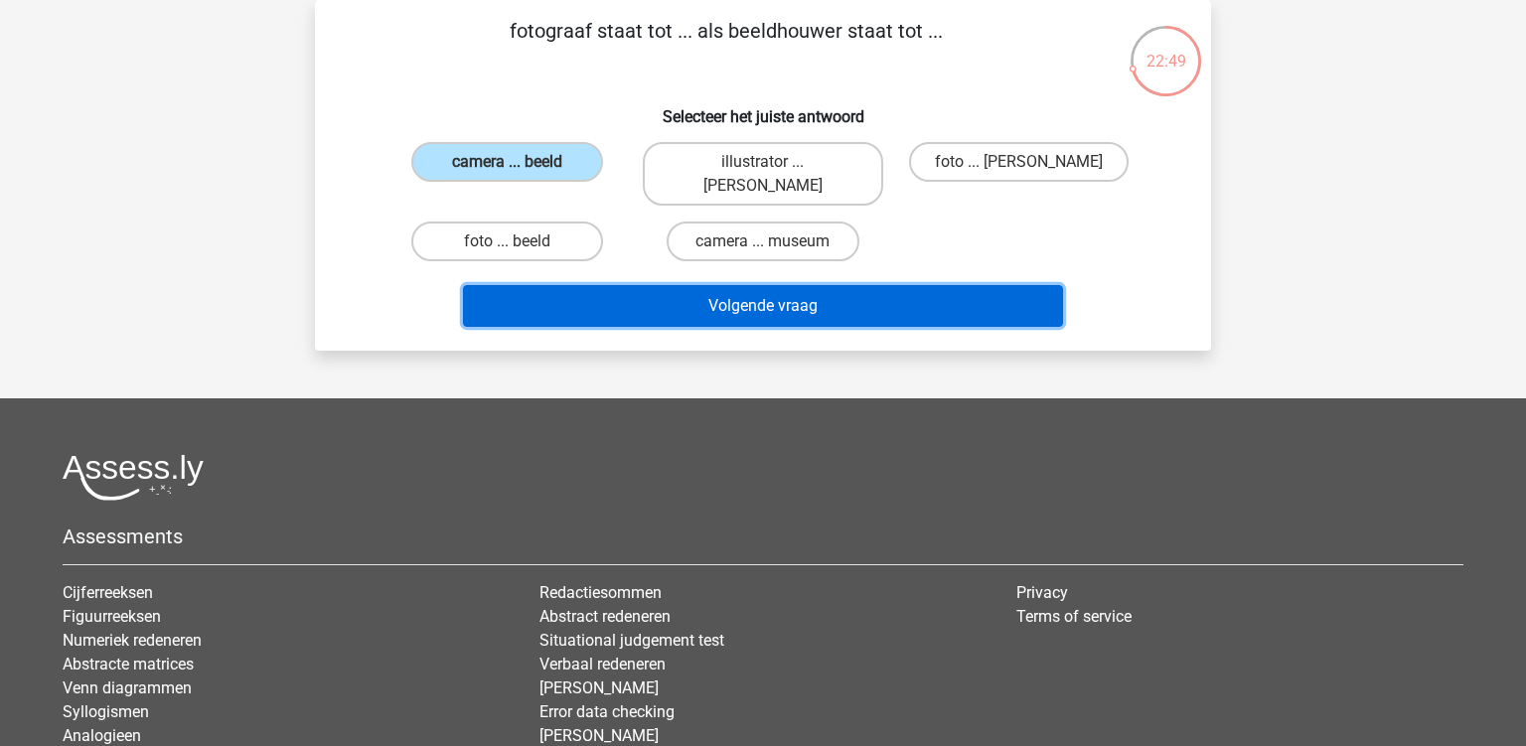
click at [644, 285] on button "Volgende vraag" at bounding box center [763, 306] width 601 height 42
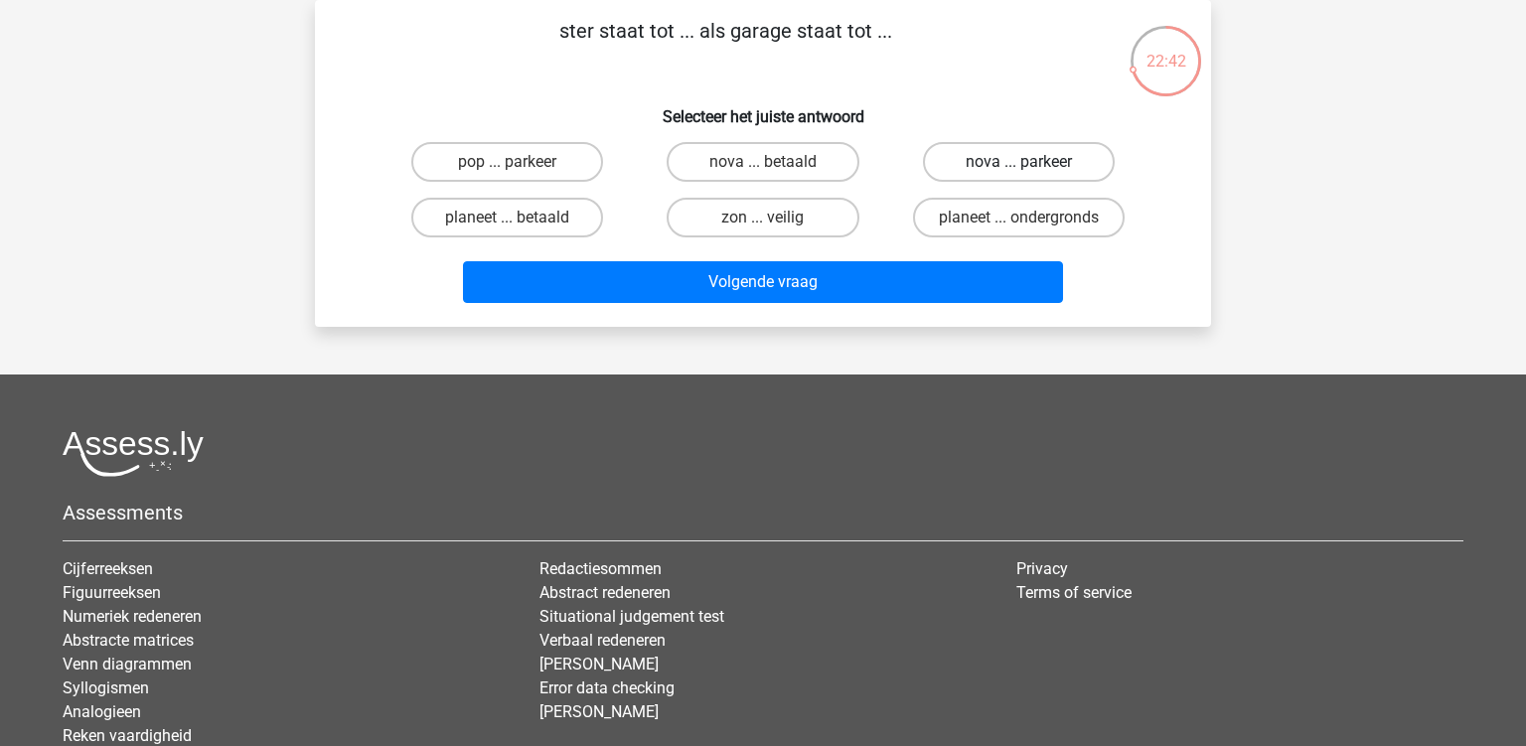
click at [959, 166] on label "nova ... parkeer" at bounding box center [1019, 162] width 192 height 40
click at [1018, 166] on input "nova ... parkeer" at bounding box center [1024, 168] width 13 height 13
radio input "true"
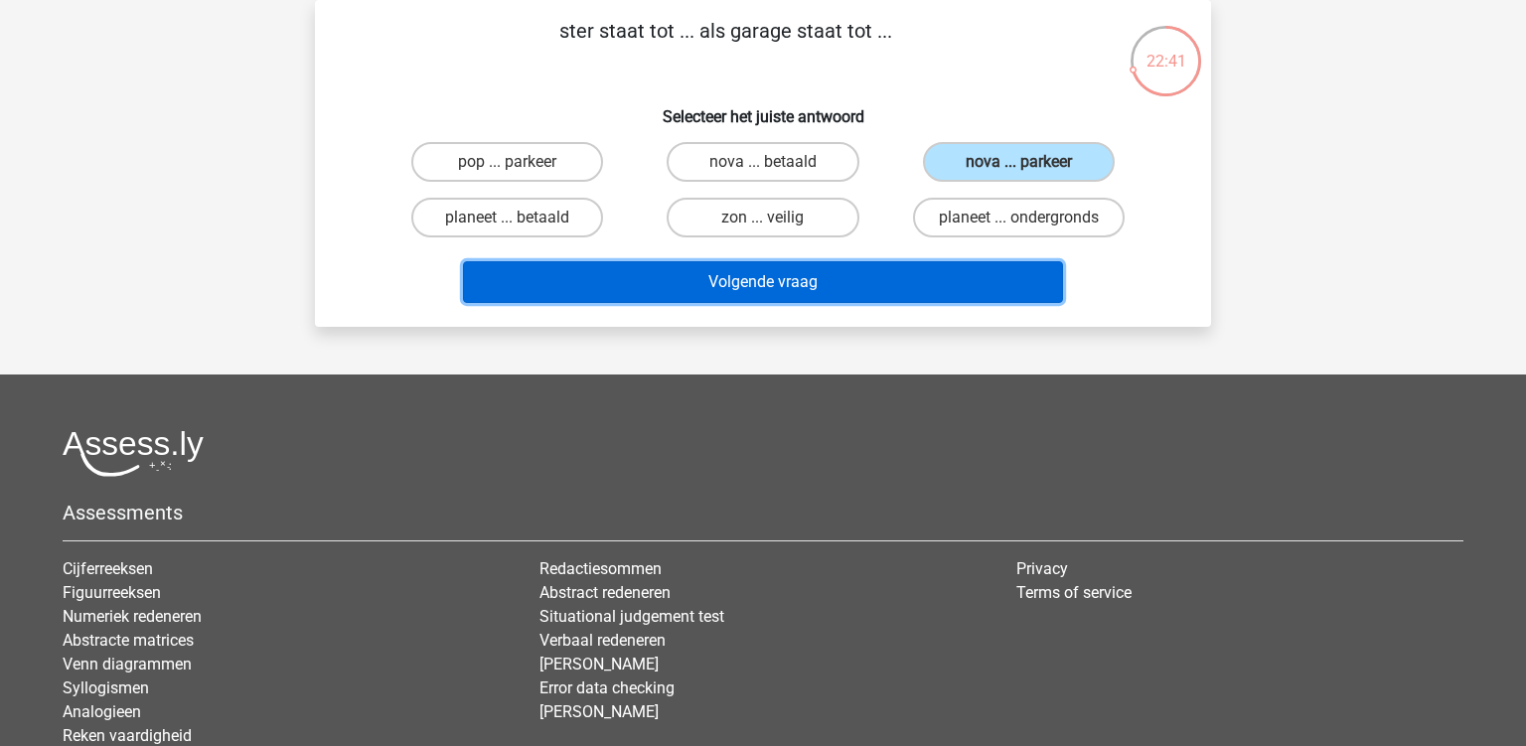
click at [882, 276] on button "Volgende vraag" at bounding box center [763, 282] width 601 height 42
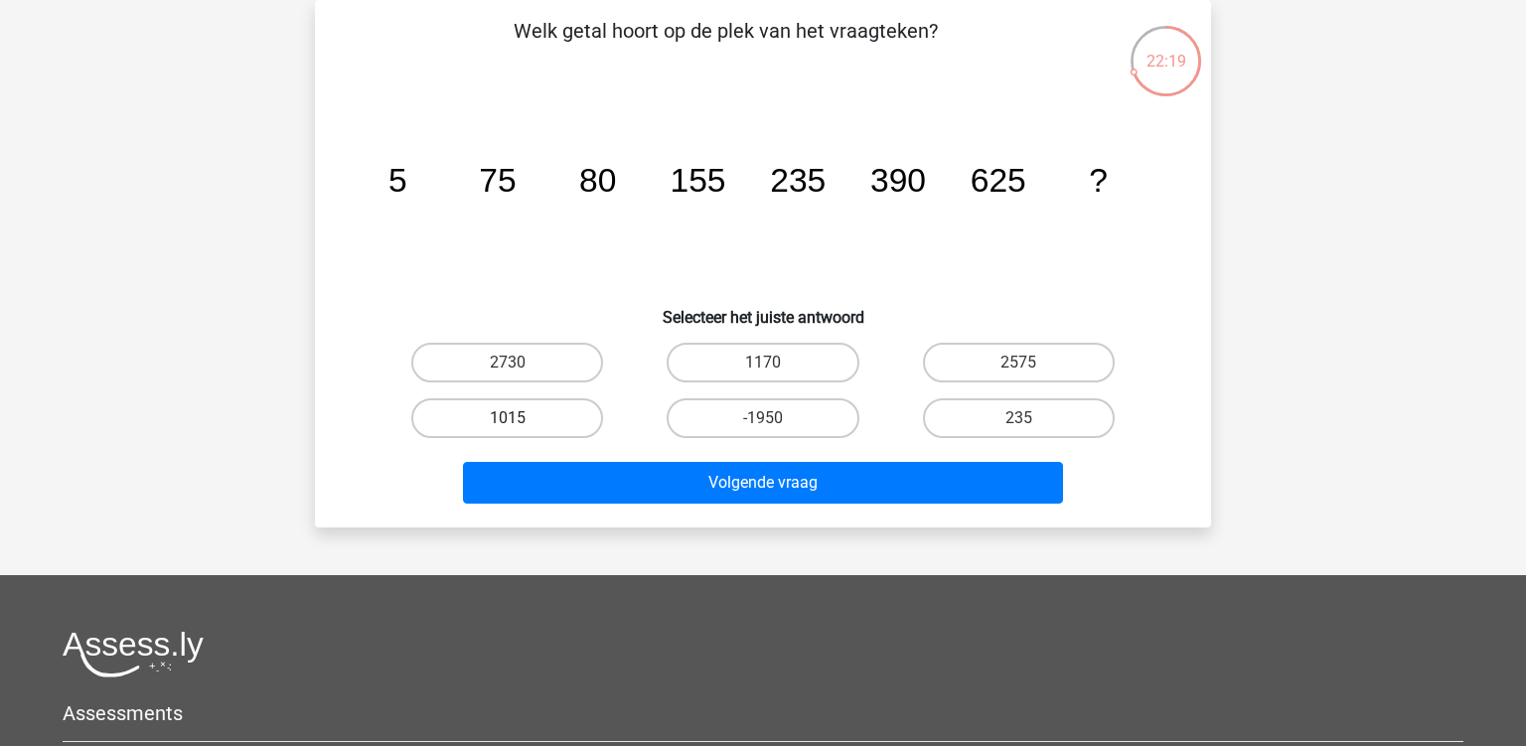
click at [564, 416] on label "1015" at bounding box center [507, 418] width 192 height 40
click at [521, 418] on input "1015" at bounding box center [514, 424] width 13 height 13
radio input "true"
click at [728, 504] on div "Volgende vraag" at bounding box center [762, 487] width 767 height 50
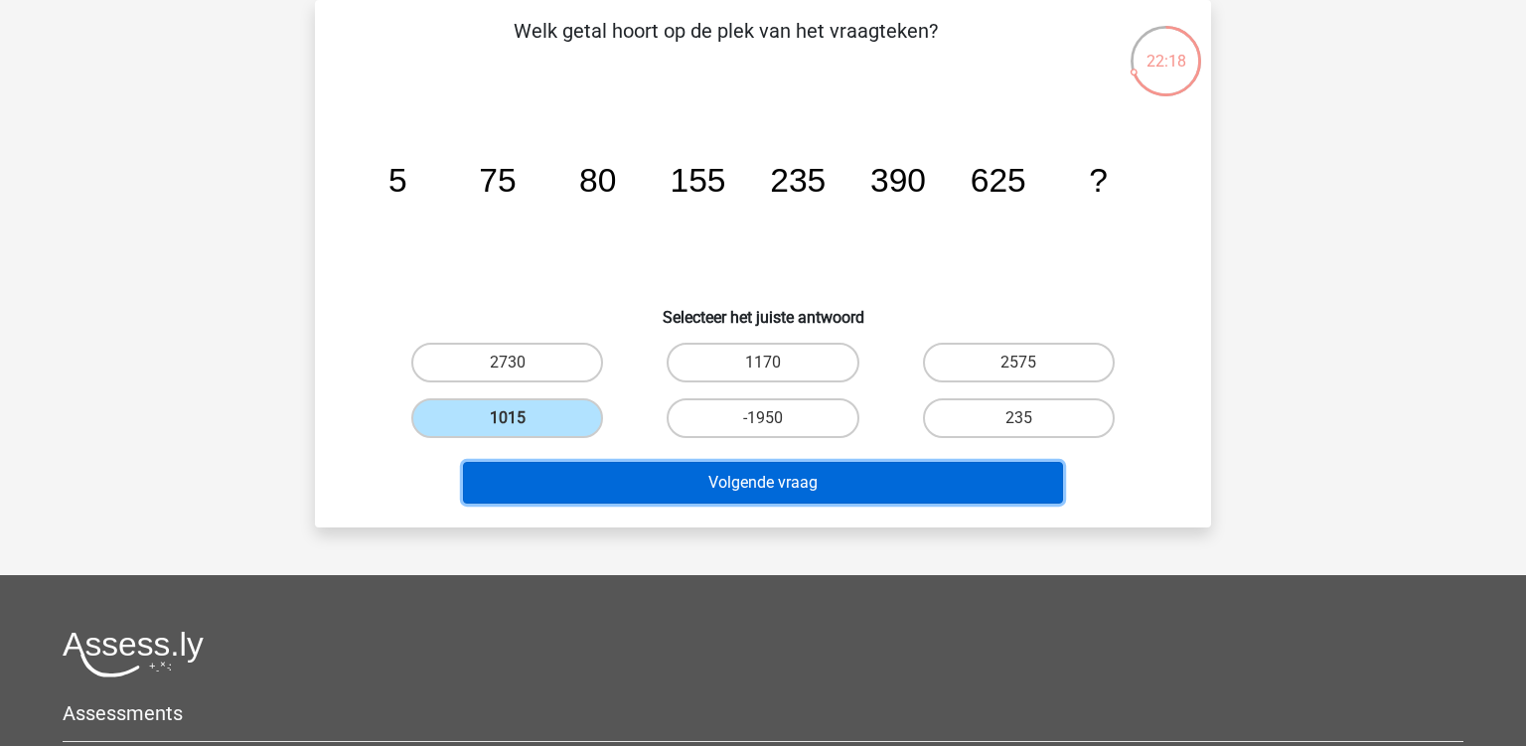
click at [740, 481] on button "Volgende vraag" at bounding box center [763, 483] width 601 height 42
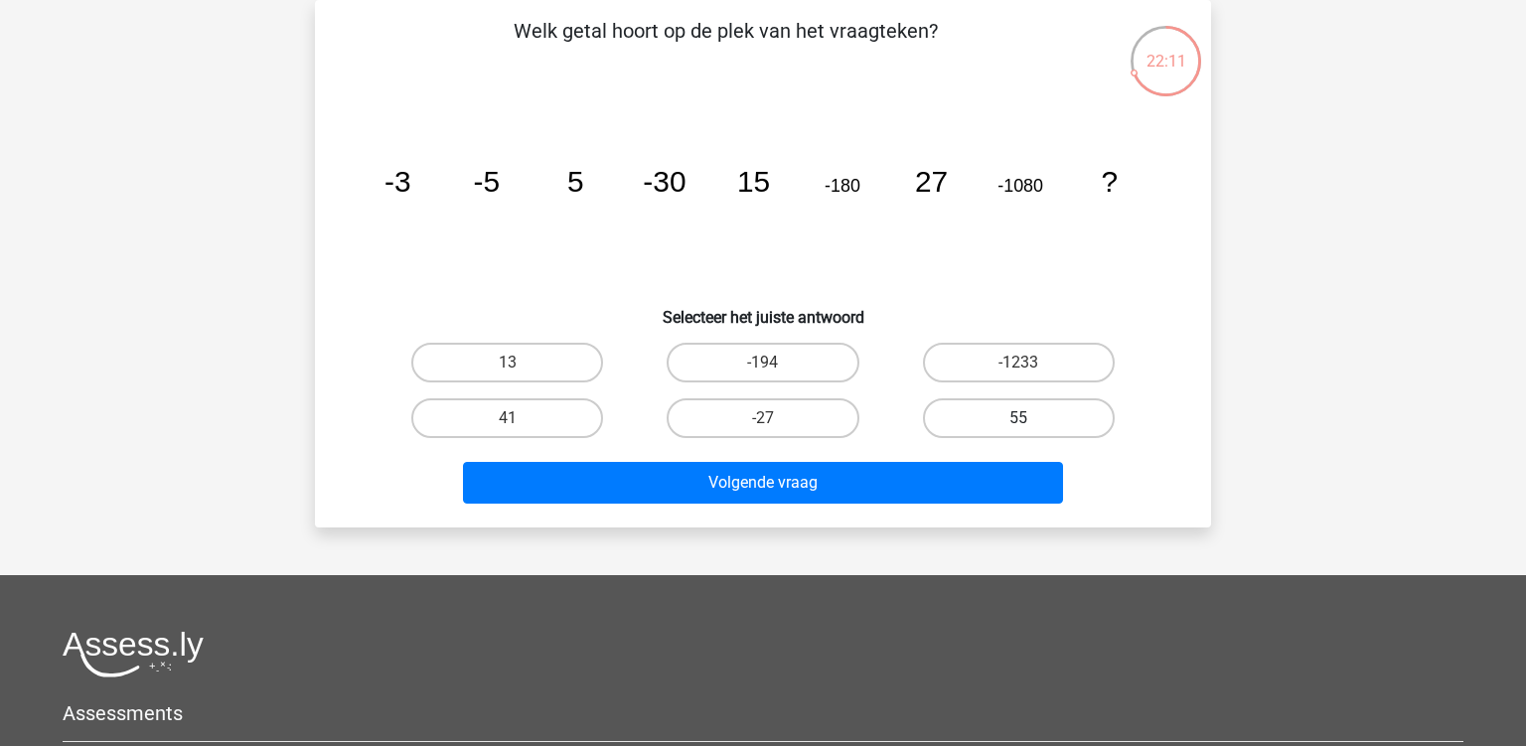
click at [940, 416] on label "55" at bounding box center [1019, 418] width 192 height 40
click at [1018, 418] on input "55" at bounding box center [1024, 424] width 13 height 13
radio input "true"
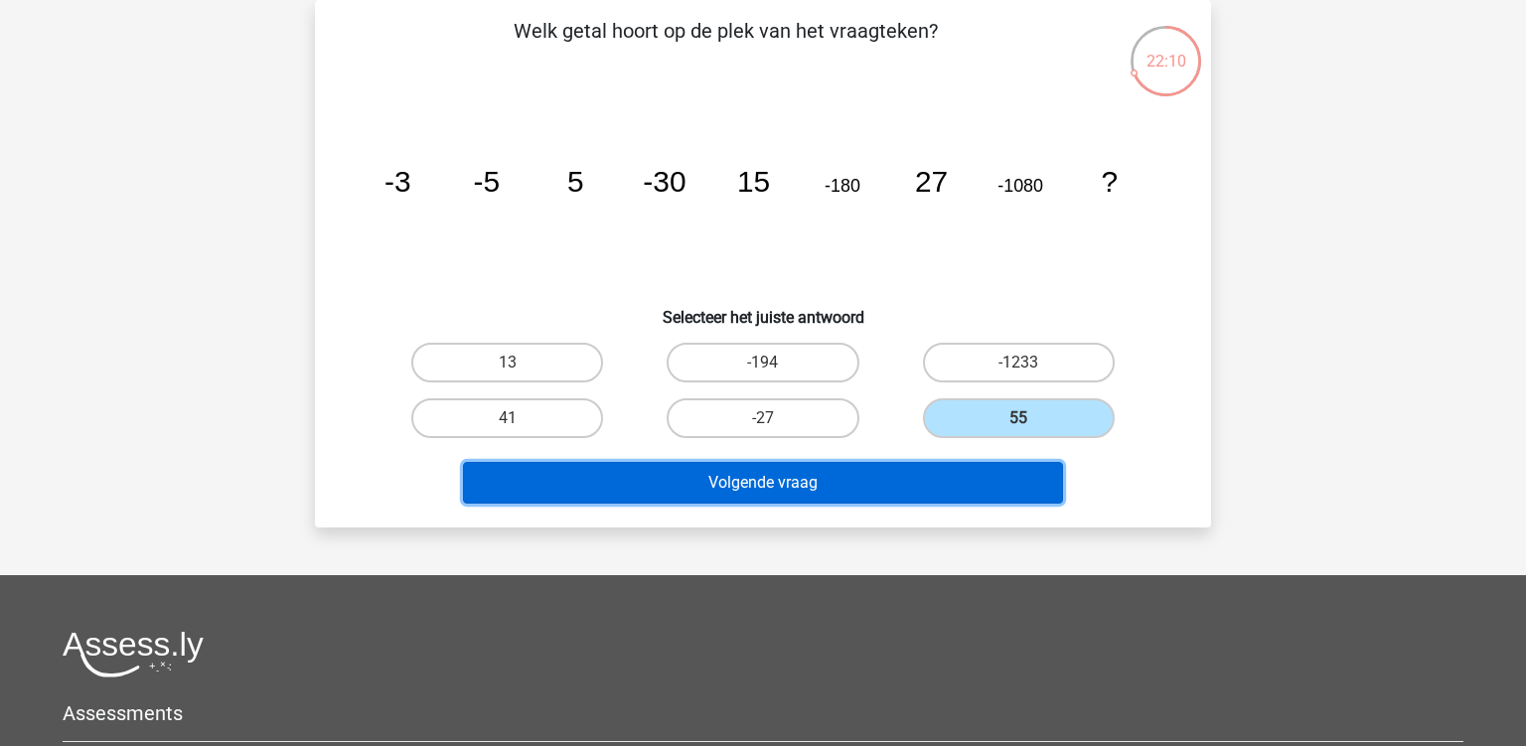
click at [873, 478] on button "Volgende vraag" at bounding box center [763, 483] width 601 height 42
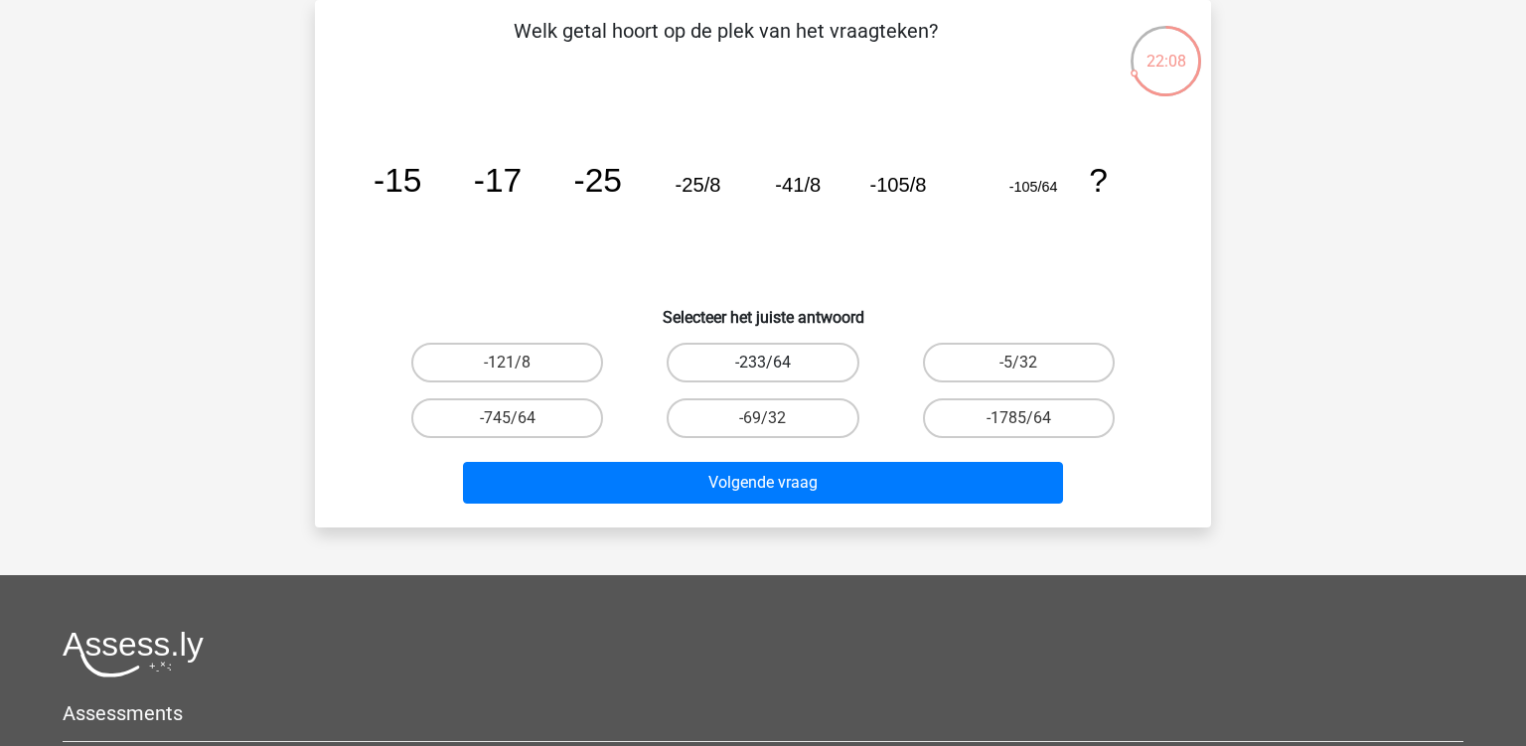
click at [741, 349] on label "-233/64" at bounding box center [763, 363] width 192 height 40
click at [763, 363] on input "-233/64" at bounding box center [769, 369] width 13 height 13
radio input "true"
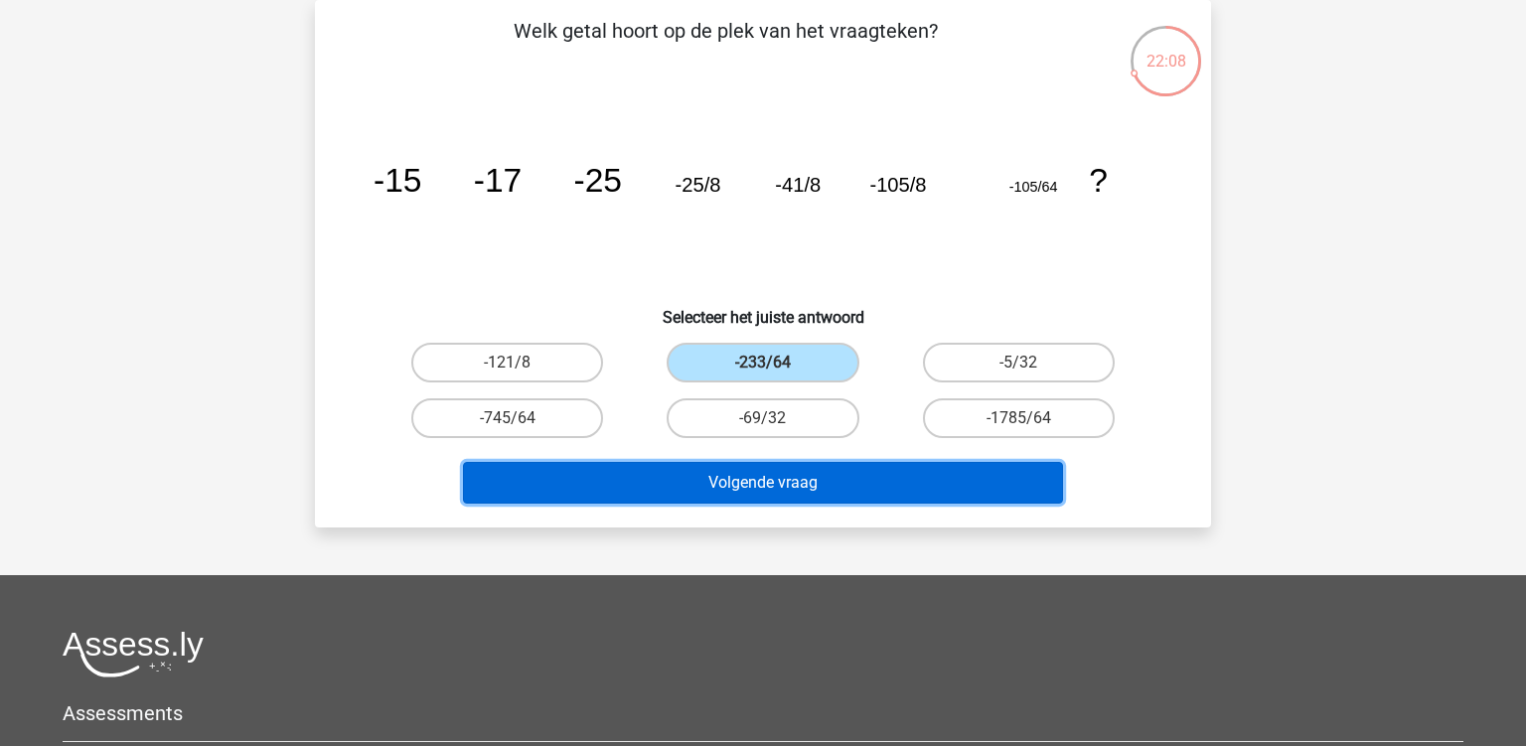
click at [737, 467] on button "Volgende vraag" at bounding box center [763, 483] width 601 height 42
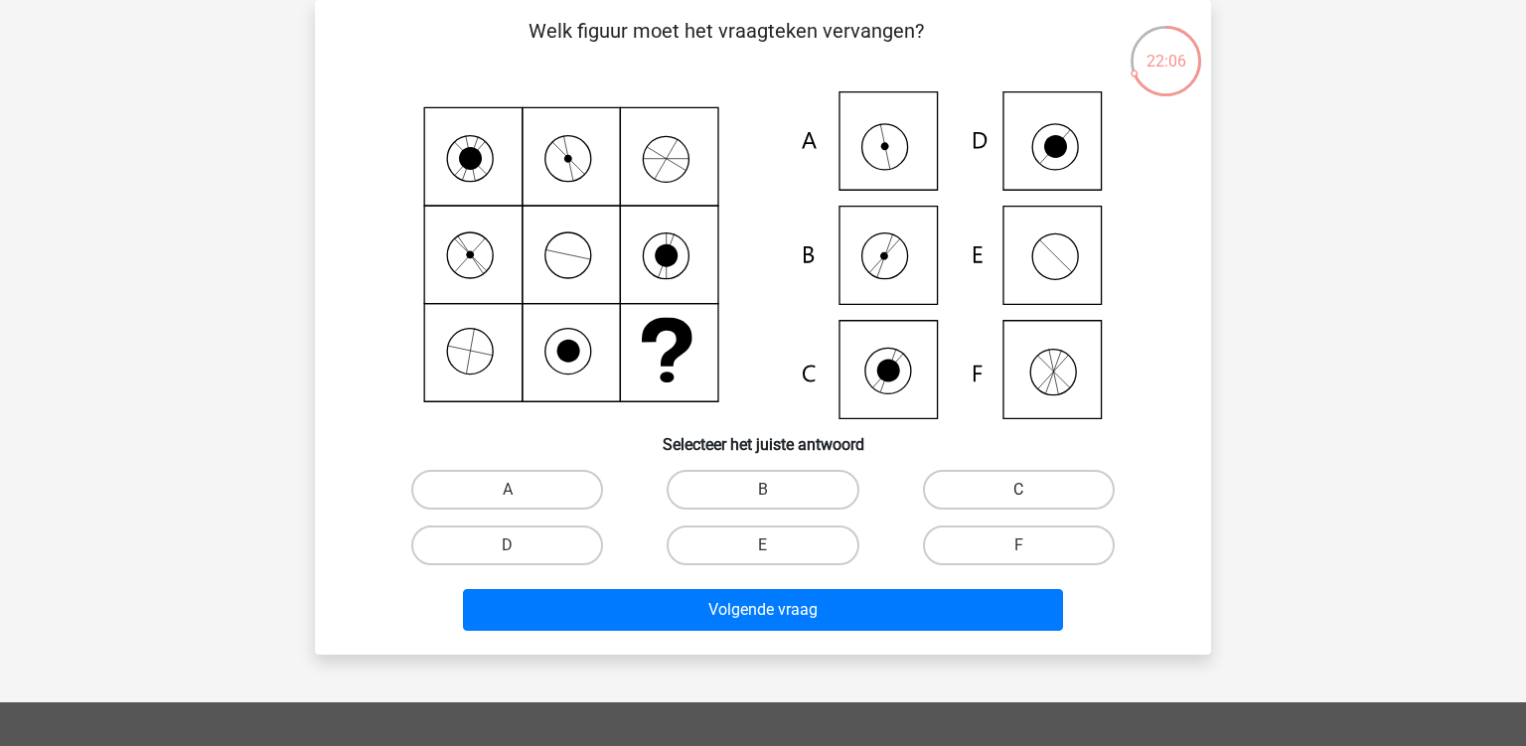
click at [943, 494] on label "C" at bounding box center [1019, 490] width 192 height 40
click at [1018, 494] on input "C" at bounding box center [1024, 496] width 13 height 13
radio input "true"
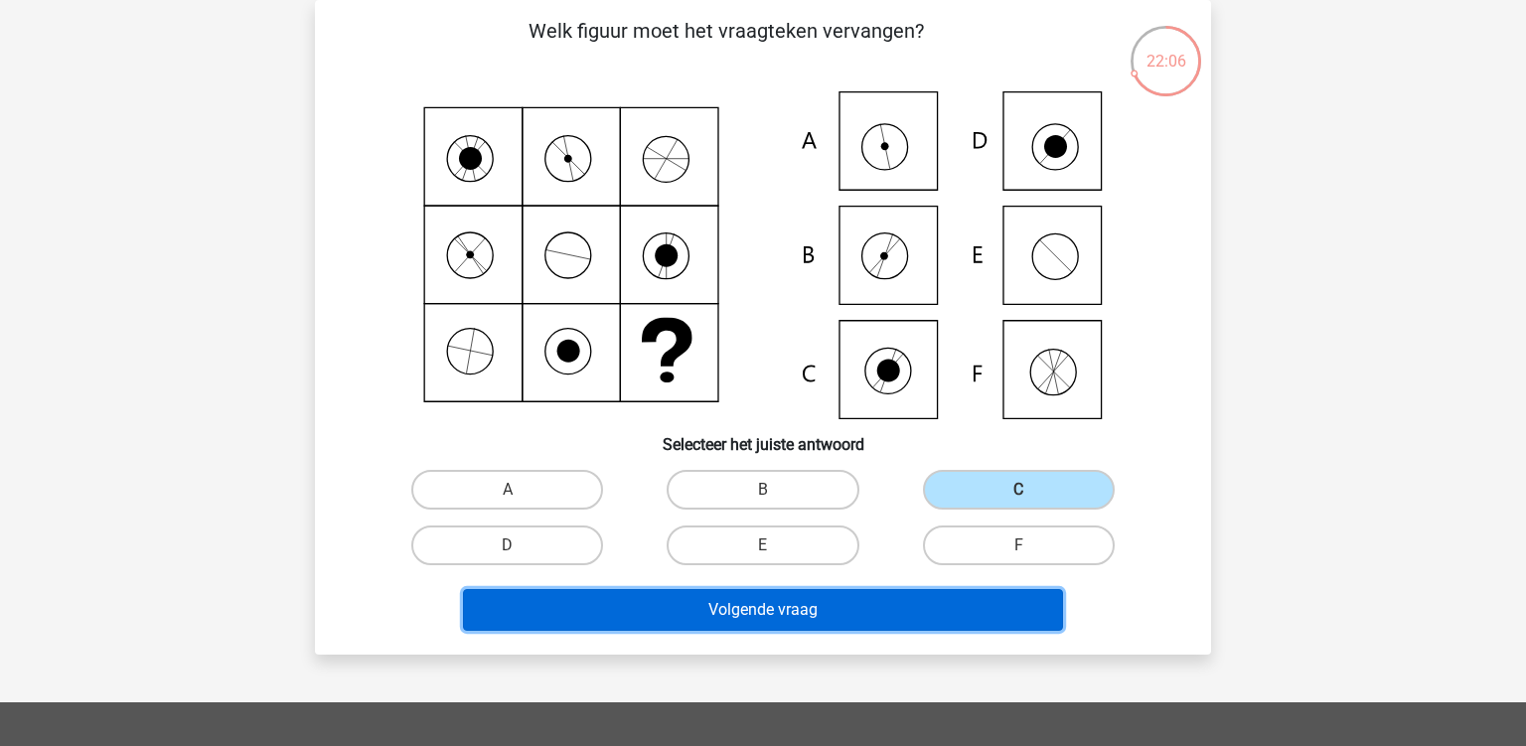
click at [832, 607] on button "Volgende vraag" at bounding box center [763, 610] width 601 height 42
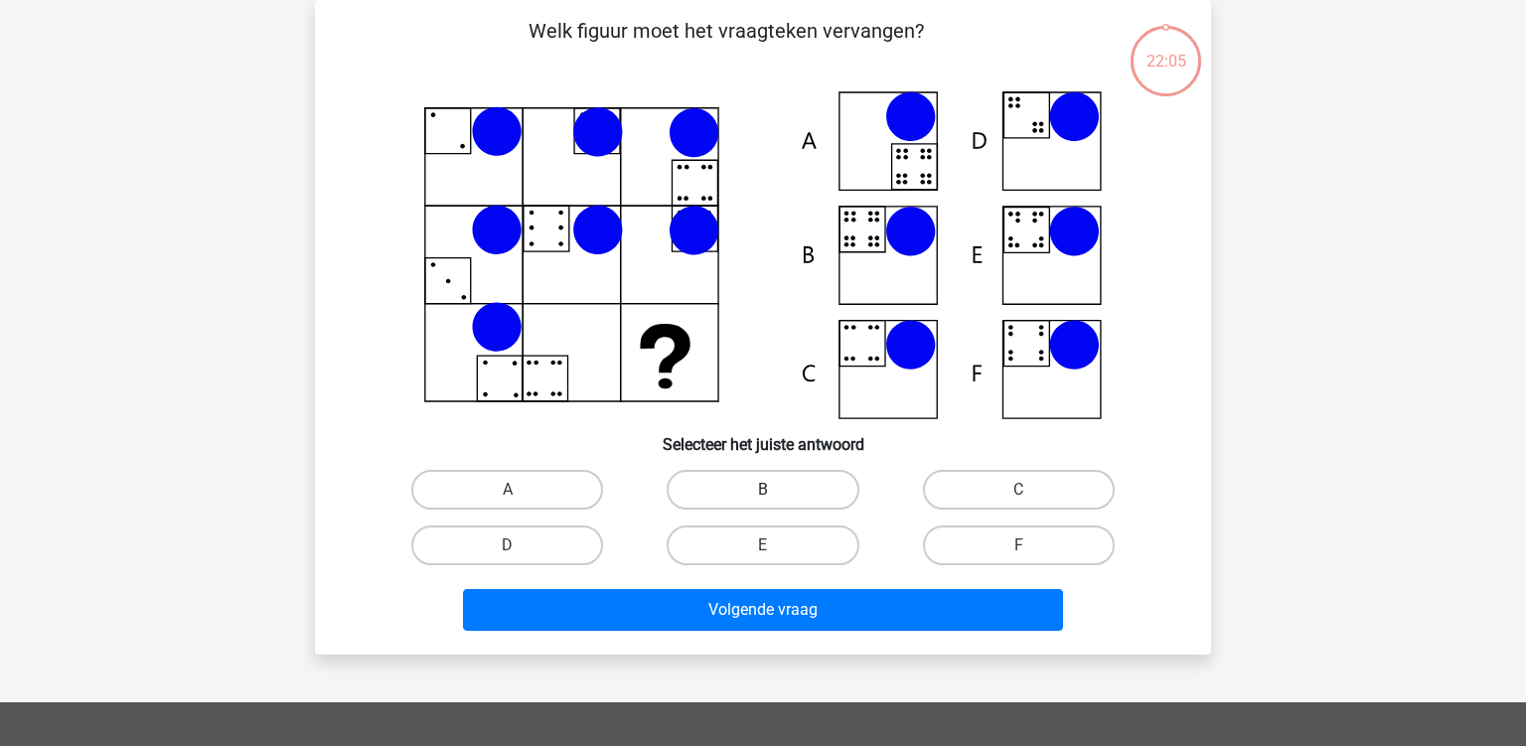
click at [817, 502] on label "B" at bounding box center [763, 490] width 192 height 40
click at [776, 502] on input "B" at bounding box center [769, 496] width 13 height 13
radio input "true"
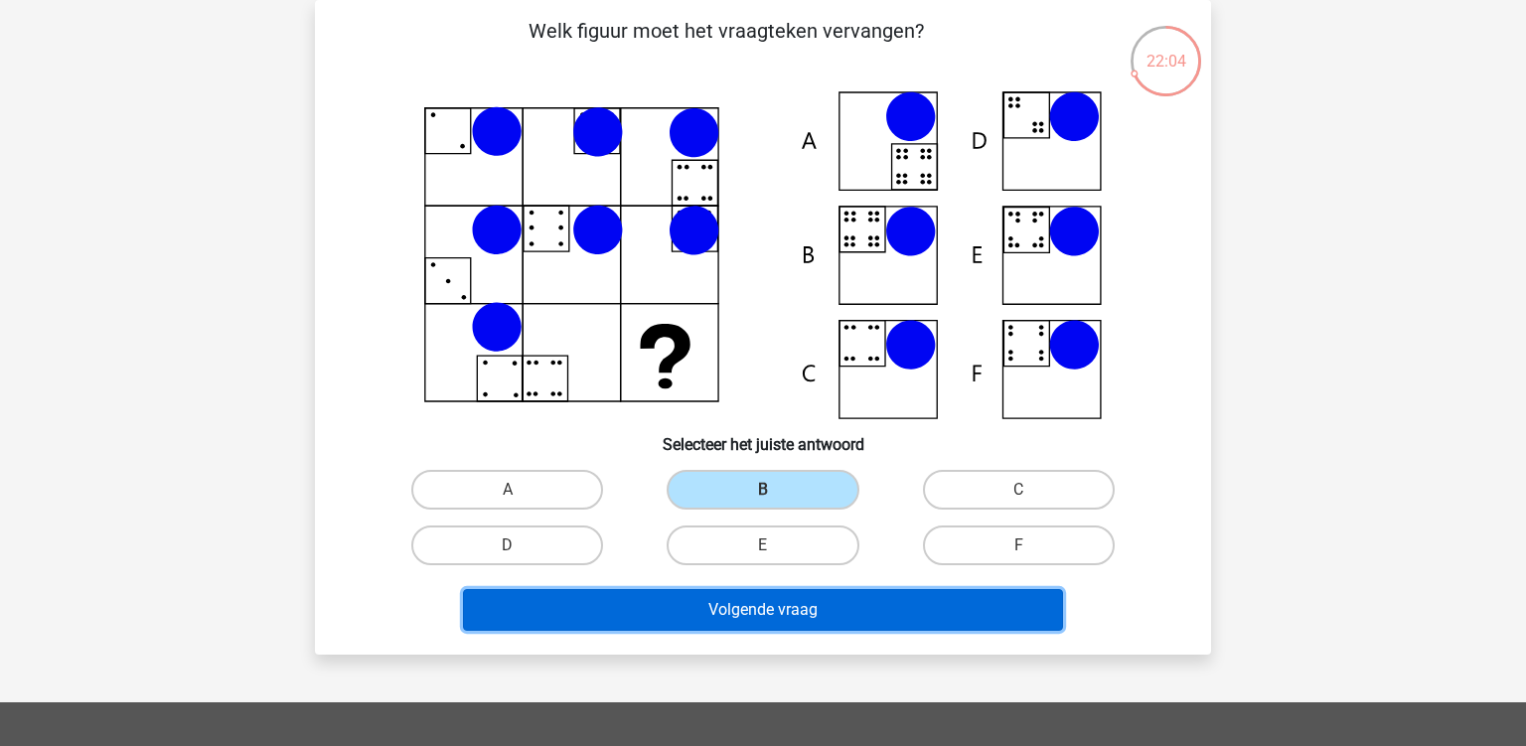
click at [766, 606] on button "Volgende vraag" at bounding box center [763, 610] width 601 height 42
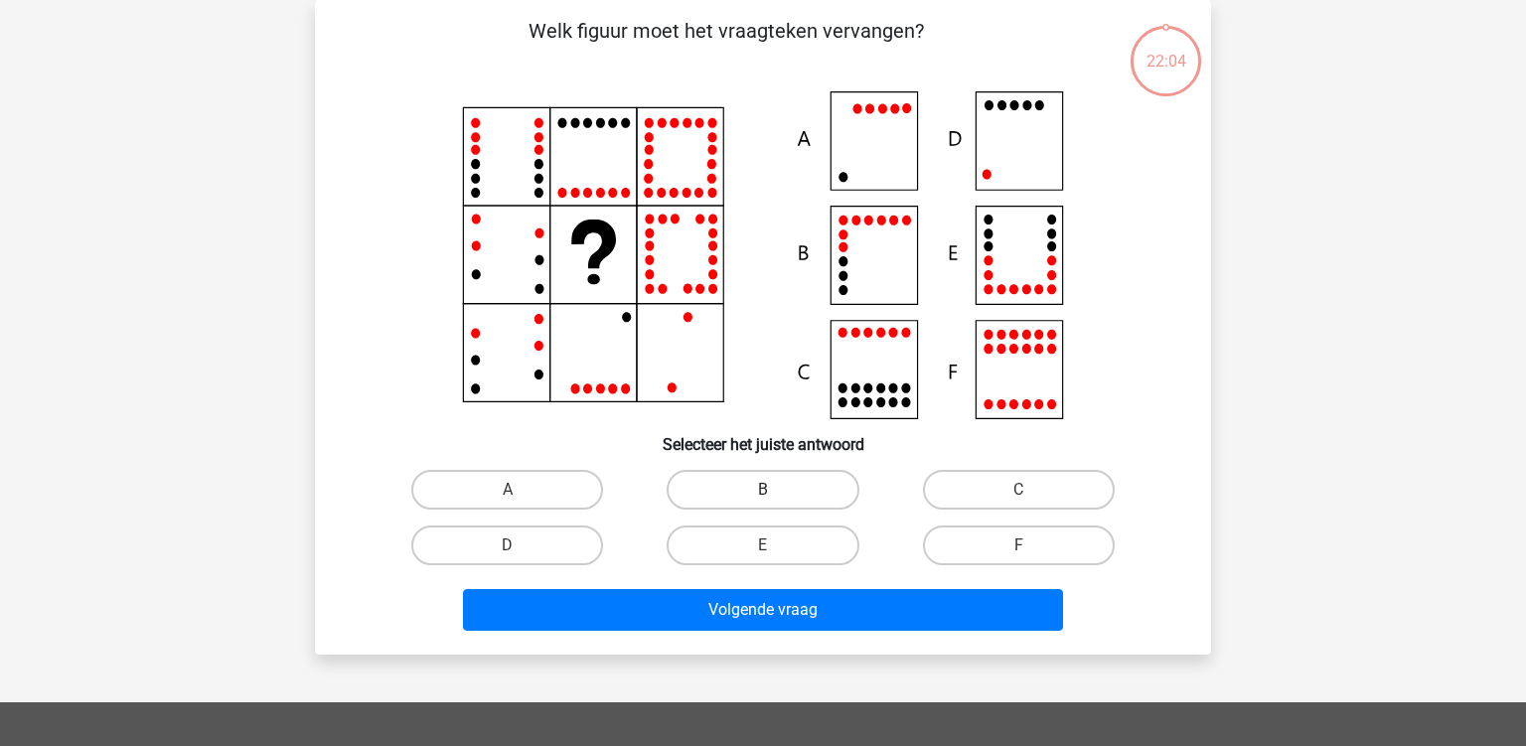
drag, startPoint x: 772, startPoint y: 488, endPoint x: 741, endPoint y: 565, distance: 83.4
click at [771, 488] on label "B" at bounding box center [763, 490] width 192 height 40
click at [771, 490] on input "B" at bounding box center [769, 496] width 13 height 13
radio input "true"
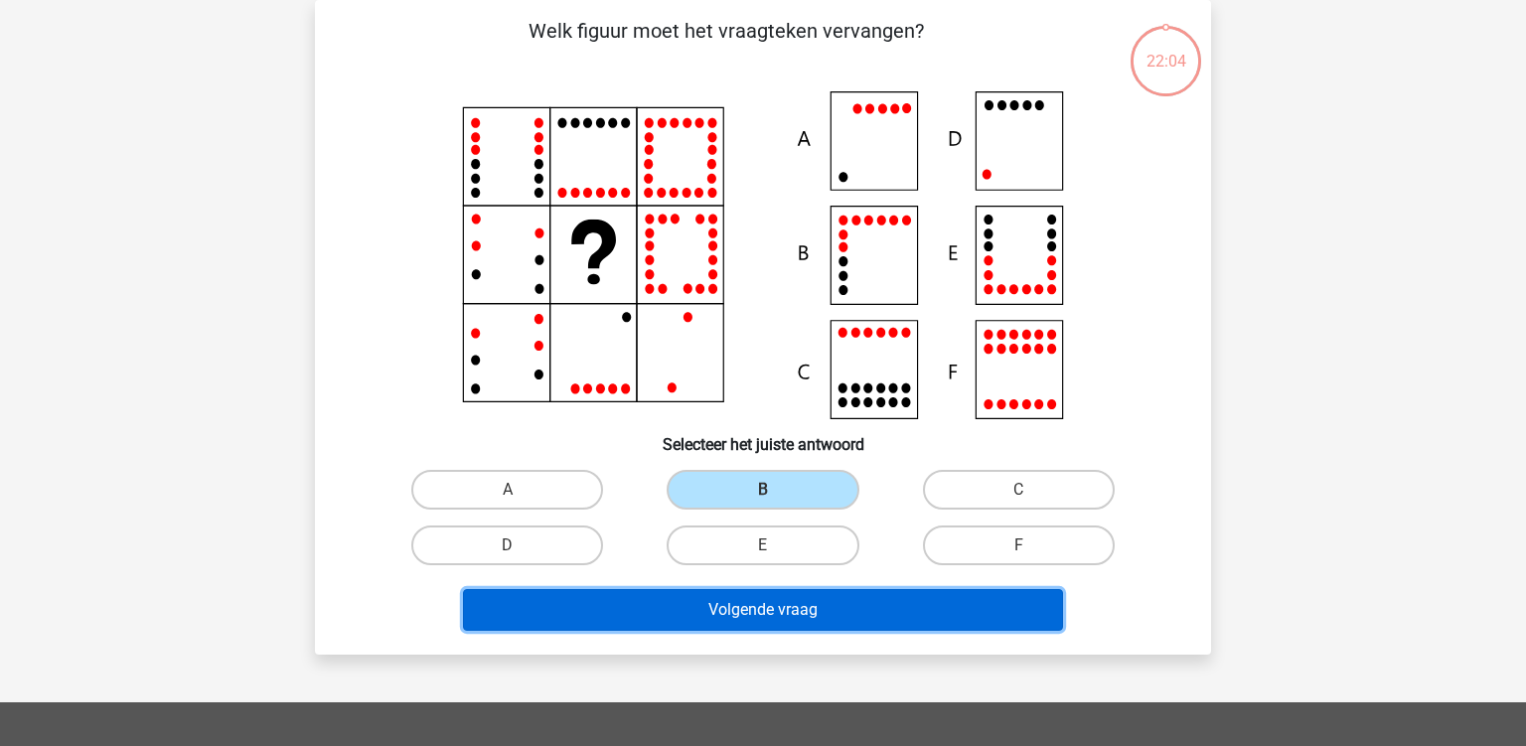
click at [721, 609] on button "Volgende vraag" at bounding box center [763, 610] width 601 height 42
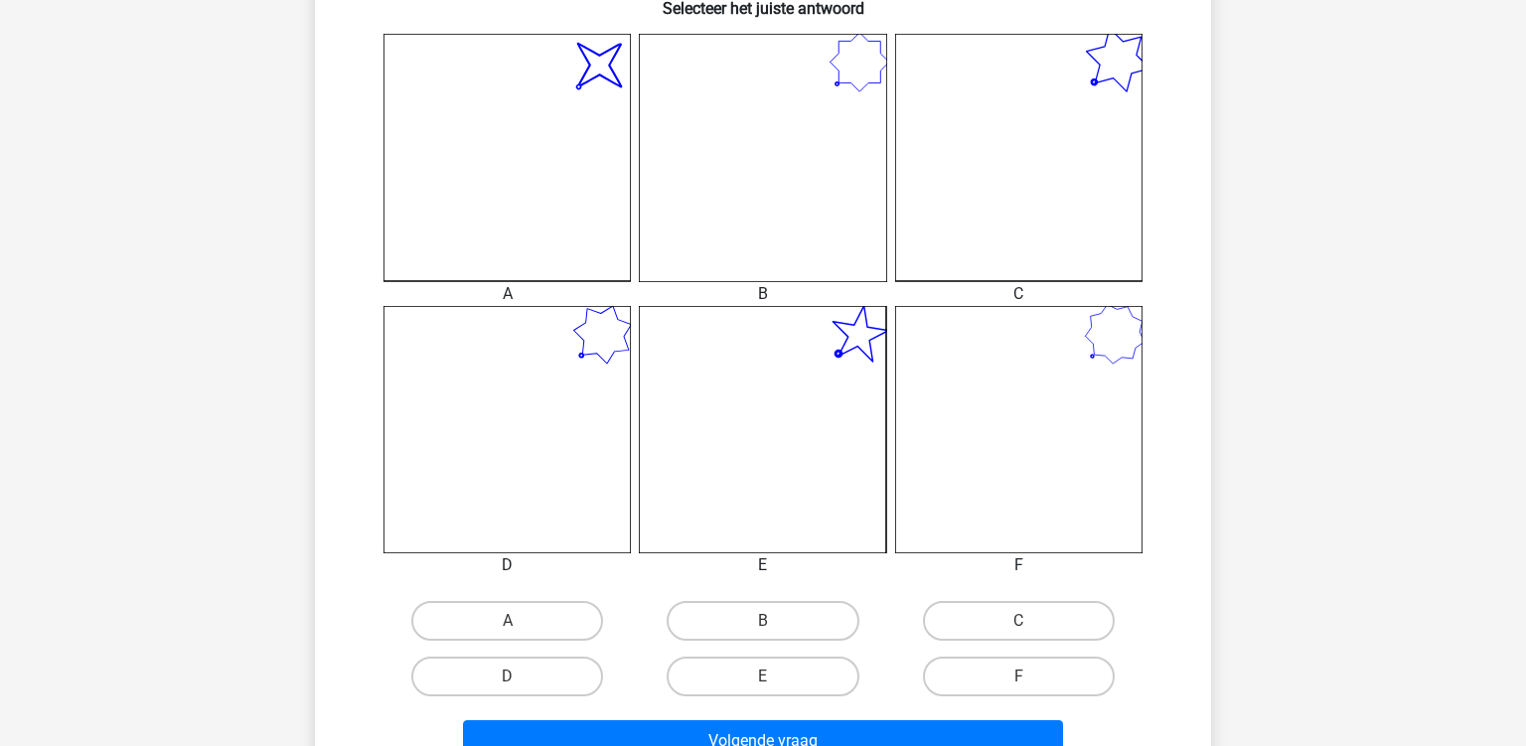
scroll to position [616, 0]
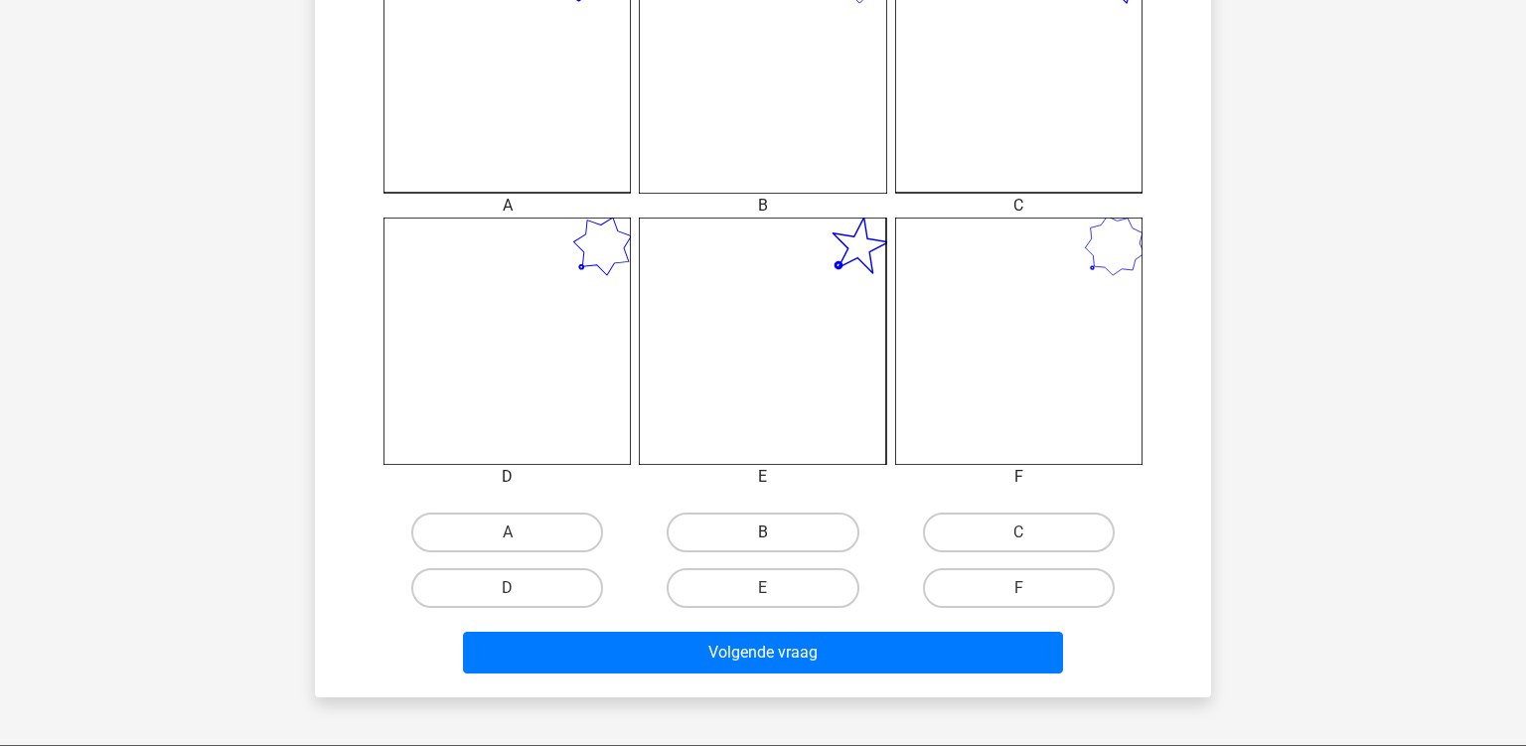
click at [809, 522] on label "B" at bounding box center [763, 533] width 192 height 40
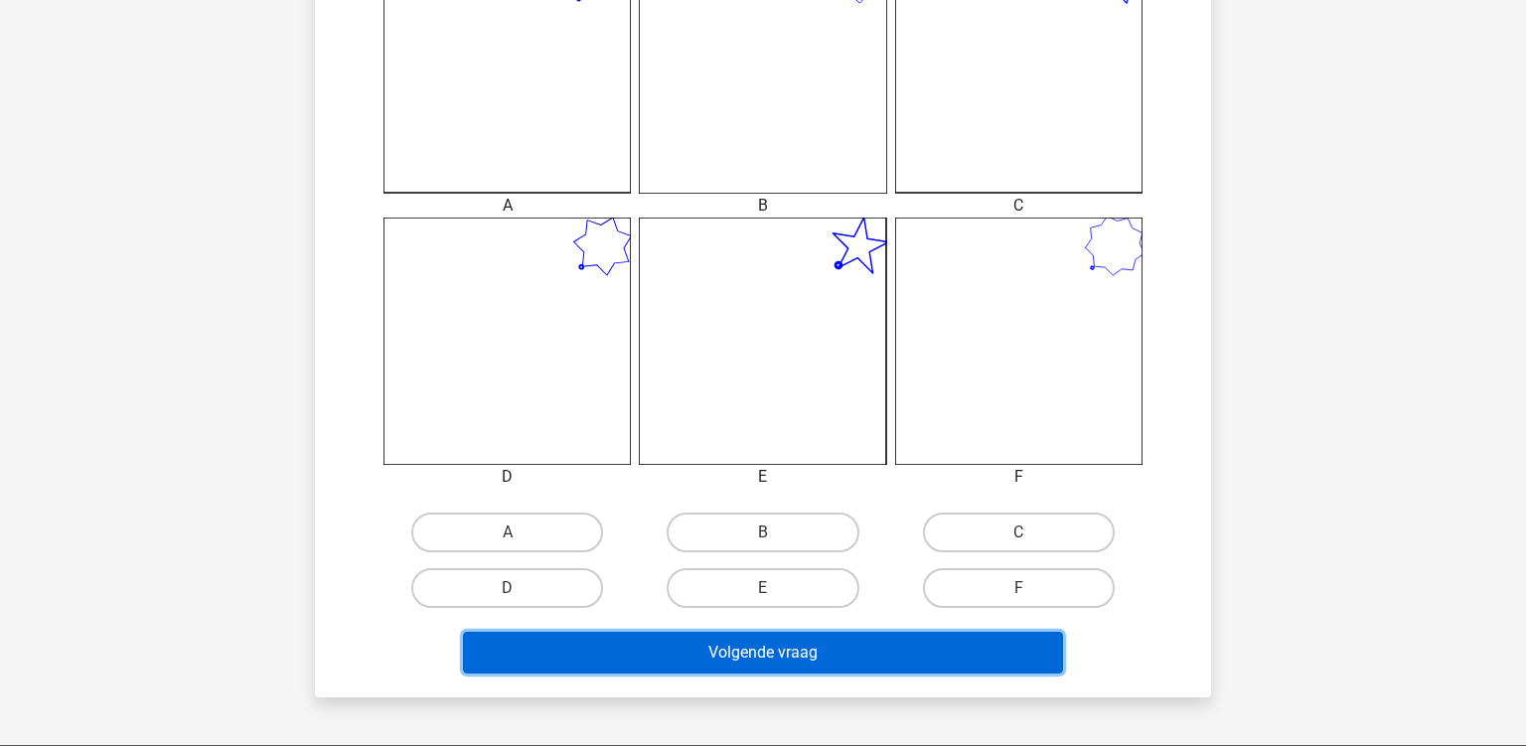
click at [733, 645] on button "Volgende vraag" at bounding box center [763, 653] width 601 height 42
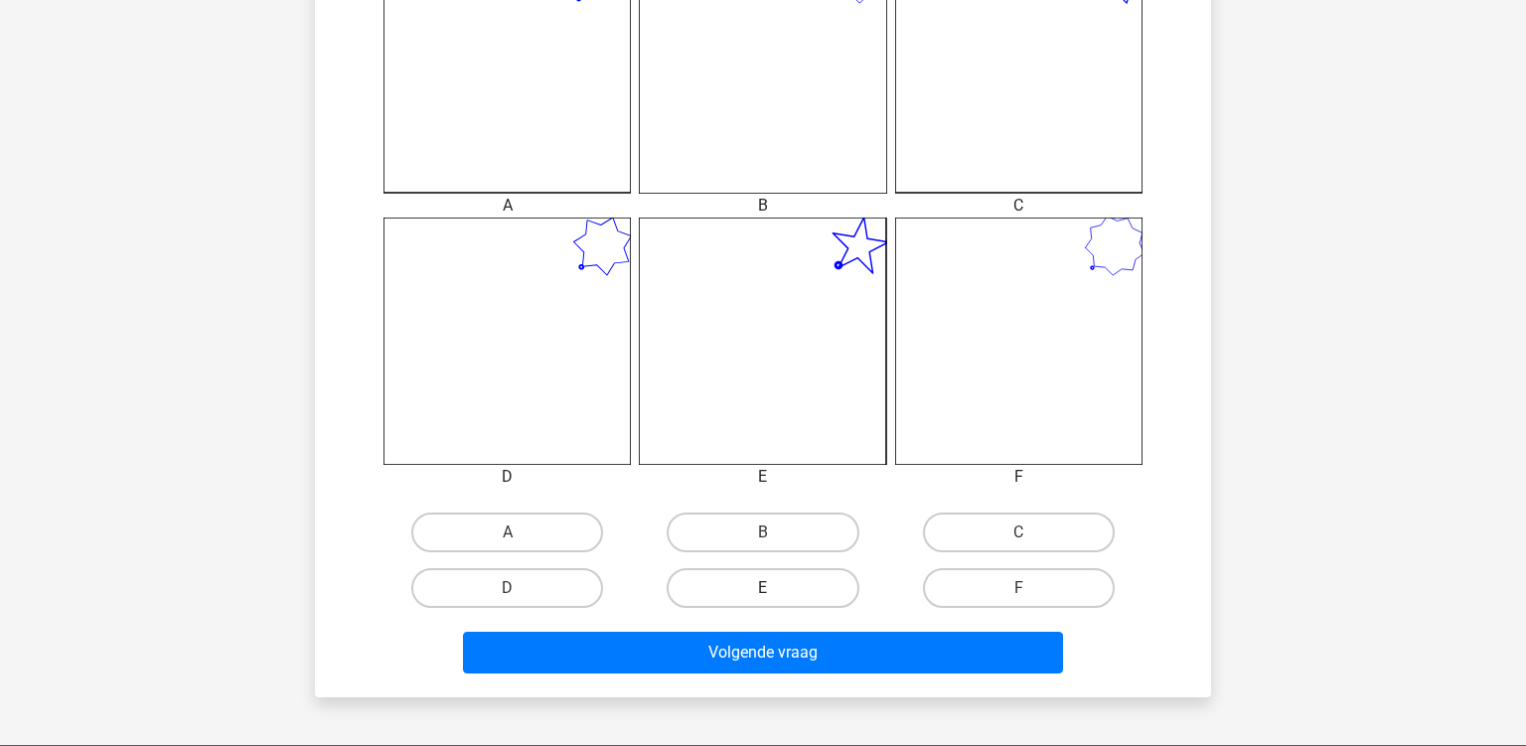
click at [756, 595] on label "E" at bounding box center [763, 588] width 192 height 40
click at [763, 595] on input "E" at bounding box center [769, 594] width 13 height 13
radio input "true"
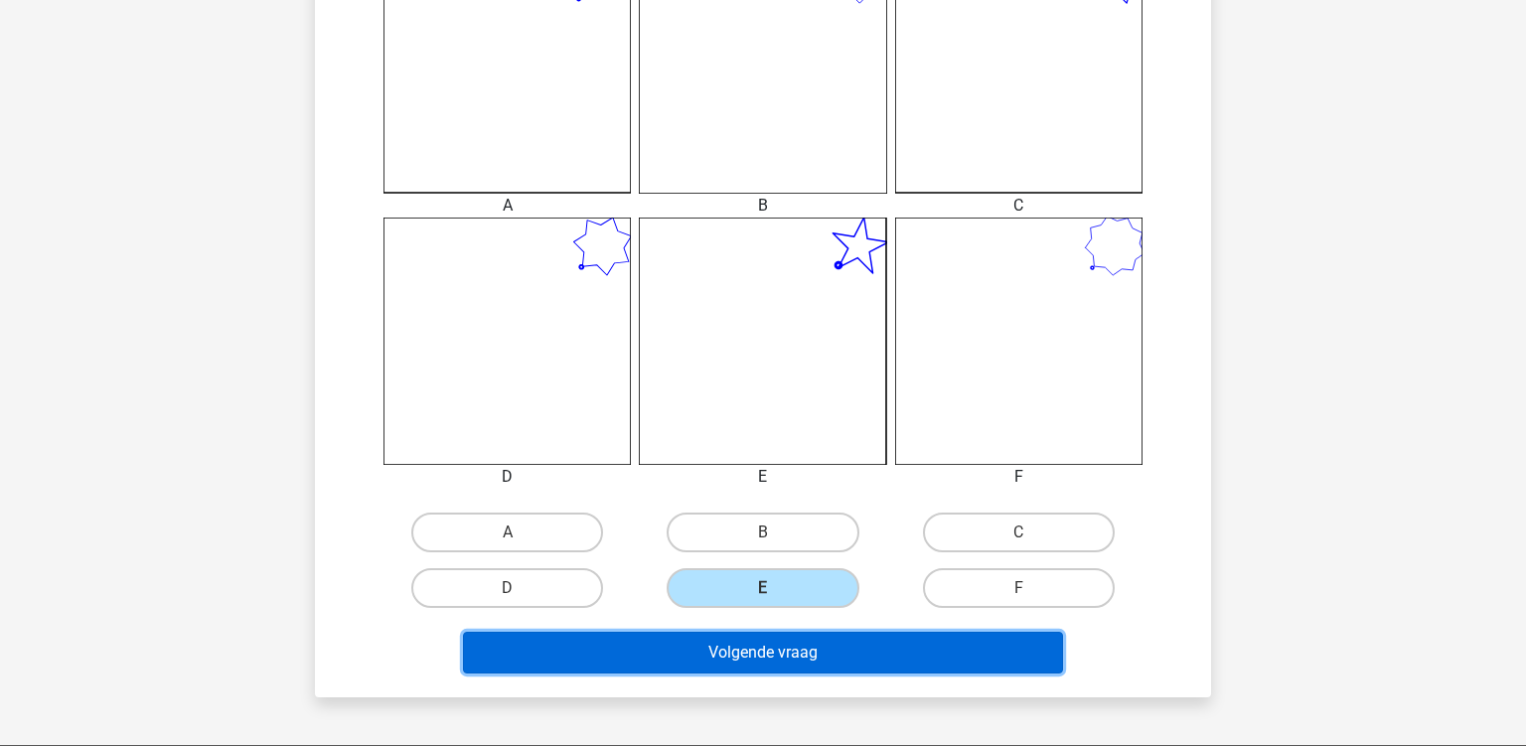
click at [741, 639] on button "Volgende vraag" at bounding box center [763, 653] width 601 height 42
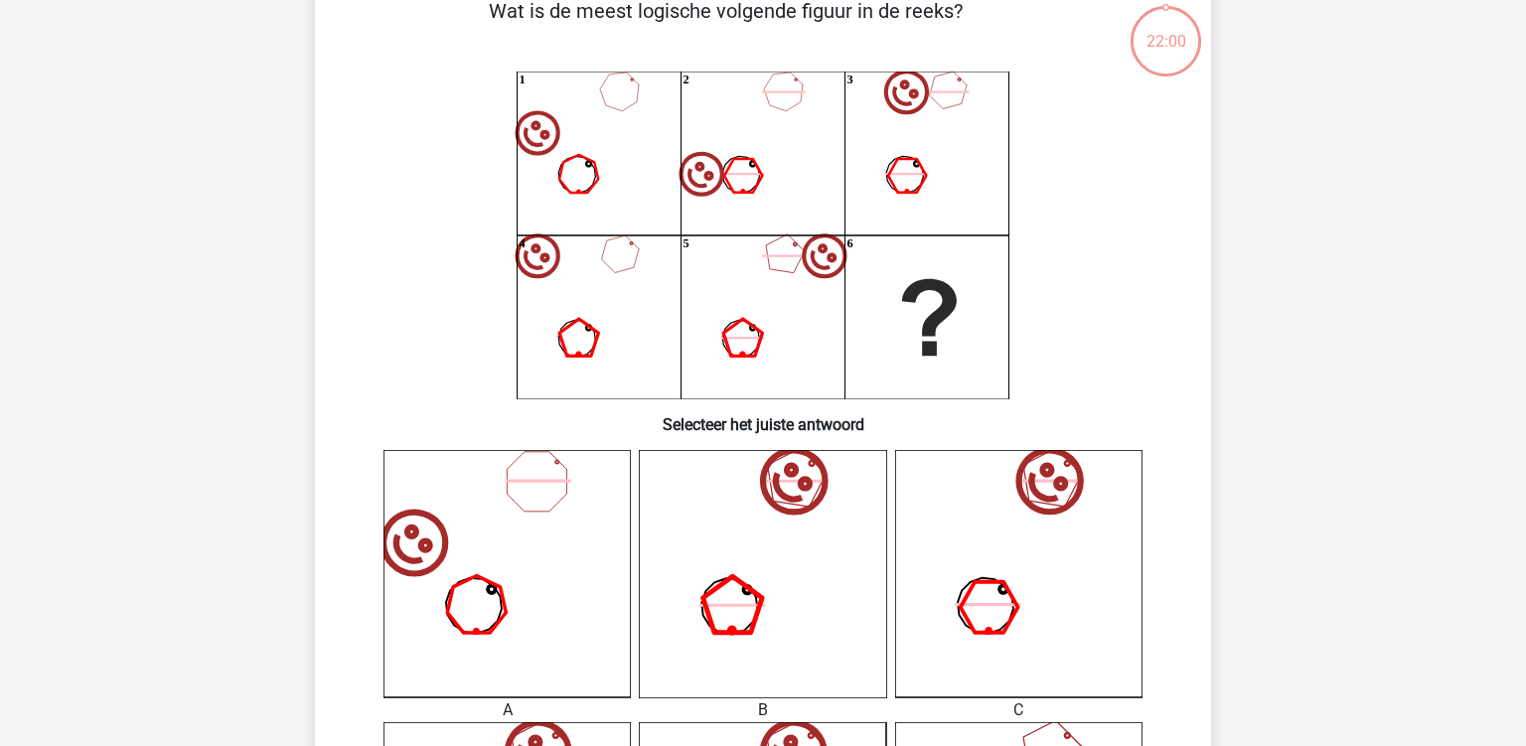
scroll to position [721, 0]
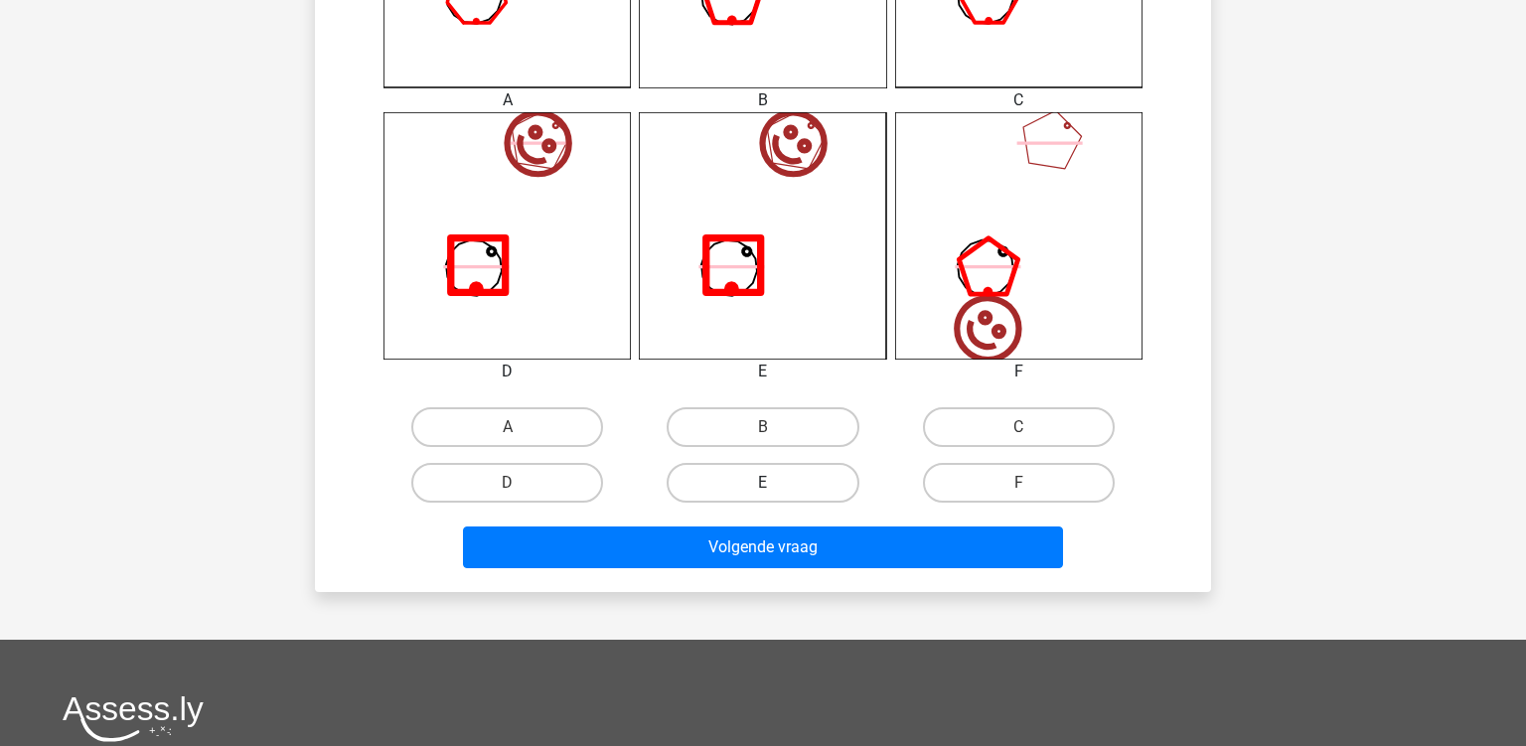
click at [792, 472] on label "E" at bounding box center [763, 483] width 192 height 40
click at [776, 483] on input "E" at bounding box center [769, 489] width 13 height 13
radio input "true"
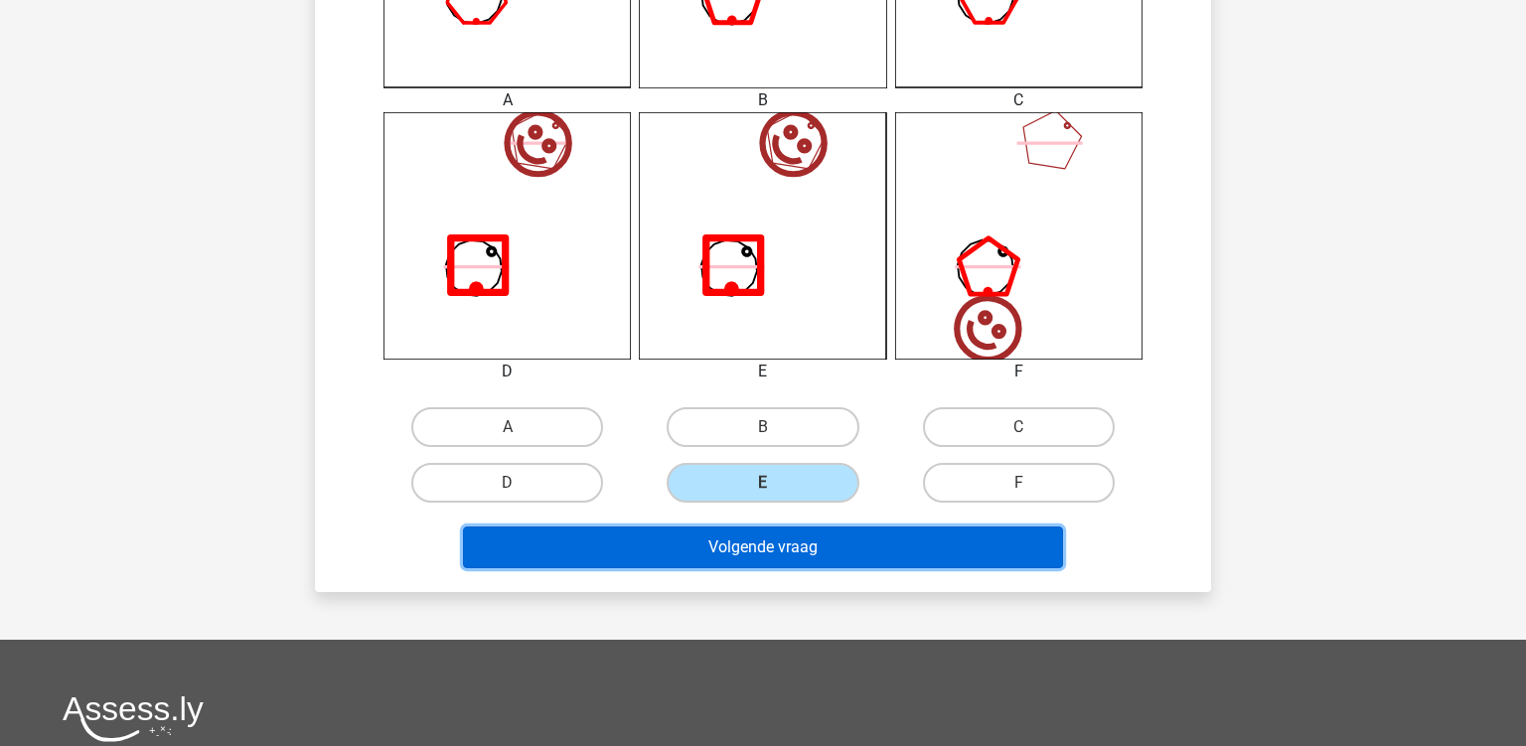
click at [745, 555] on button "Volgende vraag" at bounding box center [763, 548] width 601 height 42
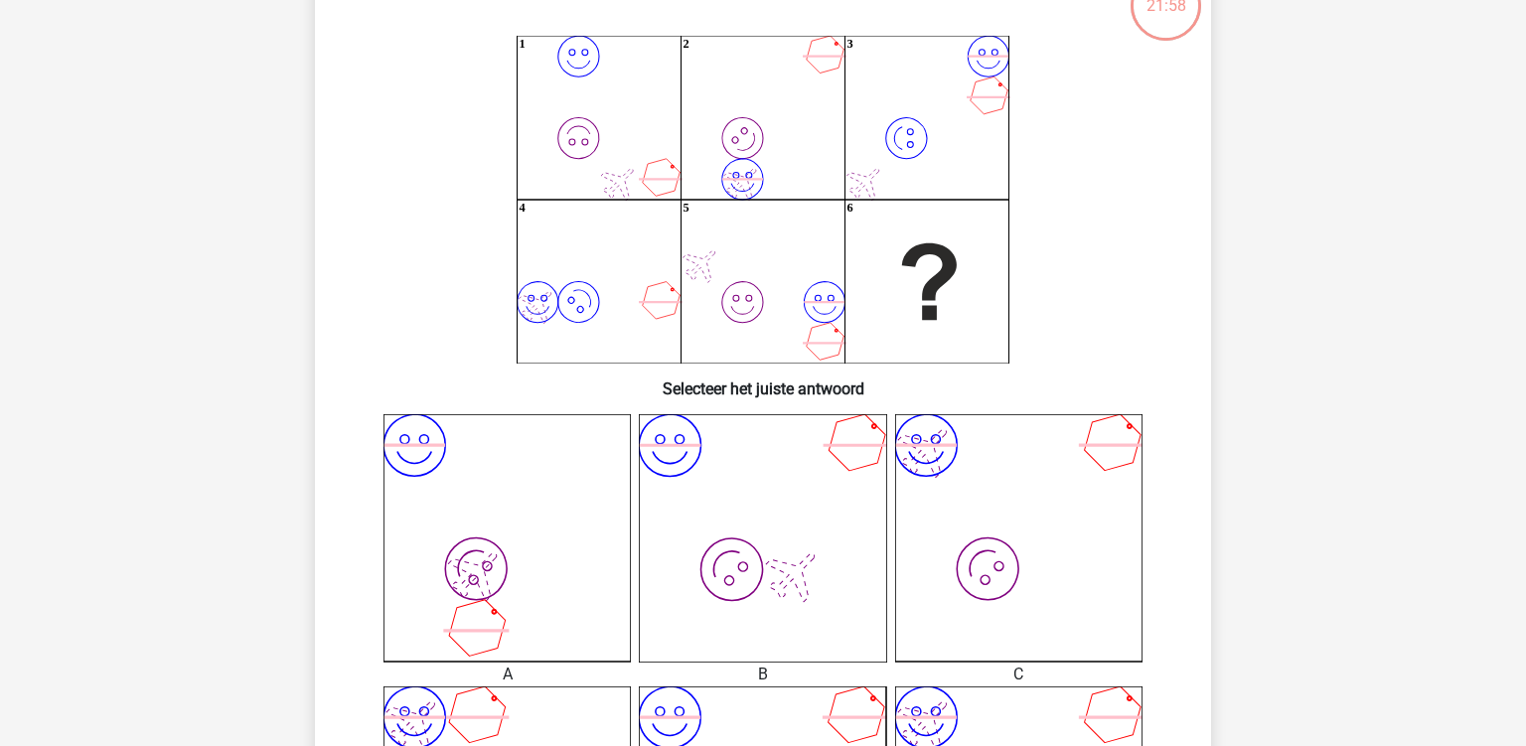
scroll to position [617, 0]
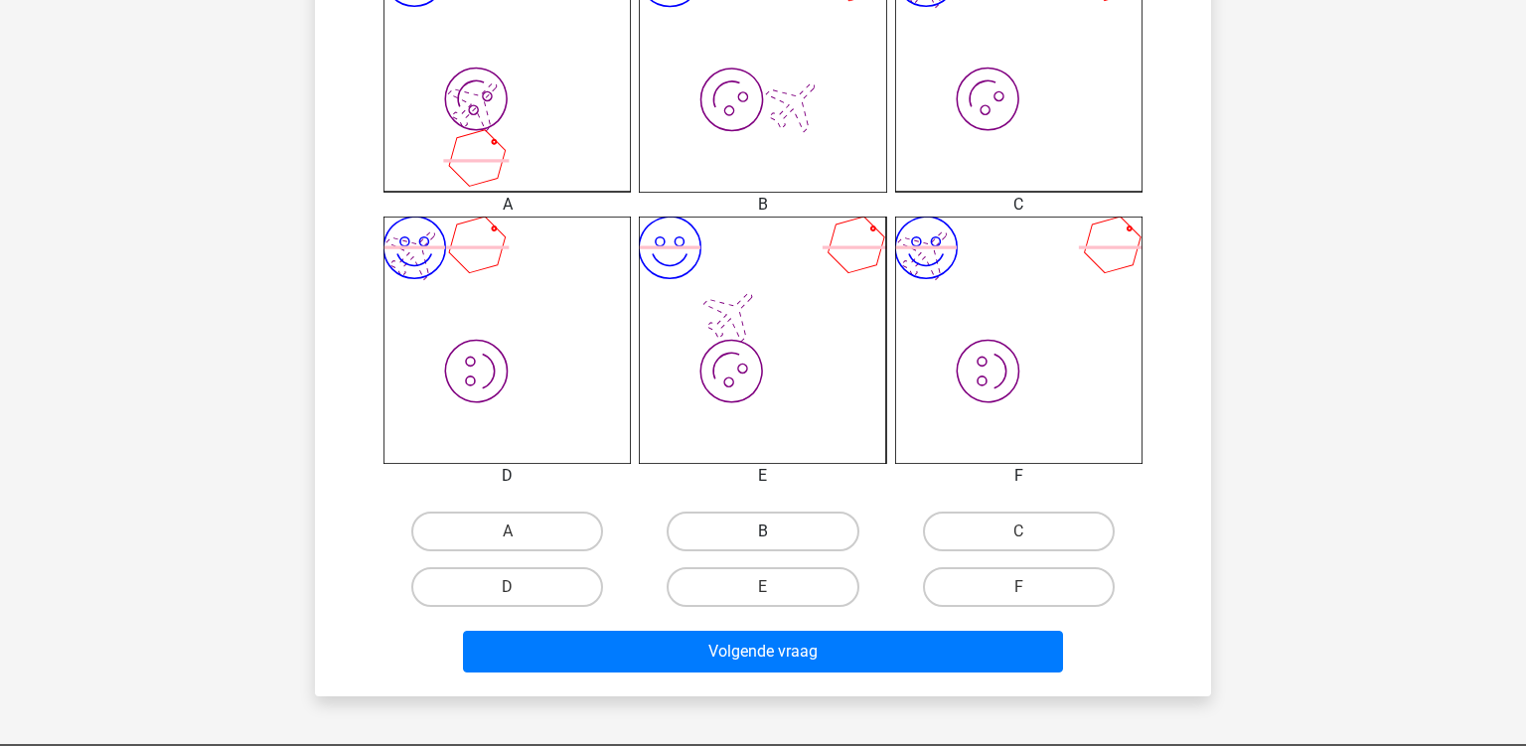
click at [807, 521] on label "B" at bounding box center [763, 532] width 192 height 40
click at [776, 531] on input "B" at bounding box center [769, 537] width 13 height 13
radio input "true"
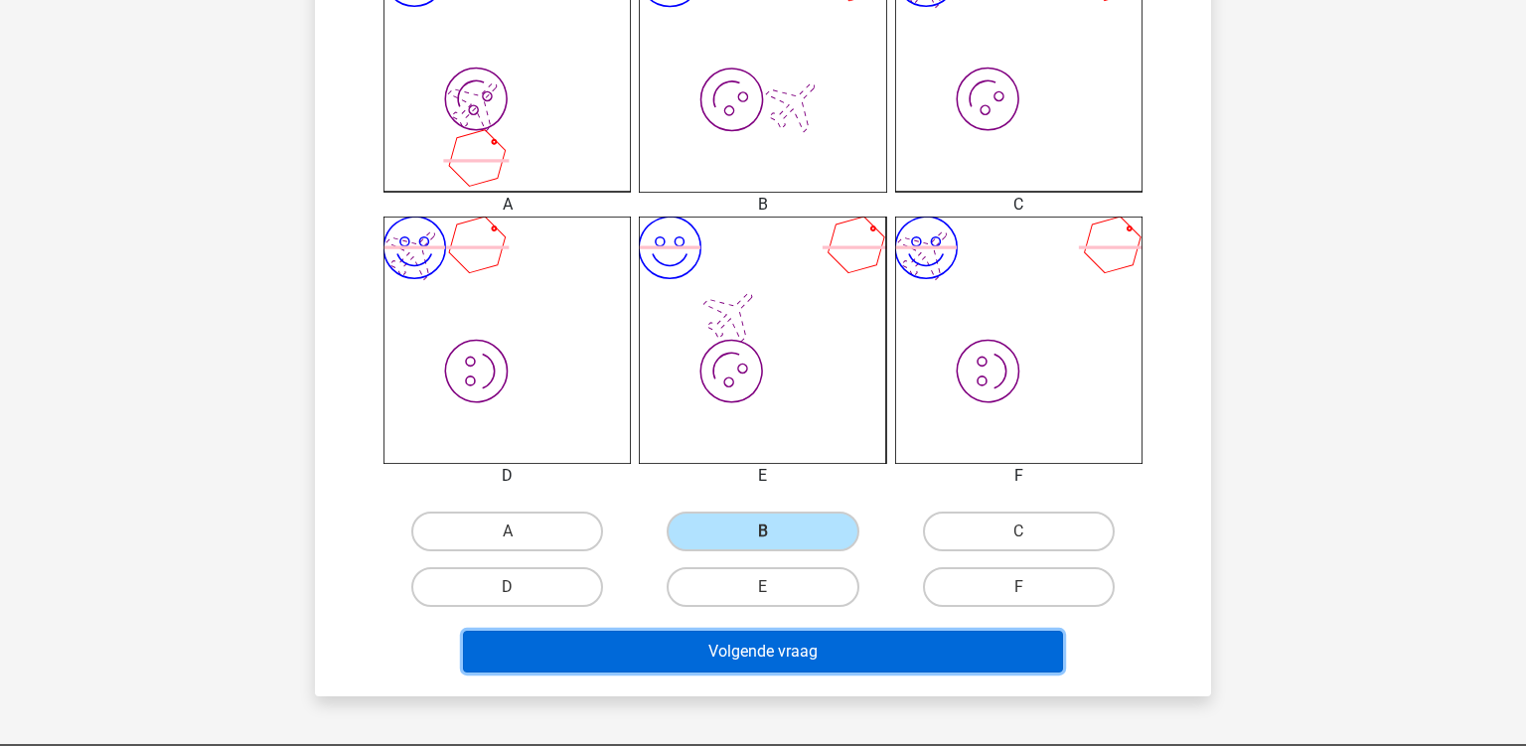
click at [734, 653] on button "Volgende vraag" at bounding box center [763, 652] width 601 height 42
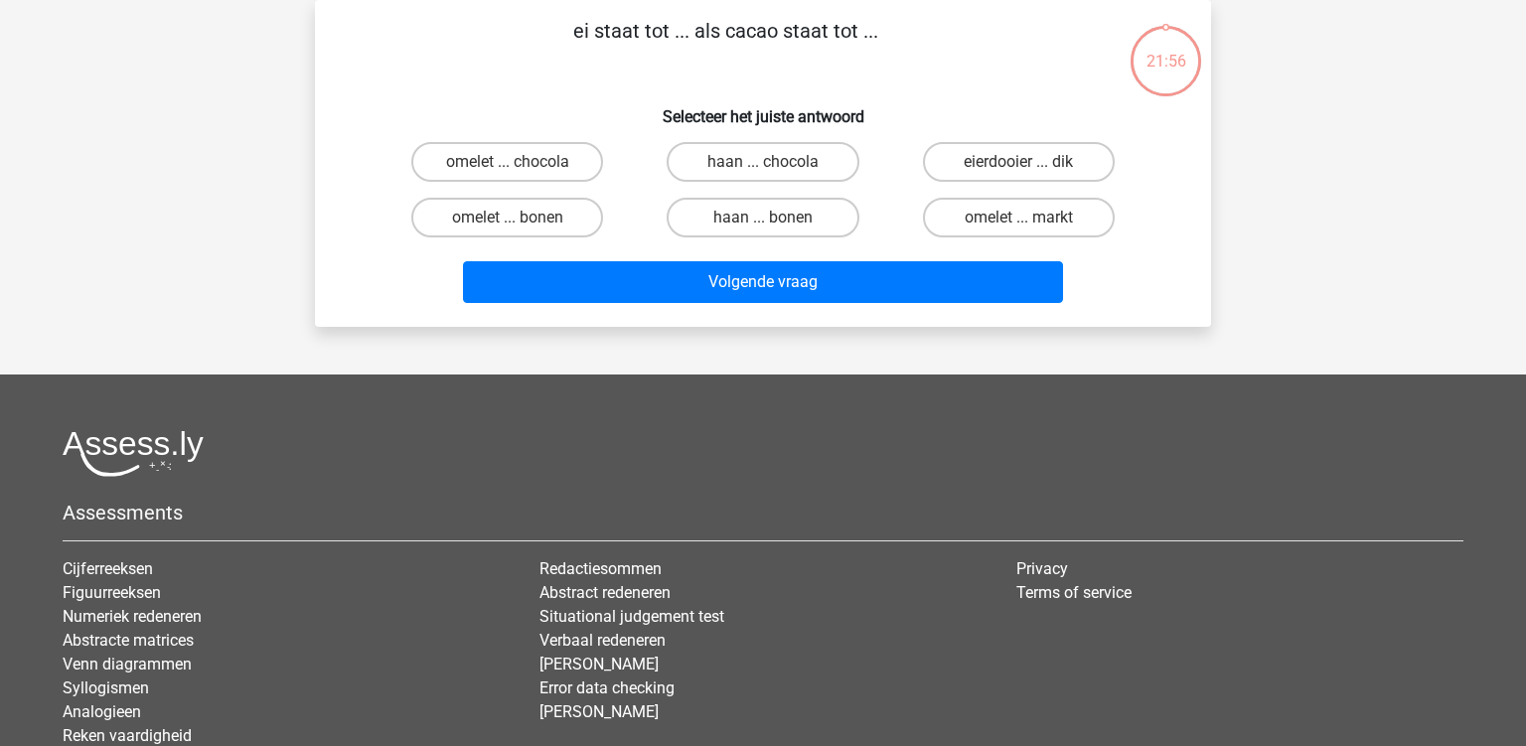
scroll to position [91, 0]
click at [550, 158] on label "omelet ... chocola" at bounding box center [507, 162] width 192 height 40
click at [521, 162] on input "omelet ... chocola" at bounding box center [514, 168] width 13 height 13
radio input "true"
click at [654, 253] on div "Volgende vraag" at bounding box center [763, 278] width 833 height 66
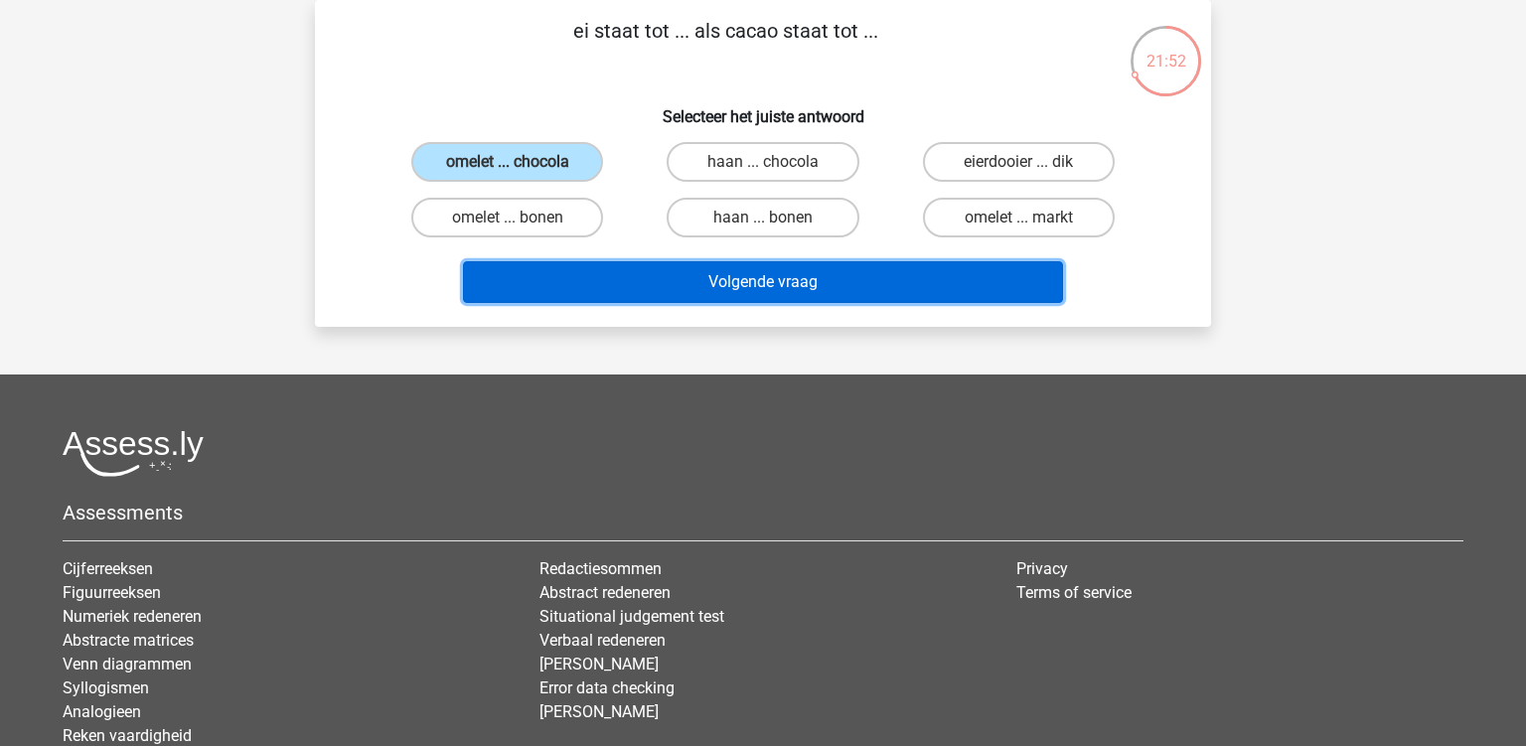
click at [649, 274] on button "Volgende vraag" at bounding box center [763, 282] width 601 height 42
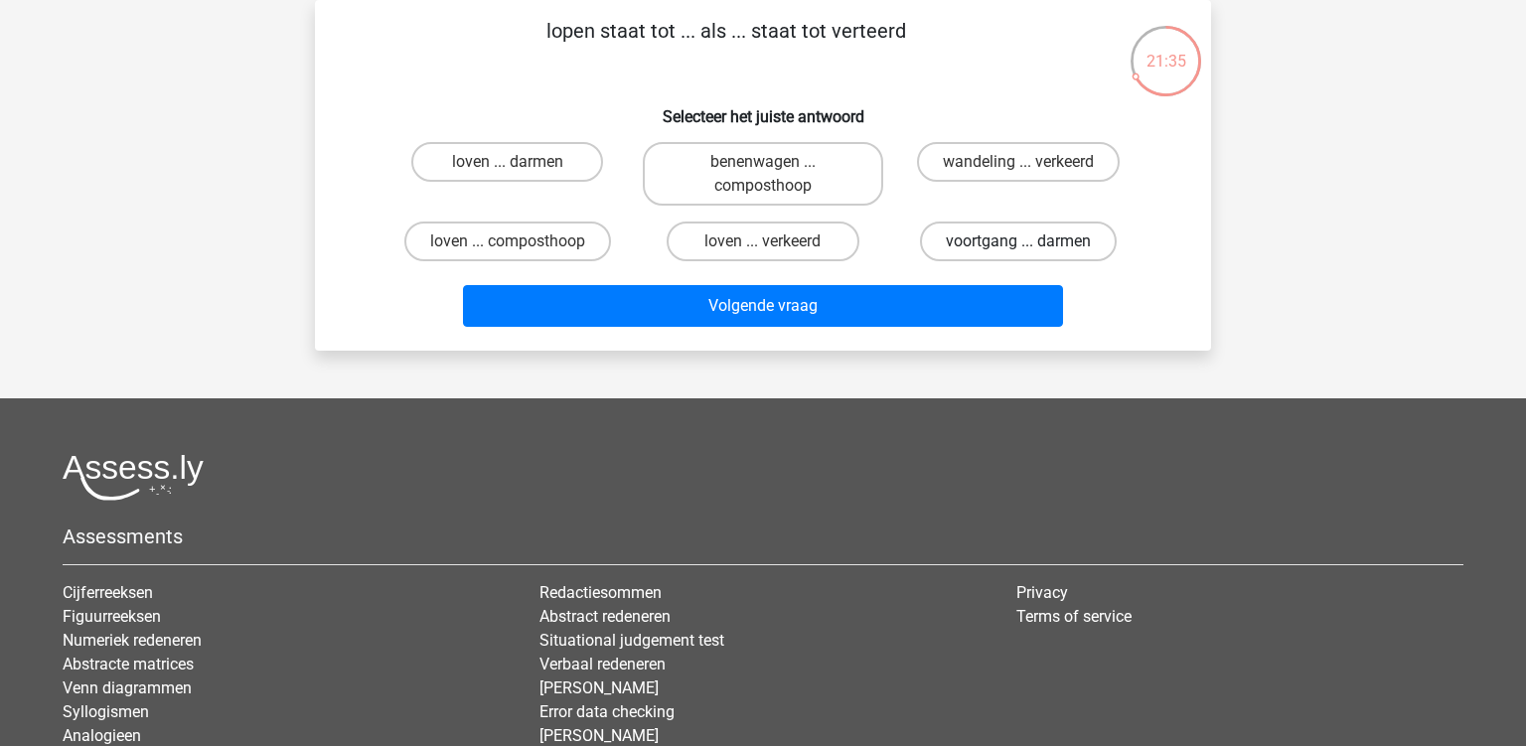
click at [984, 249] on label "voortgang ... darmen" at bounding box center [1018, 242] width 197 height 40
click at [1018, 249] on input "voortgang ... darmen" at bounding box center [1024, 247] width 13 height 13
radio input "true"
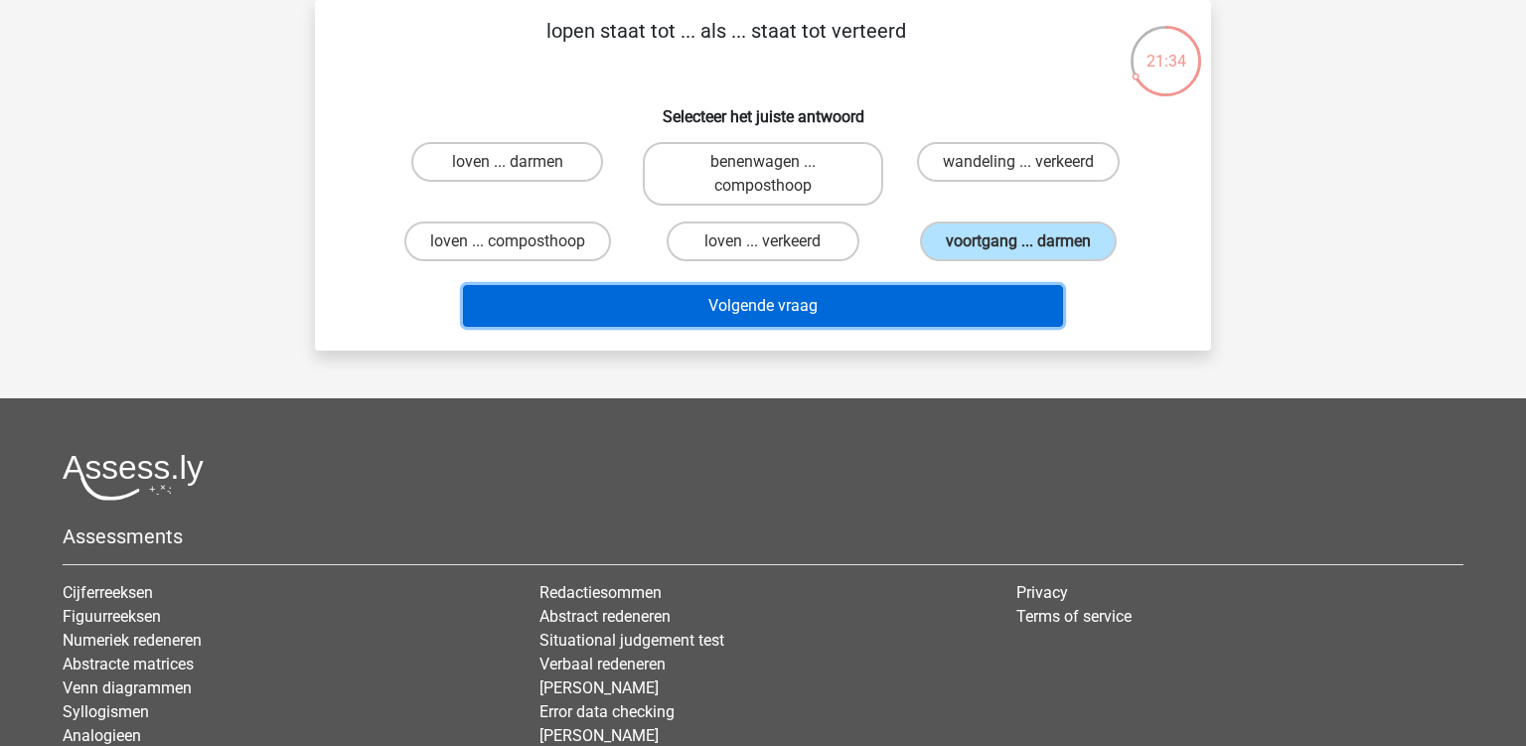
click at [880, 301] on button "Volgende vraag" at bounding box center [763, 306] width 601 height 42
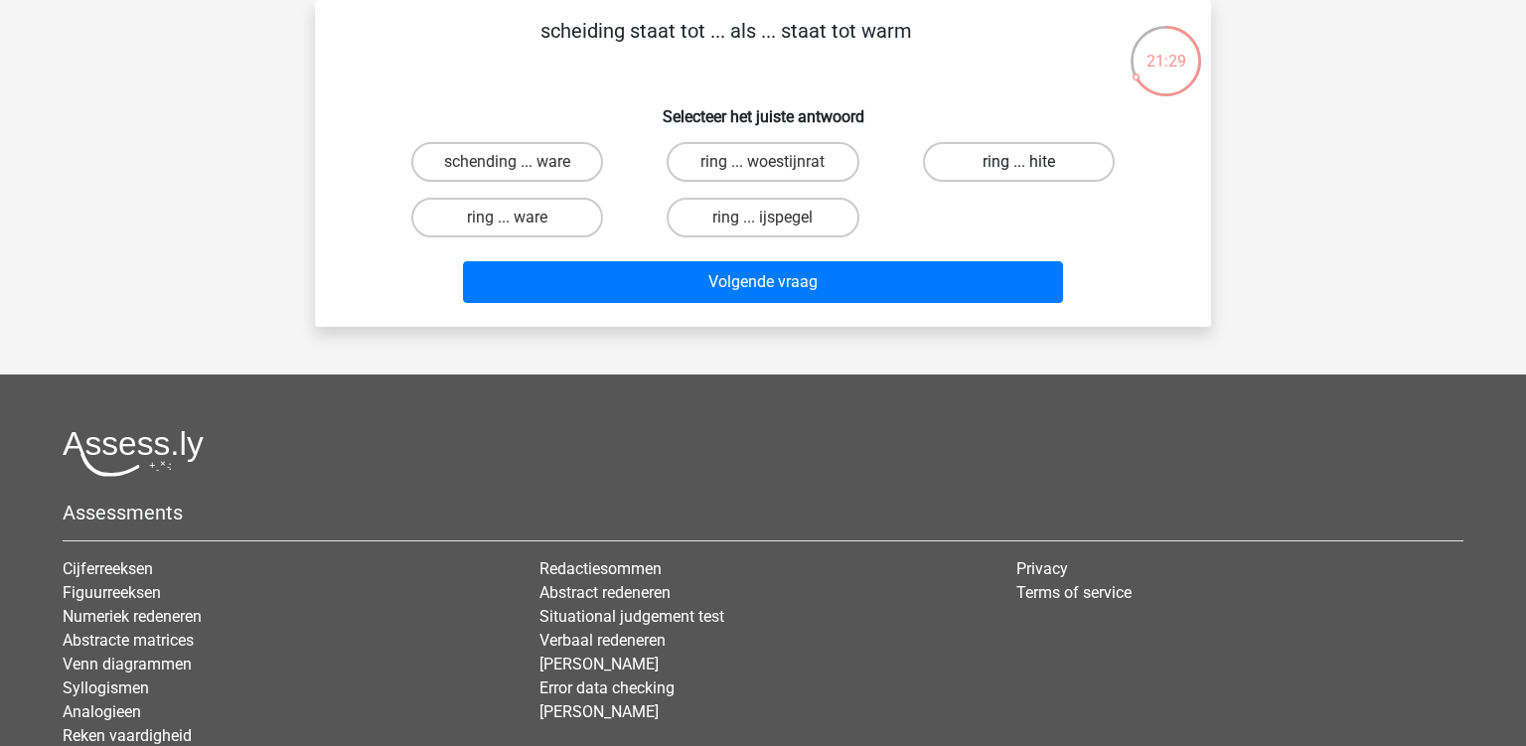
drag, startPoint x: 972, startPoint y: 162, endPoint x: 925, endPoint y: 218, distance: 72.6
click at [972, 162] on label "ring ... hite" at bounding box center [1019, 162] width 192 height 40
click at [1018, 162] on input "ring ... hite" at bounding box center [1024, 168] width 13 height 13
radio input "true"
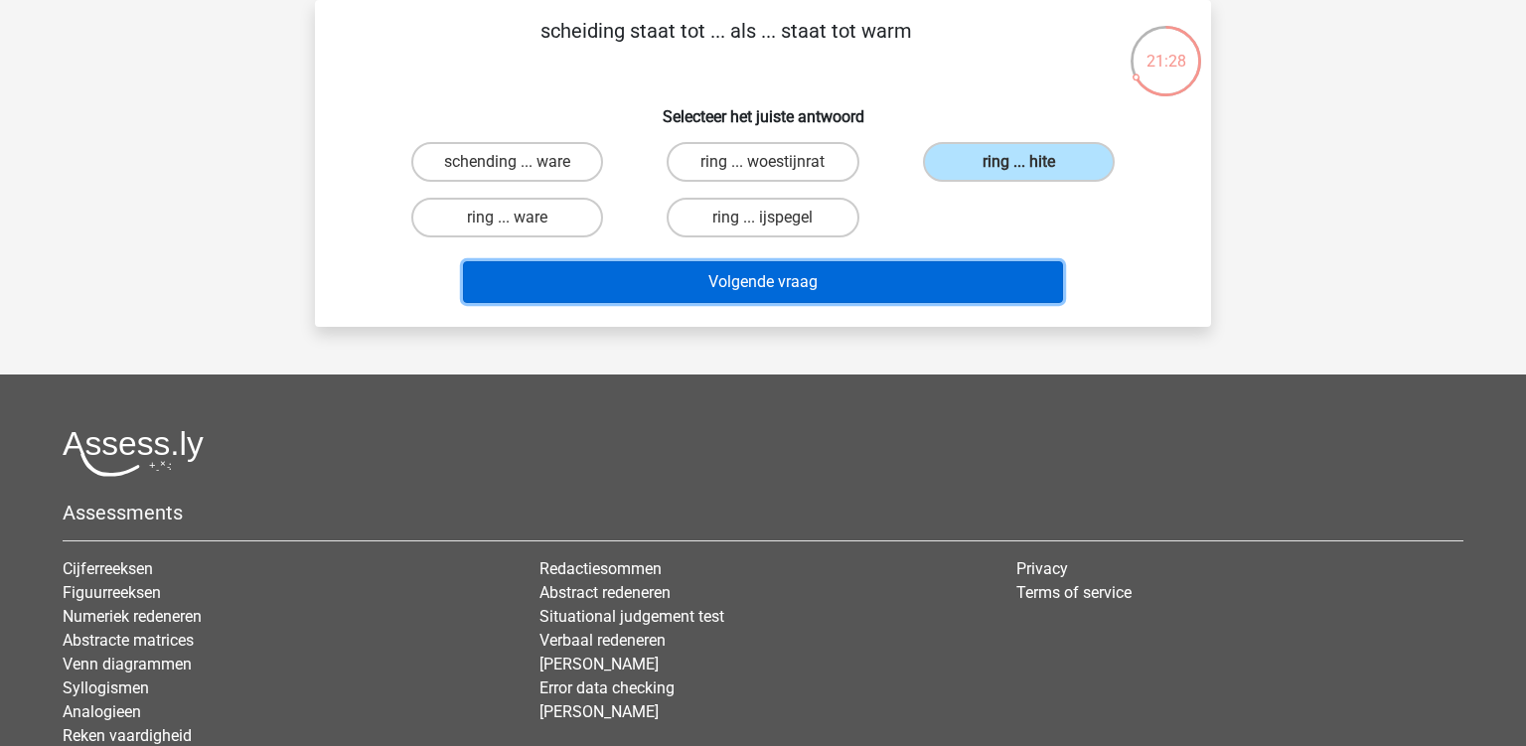
click at [888, 279] on button "Volgende vraag" at bounding box center [763, 282] width 601 height 42
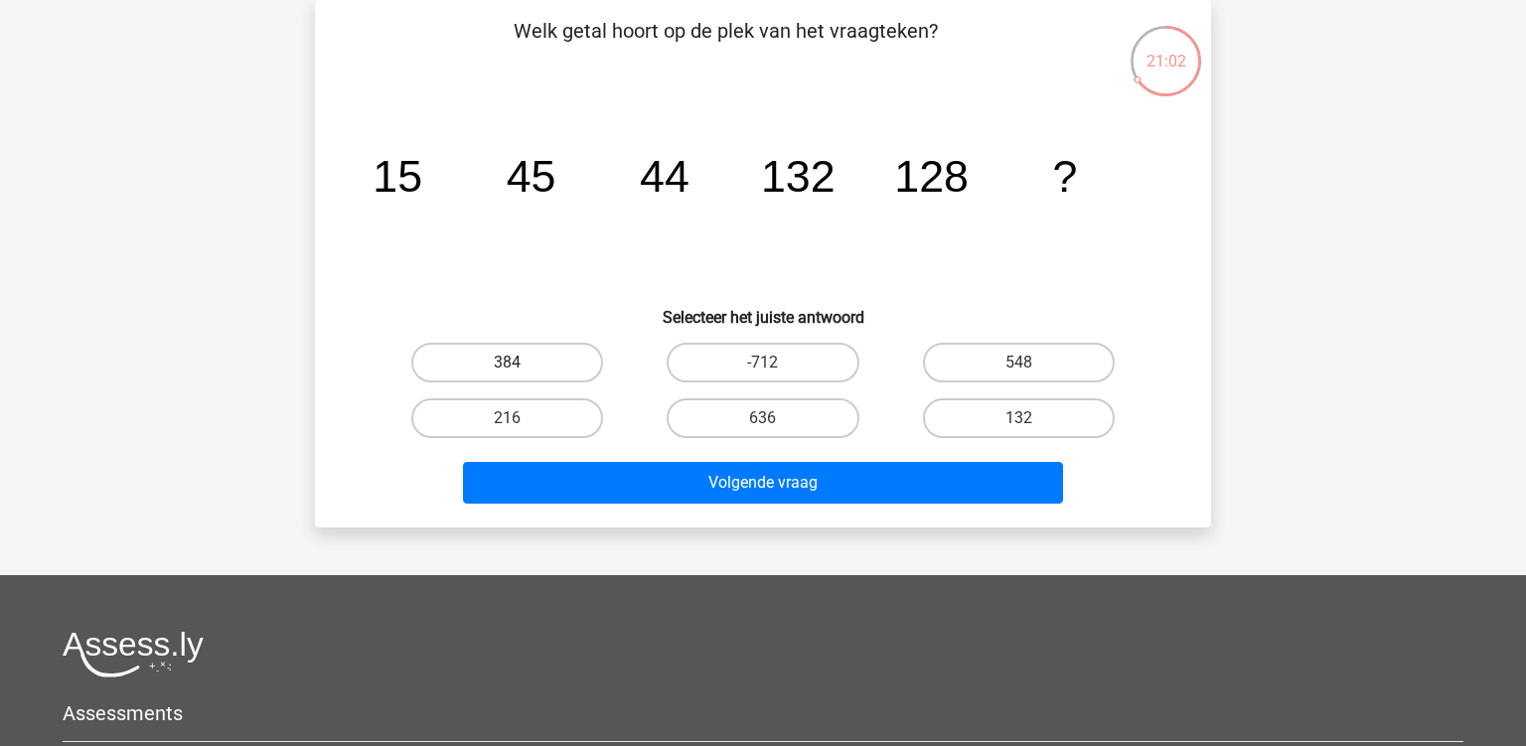
click at [535, 367] on label "384" at bounding box center [507, 363] width 192 height 40
click at [521, 367] on input "384" at bounding box center [514, 369] width 13 height 13
radio input "true"
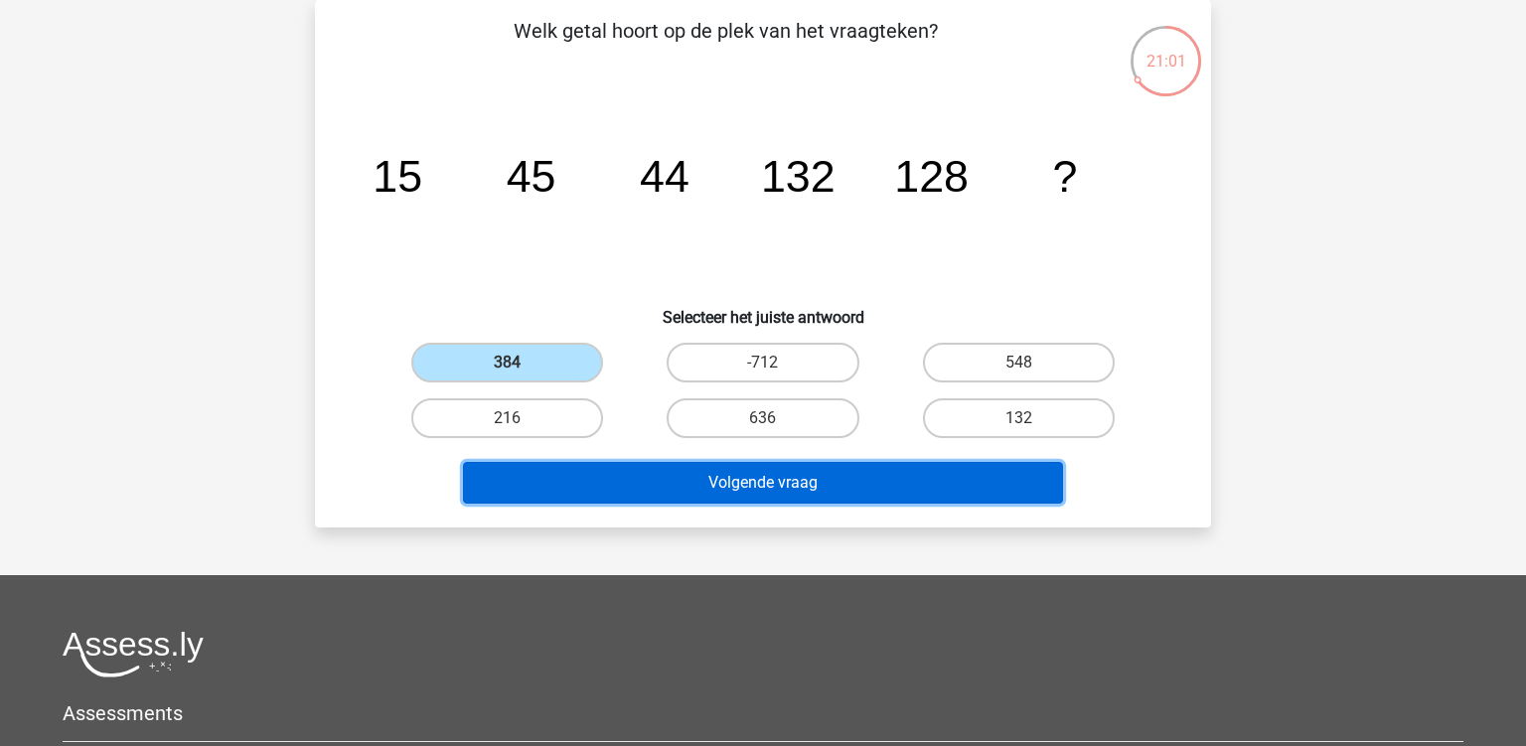
click at [596, 491] on button "Volgende vraag" at bounding box center [763, 483] width 601 height 42
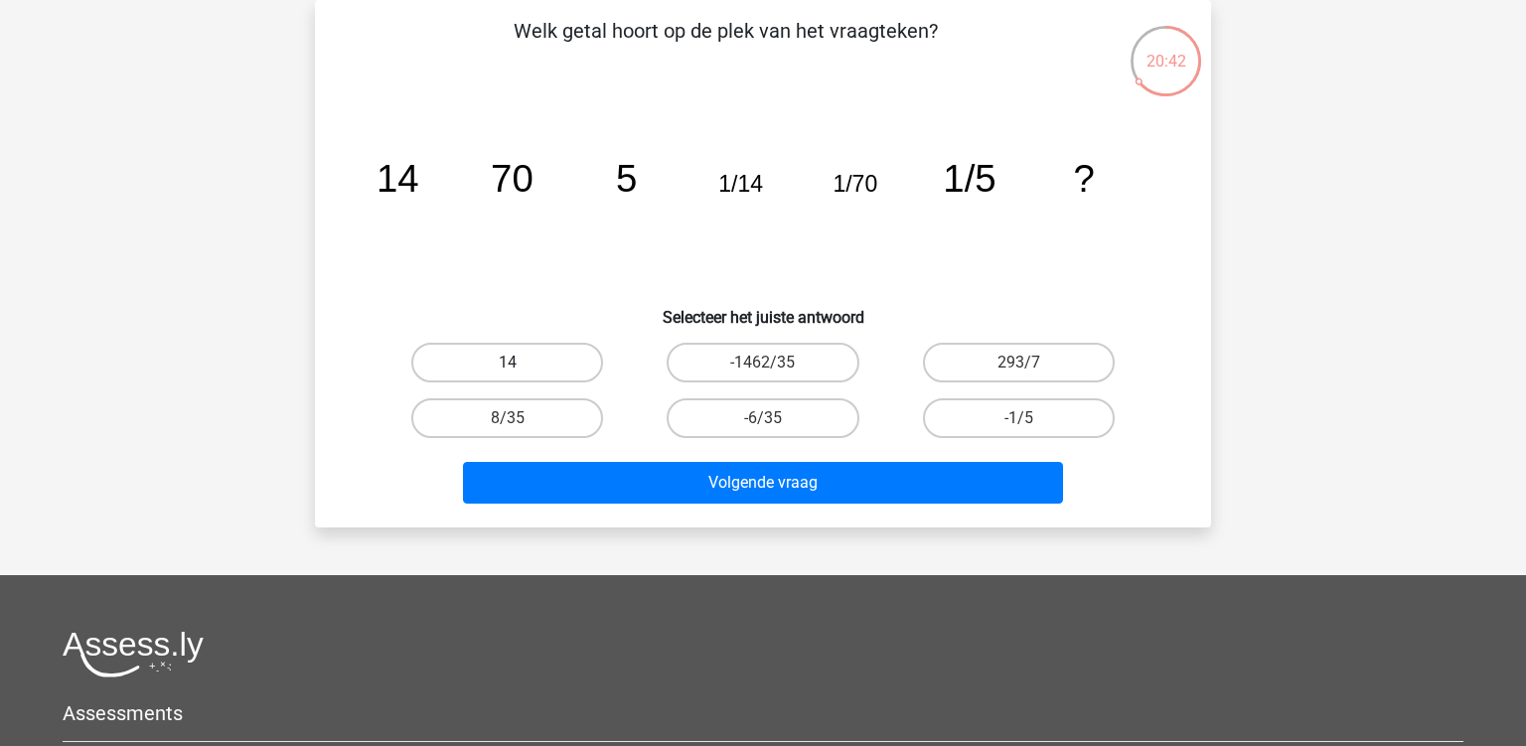
click at [530, 360] on label "14" at bounding box center [507, 363] width 192 height 40
click at [521, 363] on input "14" at bounding box center [514, 369] width 13 height 13
radio input "true"
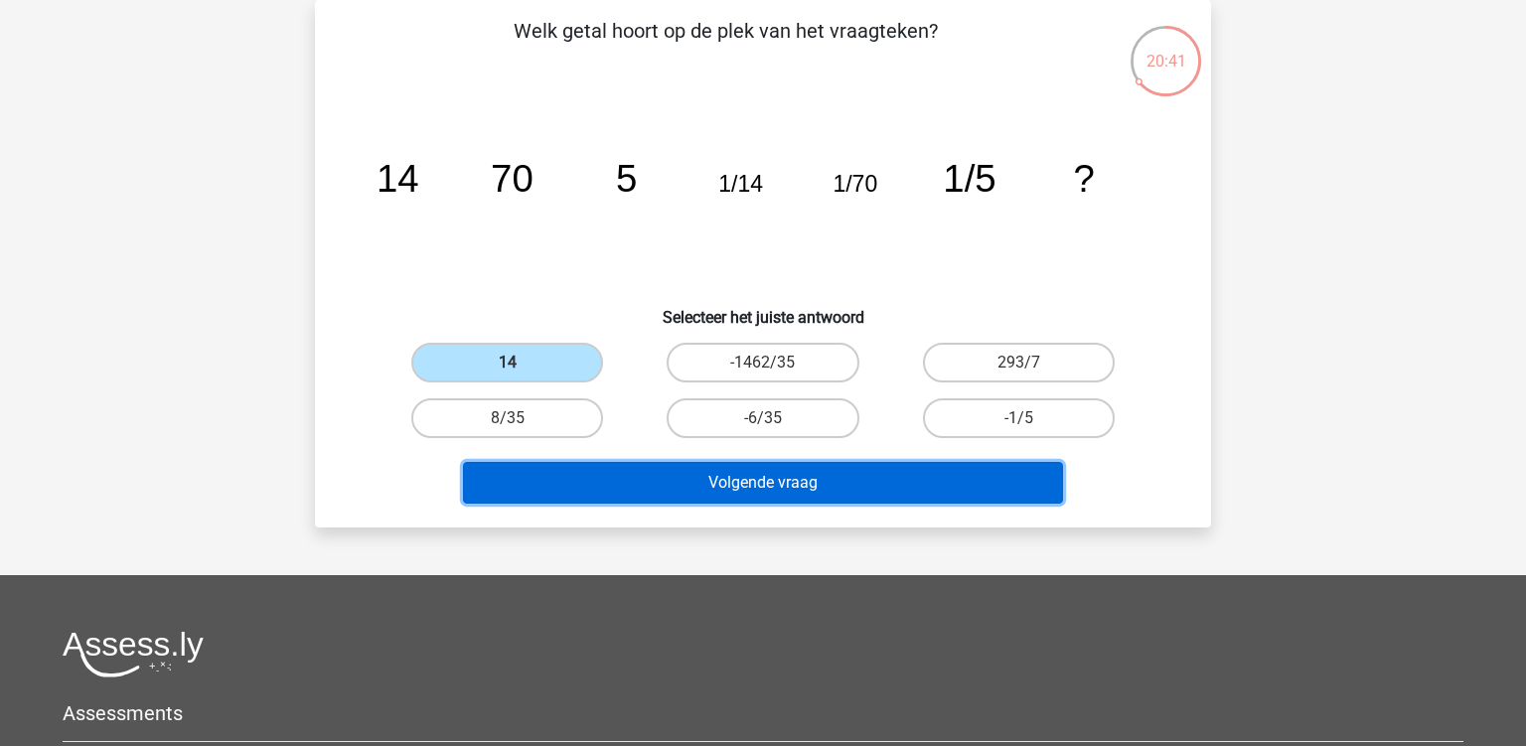
click at [664, 497] on button "Volgende vraag" at bounding box center [763, 483] width 601 height 42
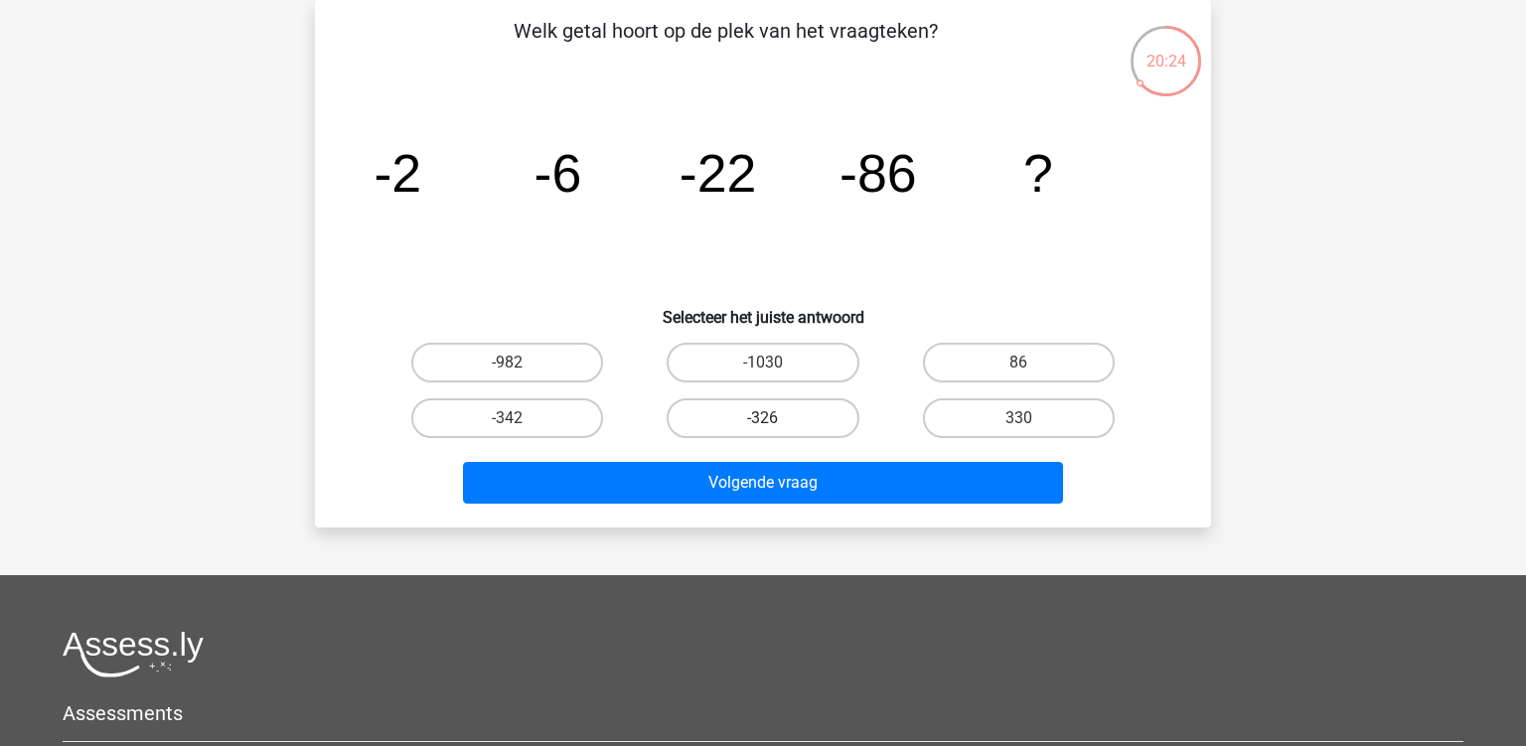
click at [753, 410] on label "-326" at bounding box center [763, 418] width 192 height 40
click at [763, 418] on input "-326" at bounding box center [769, 424] width 13 height 13
radio input "true"
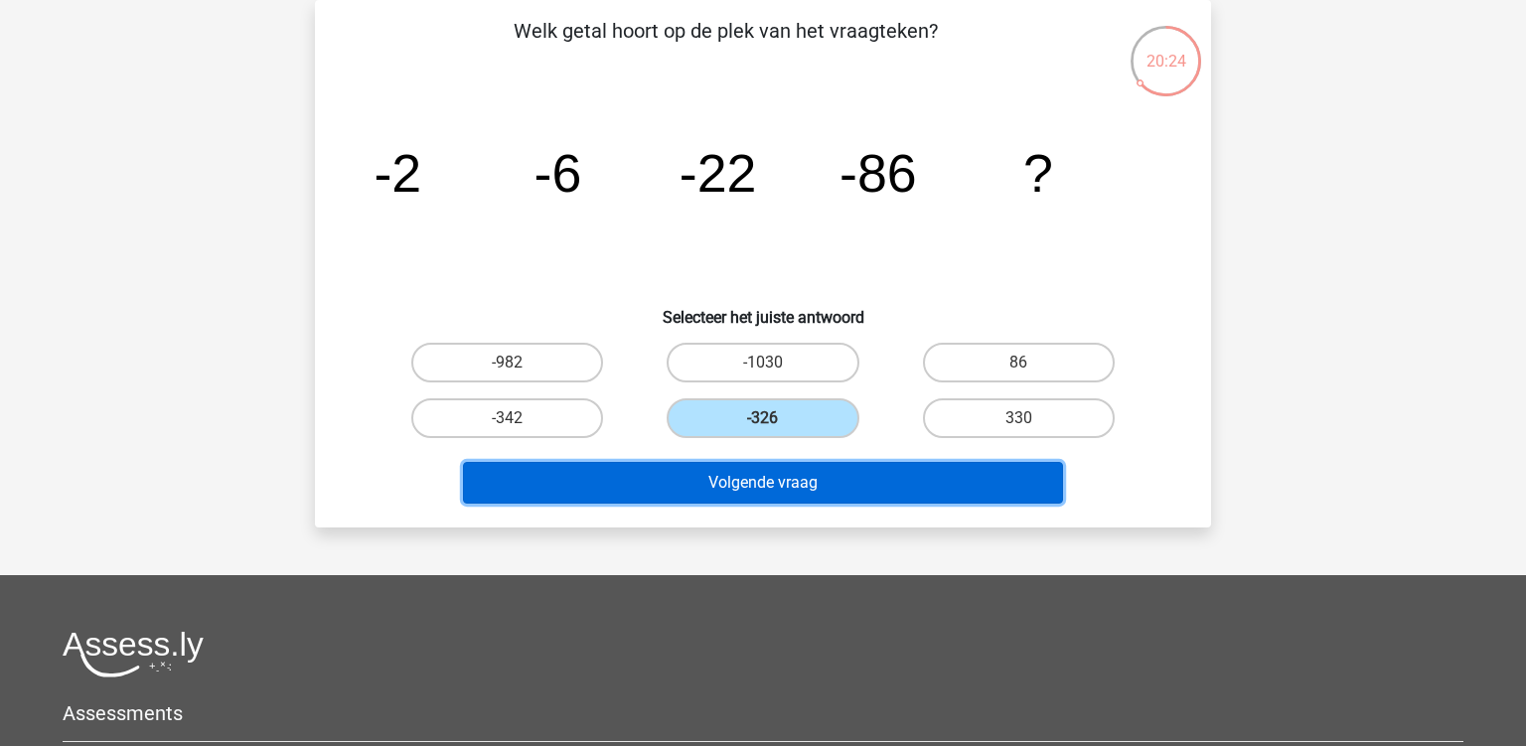
click at [737, 488] on button "Volgende vraag" at bounding box center [763, 483] width 601 height 42
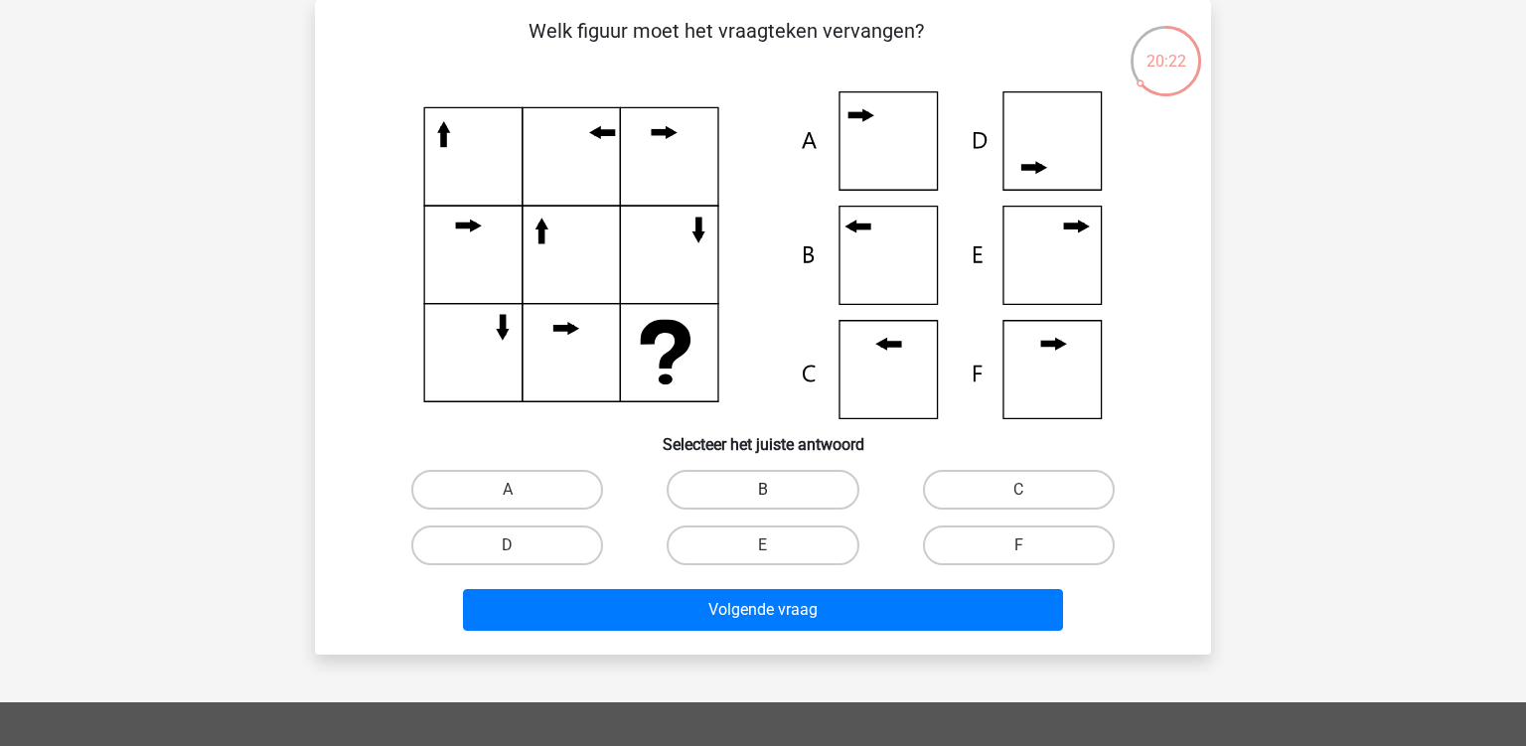
click at [738, 484] on label "B" at bounding box center [763, 490] width 192 height 40
click at [763, 490] on input "B" at bounding box center [769, 496] width 13 height 13
radio input "true"
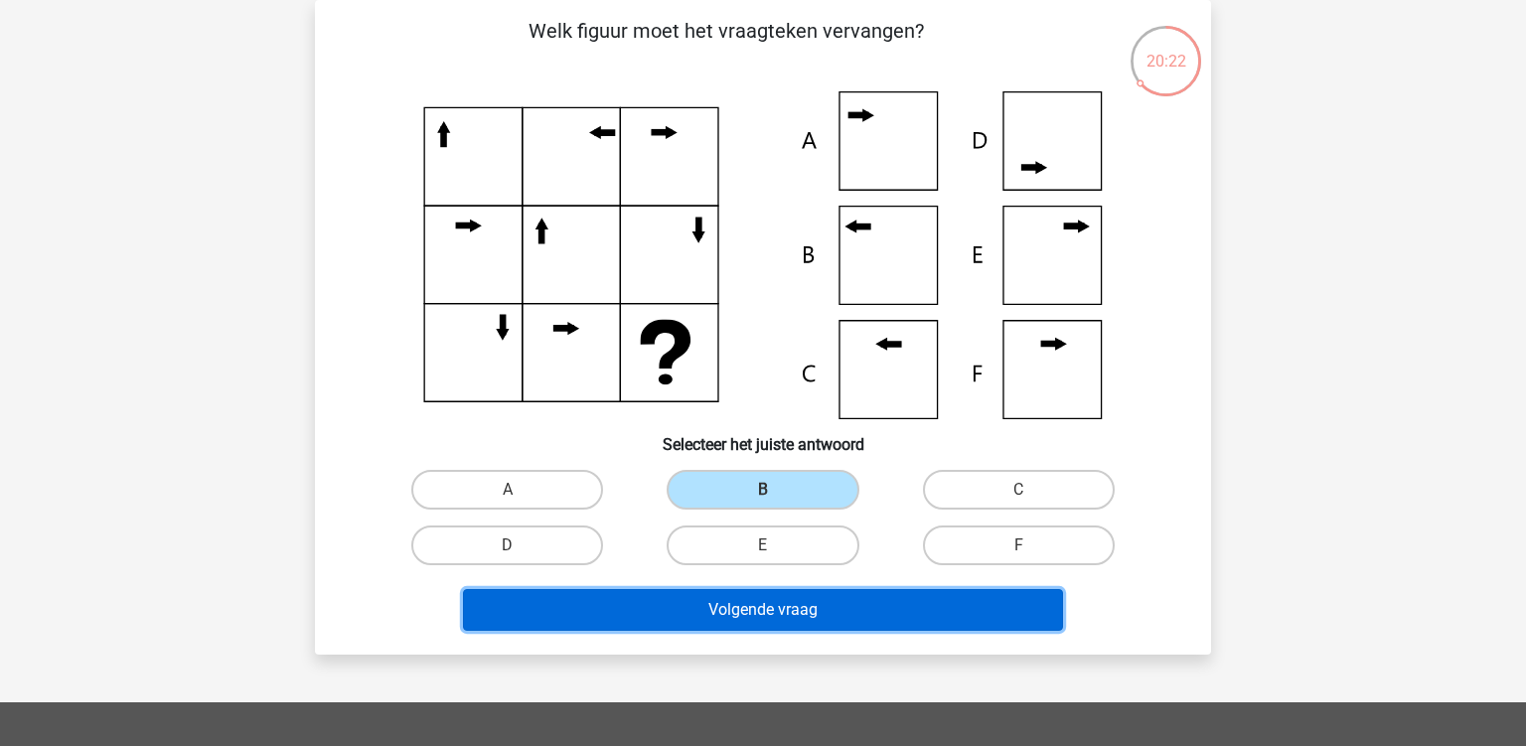
click at [713, 615] on button "Volgende vraag" at bounding box center [763, 610] width 601 height 42
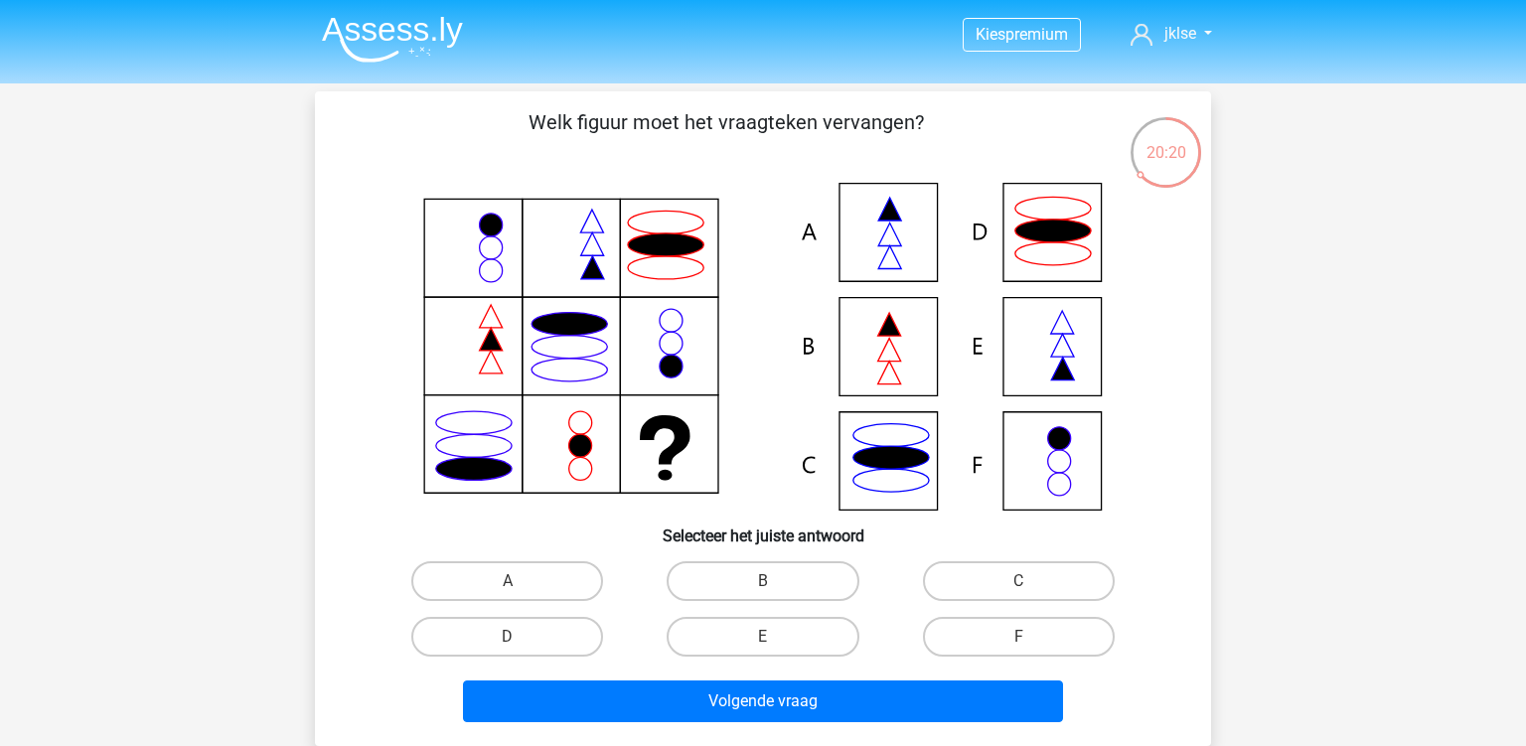
scroll to position [210, 0]
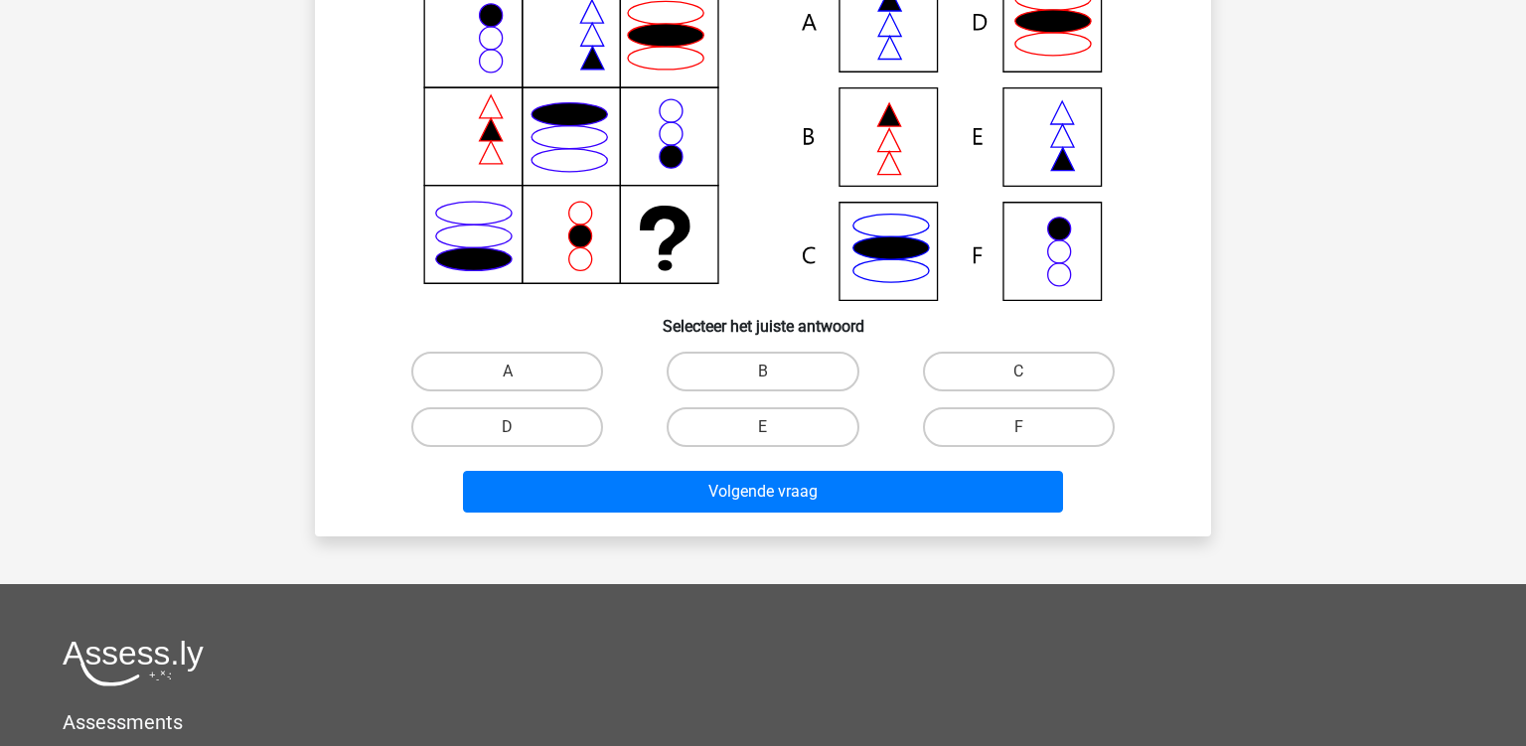
click at [716, 349] on div "B" at bounding box center [762, 372] width 255 height 56
click at [721, 381] on label "B" at bounding box center [763, 372] width 192 height 40
click at [763, 381] on input "B" at bounding box center [769, 378] width 13 height 13
radio input "true"
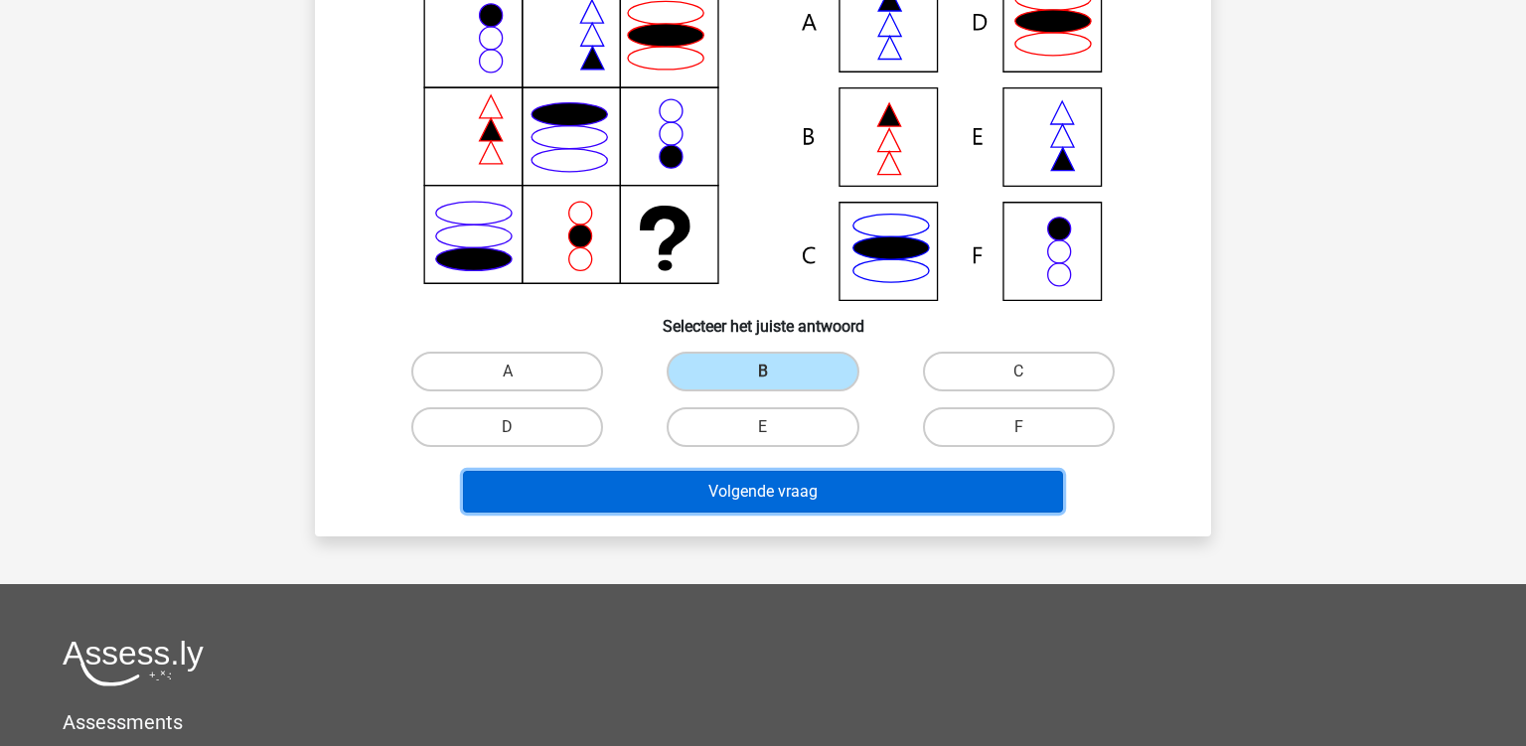
click at [701, 482] on button "Volgende vraag" at bounding box center [763, 492] width 601 height 42
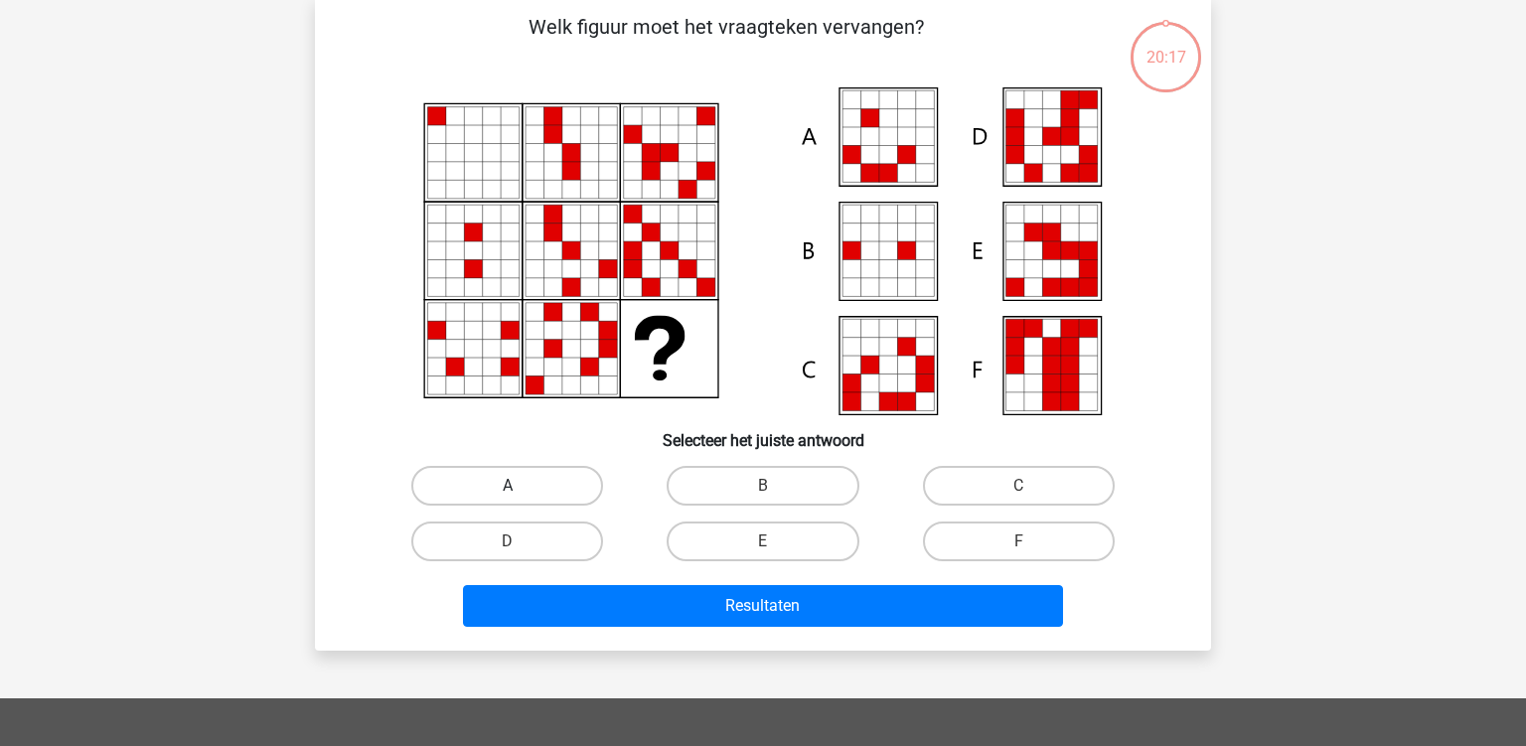
scroll to position [91, 0]
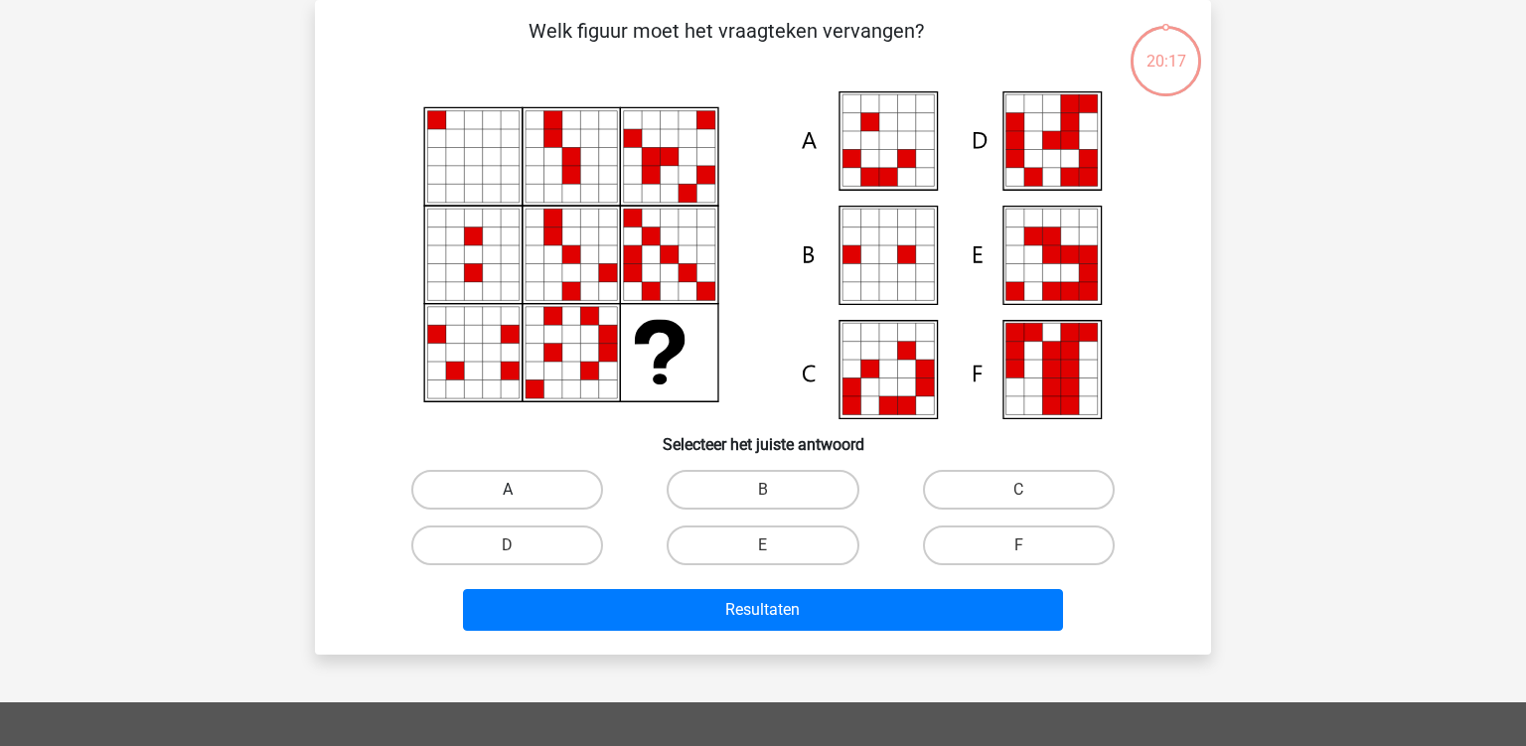
click at [503, 489] on label "A" at bounding box center [507, 490] width 192 height 40
click at [508, 490] on input "A" at bounding box center [514, 496] width 13 height 13
radio input "true"
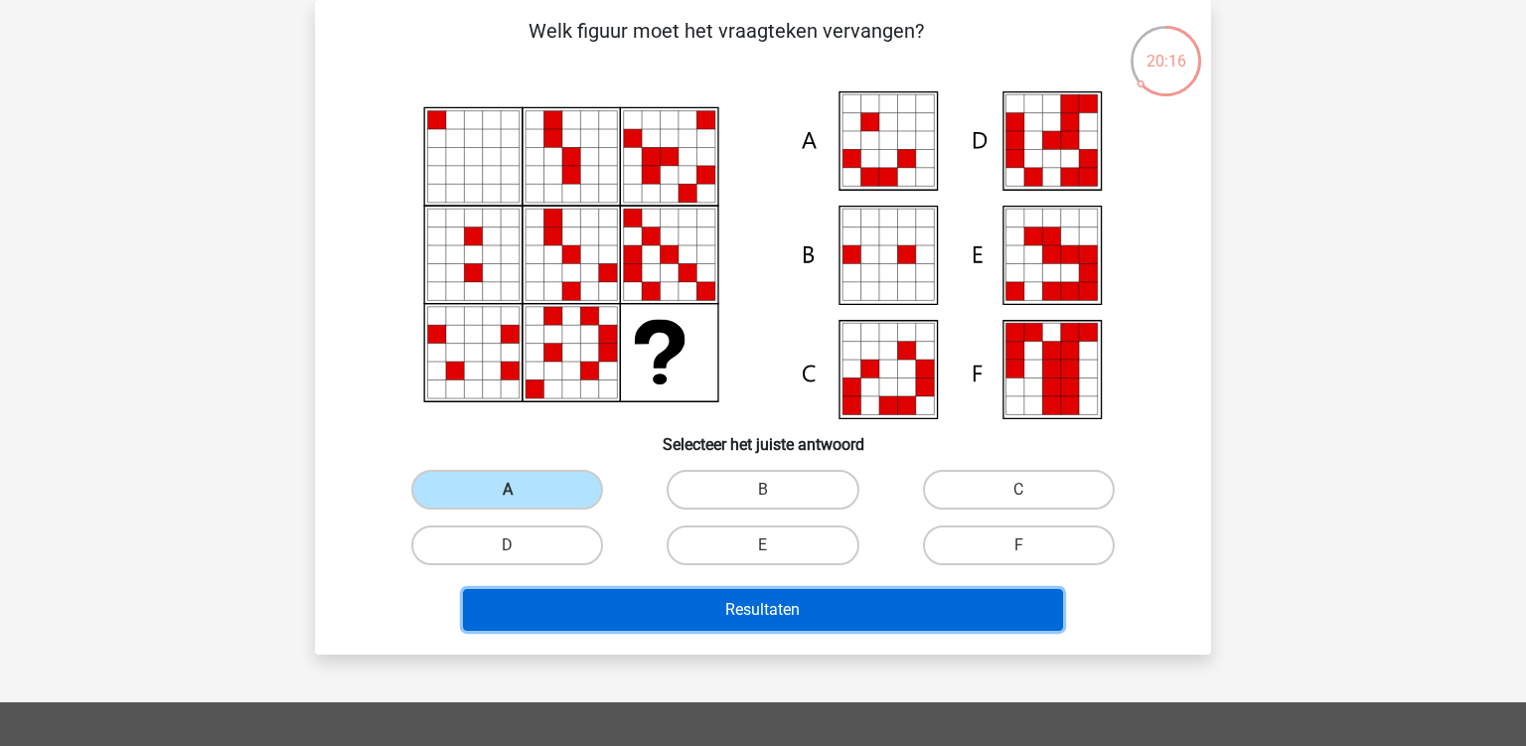
click at [598, 597] on button "Resultaten" at bounding box center [763, 610] width 601 height 42
click at [749, 606] on button "Resultaten" at bounding box center [763, 610] width 601 height 42
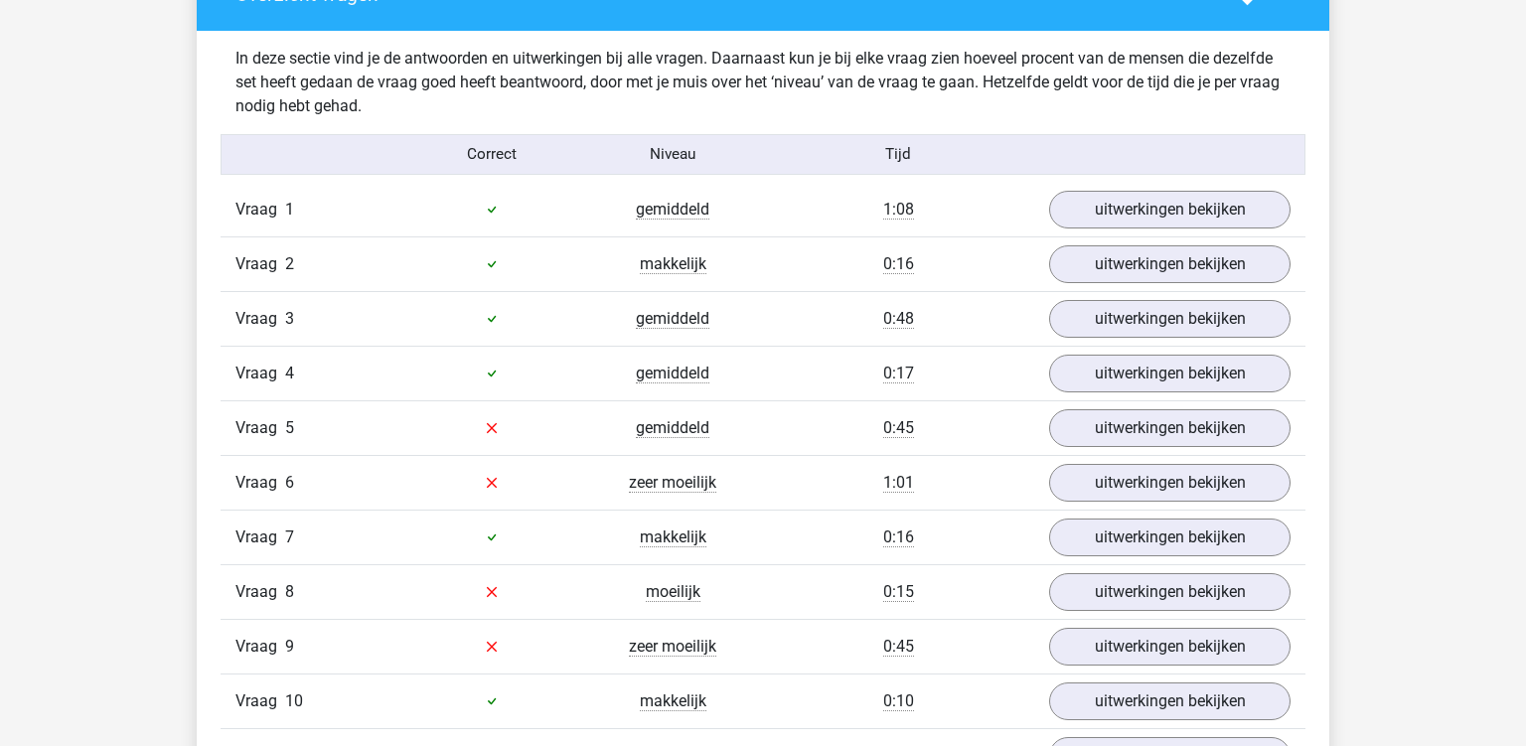
scroll to position [2098, 0]
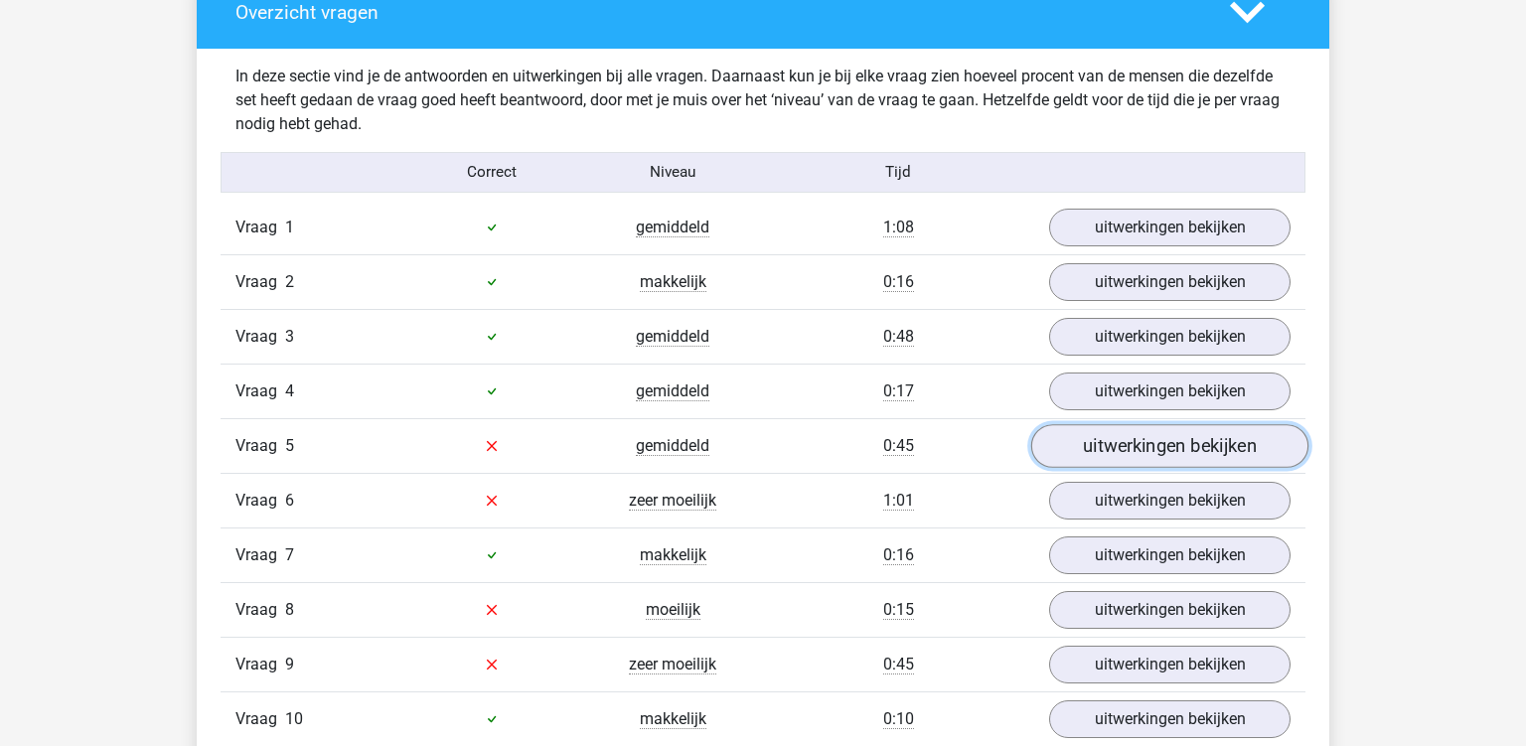
click at [1119, 457] on link "uitwerkingen bekijken" at bounding box center [1169, 446] width 277 height 44
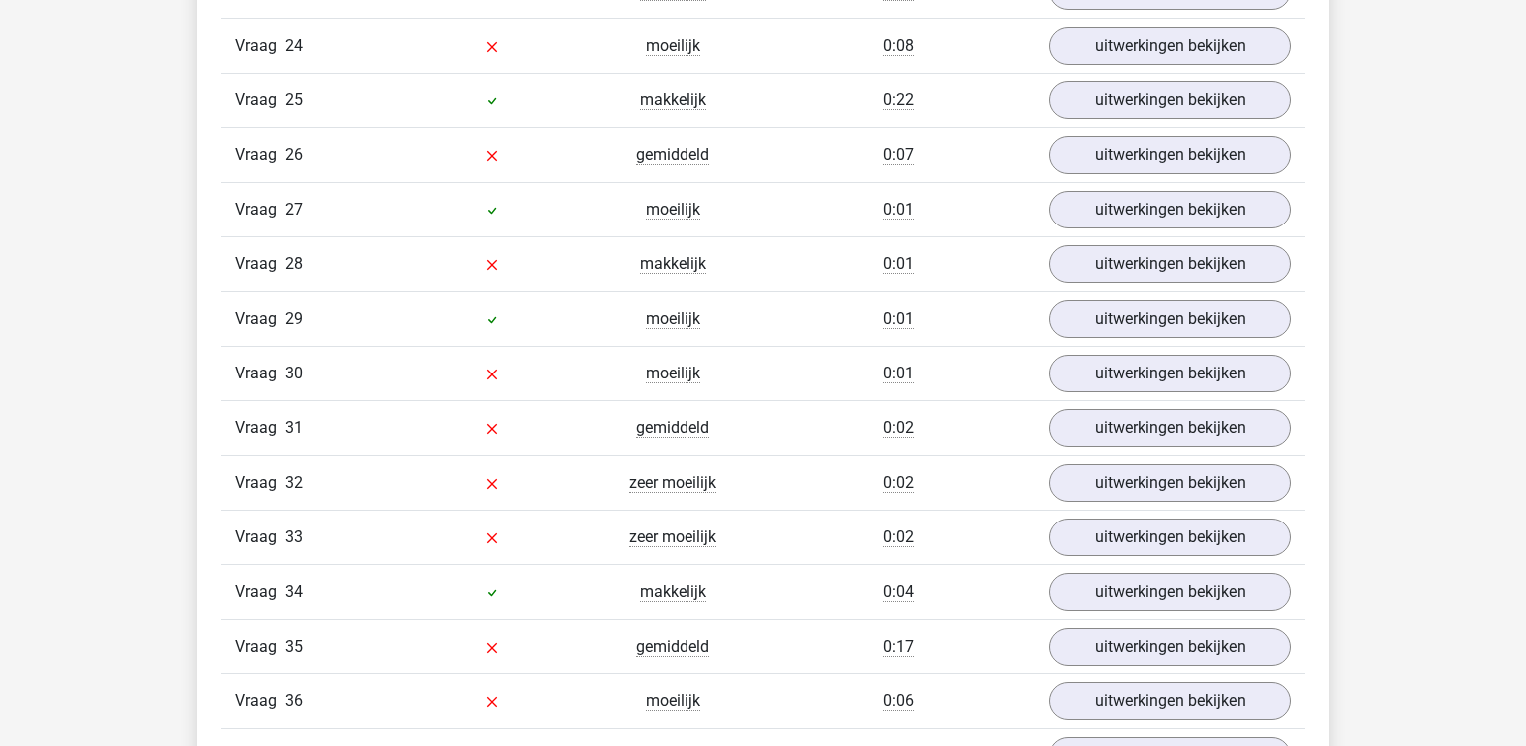
scroll to position [4930, 0]
